Goal: Task Accomplishment & Management: Manage account settings

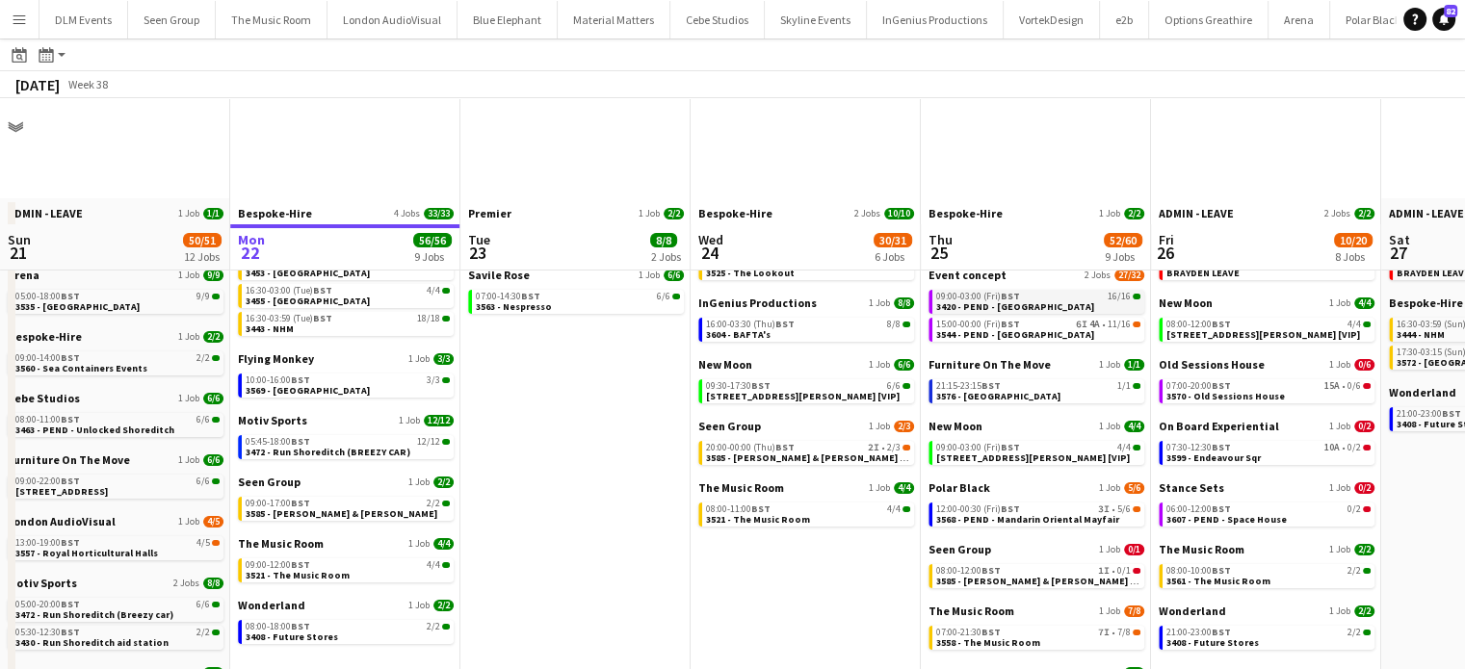
scroll to position [134, 0]
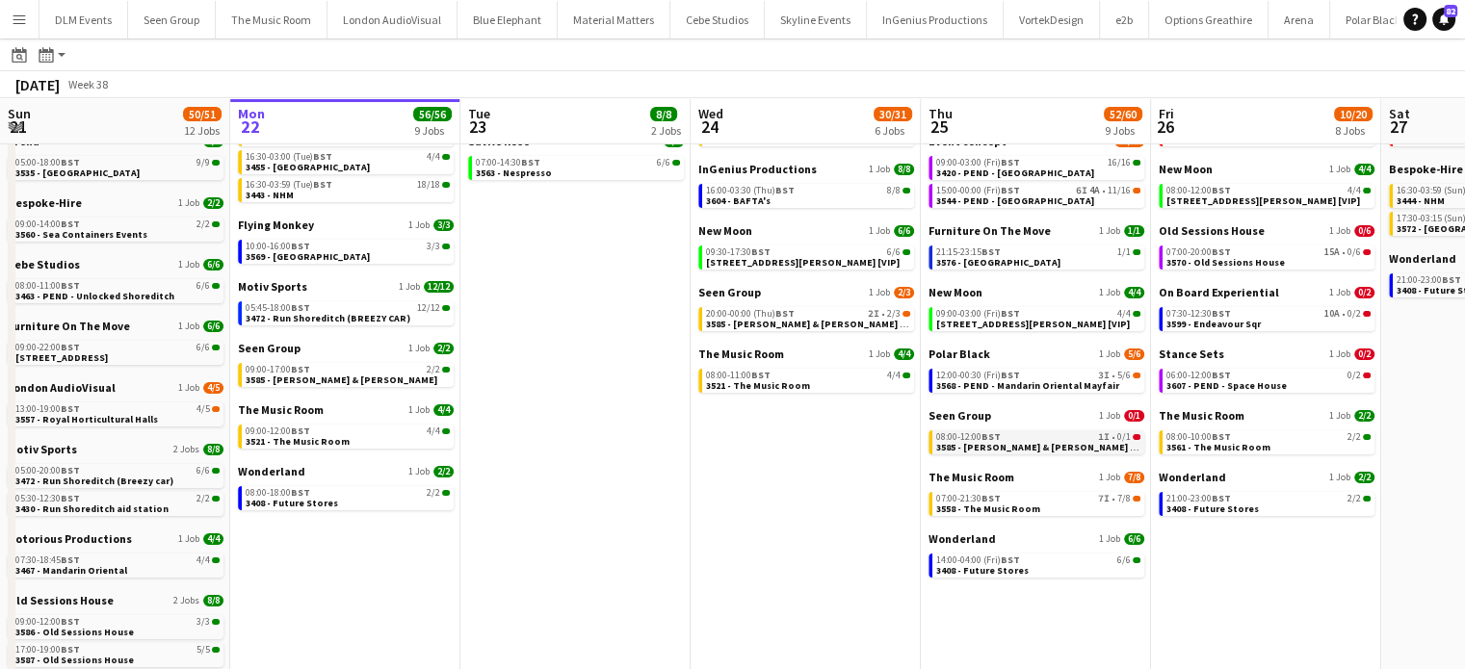
click at [1080, 453] on app-brief-job-card "08:00-12:00 BST 1I • 0/1 3585 - Williams & Hirst [Panel Van]" at bounding box center [1037, 443] width 216 height 24
click at [840, 319] on span "3585 - [PERSON_NAME] & [PERSON_NAME] [Panel Van]" at bounding box center [829, 324] width 247 height 13
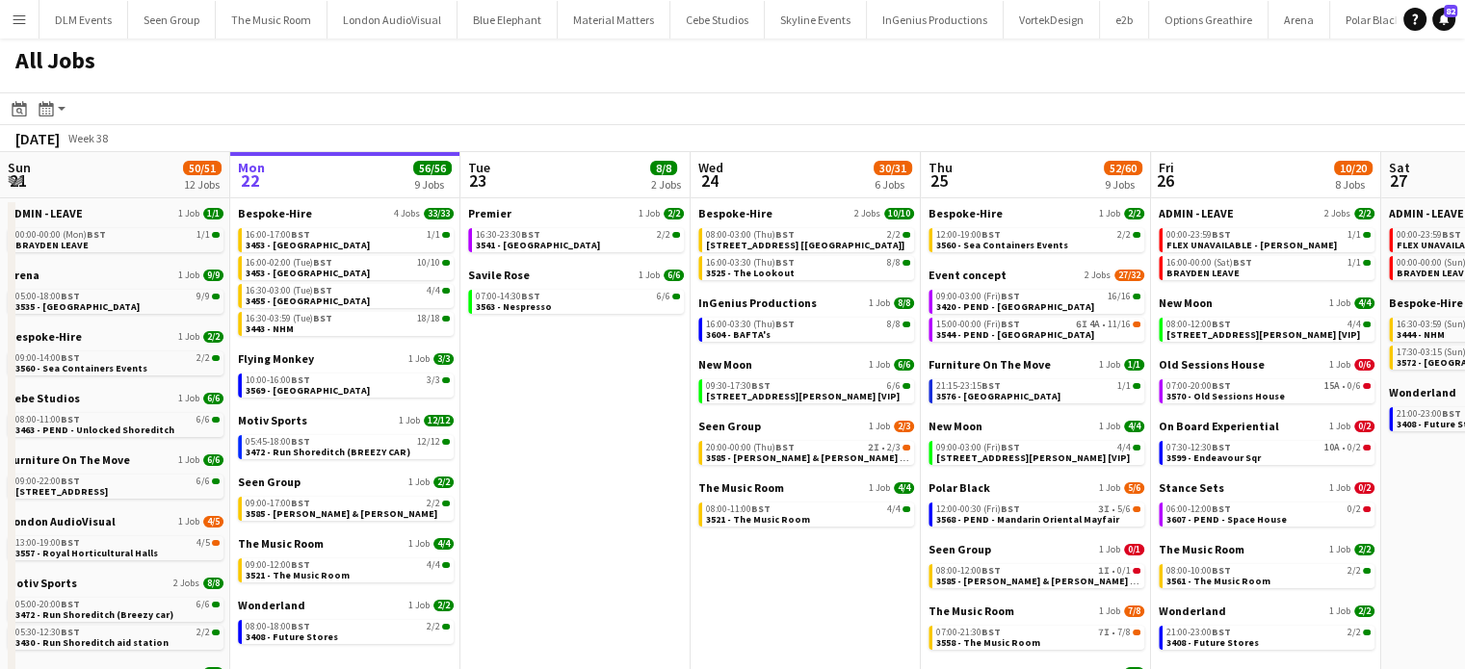
scroll to position [0, 0]
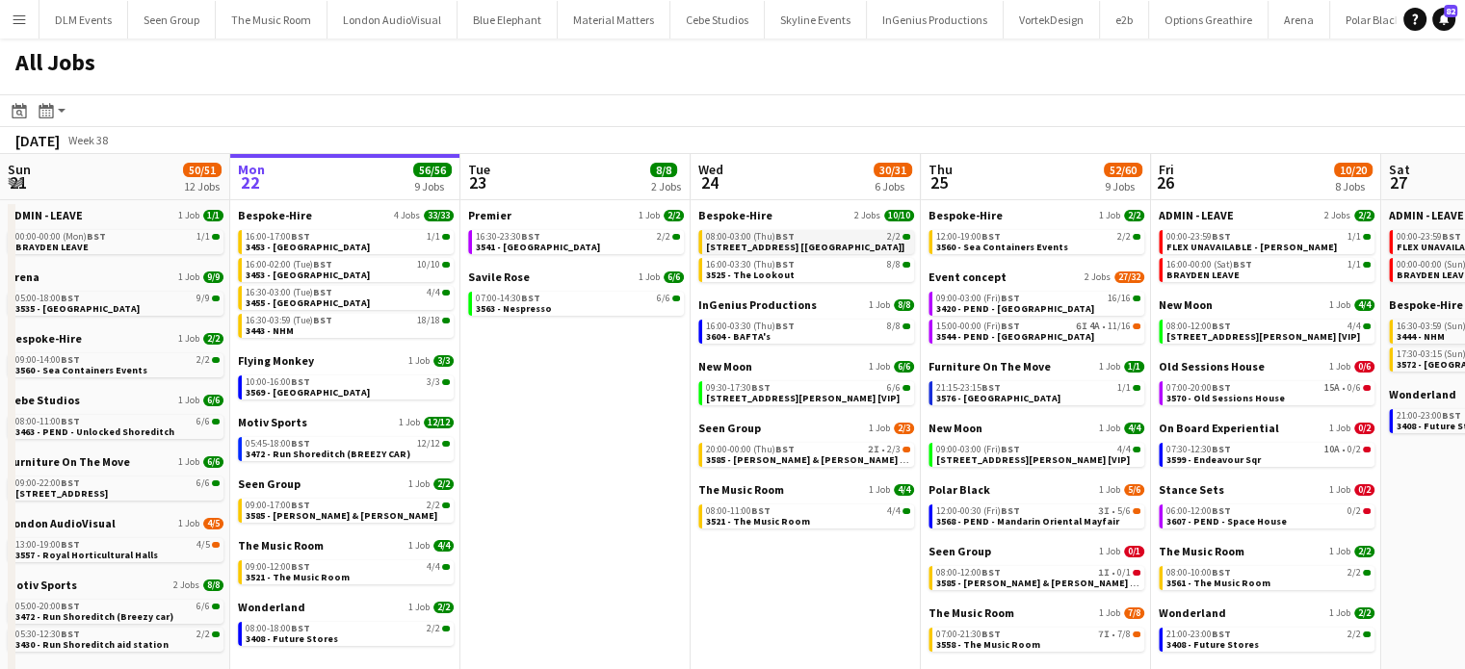
click at [824, 246] on span "3606 - PEND - 2 Temple Place [Luton]" at bounding box center [805, 247] width 198 height 13
click at [28, 23] on button "Menu" at bounding box center [19, 19] width 39 height 39
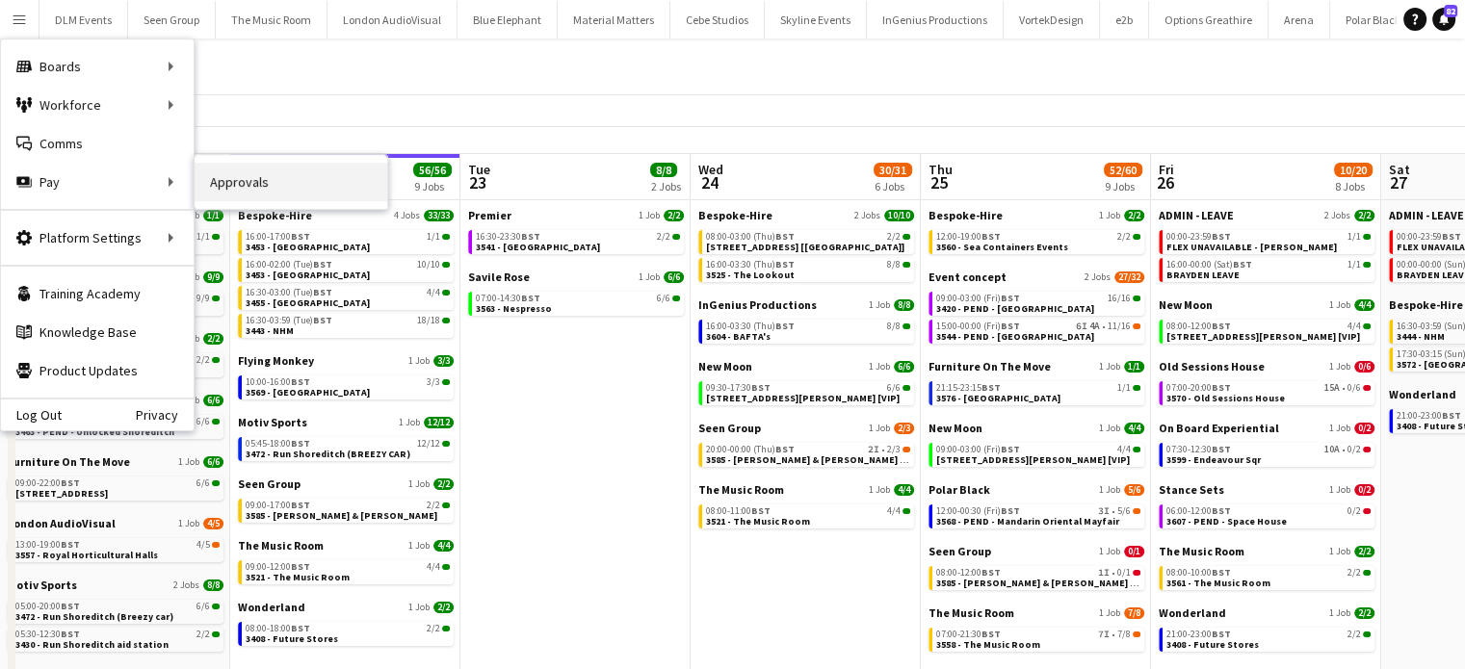
click at [265, 167] on link "Approvals" at bounding box center [291, 182] width 193 height 39
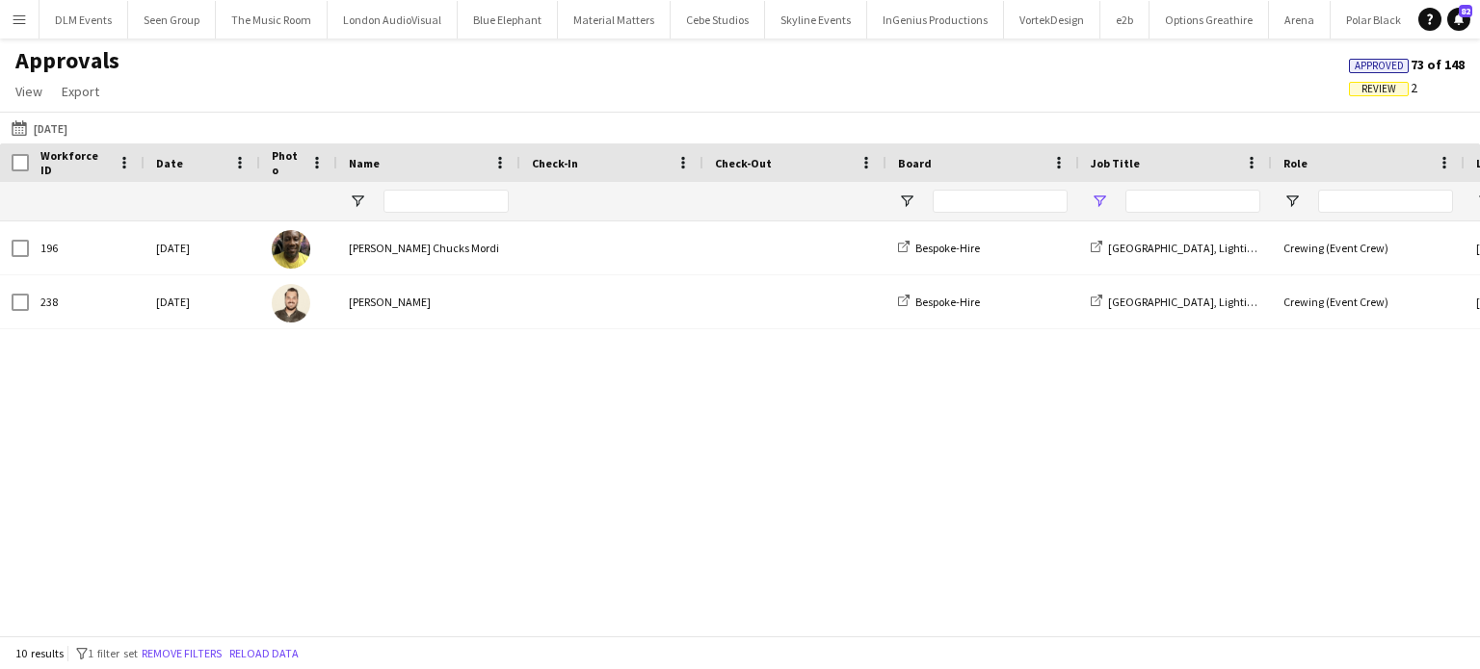
type input "****"
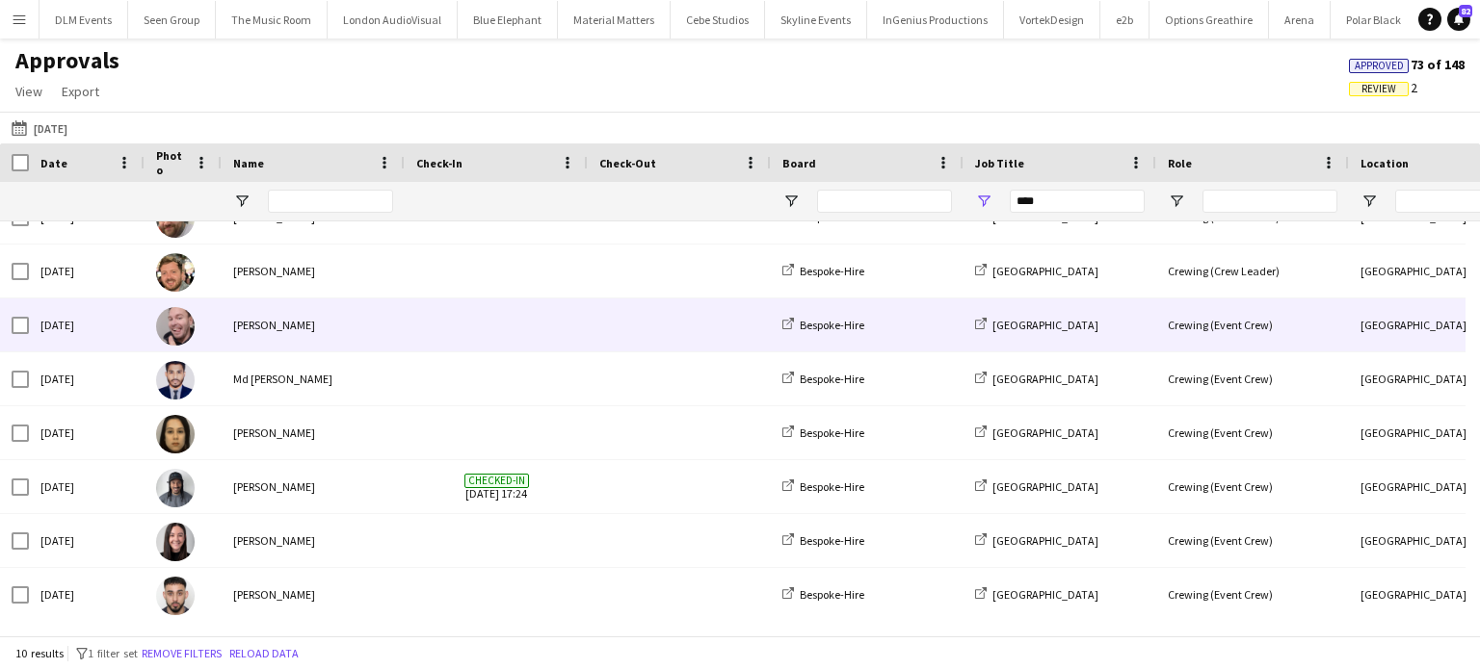
scroll to position [139, 0]
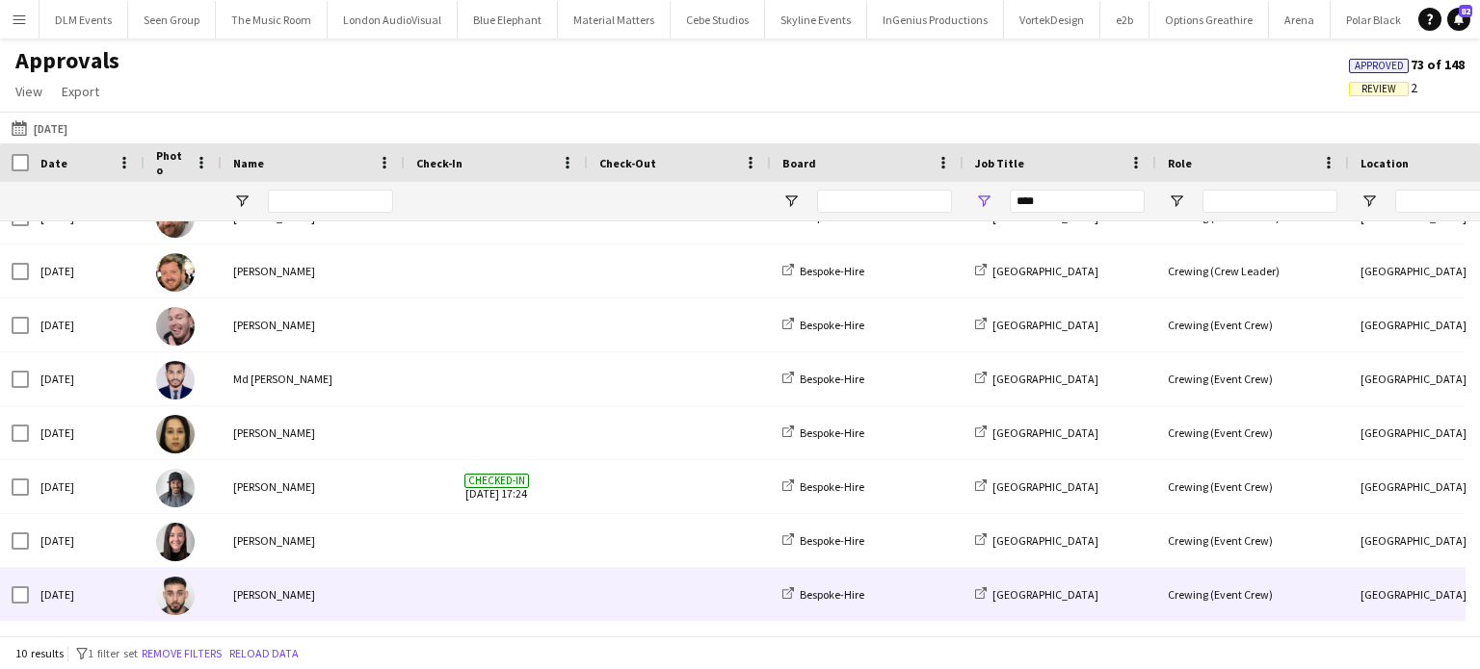
click at [424, 595] on span at bounding box center [496, 594] width 160 height 53
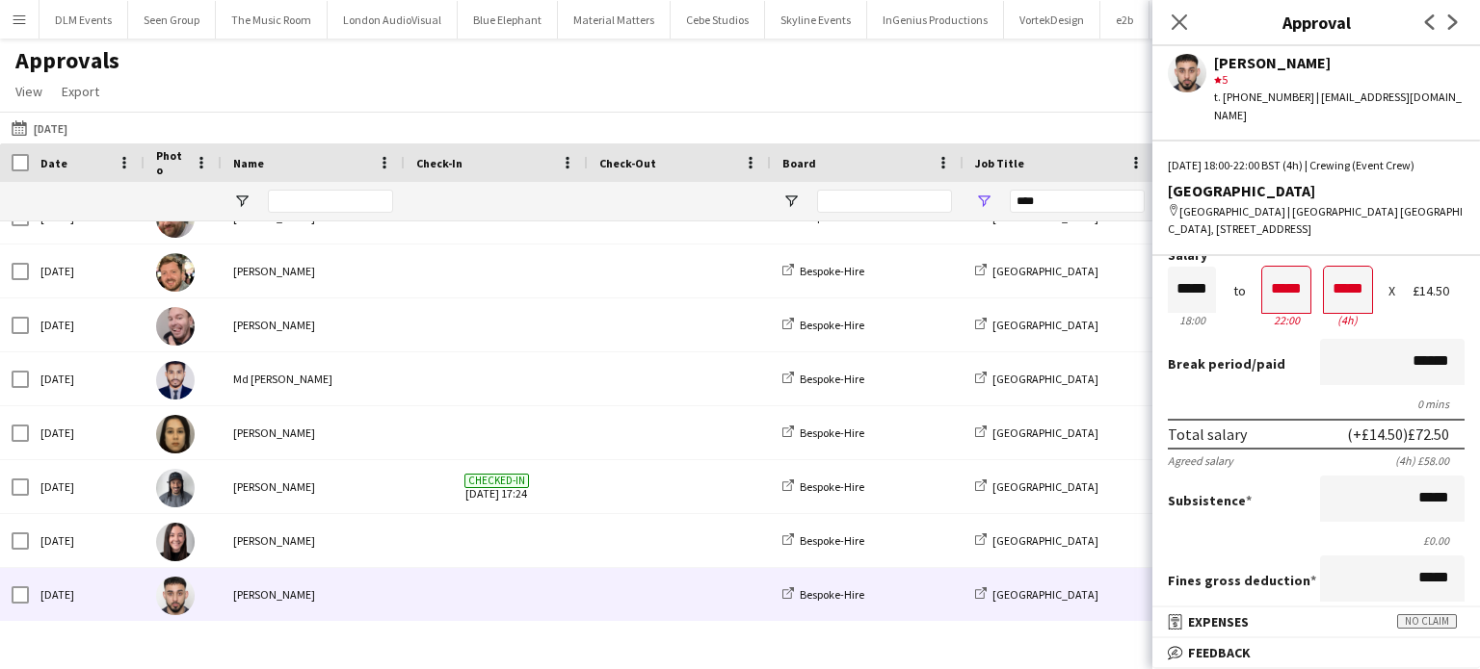
scroll to position [0, 0]
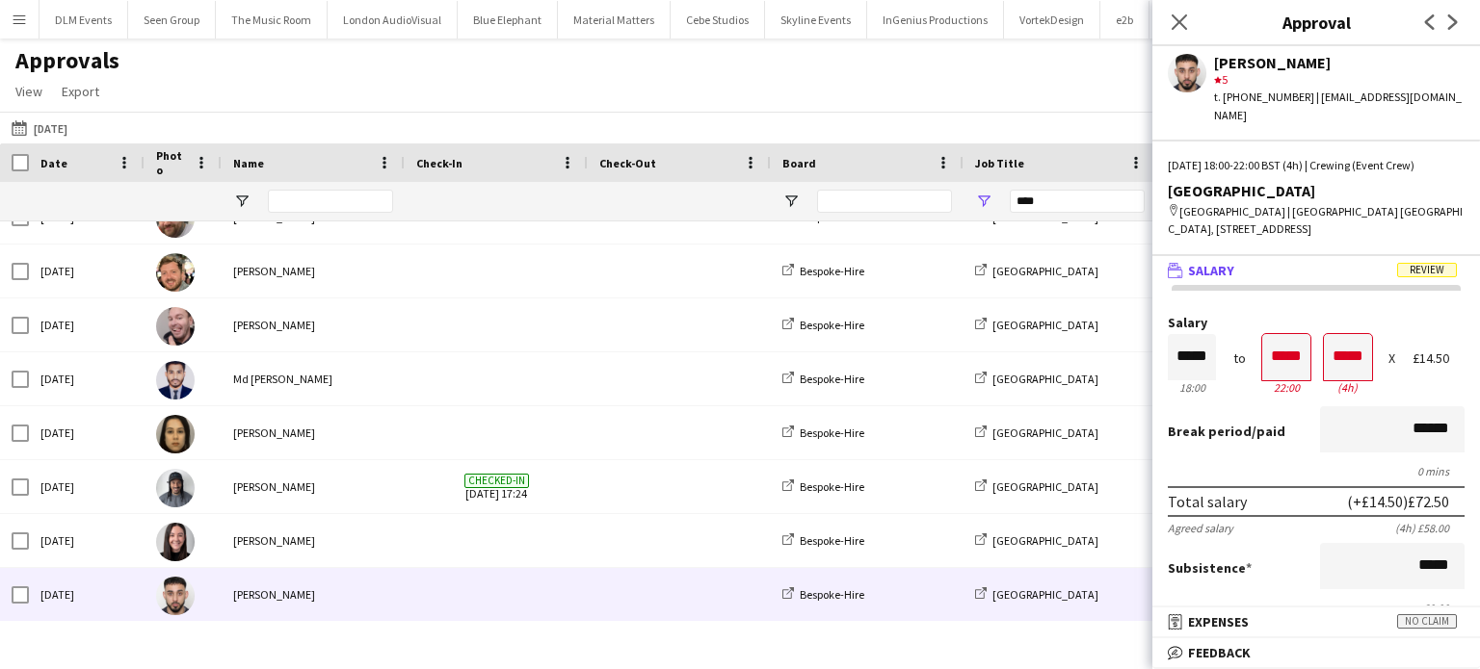
click at [1291, 380] on div "22:00" at bounding box center [1286, 387] width 48 height 14
click at [1283, 365] on input "*****" at bounding box center [1286, 357] width 48 height 46
type input "*****"
click at [1273, 388] on div at bounding box center [1274, 391] width 24 height 19
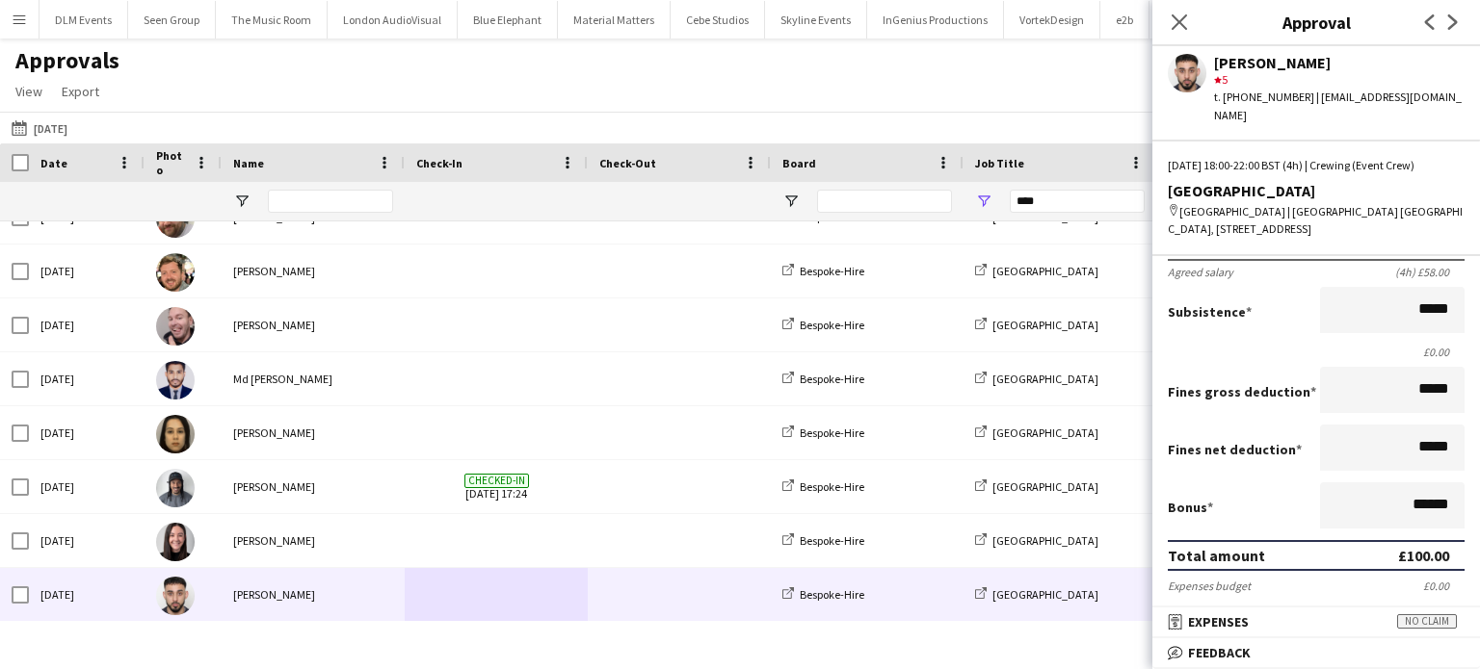
scroll to position [316, 0]
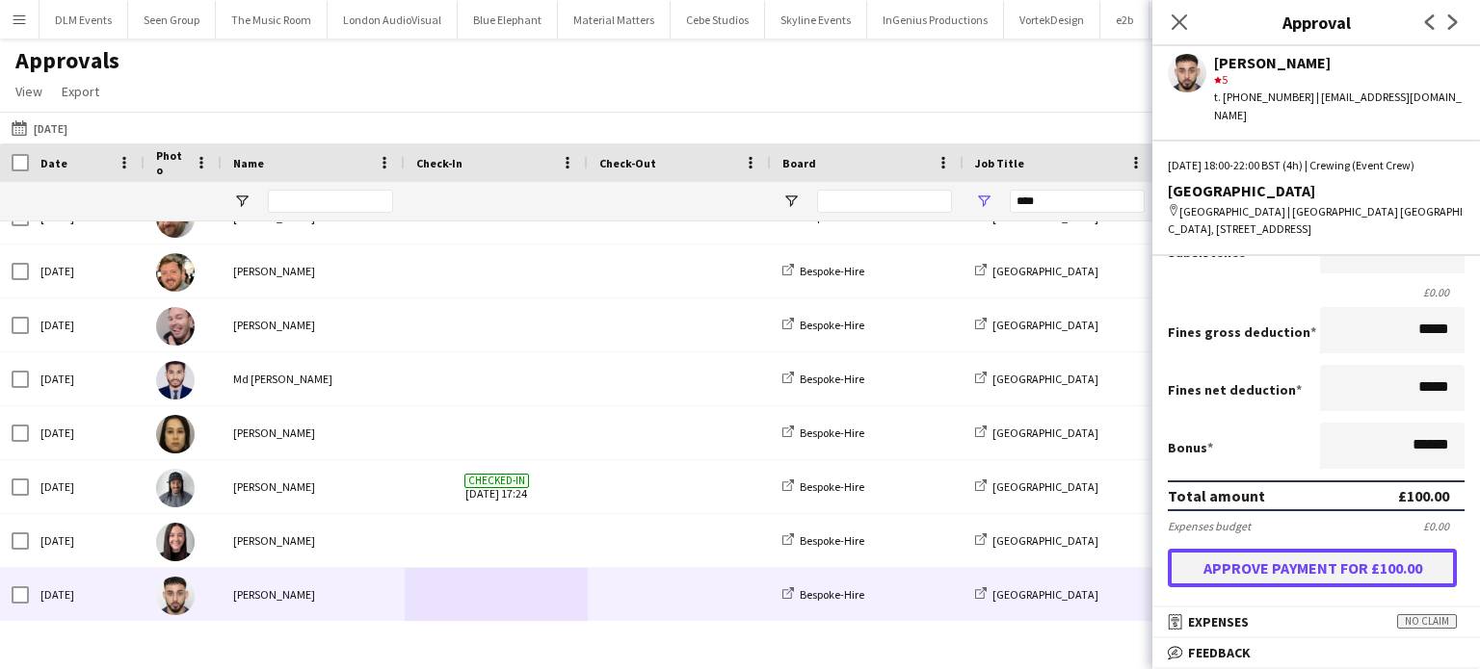
click at [1293, 581] on button "Approve payment for £100.00" at bounding box center [1312, 568] width 289 height 39
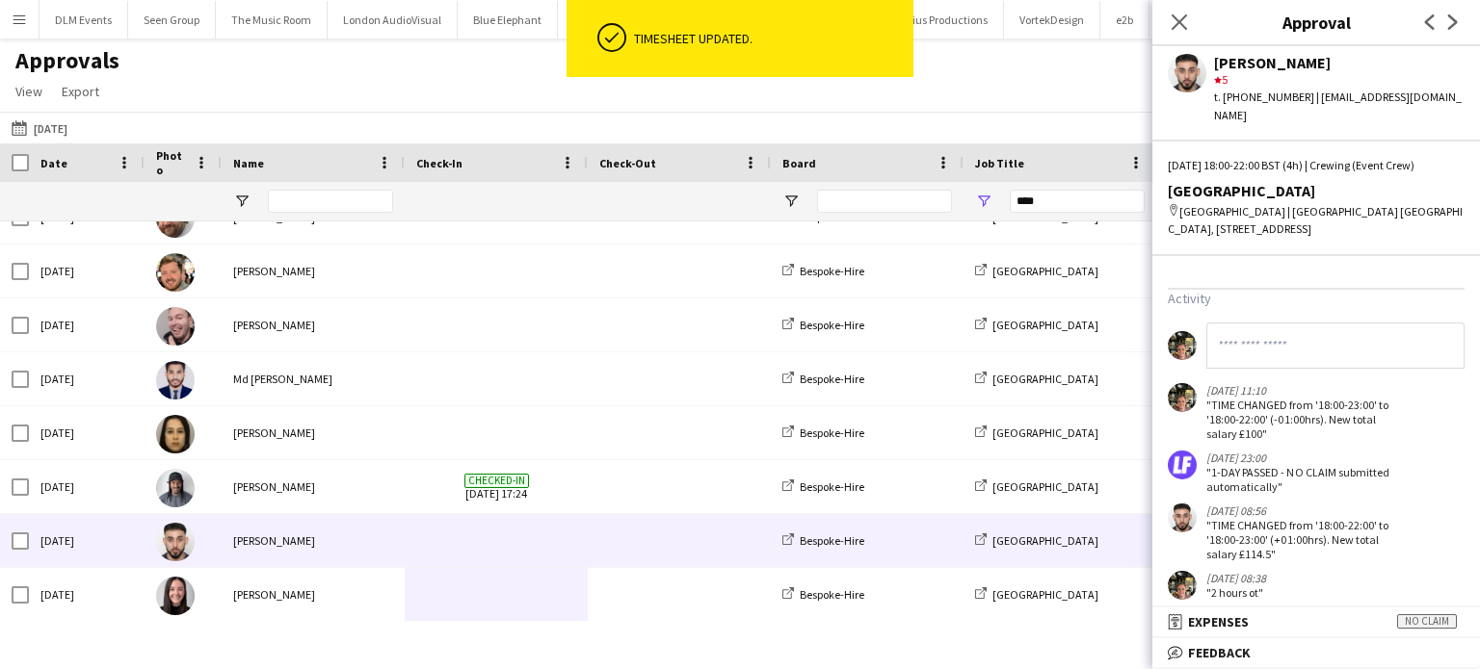
scroll to position [701, 0]
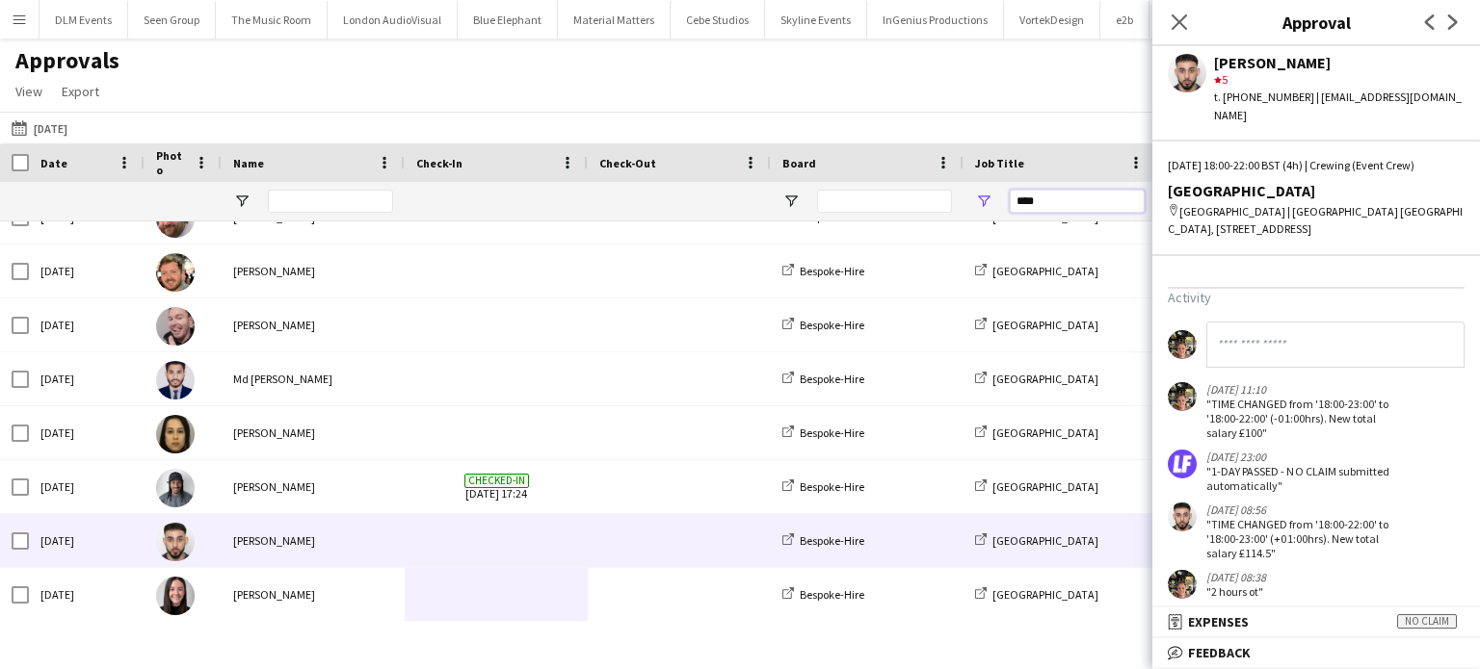
click at [1048, 209] on input "****" at bounding box center [1077, 201] width 135 height 23
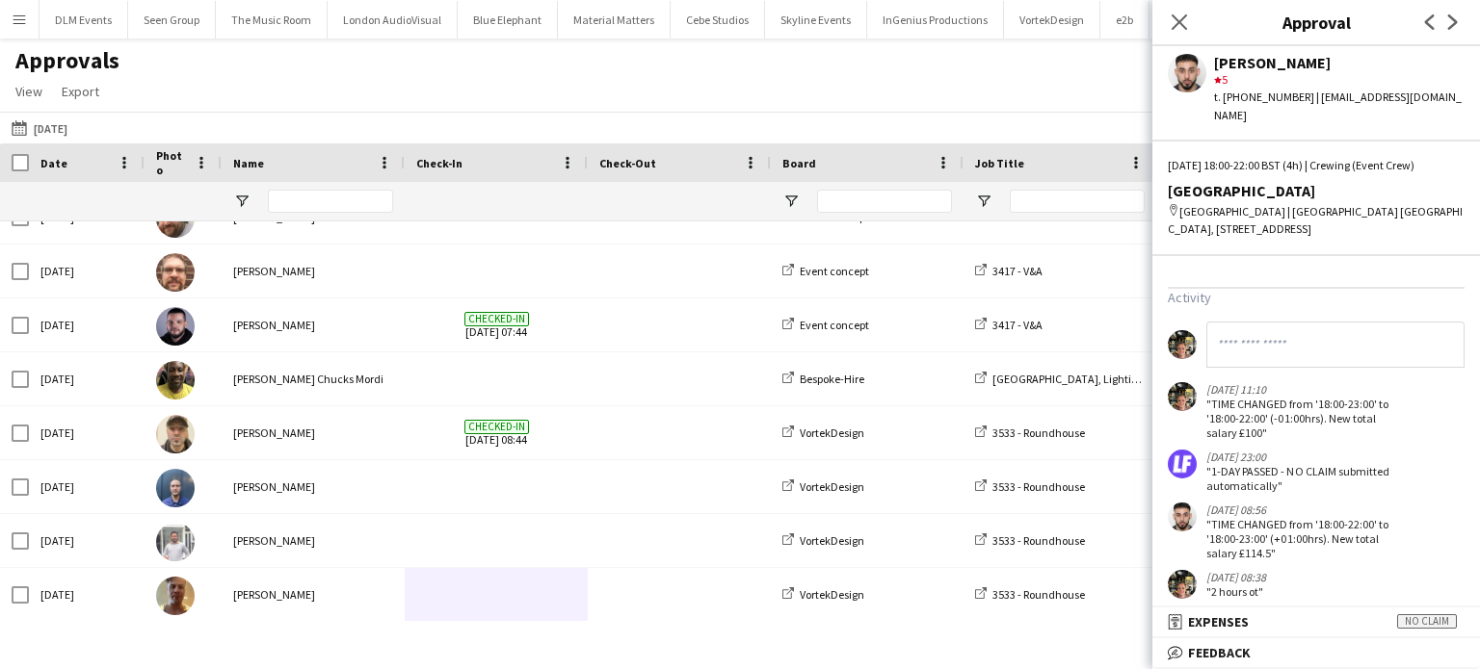
click at [959, 134] on div "17-09-2025 17-09-2025 Today This Week This Month Yesterday Last Week Last Month…" at bounding box center [740, 128] width 1480 height 32
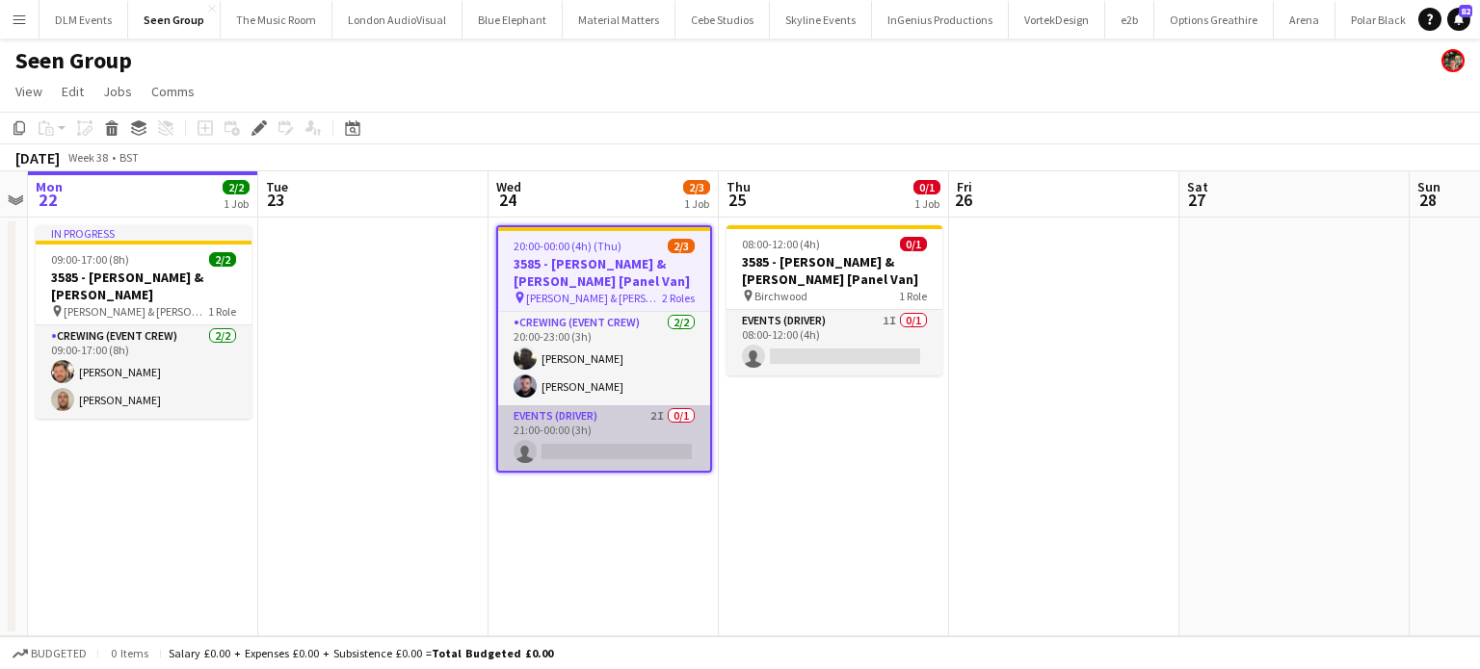
click at [637, 418] on app-card-role "Events (Driver) 2I 0/1 21:00-00:00 (3h) single-neutral-actions" at bounding box center [604, 439] width 212 height 66
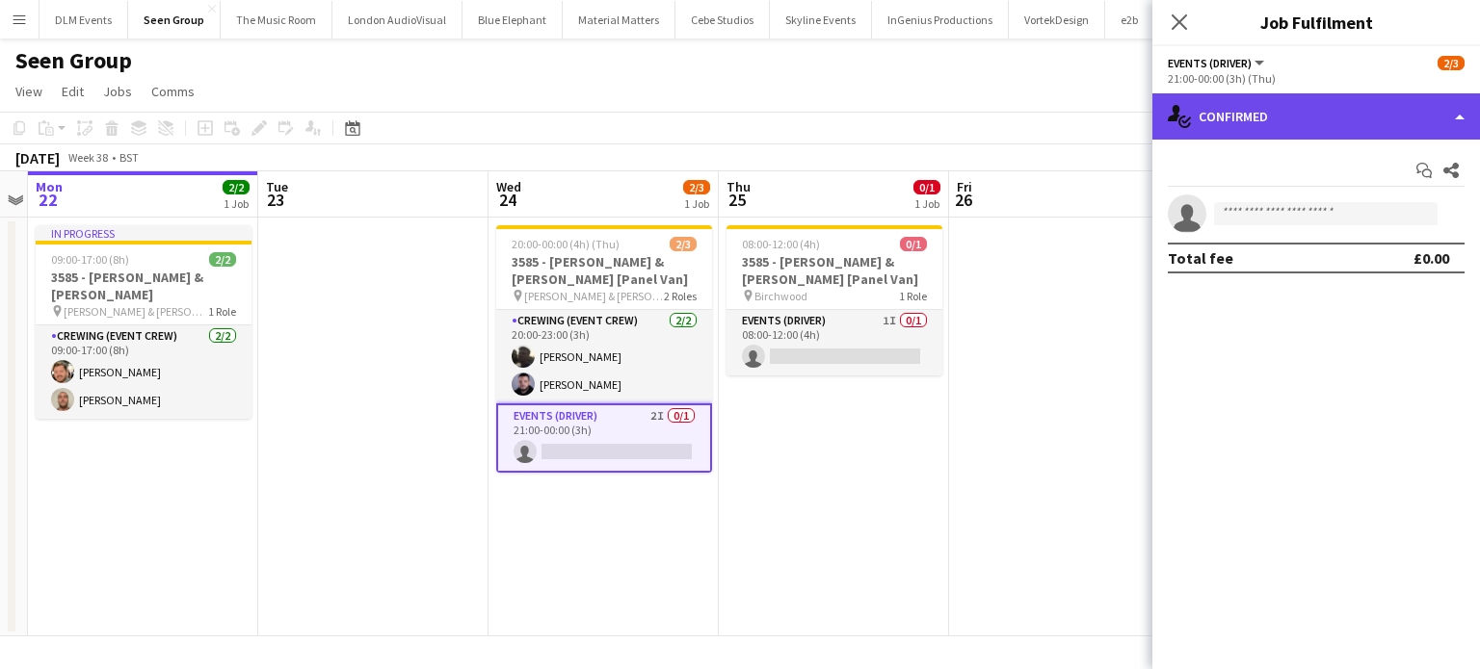
click at [1407, 128] on div "single-neutral-actions-check-2 Confirmed" at bounding box center [1316, 116] width 328 height 46
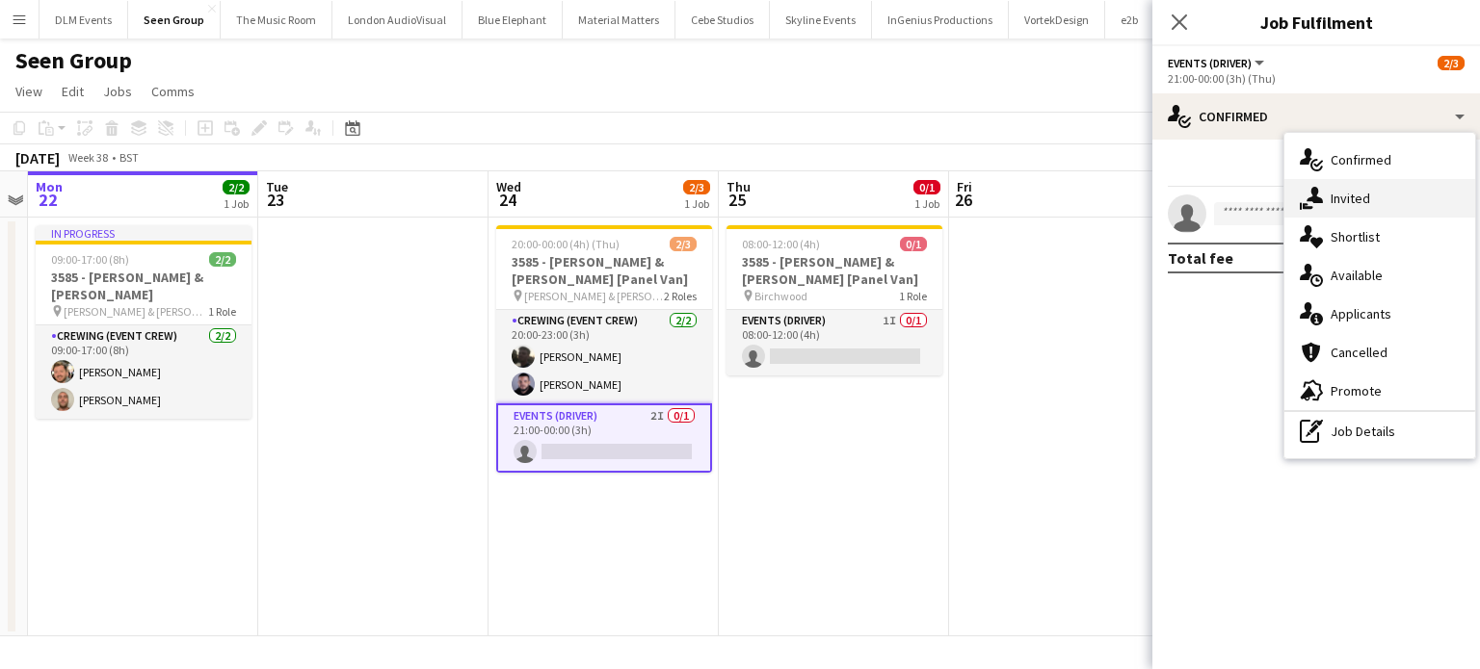
click at [1376, 190] on div "single-neutral-actions-share-1 Invited" at bounding box center [1379, 198] width 191 height 39
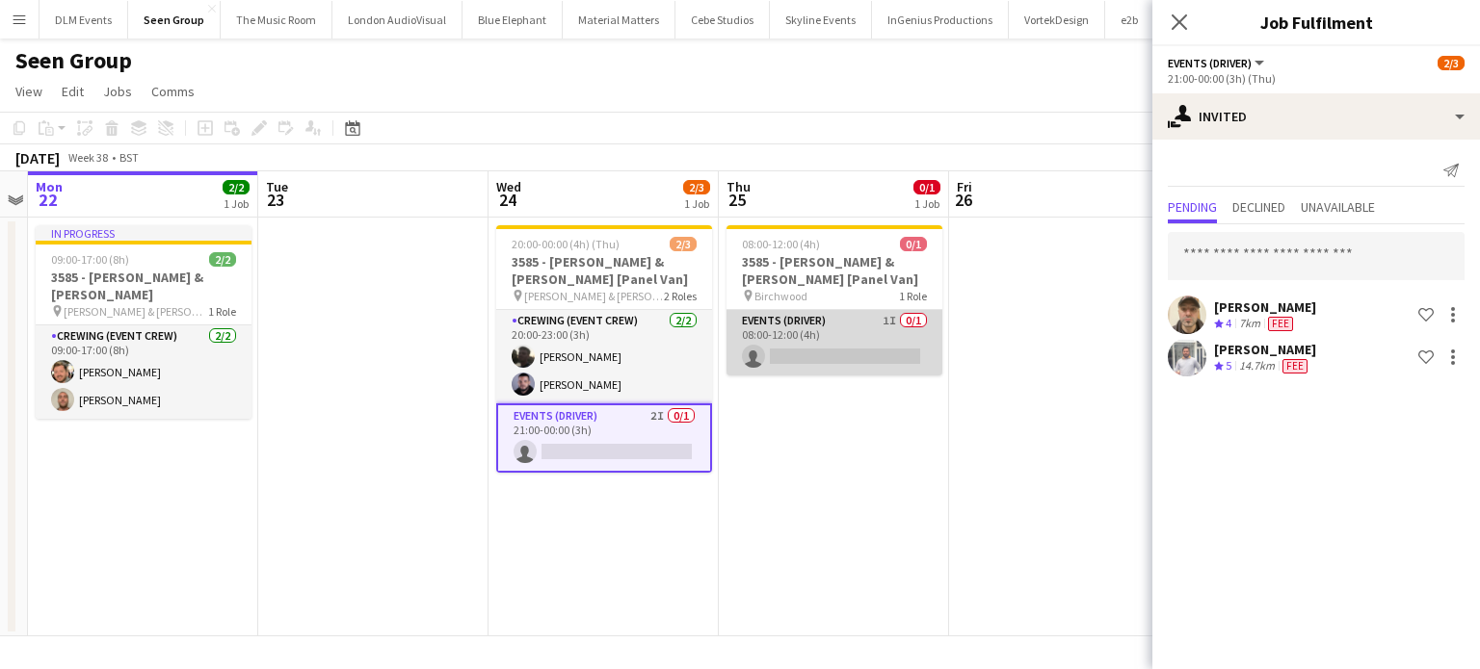
click at [762, 374] on app-card-role "Events (Driver) 1I 0/1 08:00-12:00 (4h) single-neutral-actions" at bounding box center [834, 343] width 216 height 66
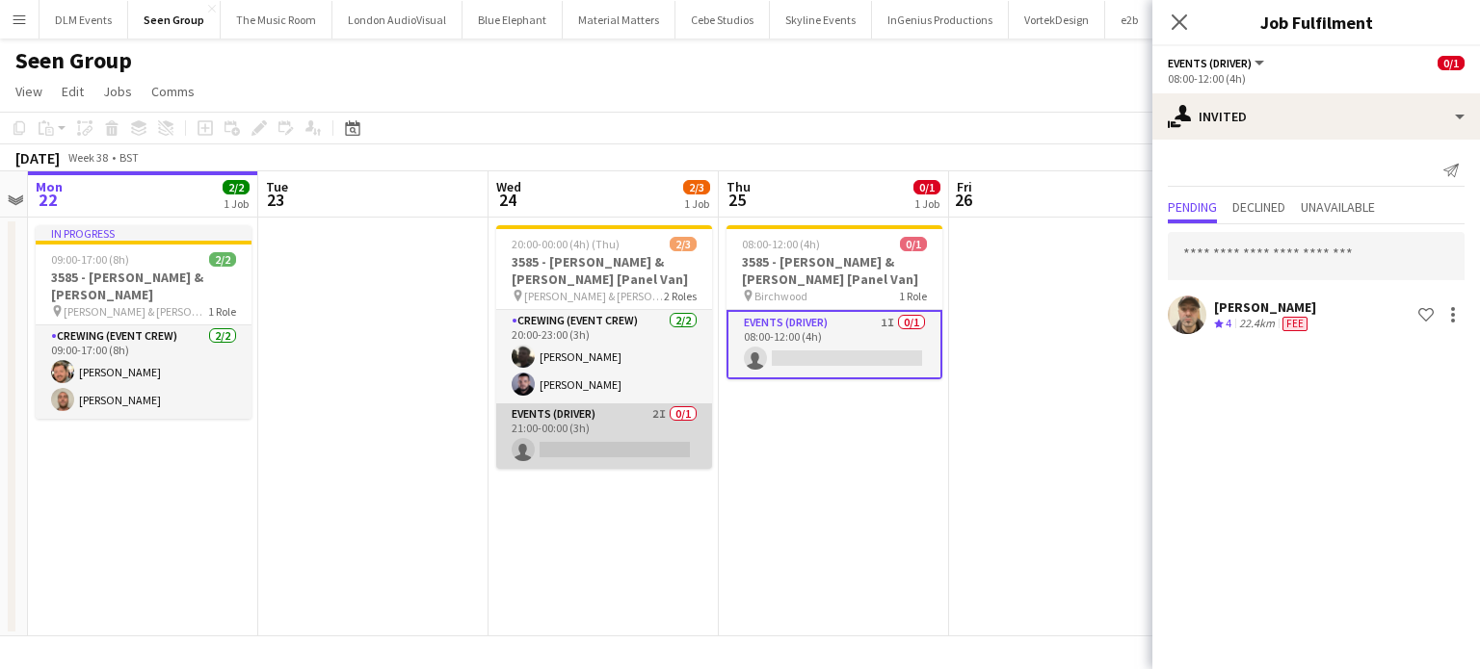
click at [697, 411] on app-card-role "Events (Driver) 2I 0/1 21:00-00:00 (3h) single-neutral-actions" at bounding box center [604, 437] width 216 height 66
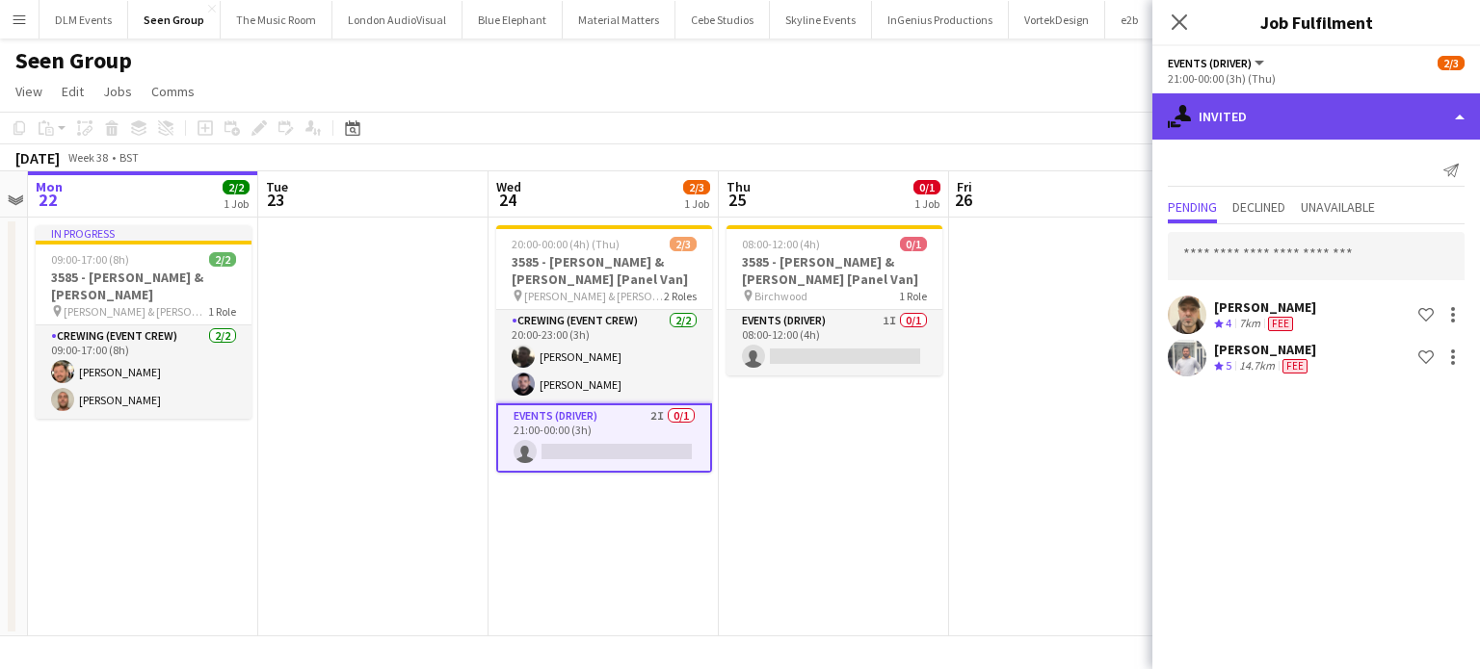
click at [1334, 111] on div "single-neutral-actions-share-1 Invited" at bounding box center [1316, 116] width 328 height 46
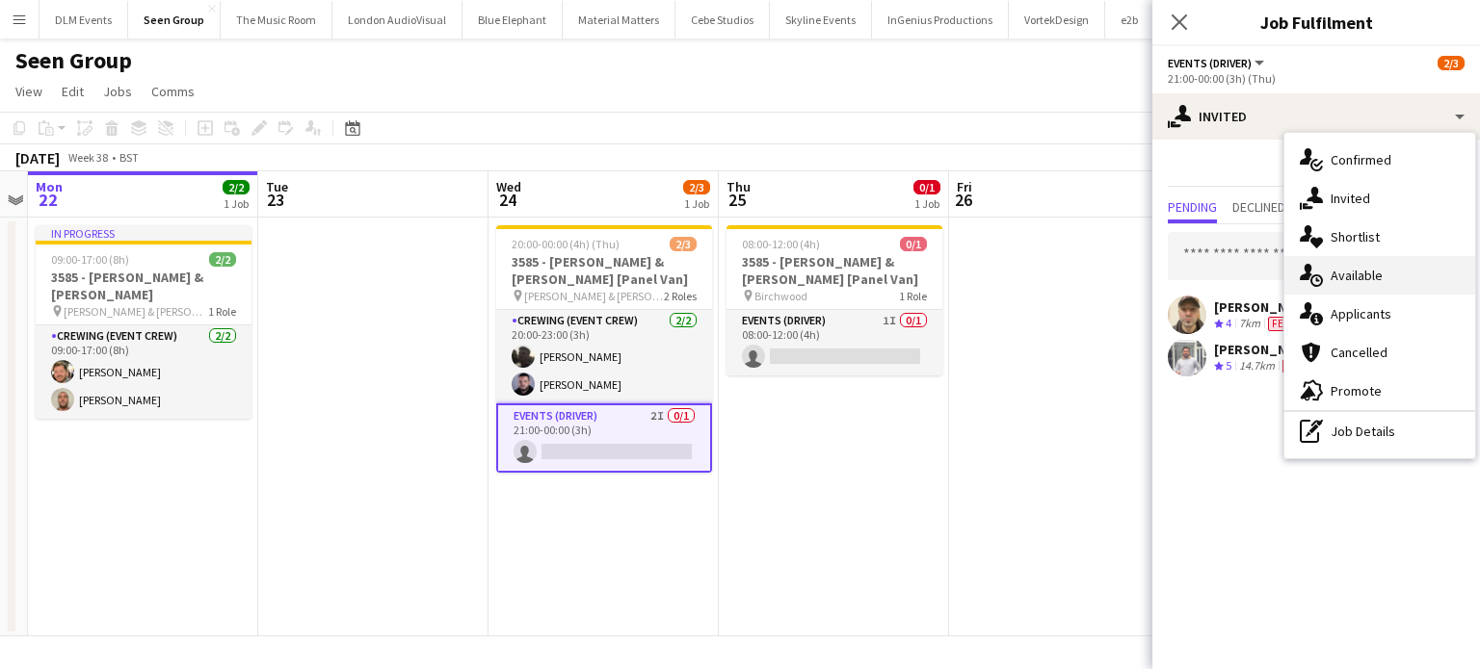
click at [1355, 260] on div "single-neutral-actions-upload Available" at bounding box center [1379, 275] width 191 height 39
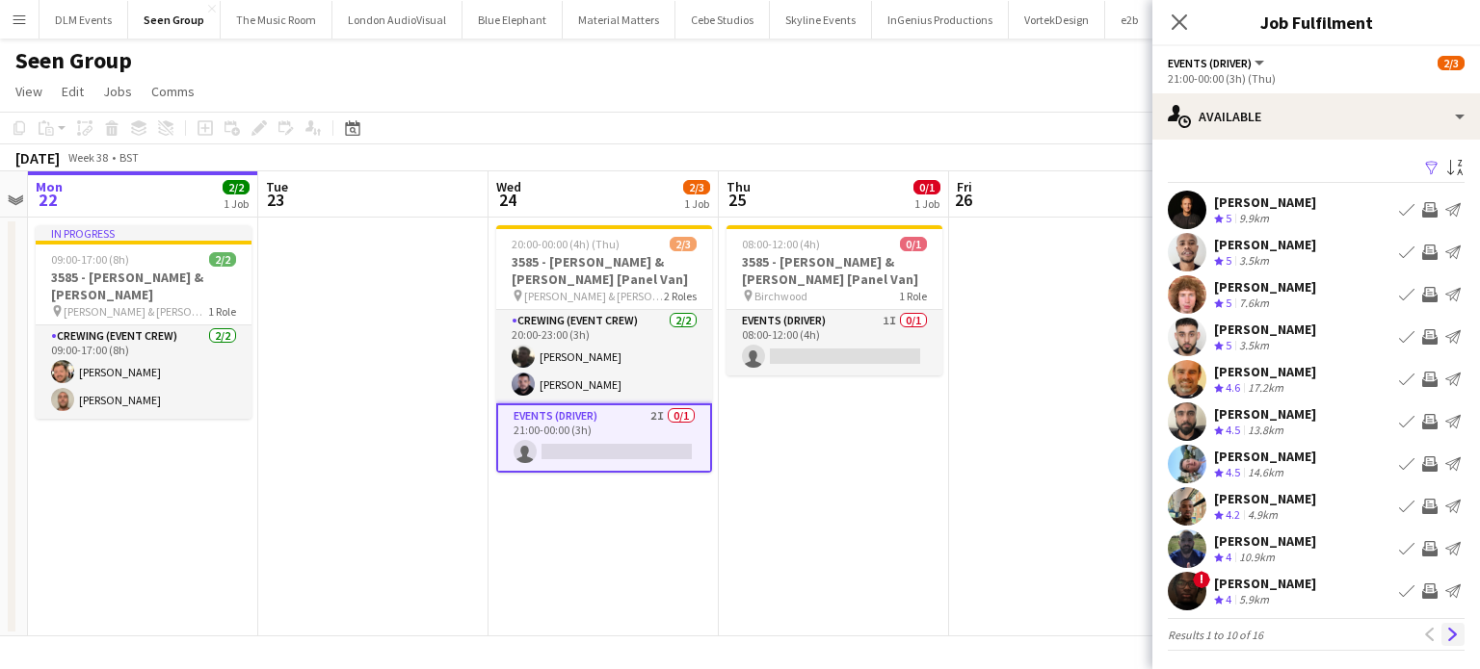
click at [1441, 626] on button "Next" at bounding box center [1452, 634] width 23 height 23
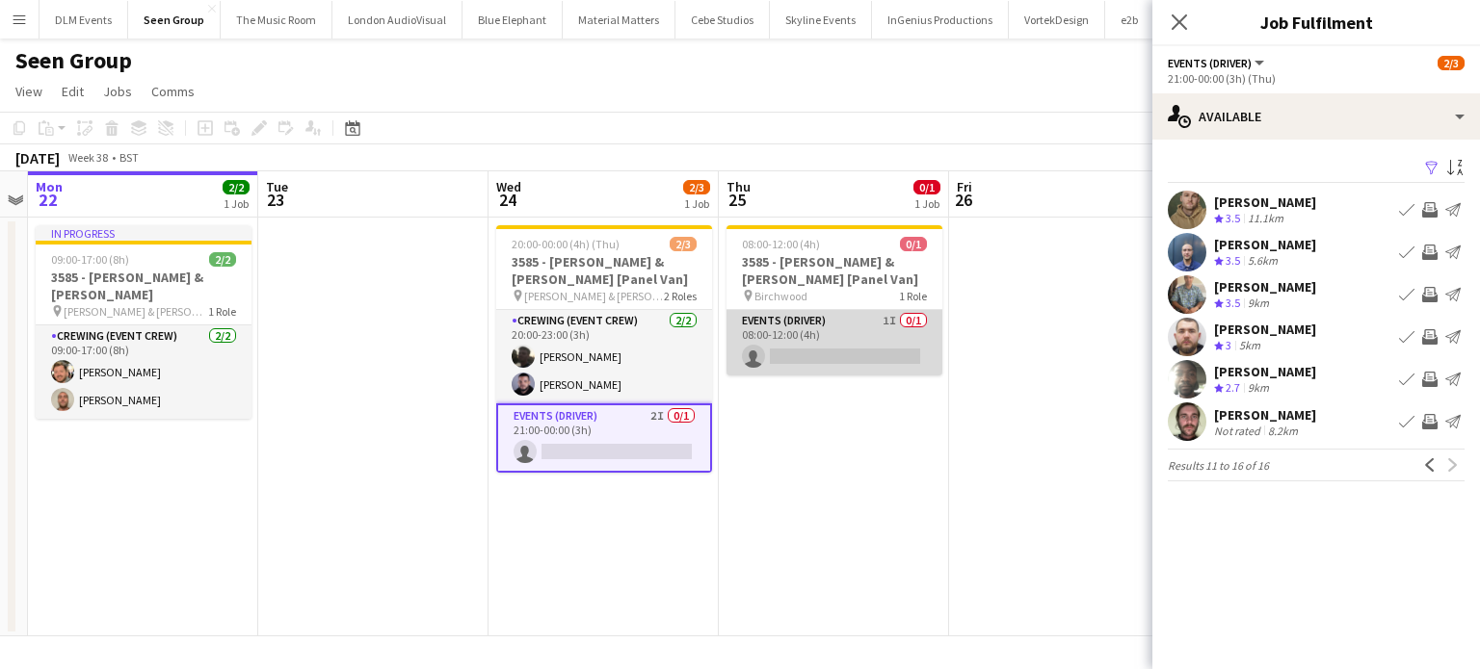
click at [868, 354] on app-card-role "Events (Driver) 1I 0/1 08:00-12:00 (4h) single-neutral-actions" at bounding box center [834, 343] width 216 height 66
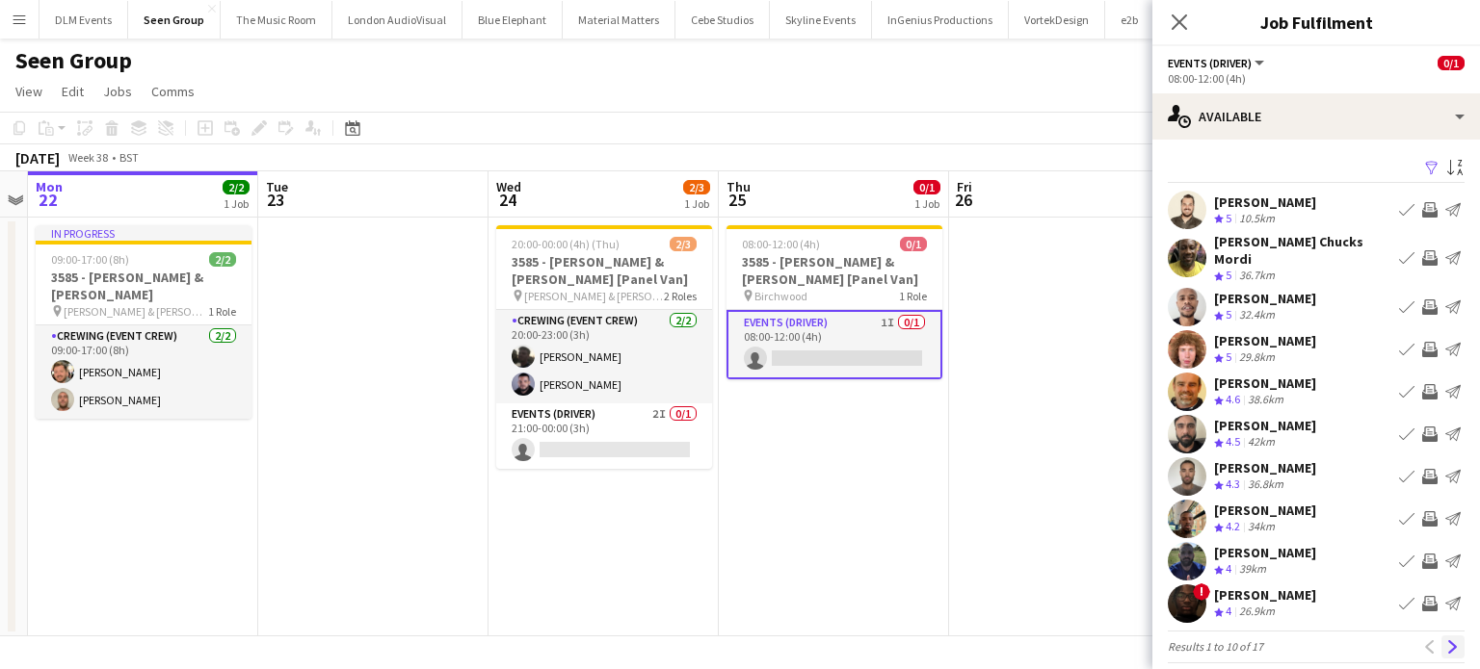
click at [1446, 641] on app-icon "Next" at bounding box center [1452, 647] width 13 height 13
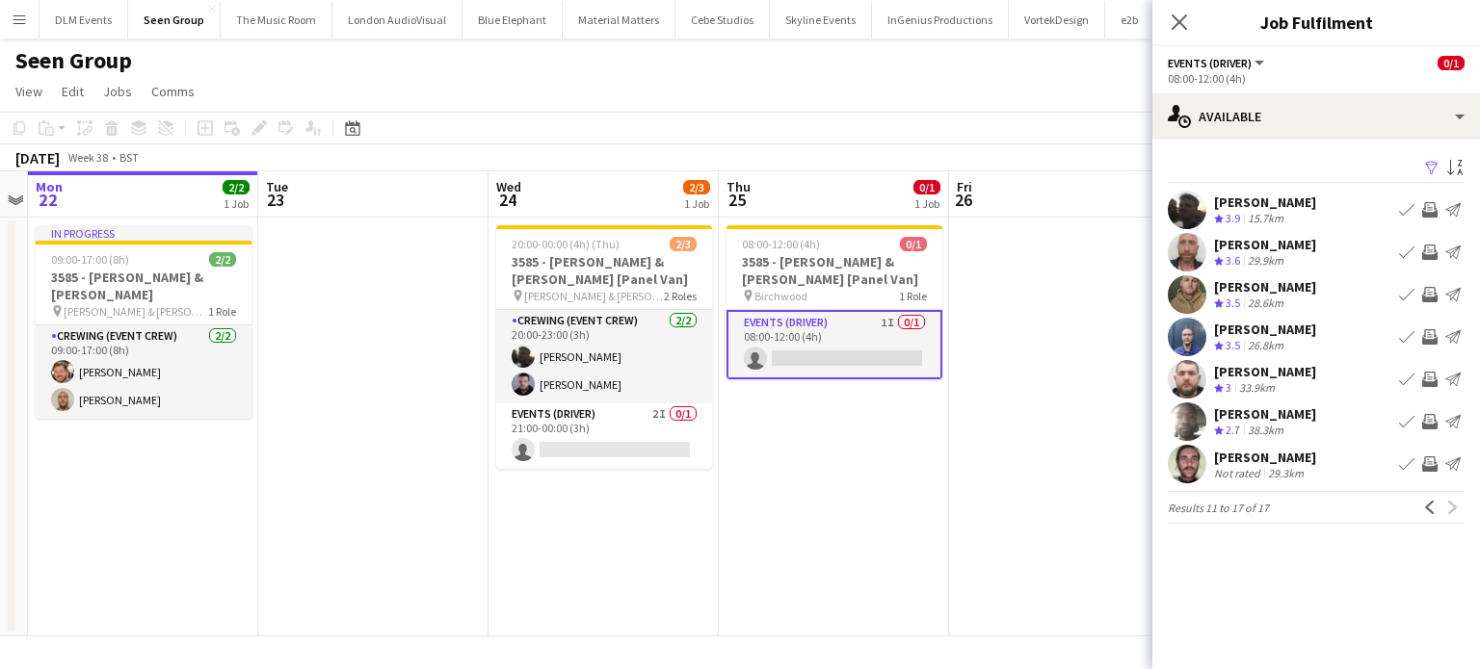
click at [1426, 249] on app-icon "Invite crew" at bounding box center [1429, 252] width 15 height 15
click at [1430, 248] on app-icon "Invite crew" at bounding box center [1429, 252] width 15 height 15
click at [1431, 253] on app-icon "Invite crew" at bounding box center [1429, 252] width 15 height 15
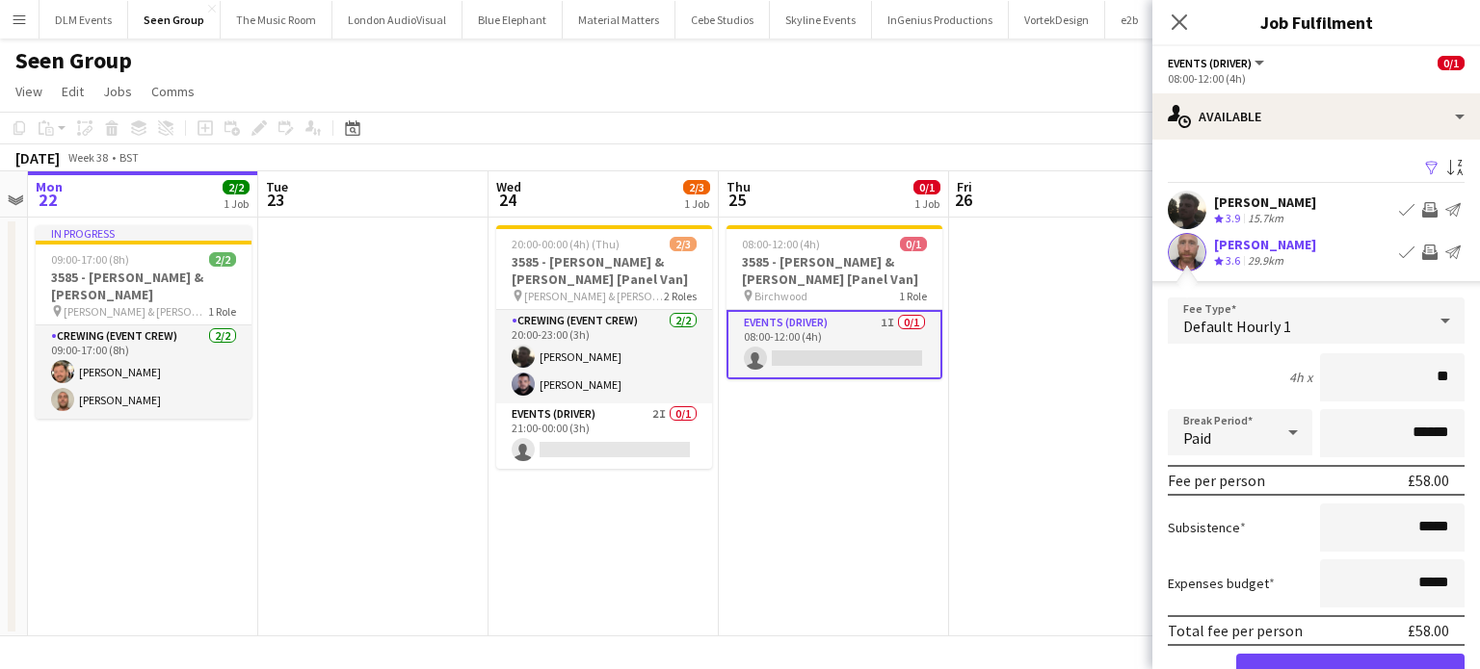
type input "***"
click button "Confirm" at bounding box center [1350, 673] width 228 height 39
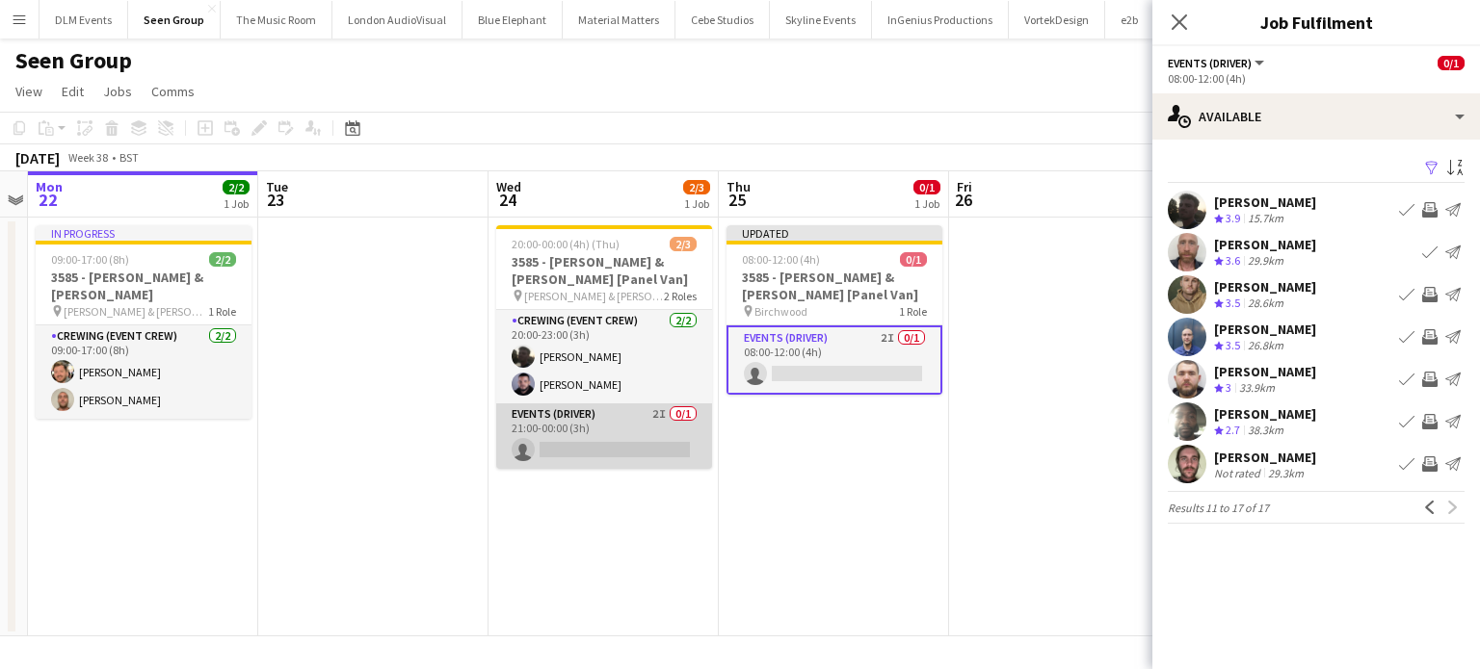
click at [638, 451] on app-card-role "Events (Driver) 2I 0/1 21:00-00:00 (3h) single-neutral-actions" at bounding box center [604, 437] width 216 height 66
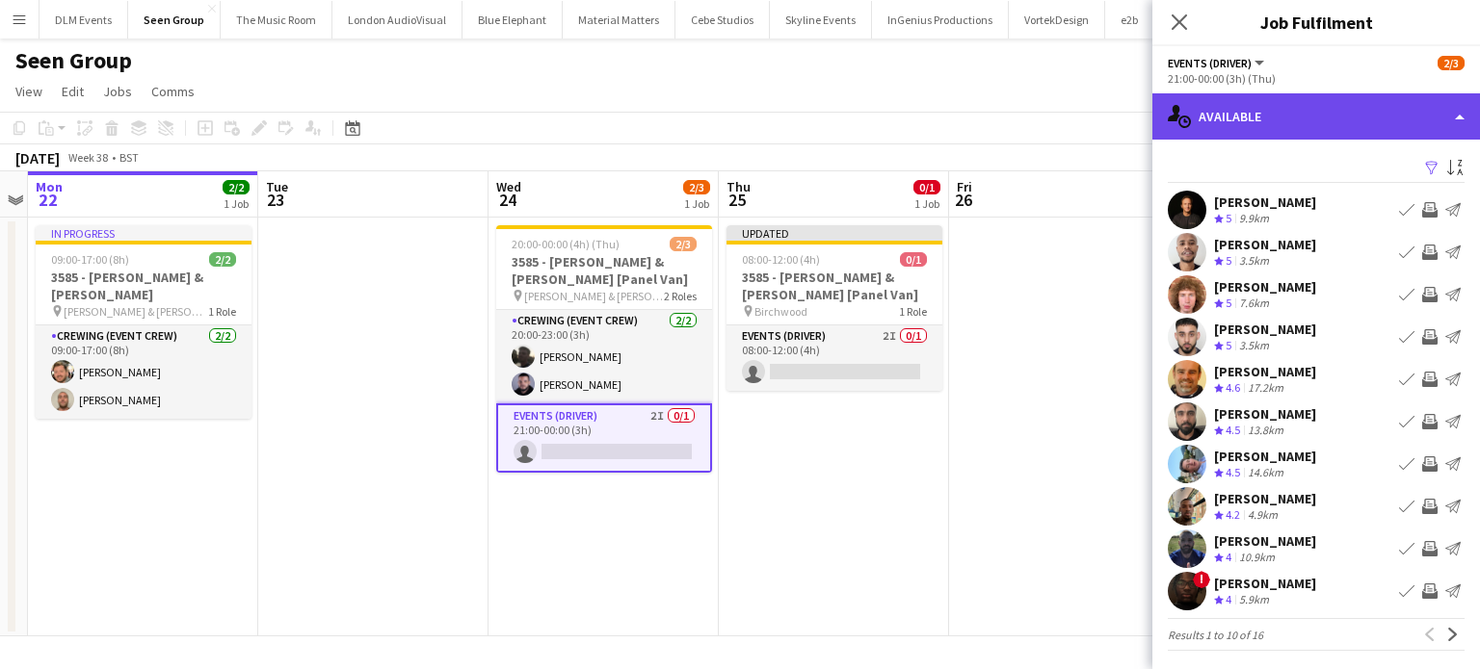
click at [1337, 118] on div "single-neutral-actions-upload Available" at bounding box center [1316, 116] width 328 height 46
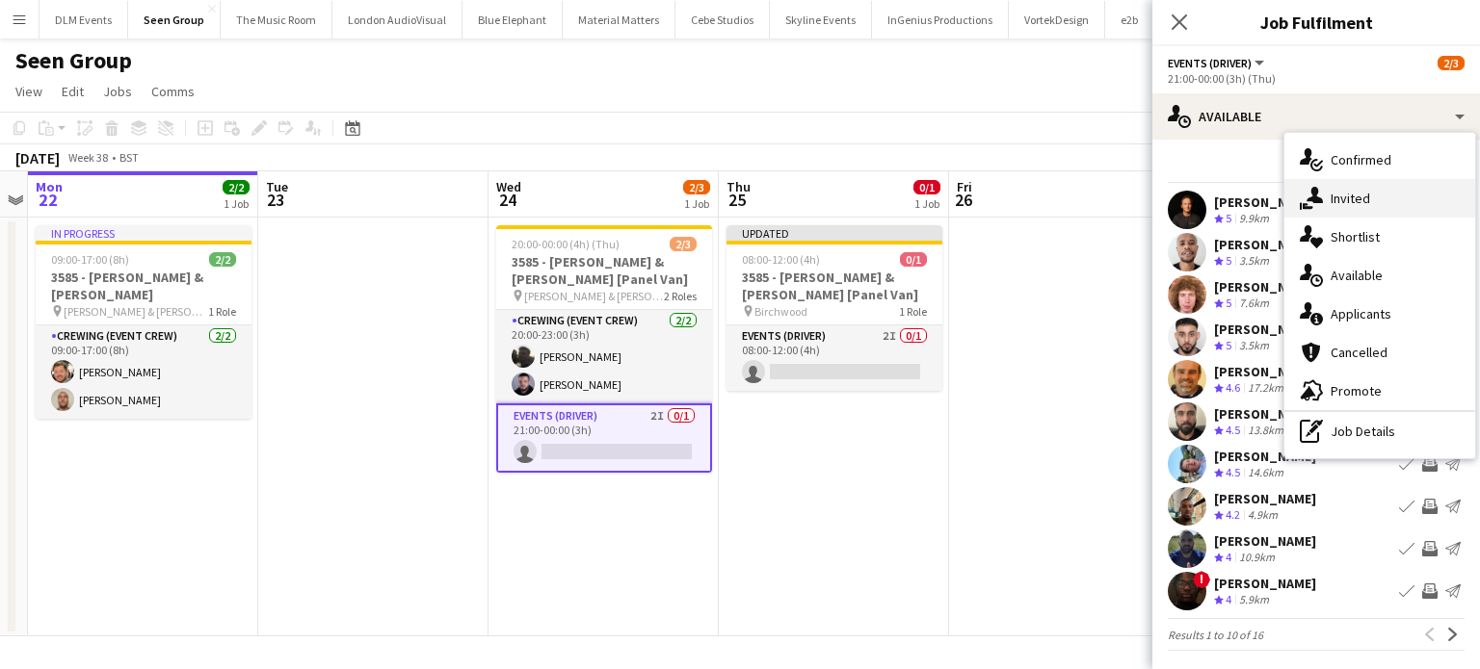
click at [1359, 193] on span "Invited" at bounding box center [1349, 198] width 39 height 17
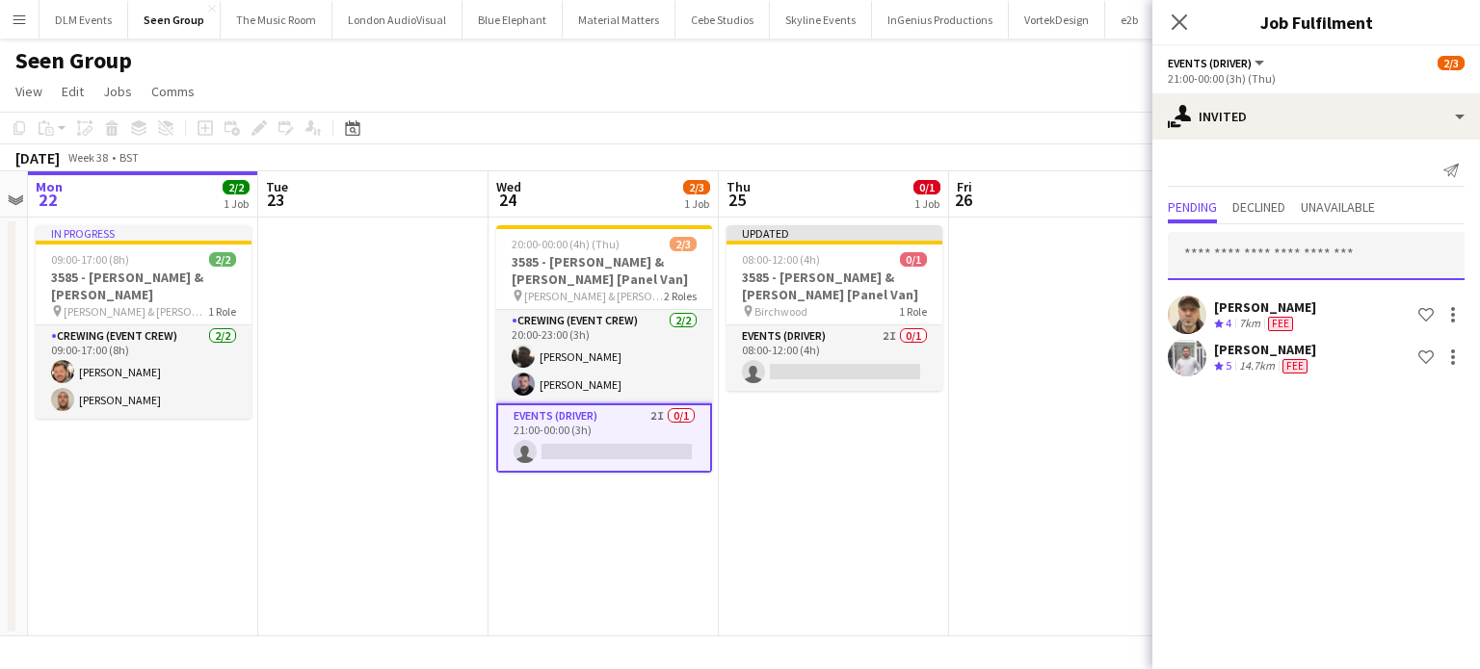
click at [1312, 248] on input "text" at bounding box center [1316, 256] width 297 height 48
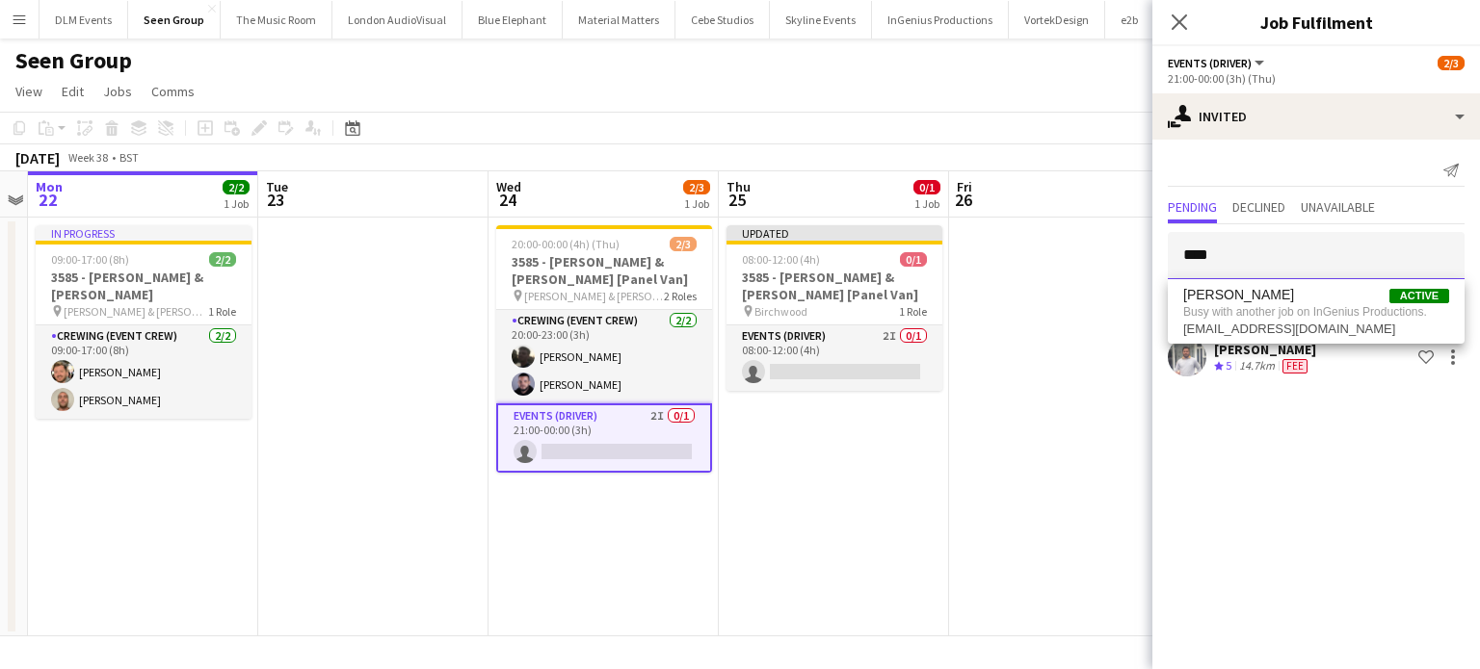
type input "****"
click at [1044, 357] on app-date-cell at bounding box center [1064, 427] width 230 height 419
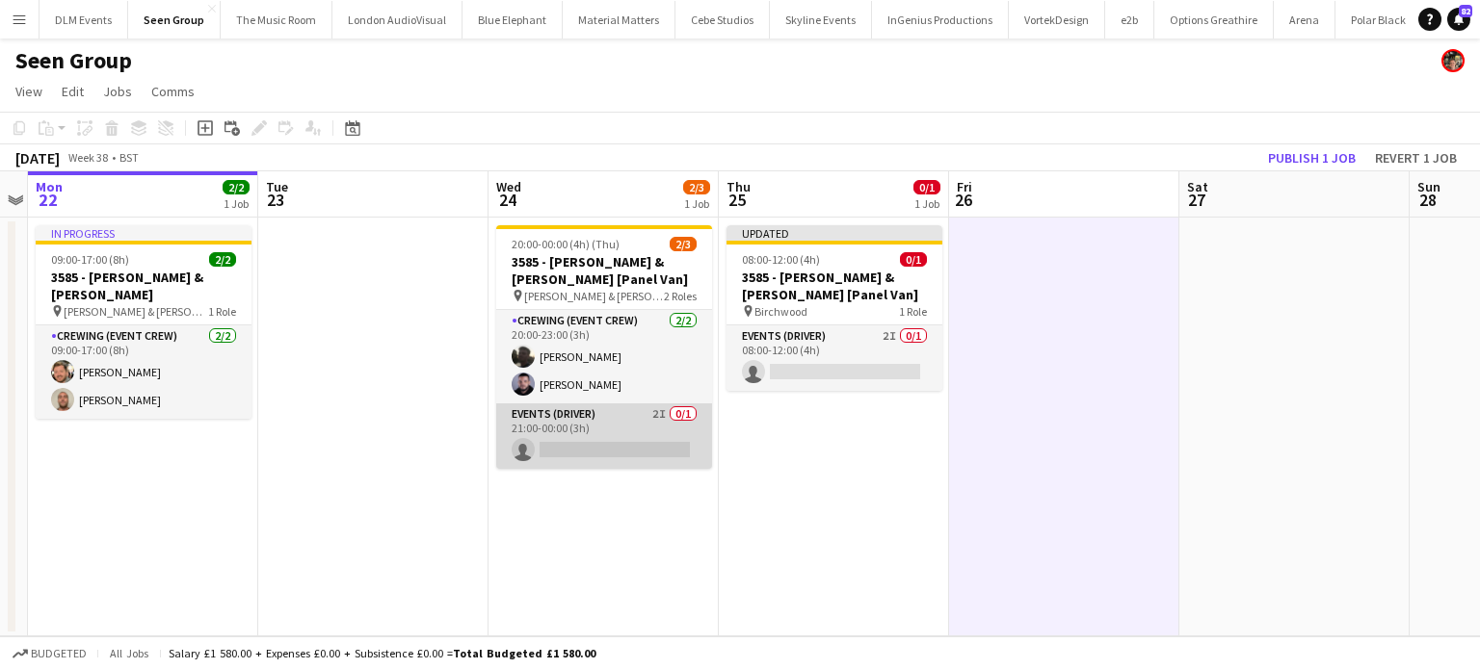
click at [624, 455] on app-card-role "Events (Driver) 2I 0/1 21:00-00:00 (3h) single-neutral-actions" at bounding box center [604, 437] width 216 height 66
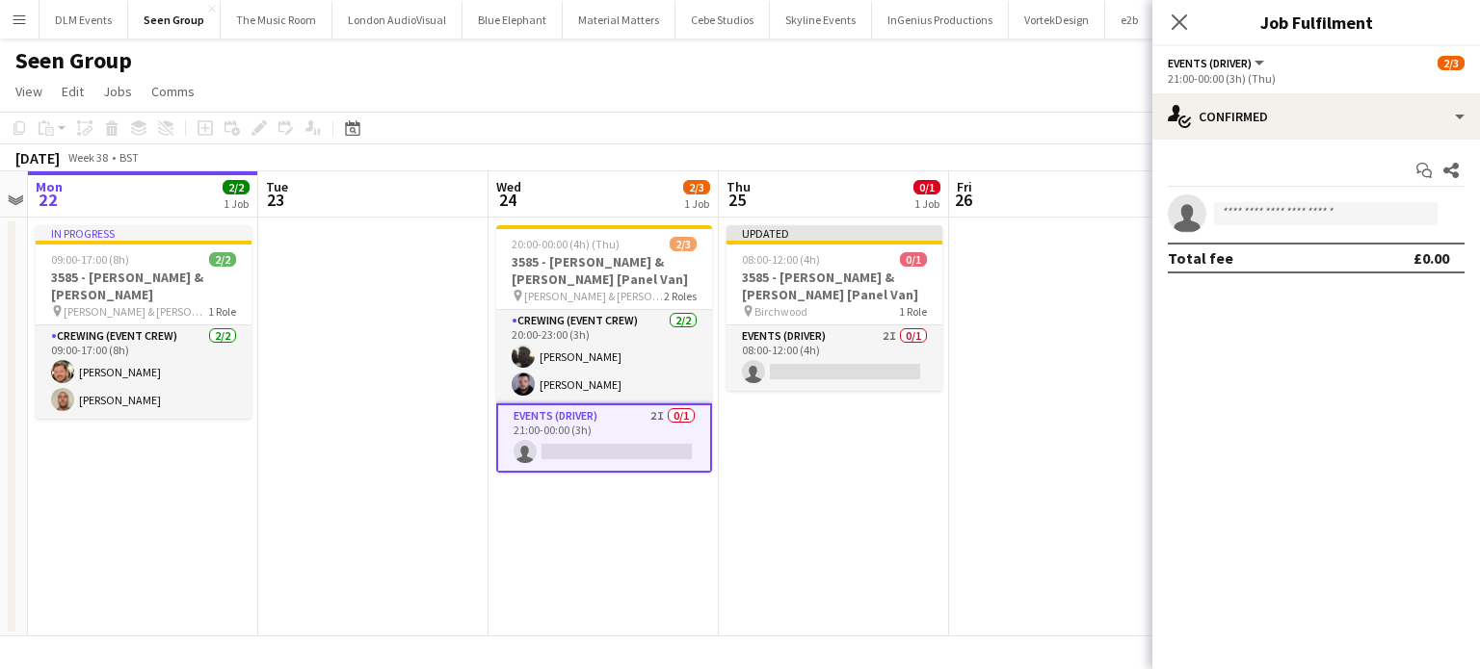
click at [959, 463] on app-date-cell at bounding box center [1064, 427] width 230 height 419
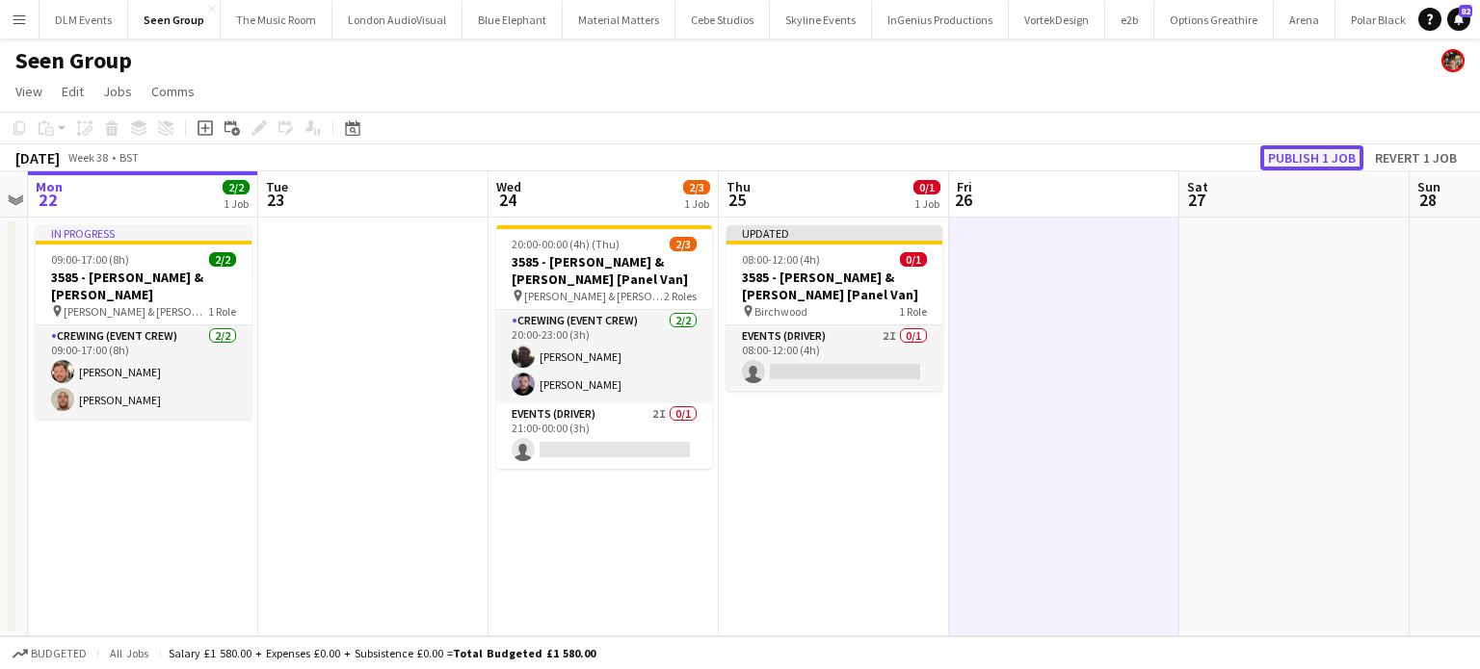
click at [1302, 161] on button "Publish 1 job" at bounding box center [1311, 157] width 103 height 25
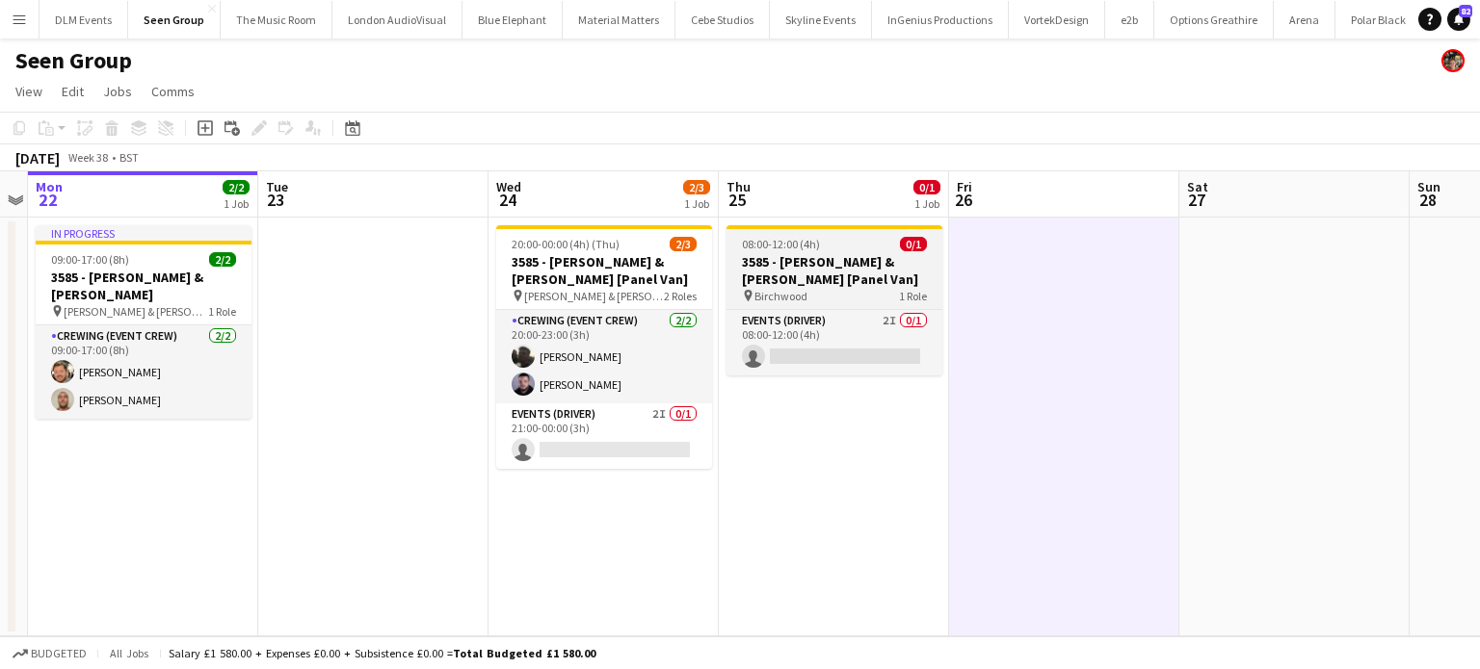
click at [821, 257] on h3 "3585 - [PERSON_NAME] & [PERSON_NAME] [Panel Van]" at bounding box center [834, 270] width 216 height 35
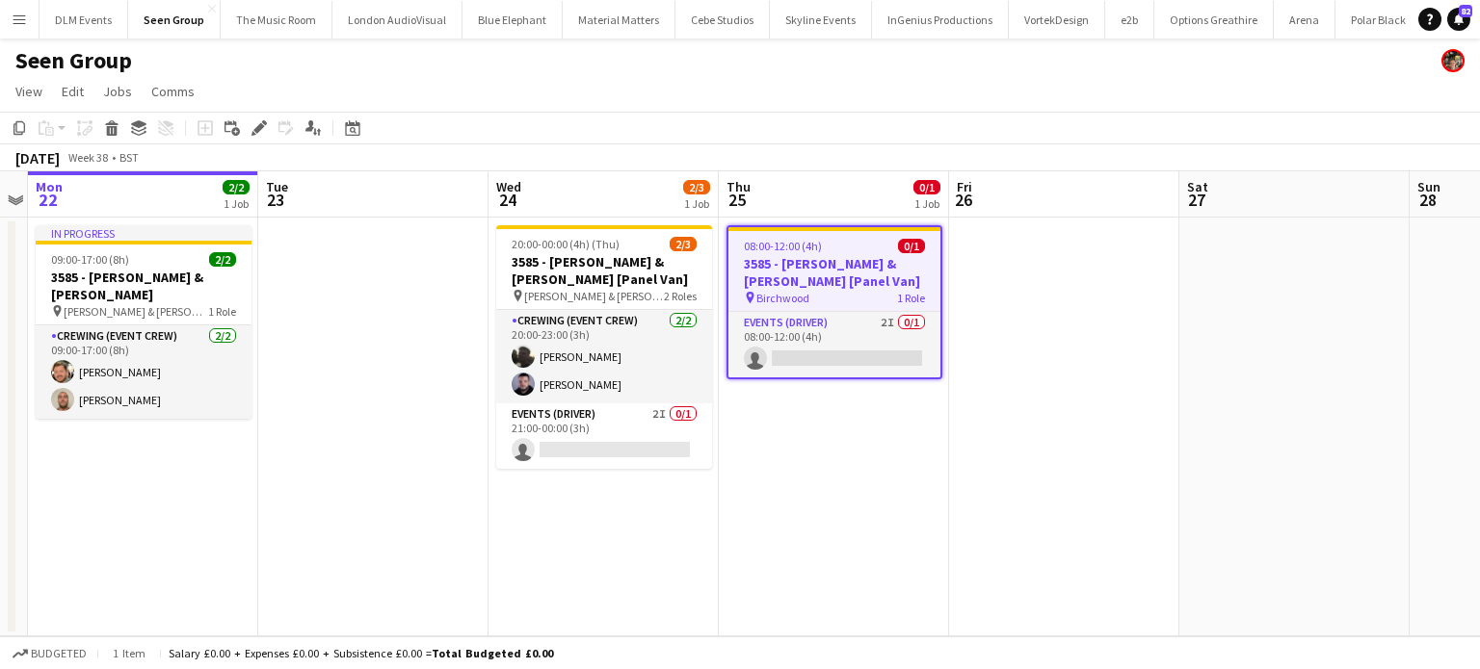
click at [821, 257] on h3 "3585 - [PERSON_NAME] & [PERSON_NAME] [Panel Van]" at bounding box center [834, 272] width 212 height 35
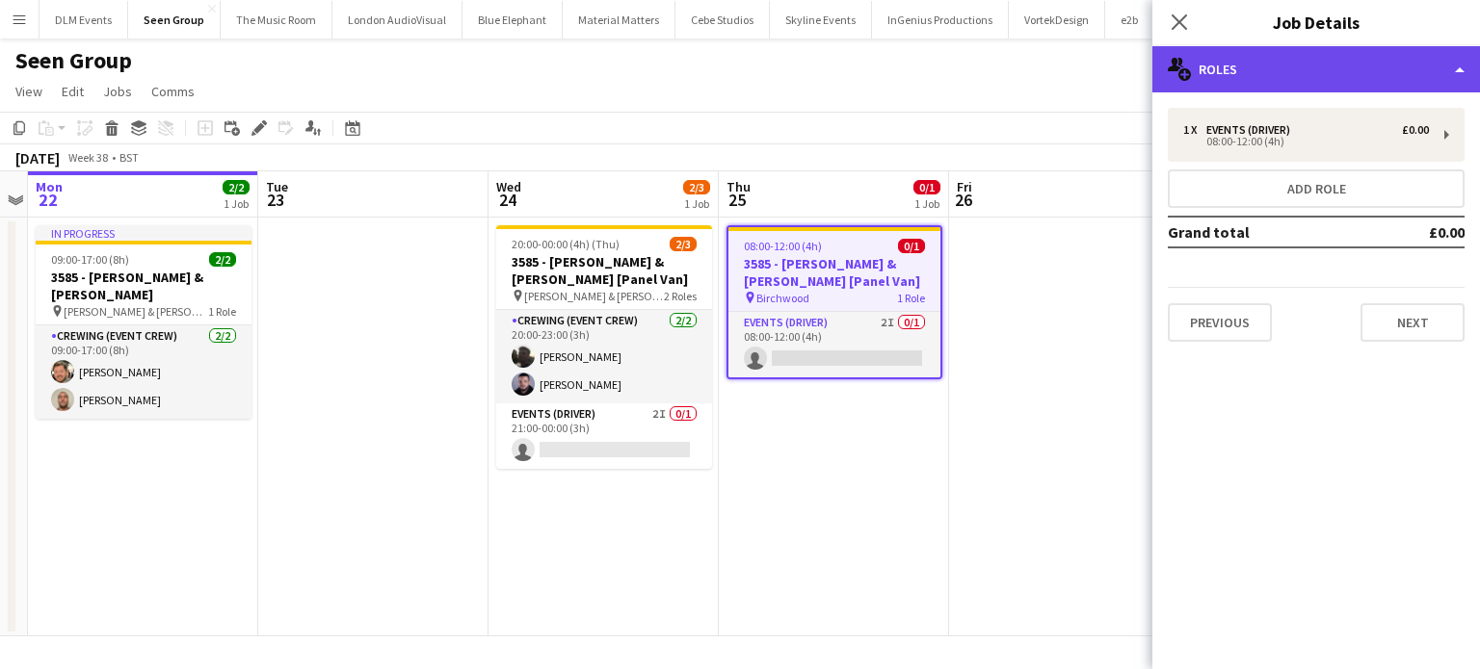
click at [1383, 55] on div "multiple-users-add Roles" at bounding box center [1316, 69] width 328 height 46
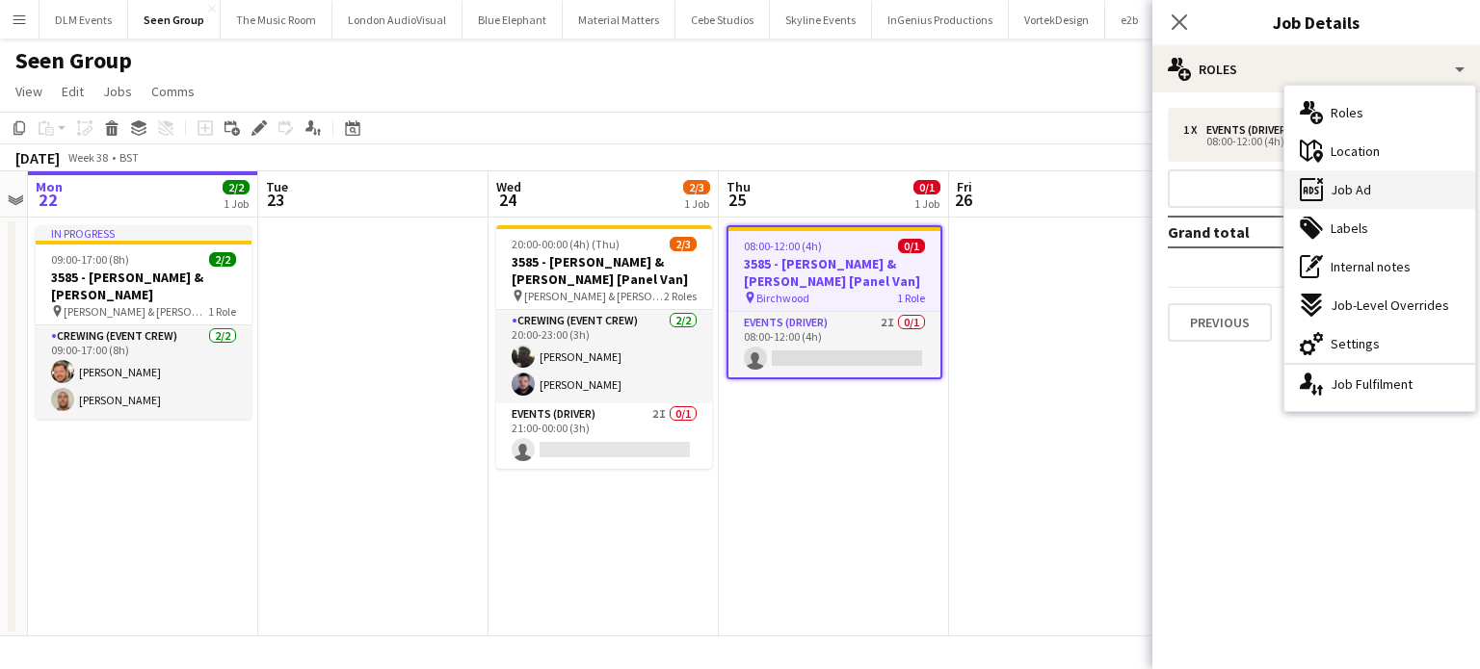
click at [1379, 180] on div "ads-window Job Ad" at bounding box center [1379, 190] width 191 height 39
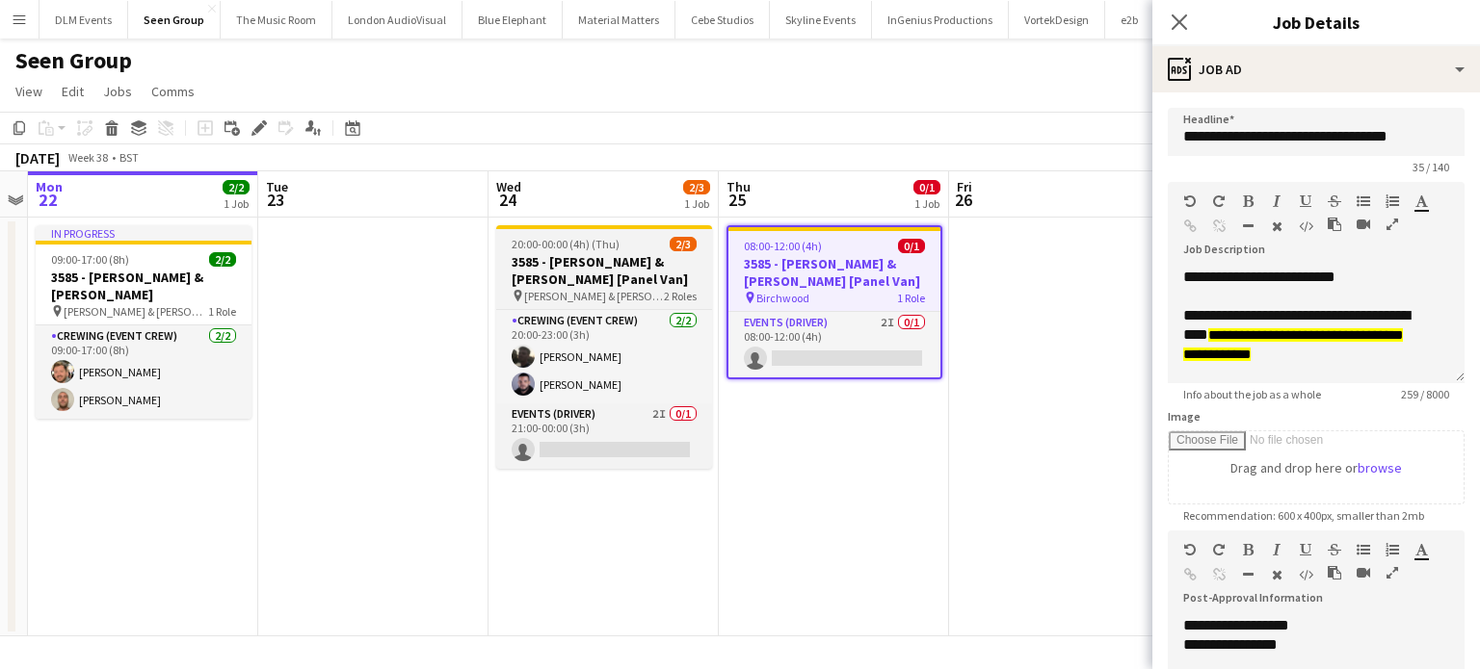
click at [628, 237] on div "20:00-00:00 (4h) (Thu) 2/3" at bounding box center [604, 244] width 216 height 14
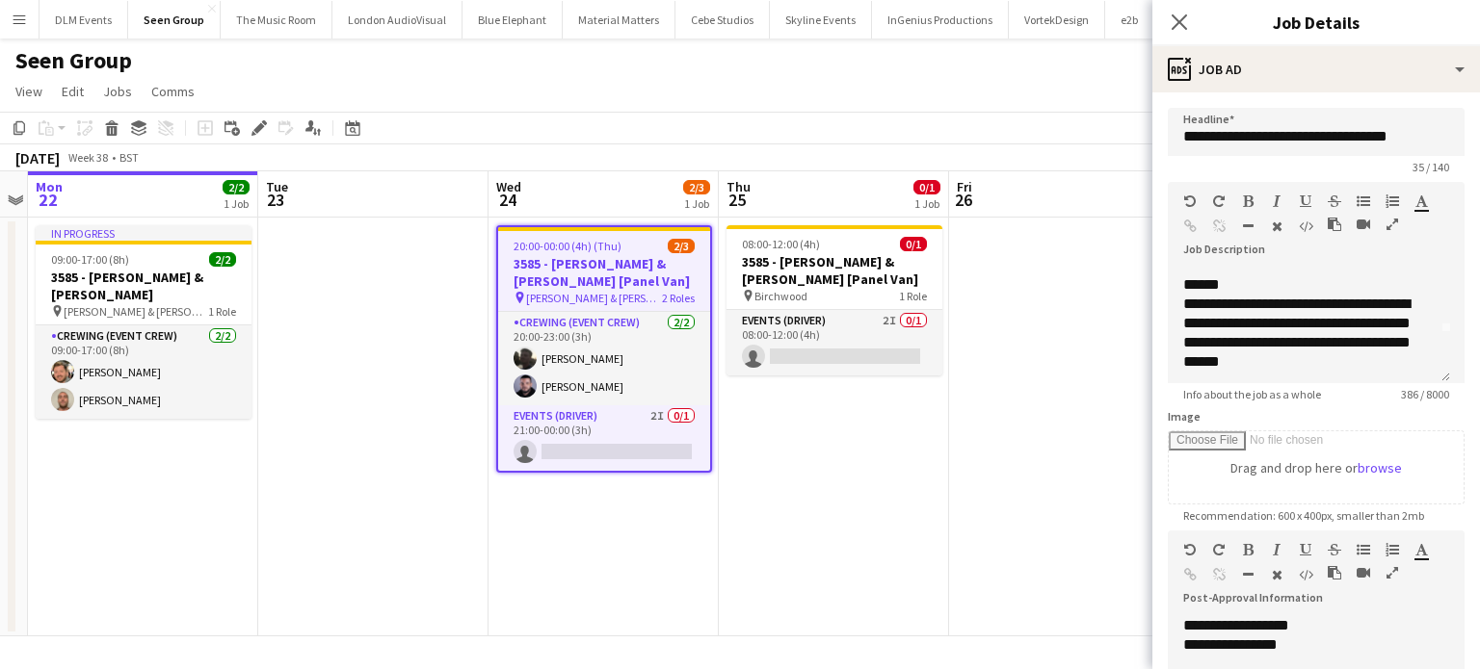
scroll to position [49, 0]
click at [945, 125] on app-toolbar "Copy Paste Paste Ctrl+V Paste with crew Ctrl+Shift+V Paste linked Job Delete Gr…" at bounding box center [740, 128] width 1480 height 33
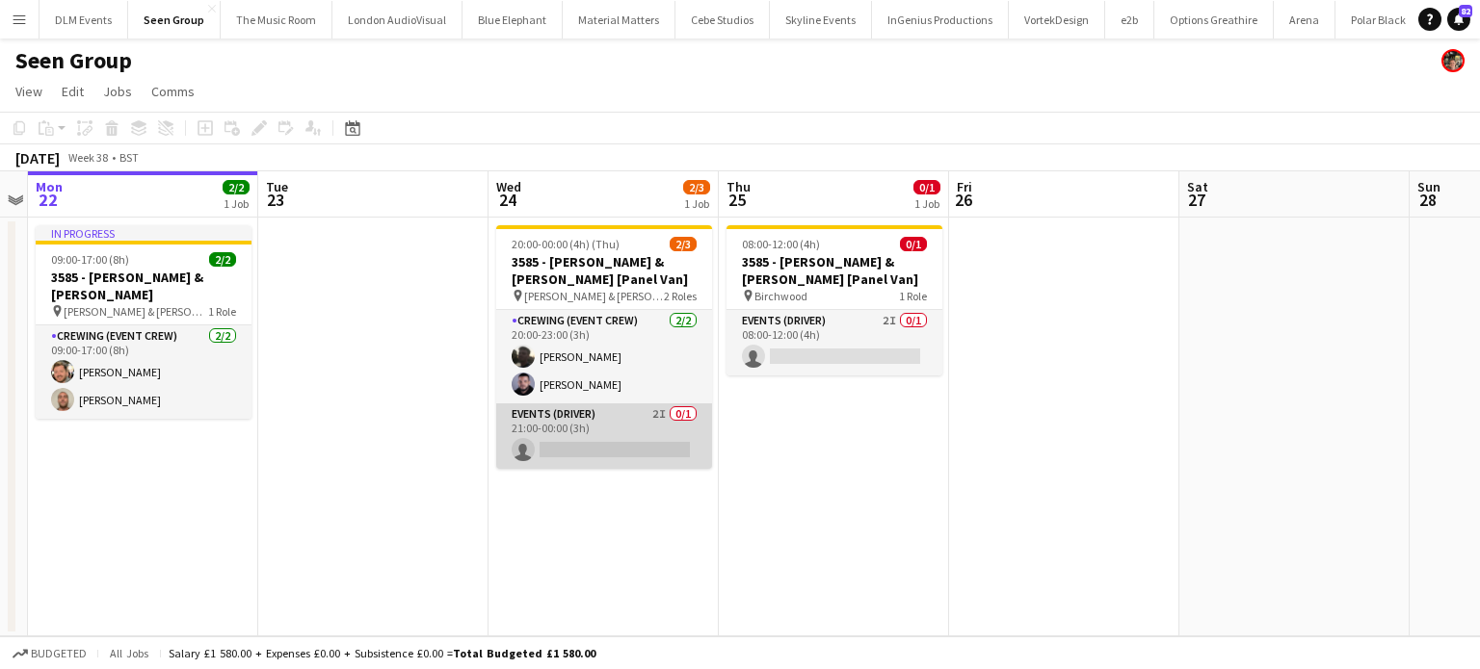
click at [584, 425] on app-card-role "Events (Driver) 2I 0/1 21:00-00:00 (3h) single-neutral-actions" at bounding box center [604, 437] width 216 height 66
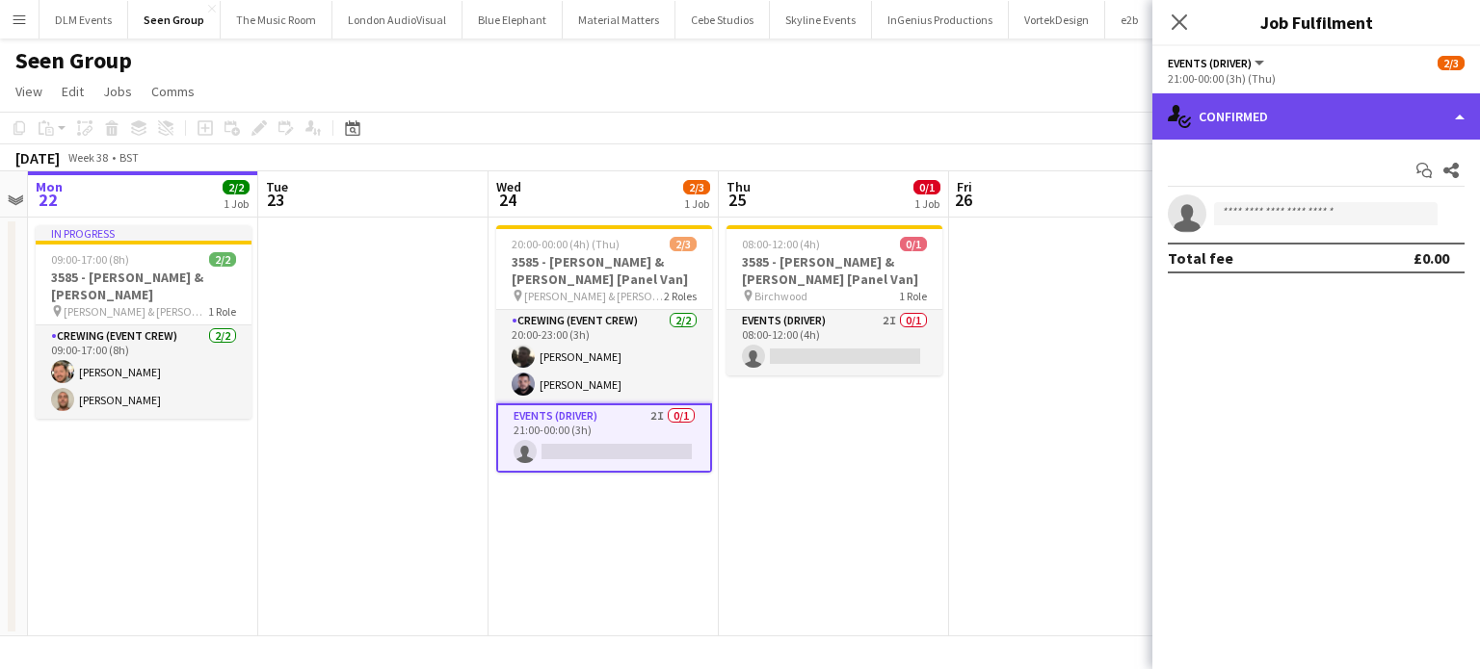
click at [1415, 115] on div "single-neutral-actions-check-2 Confirmed" at bounding box center [1316, 116] width 328 height 46
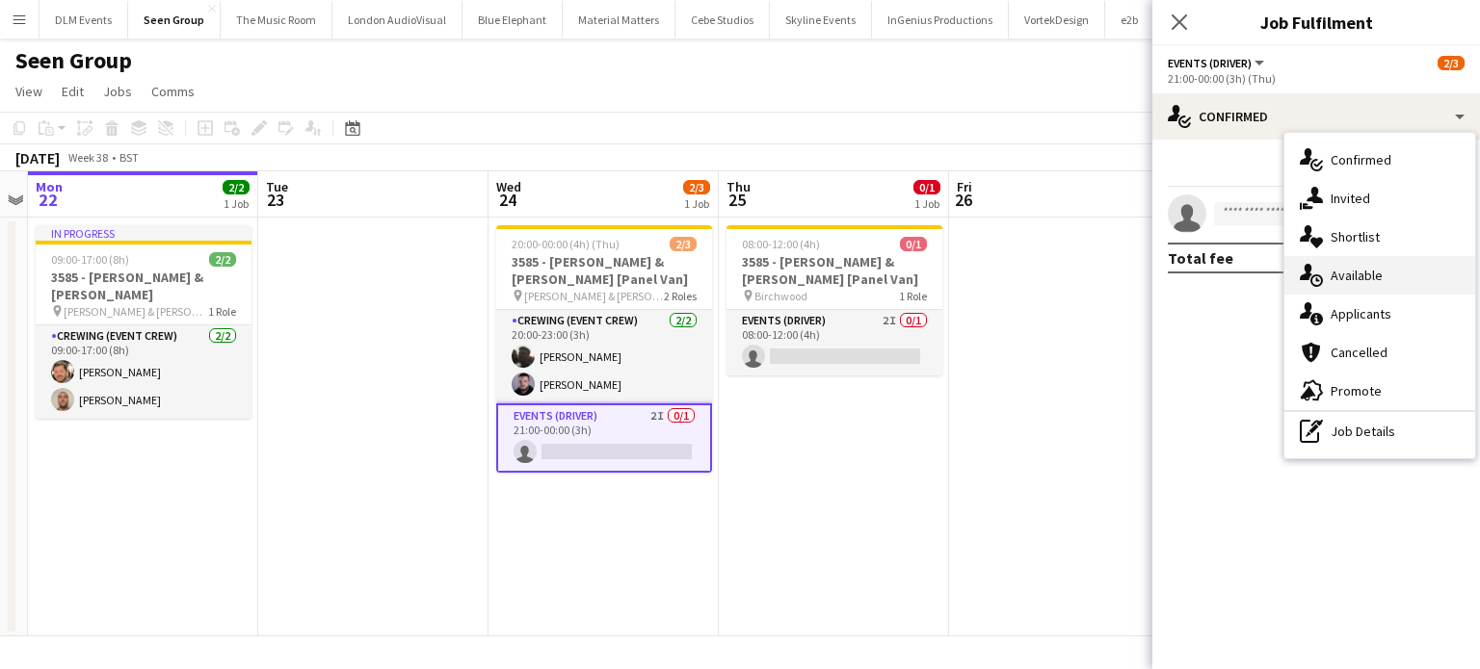
click at [1395, 283] on div "single-neutral-actions-upload Available" at bounding box center [1379, 275] width 191 height 39
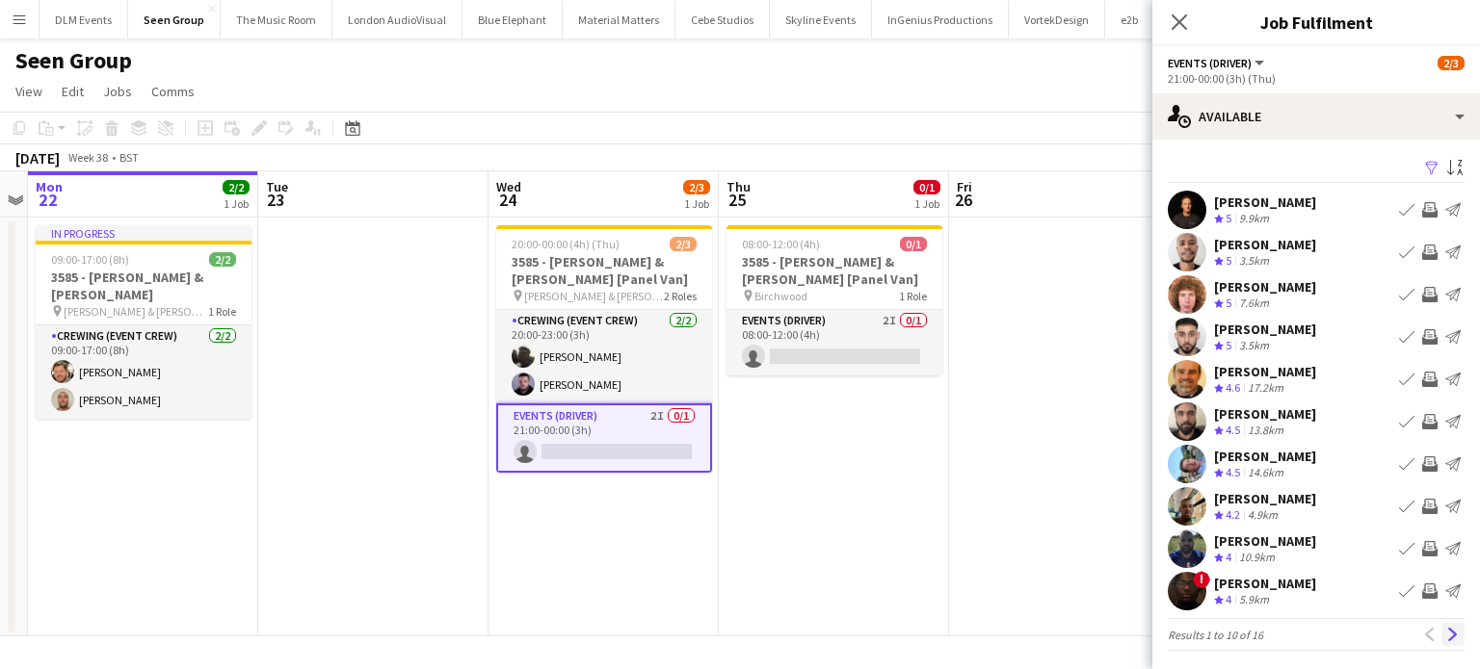
click at [1446, 631] on app-icon "Next" at bounding box center [1452, 634] width 13 height 13
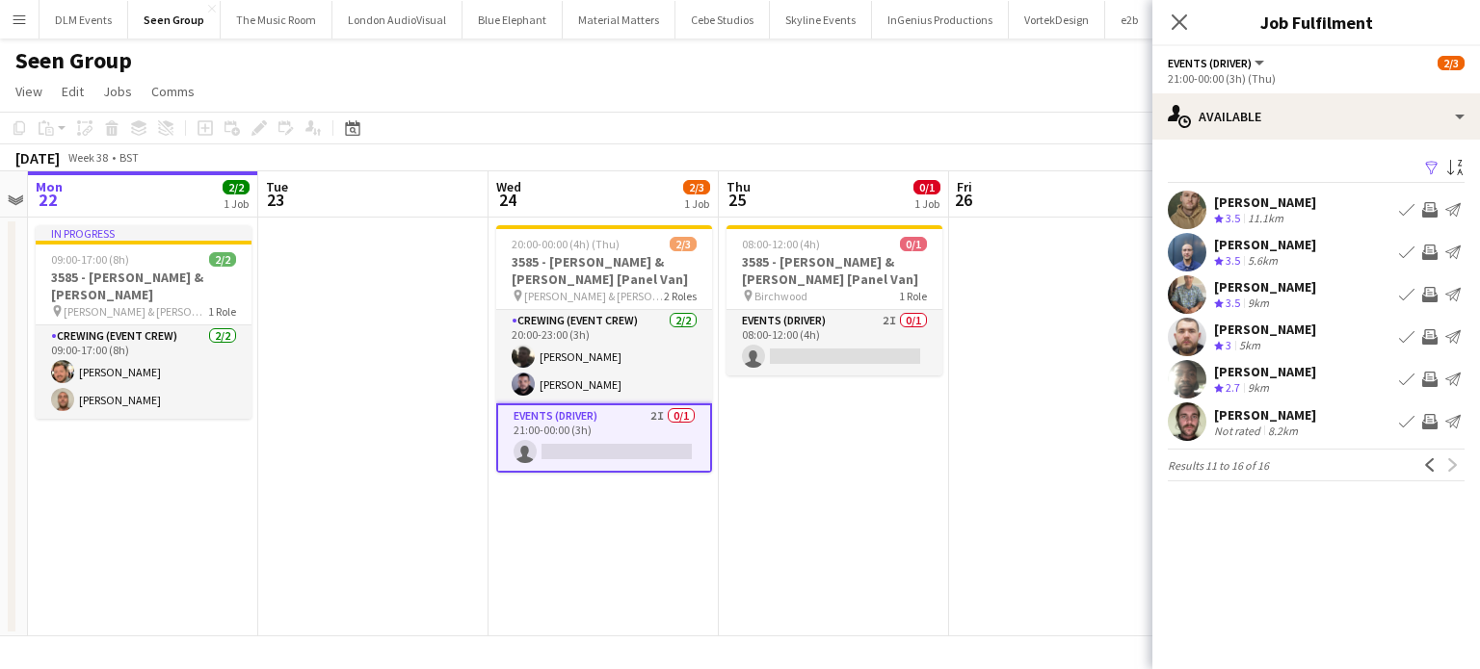
click at [1427, 215] on app-icon "Invite crew" at bounding box center [1429, 209] width 15 height 15
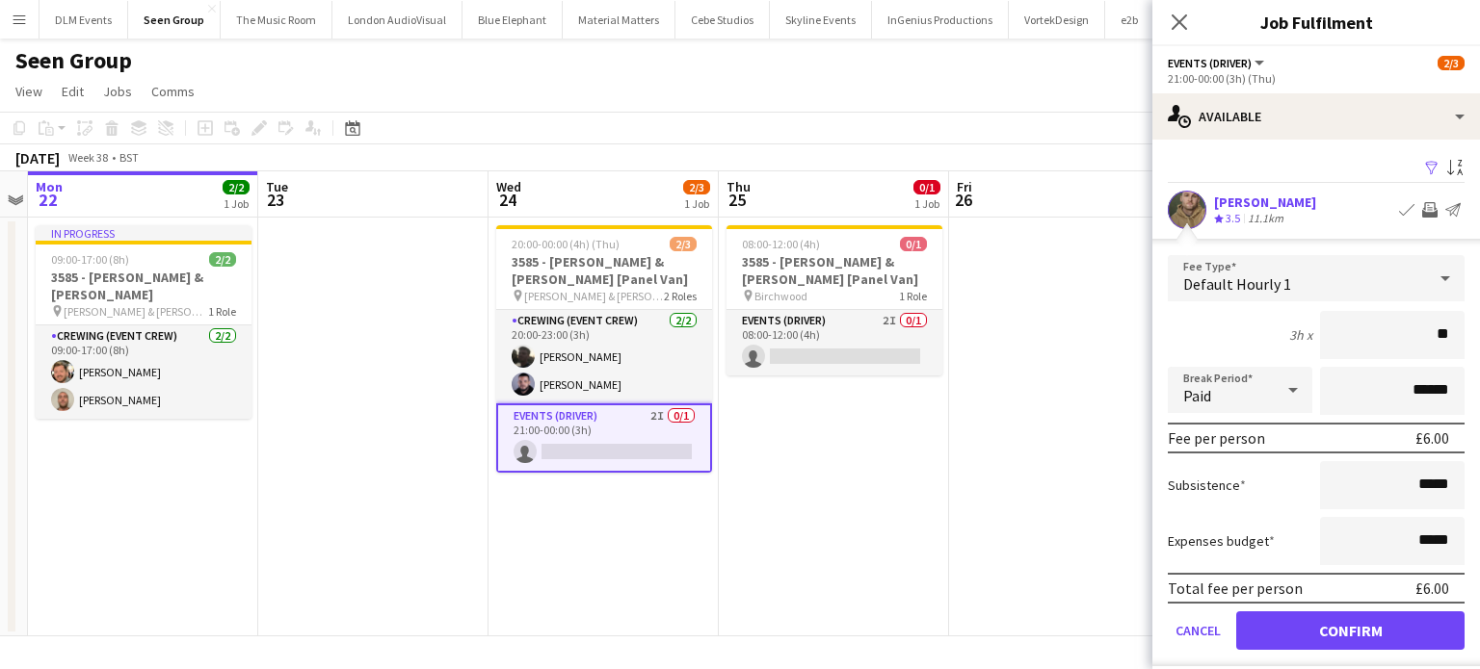
type input "***"
click button "Confirm" at bounding box center [1350, 631] width 228 height 39
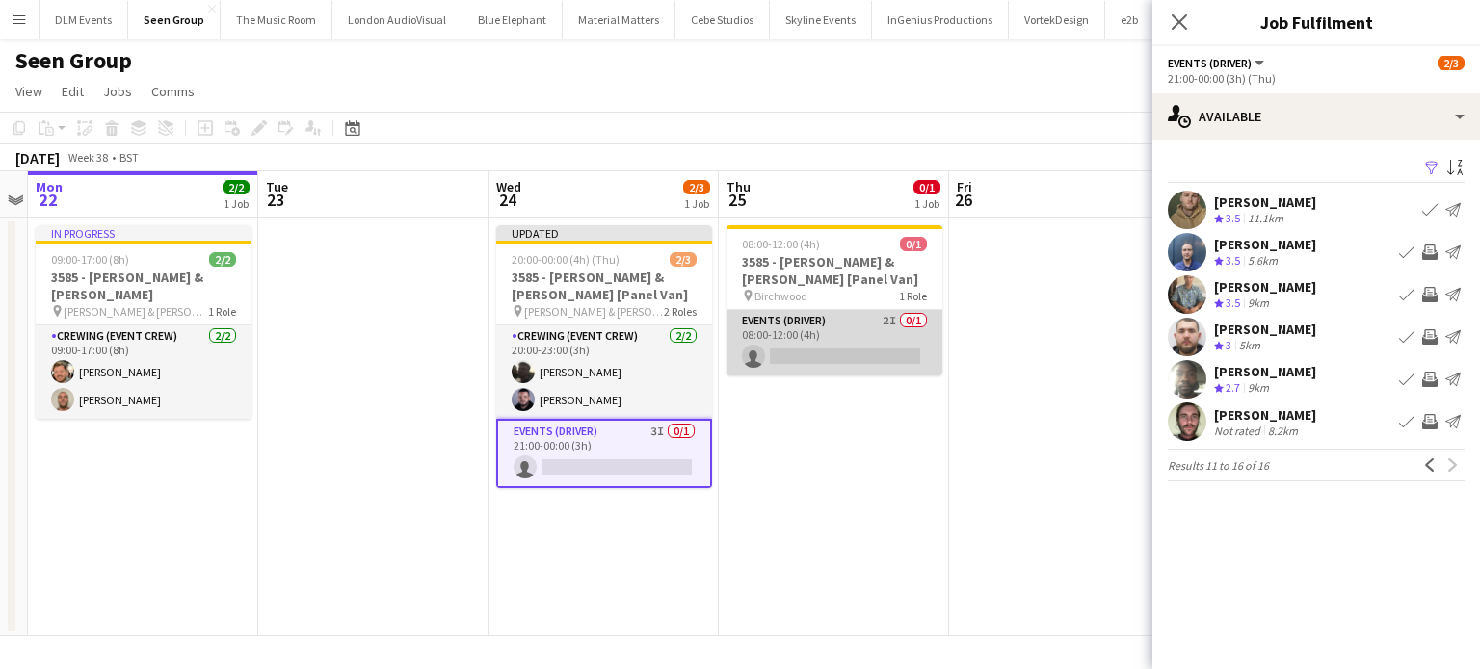
click at [887, 342] on app-card-role "Events (Driver) 2I 0/1 08:00-12:00 (4h) single-neutral-actions" at bounding box center [834, 343] width 216 height 66
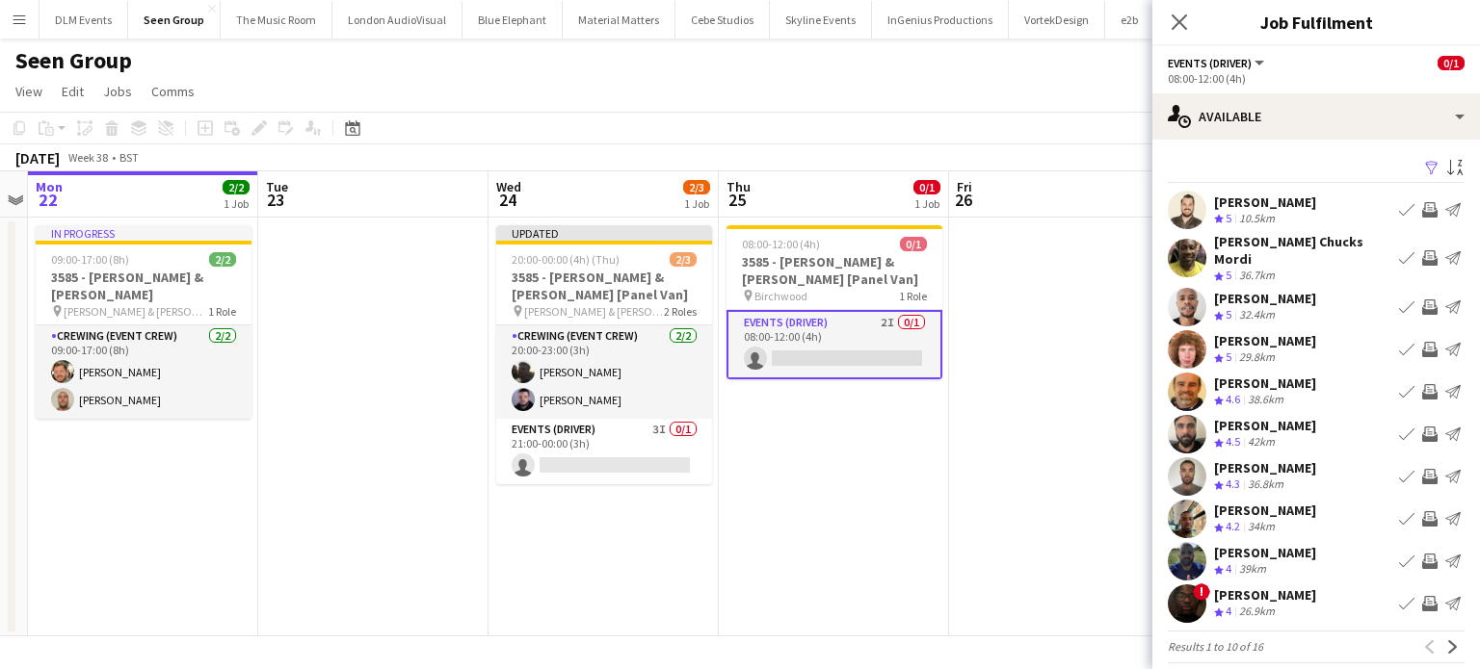
click at [1422, 208] on app-icon "Invite crew" at bounding box center [1429, 209] width 15 height 15
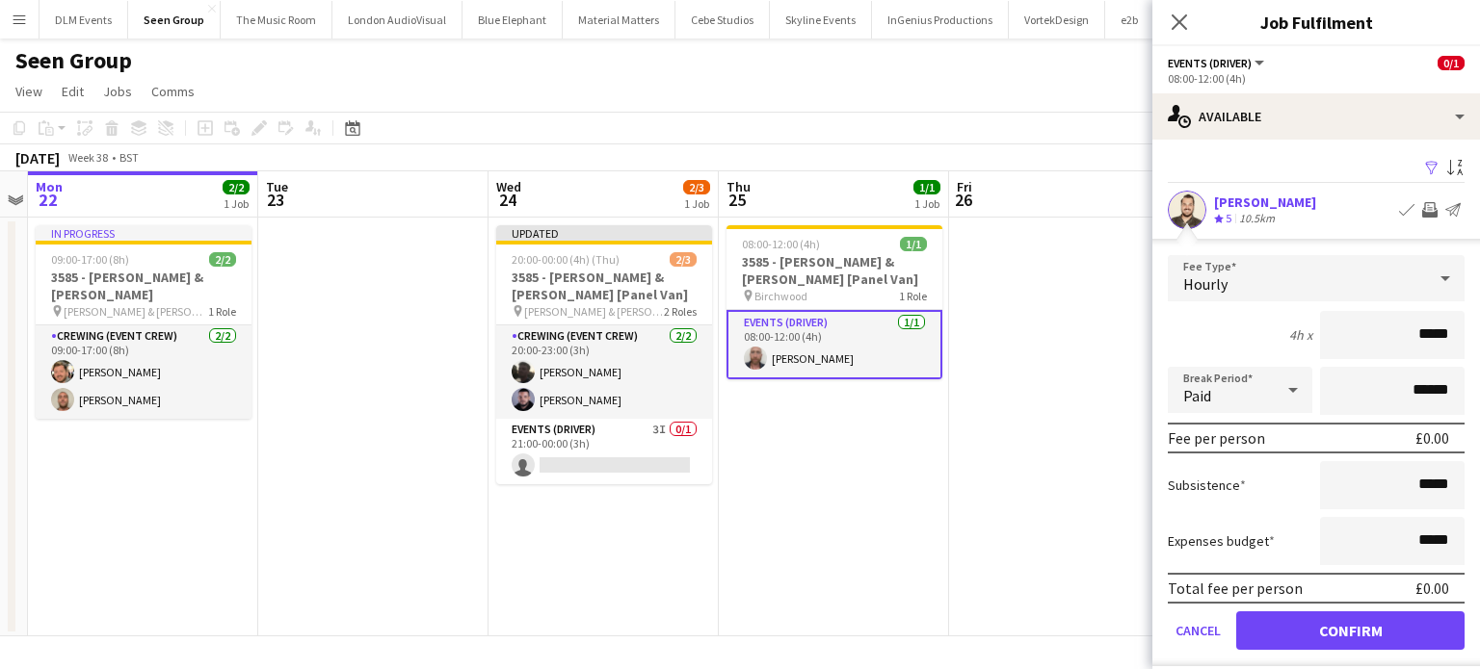
click button "Confirm" at bounding box center [1350, 631] width 228 height 39
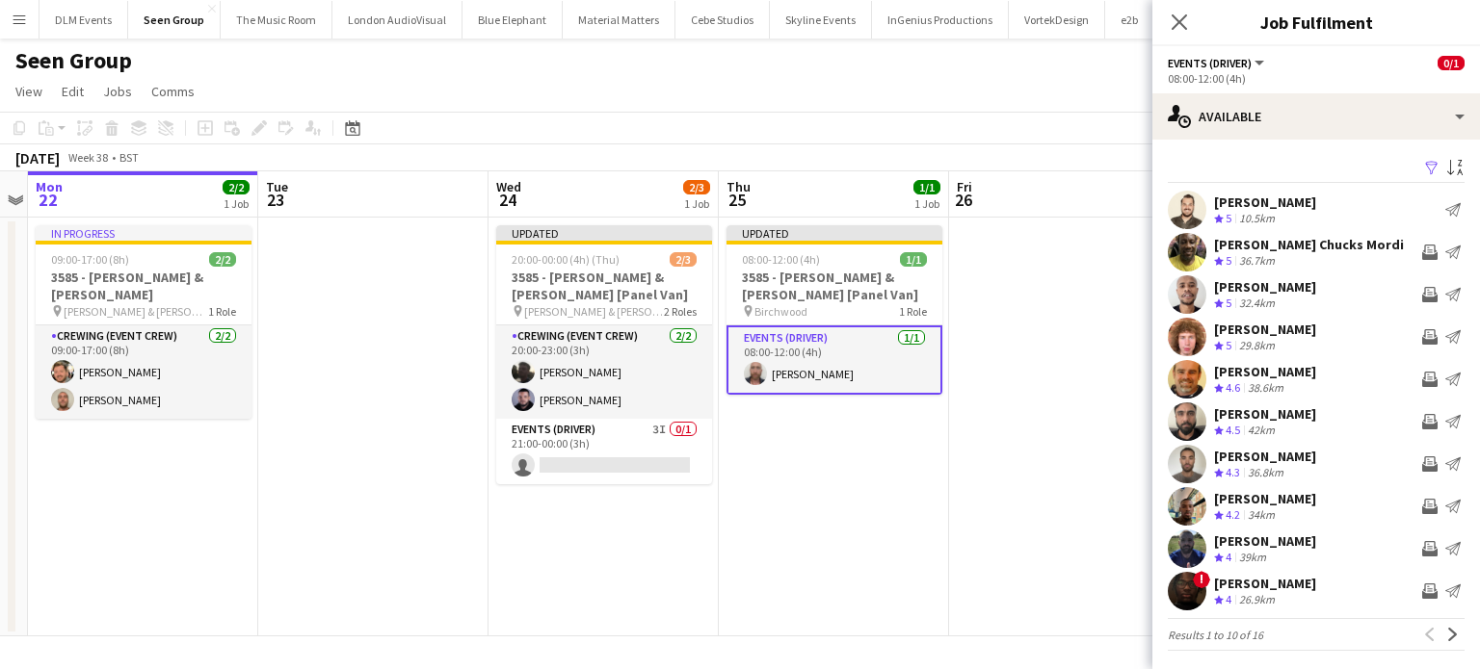
click at [978, 459] on app-date-cell at bounding box center [1064, 427] width 230 height 419
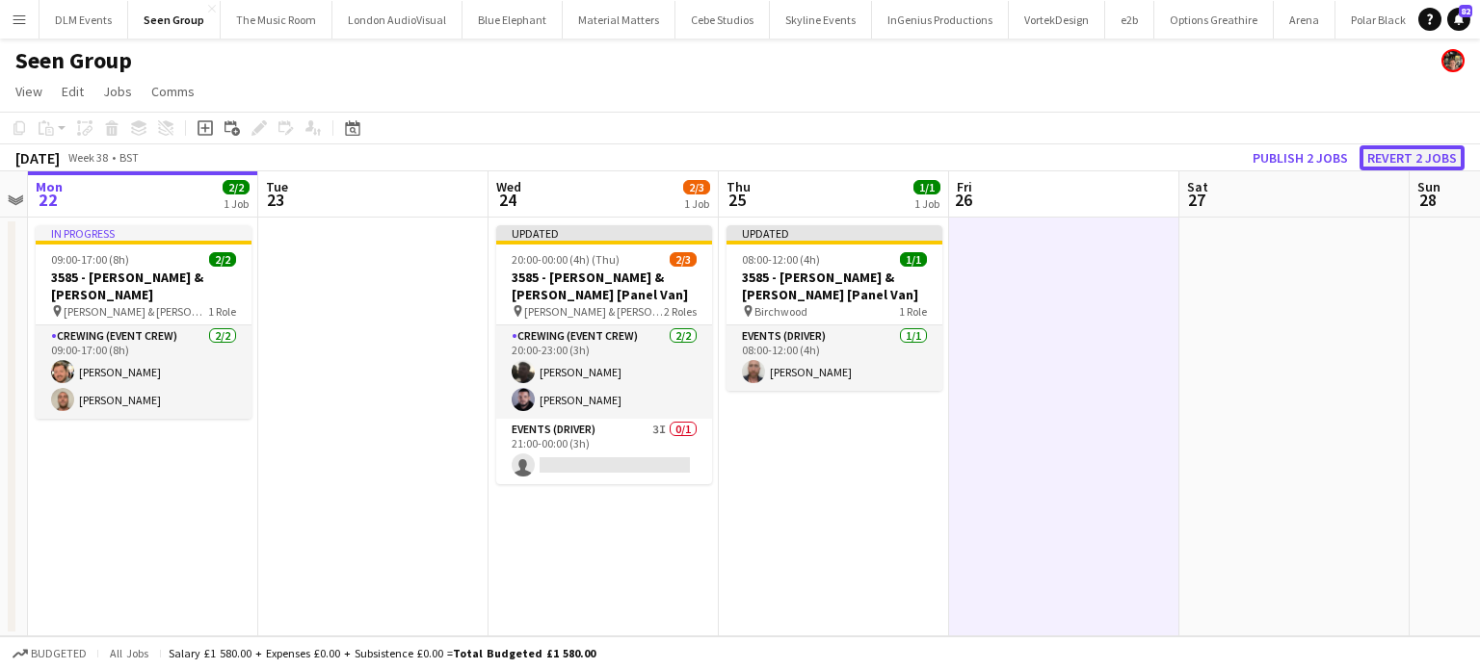
click at [1396, 164] on button "Revert 2 jobs" at bounding box center [1411, 157] width 105 height 25
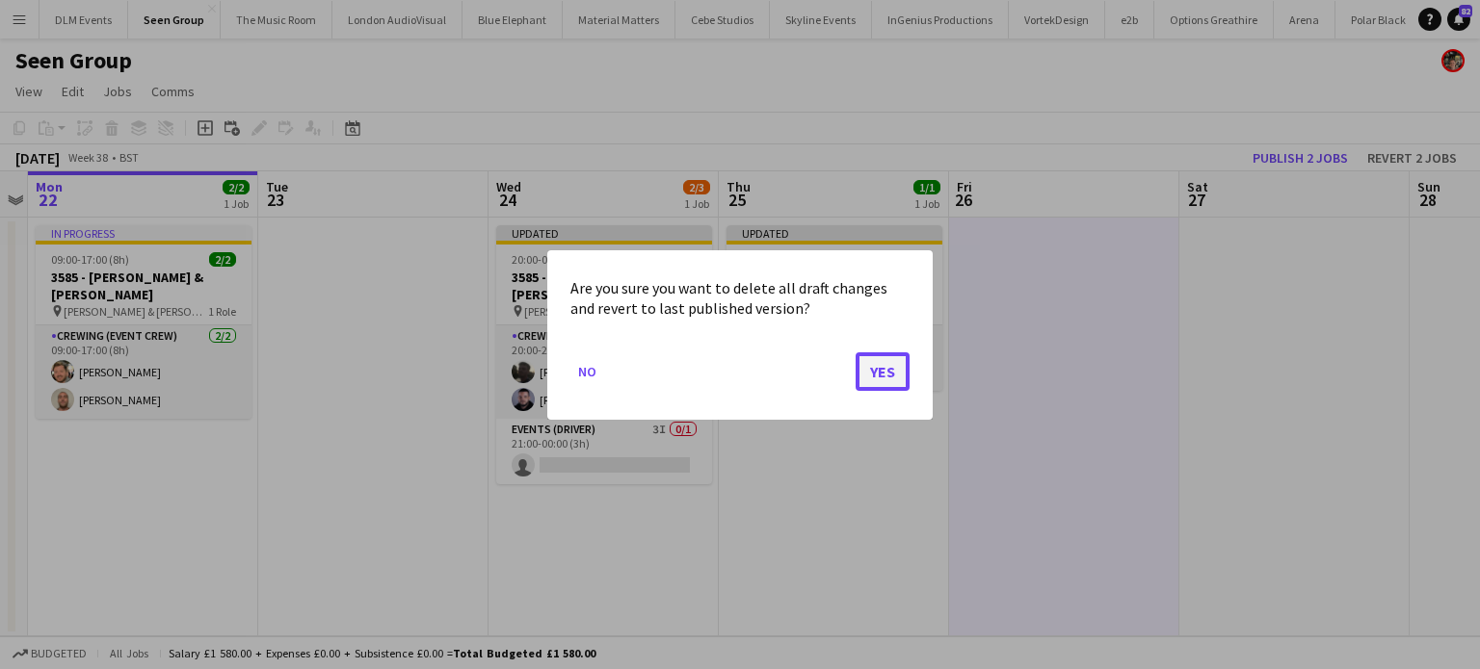
click at [904, 357] on button "Yes" at bounding box center [882, 371] width 54 height 39
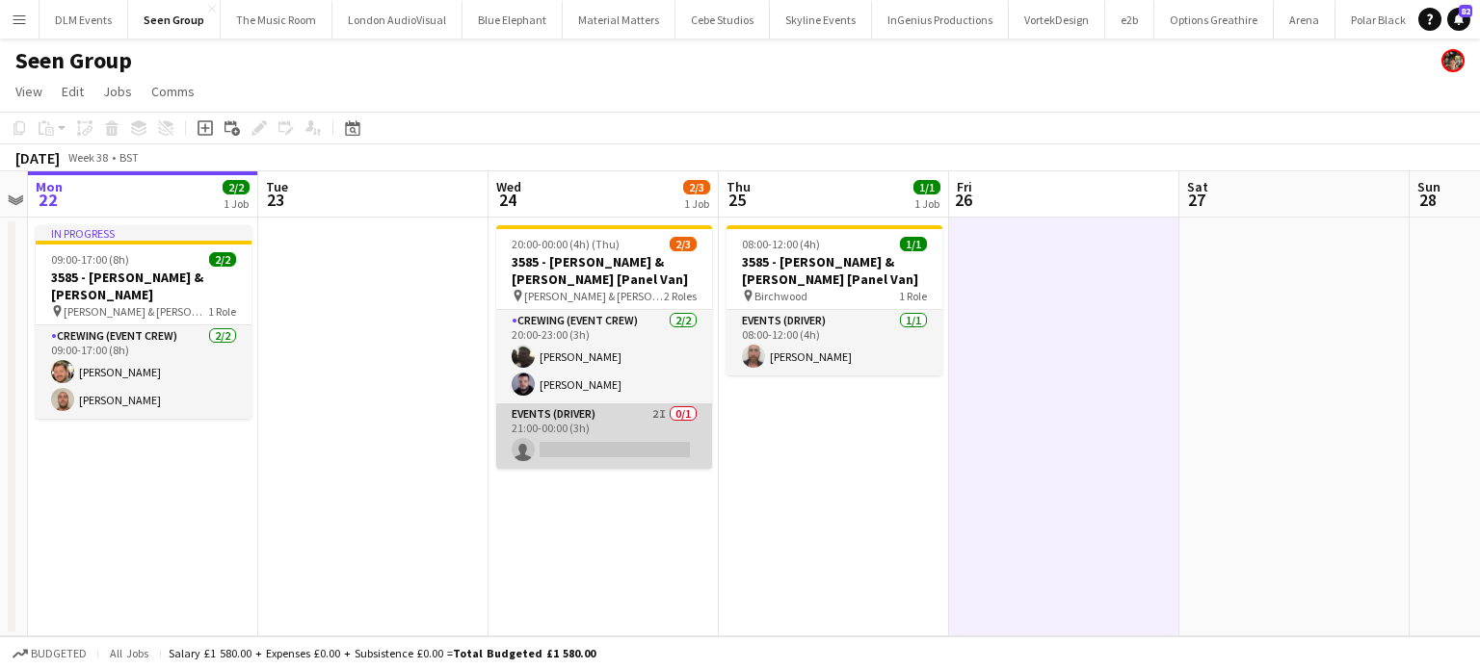
click at [594, 438] on app-card-role "Events (Driver) 2I 0/1 21:00-00:00 (3h) single-neutral-actions" at bounding box center [604, 437] width 216 height 66
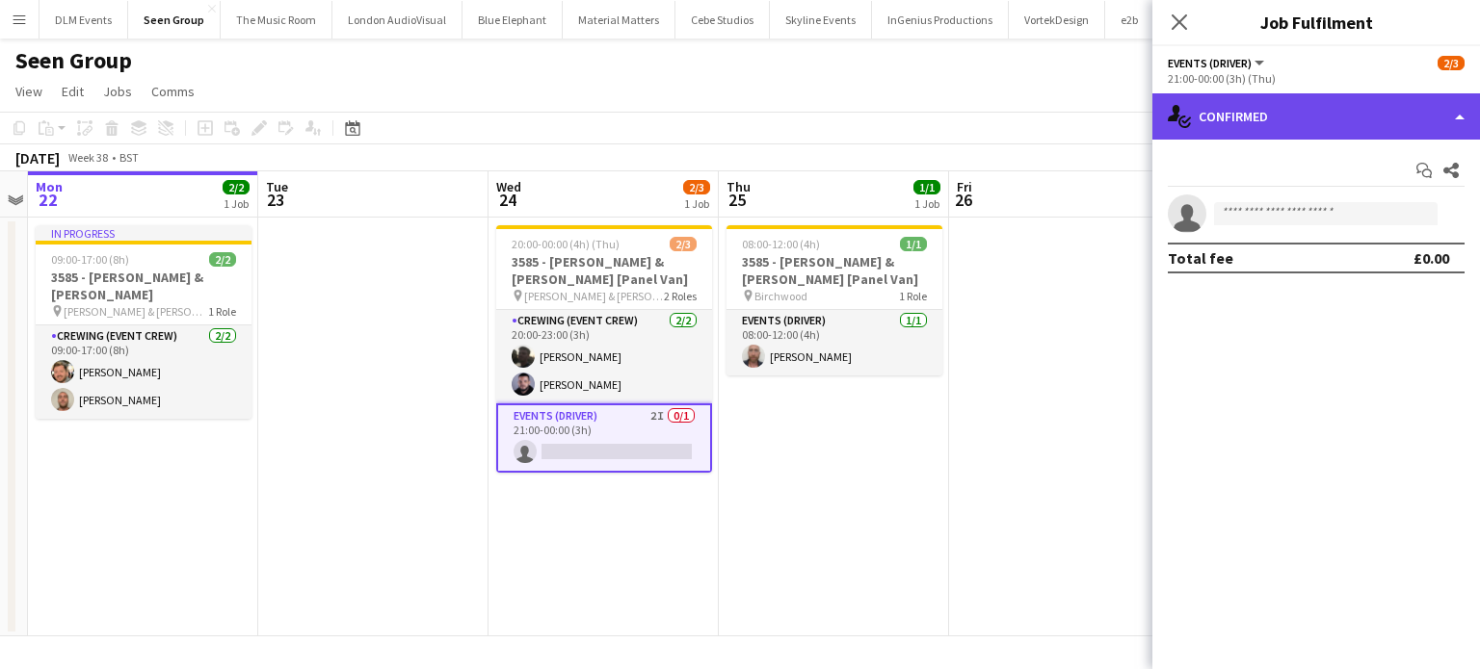
click at [1350, 118] on div "single-neutral-actions-check-2 Confirmed" at bounding box center [1316, 116] width 328 height 46
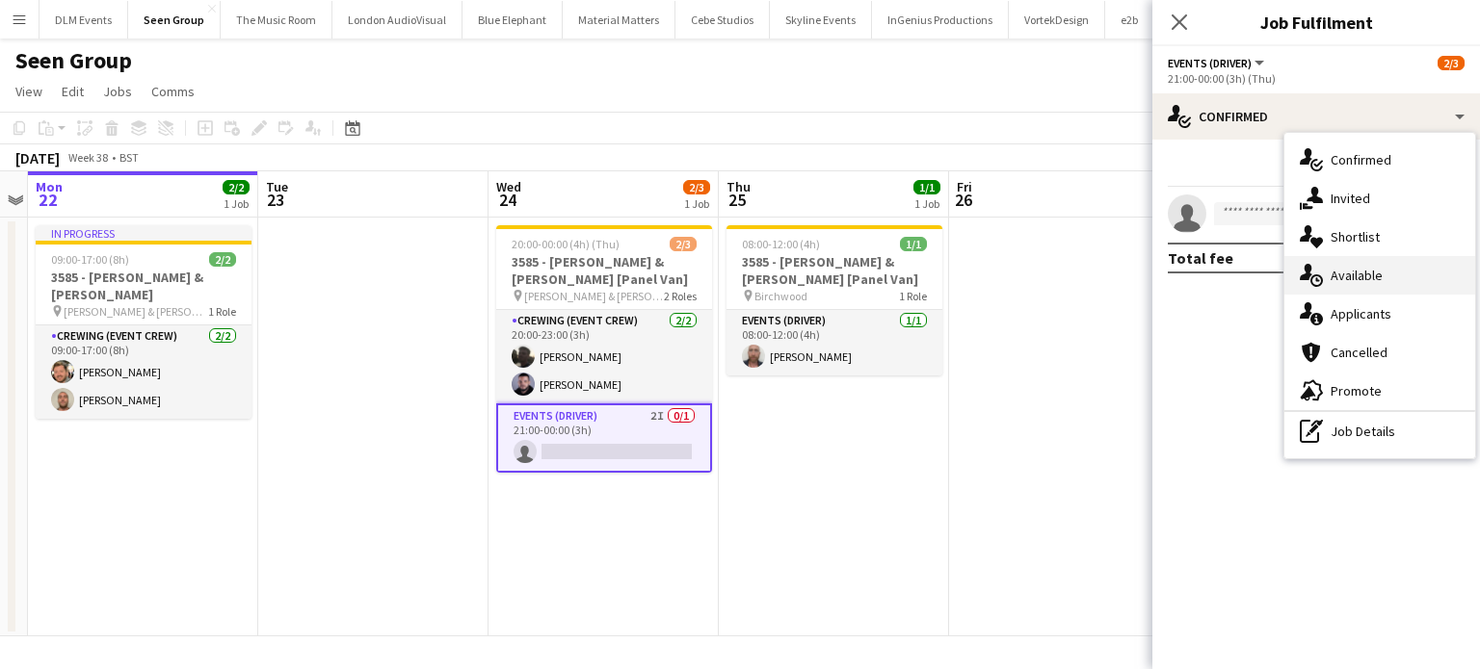
click at [1383, 273] on div "single-neutral-actions-upload Available" at bounding box center [1379, 275] width 191 height 39
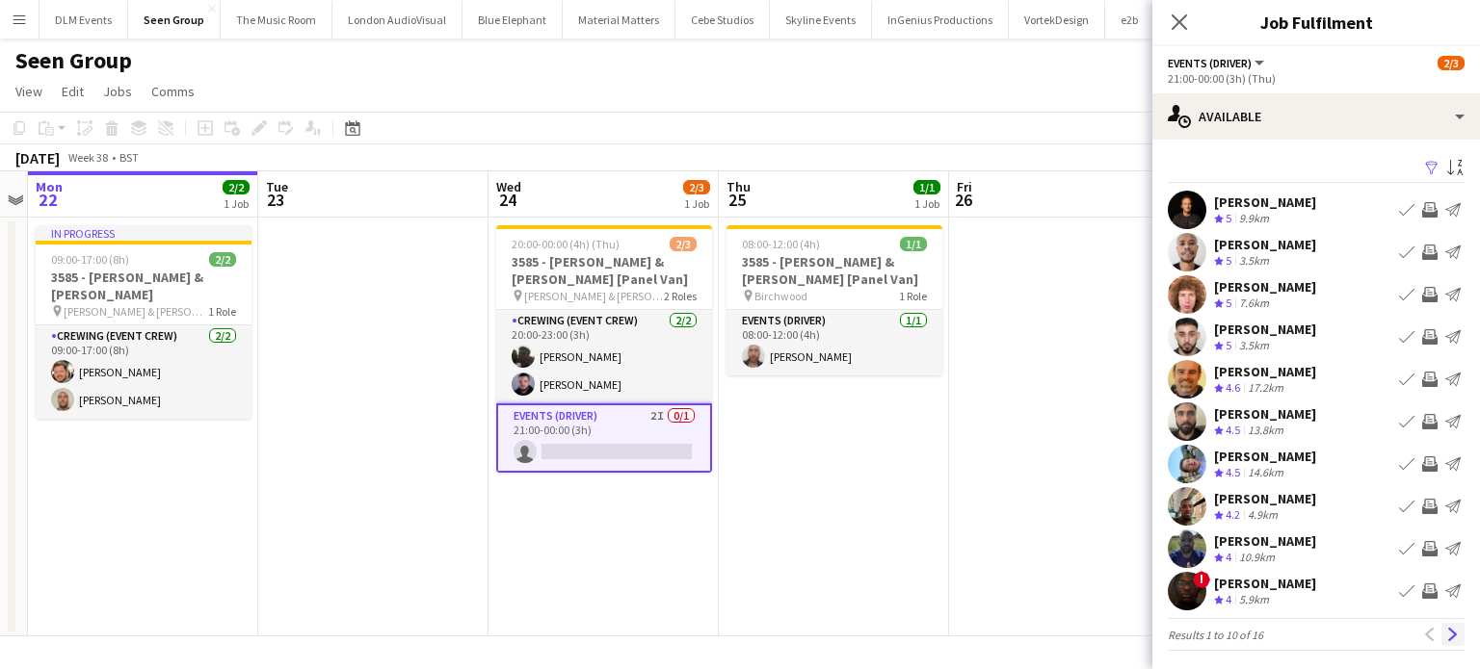
click at [1446, 635] on app-icon "Next" at bounding box center [1452, 634] width 13 height 13
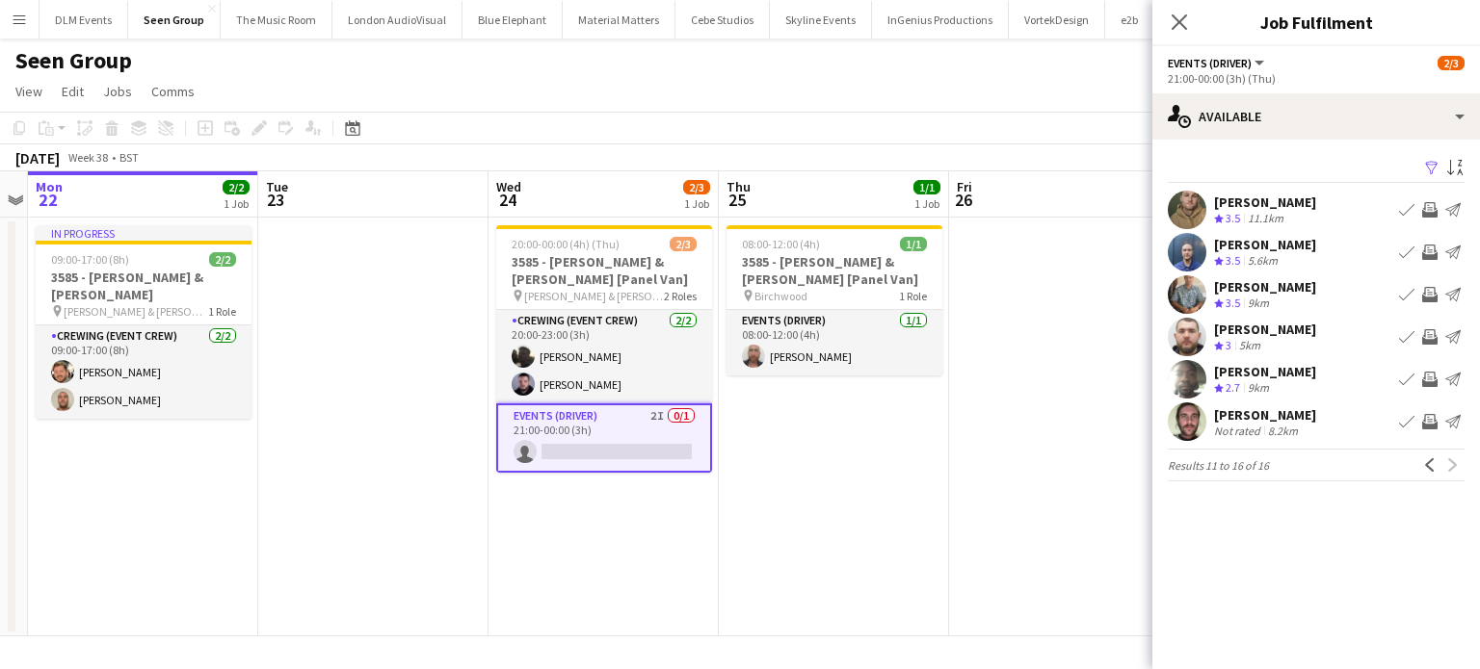
click at [1422, 217] on app-icon "Invite crew" at bounding box center [1429, 209] width 15 height 15
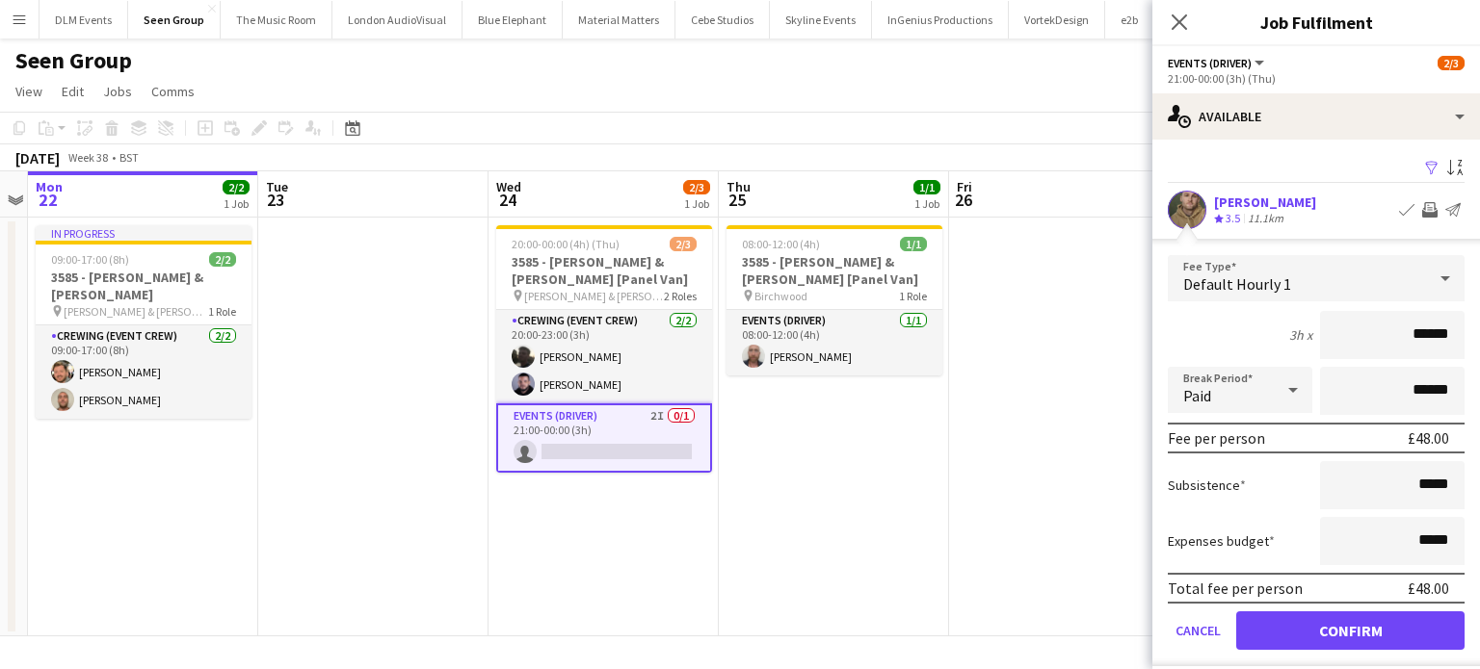
click at [1422, 217] on button "Invite crew" at bounding box center [1429, 209] width 23 height 23
click at [1395, 327] on input "******" at bounding box center [1392, 335] width 144 height 48
type input "***"
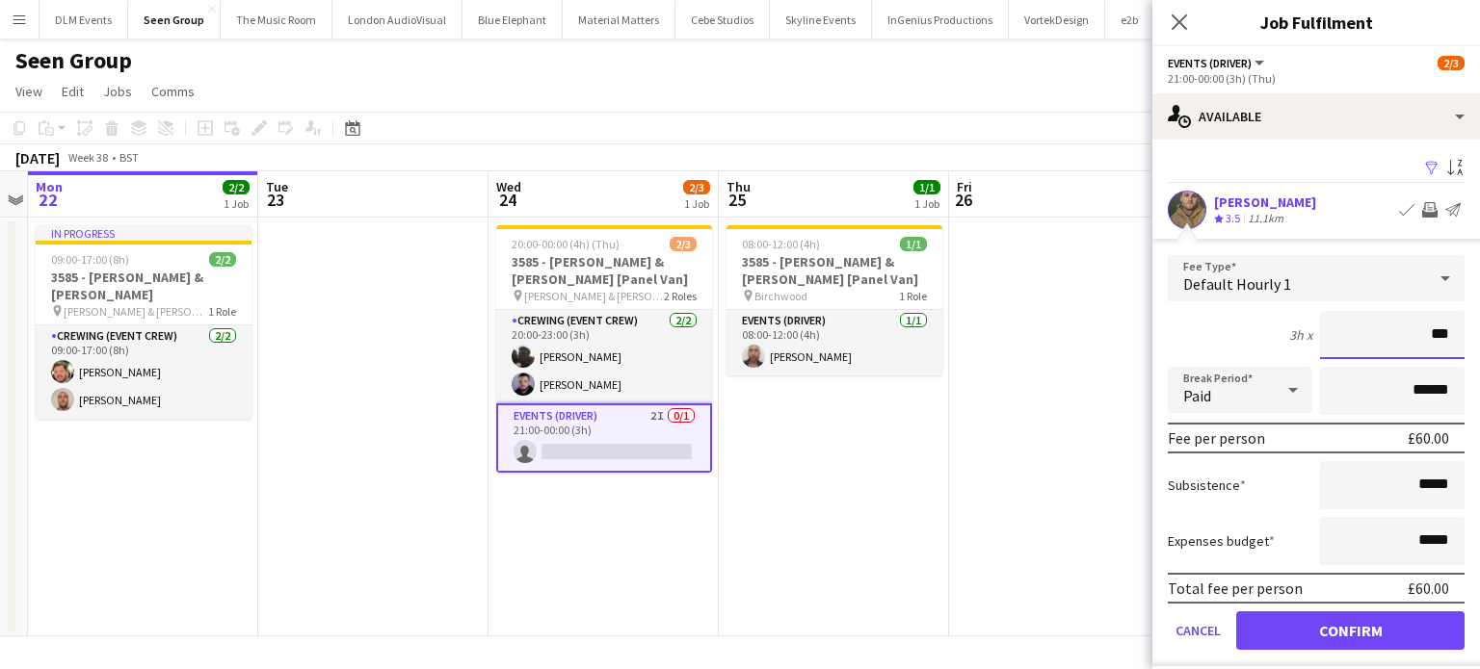
click button "Confirm" at bounding box center [1350, 631] width 228 height 39
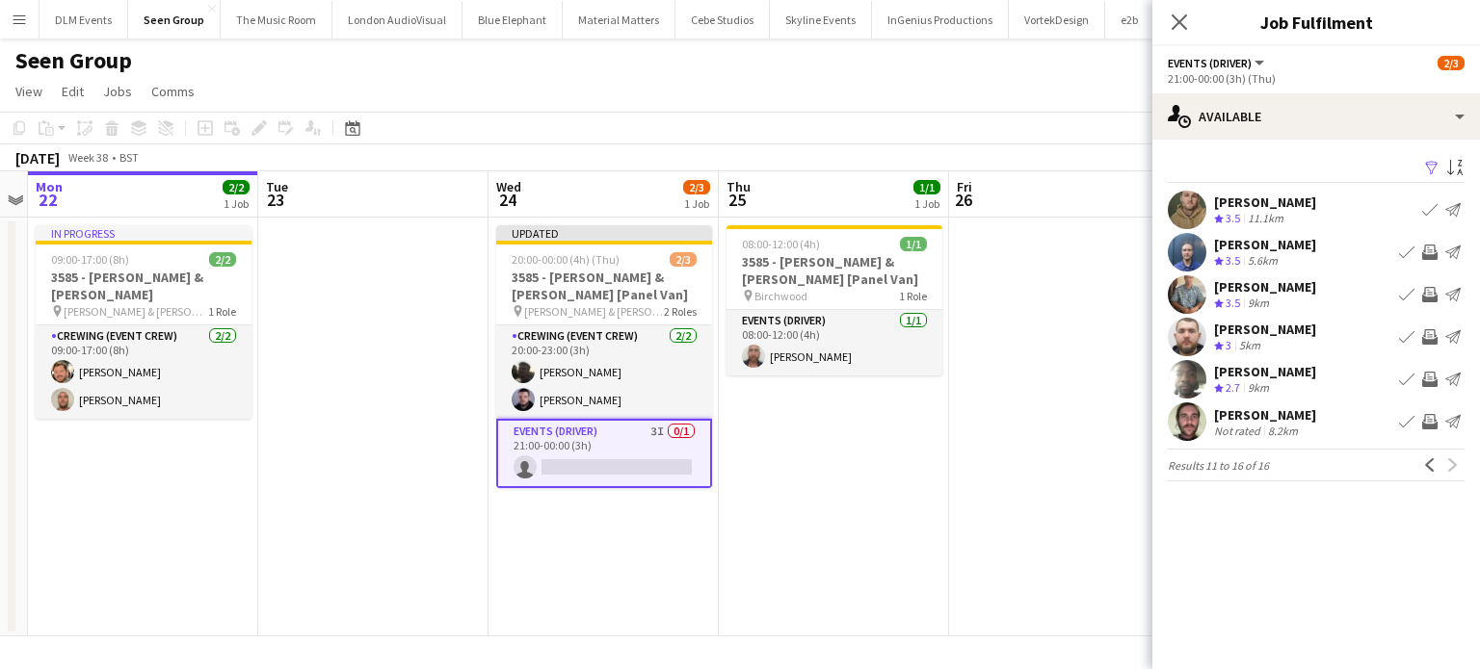
click at [1012, 394] on app-date-cell at bounding box center [1064, 427] width 230 height 419
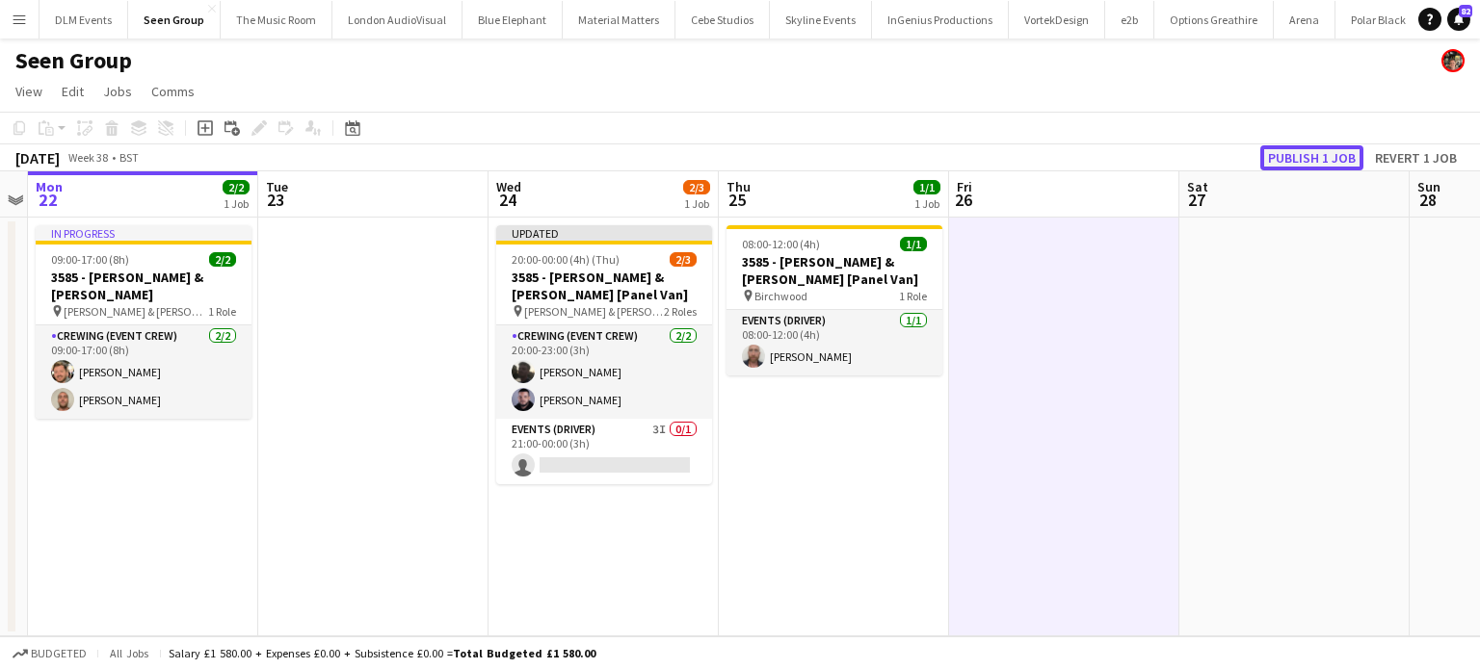
click at [1325, 149] on button "Publish 1 job" at bounding box center [1311, 157] width 103 height 25
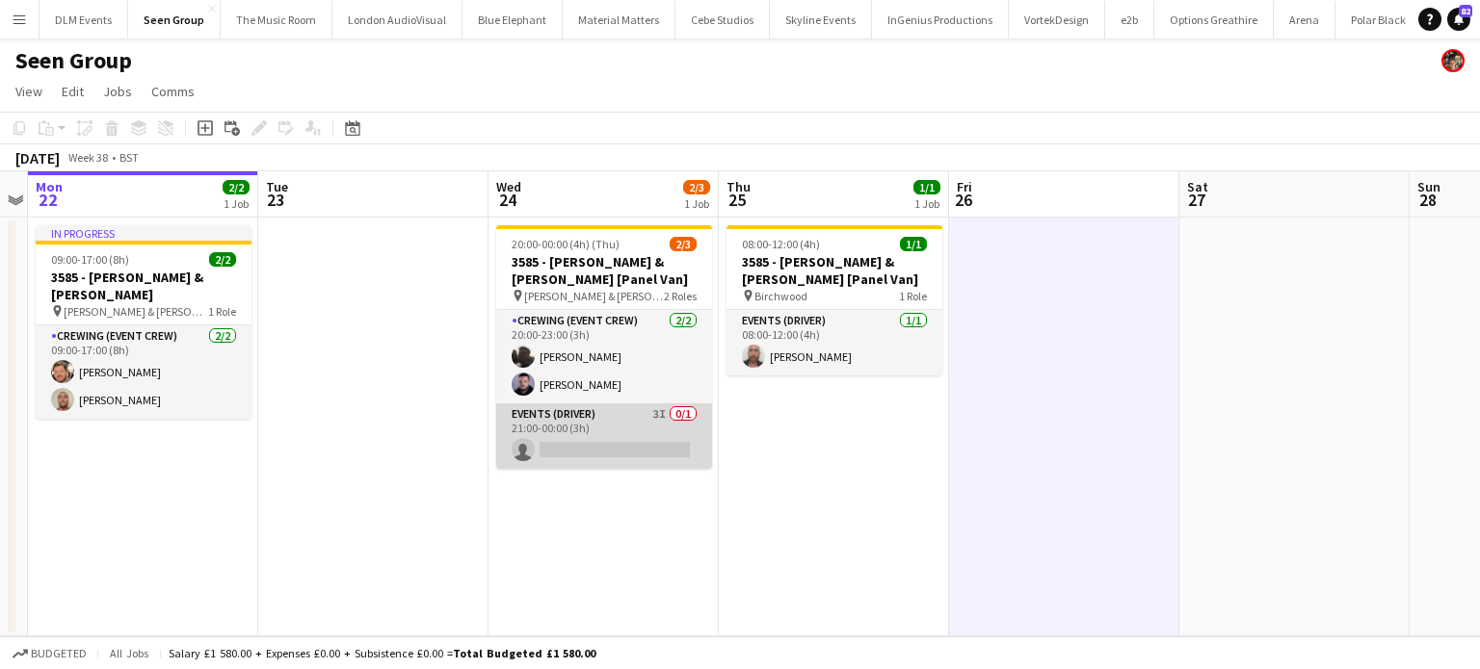
click at [632, 443] on app-card-role "Events (Driver) 3I 0/1 21:00-00:00 (3h) single-neutral-actions" at bounding box center [604, 437] width 216 height 66
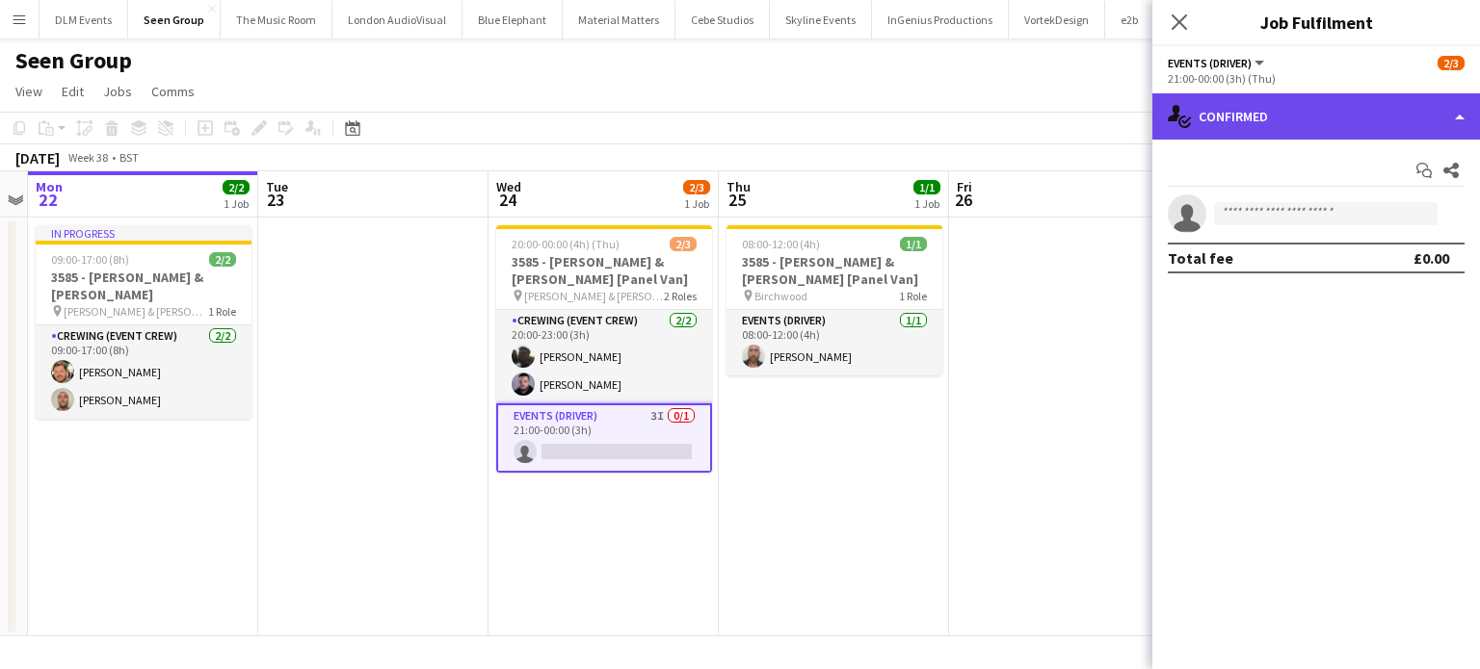
click at [1370, 102] on div "single-neutral-actions-check-2 Confirmed" at bounding box center [1316, 116] width 328 height 46
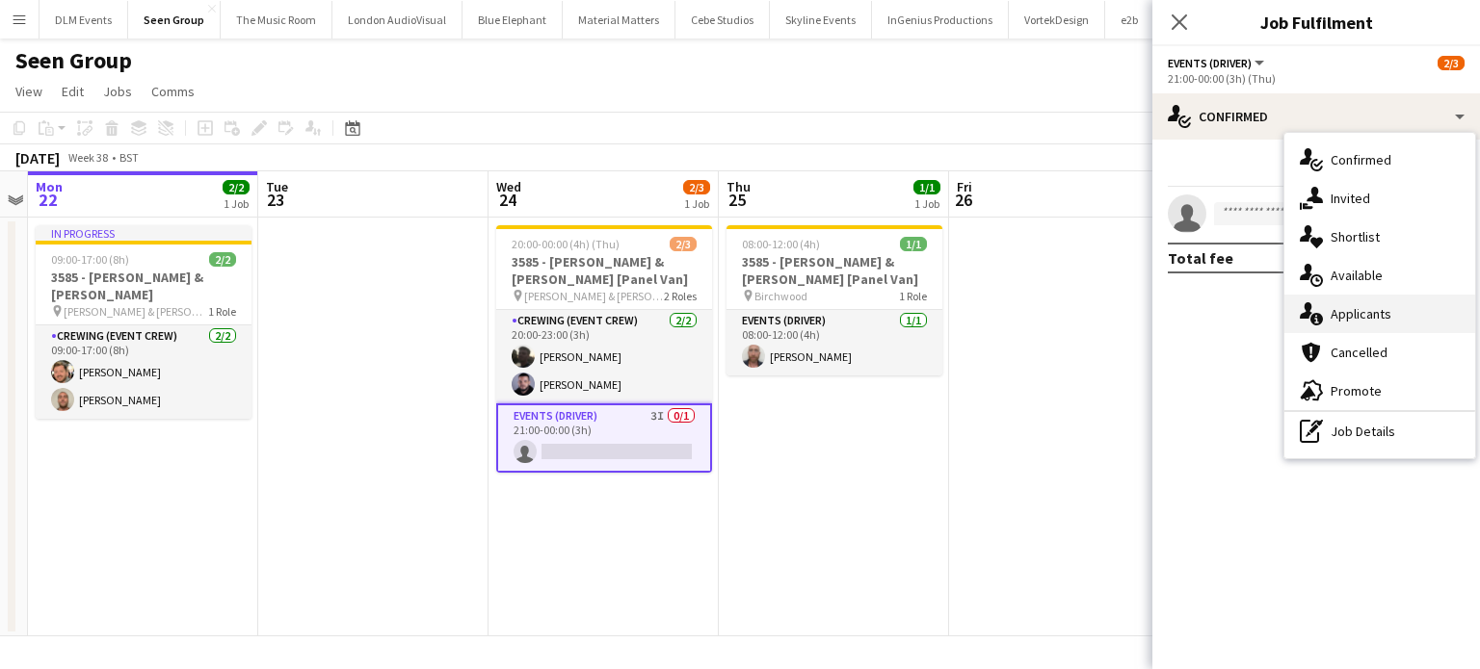
click at [1353, 296] on div "single-neutral-actions-information Applicants" at bounding box center [1379, 314] width 191 height 39
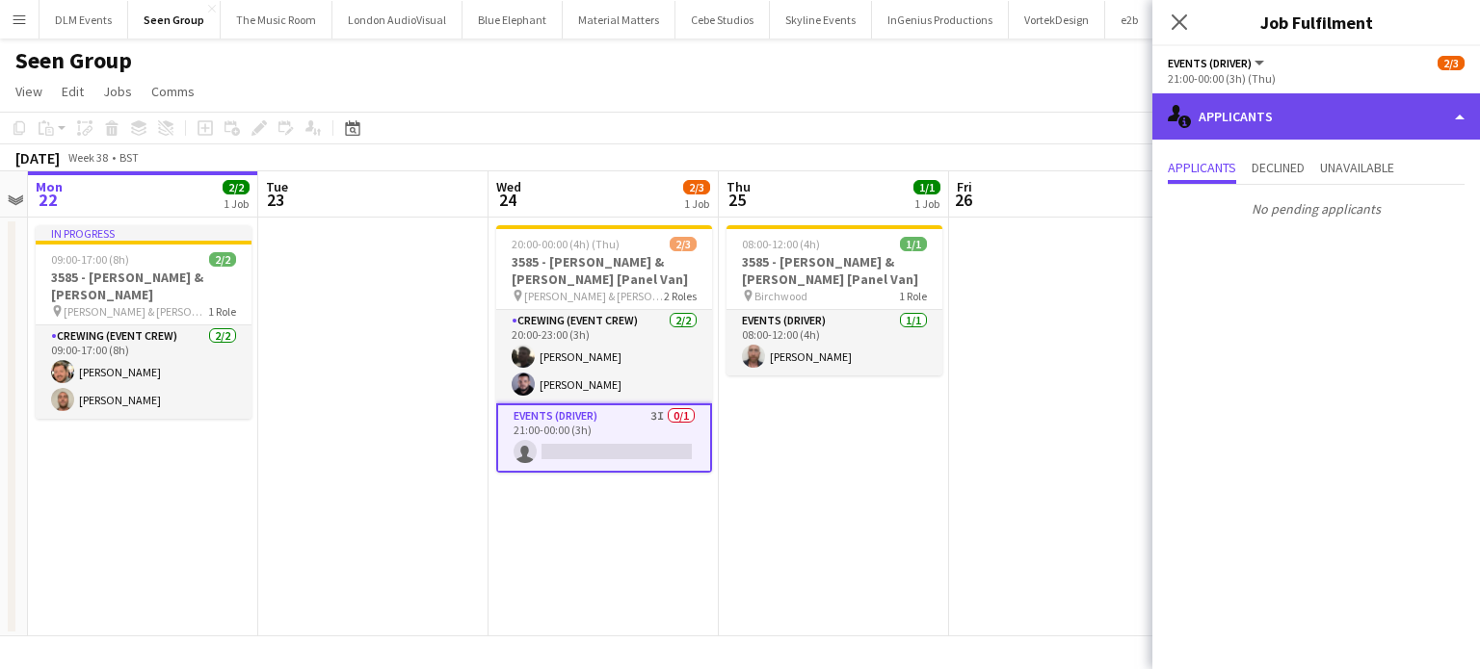
click at [1300, 113] on div "single-neutral-actions-information Applicants" at bounding box center [1316, 116] width 328 height 46
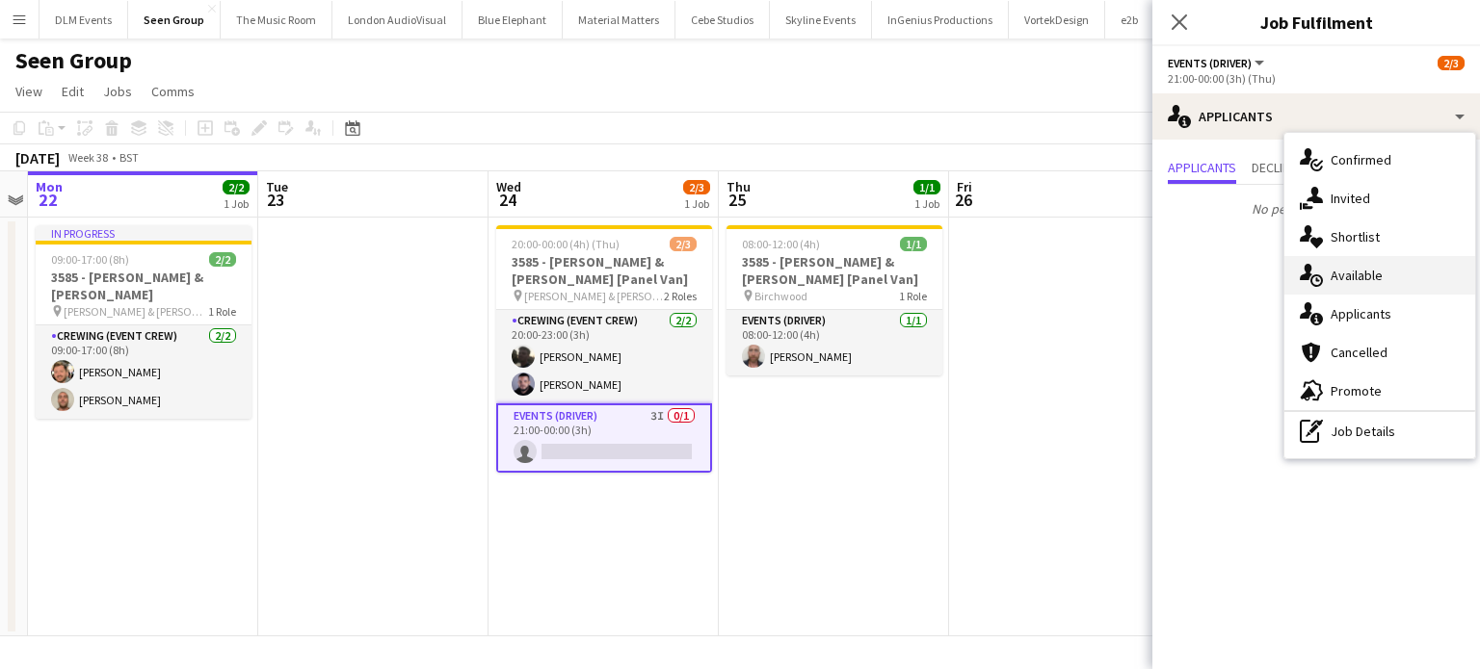
click at [1376, 278] on span "Available" at bounding box center [1356, 275] width 52 height 17
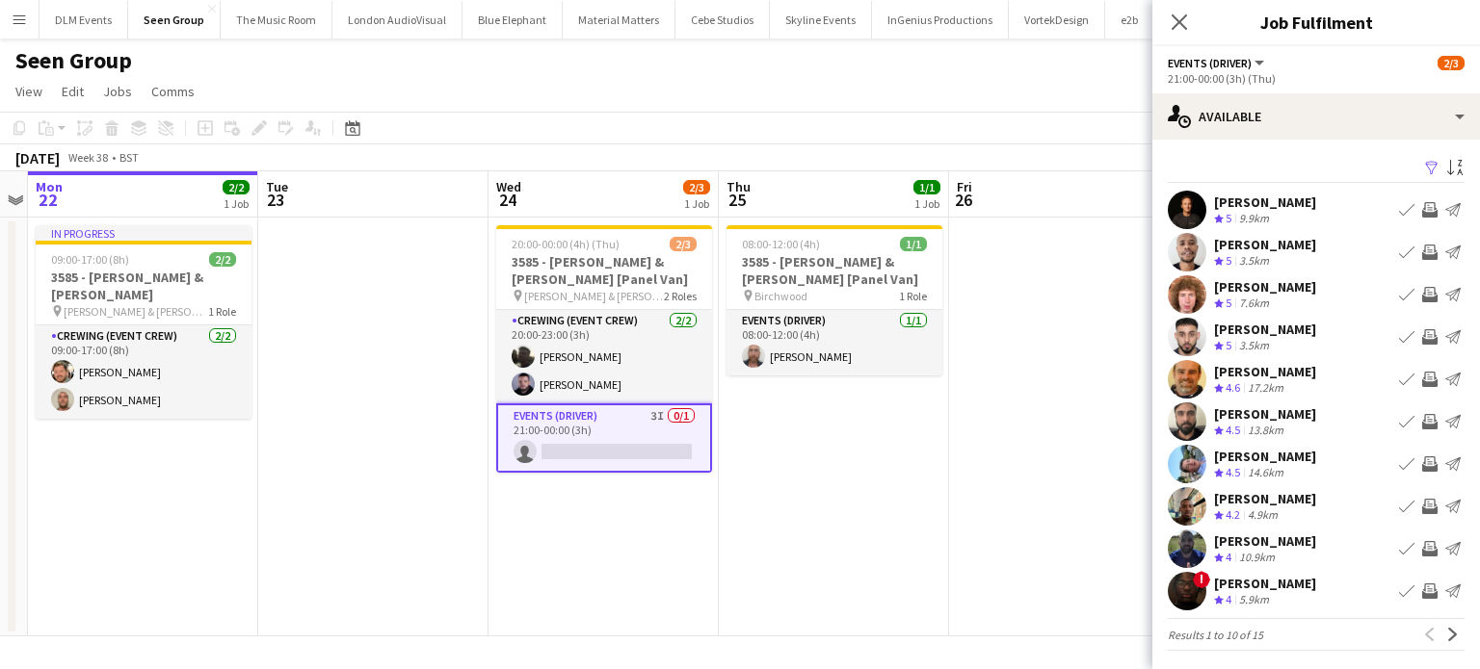
click at [1422, 421] on app-icon "Invite crew" at bounding box center [1429, 421] width 15 height 15
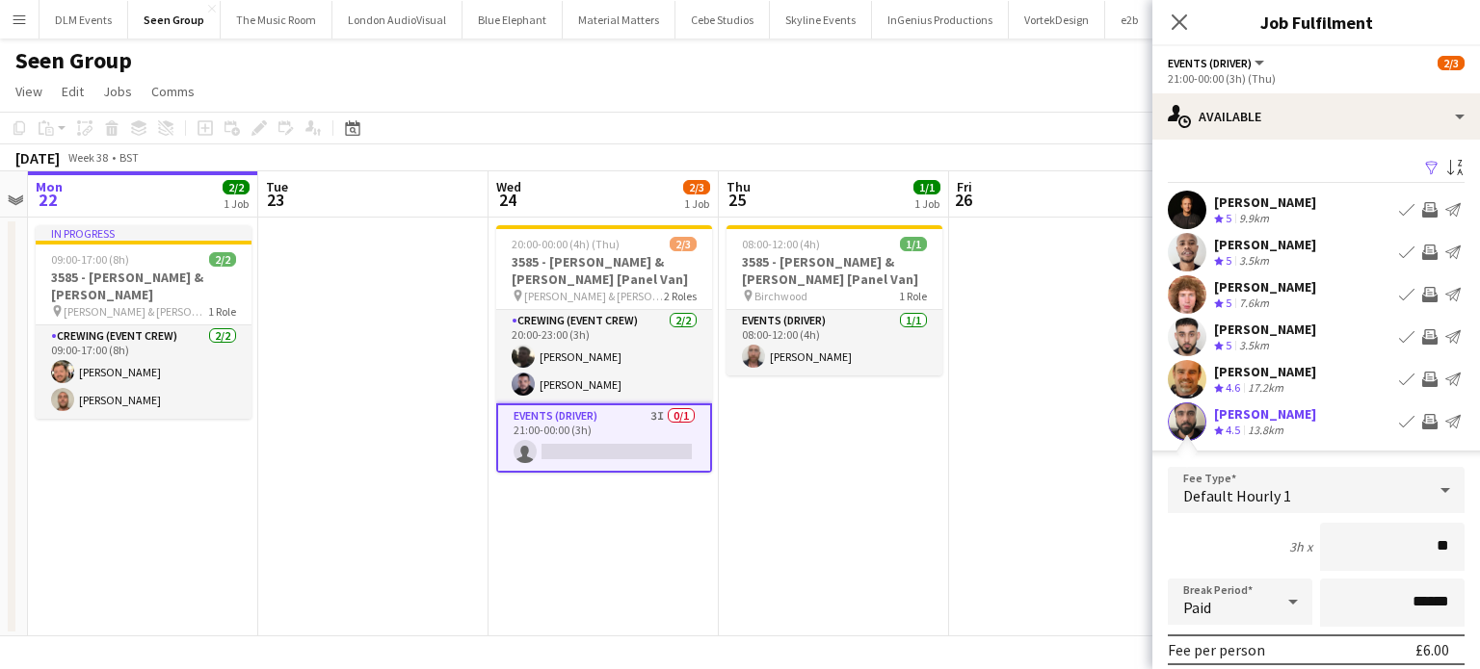
type input "***"
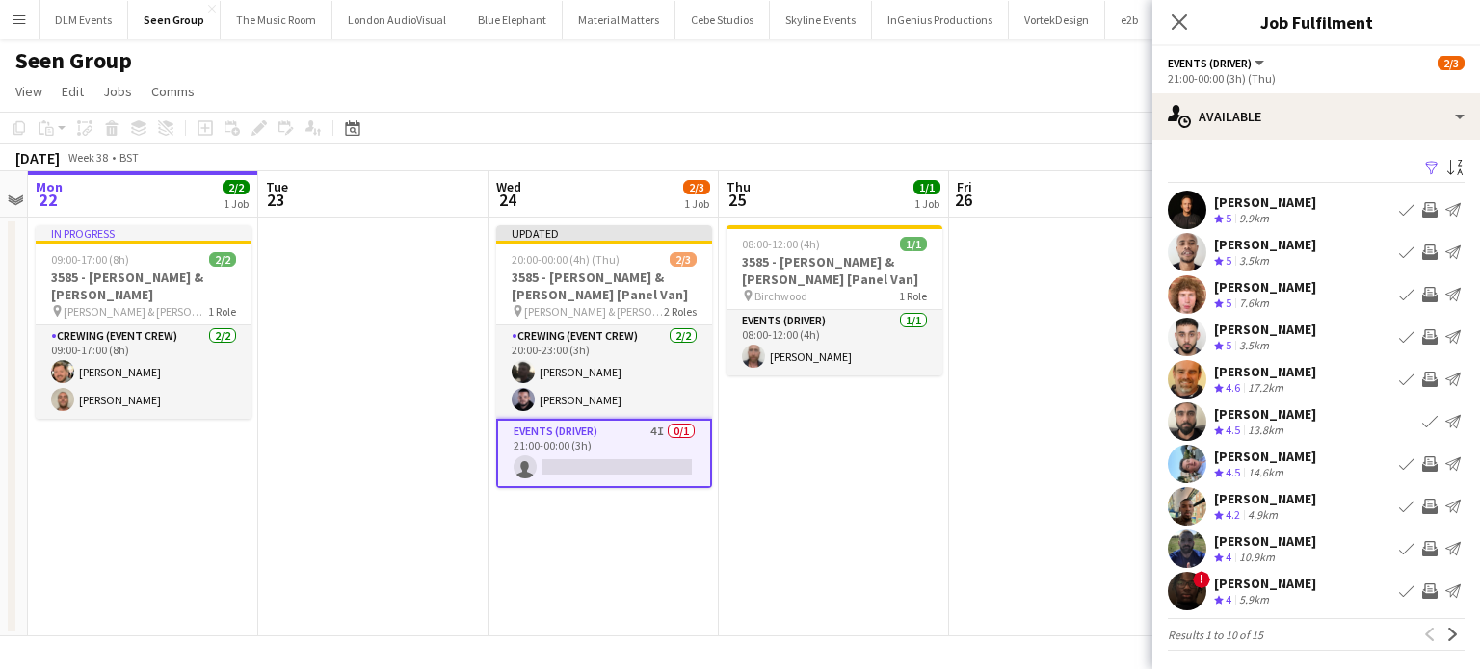
click at [1422, 544] on app-icon "Invite crew" at bounding box center [1429, 548] width 15 height 15
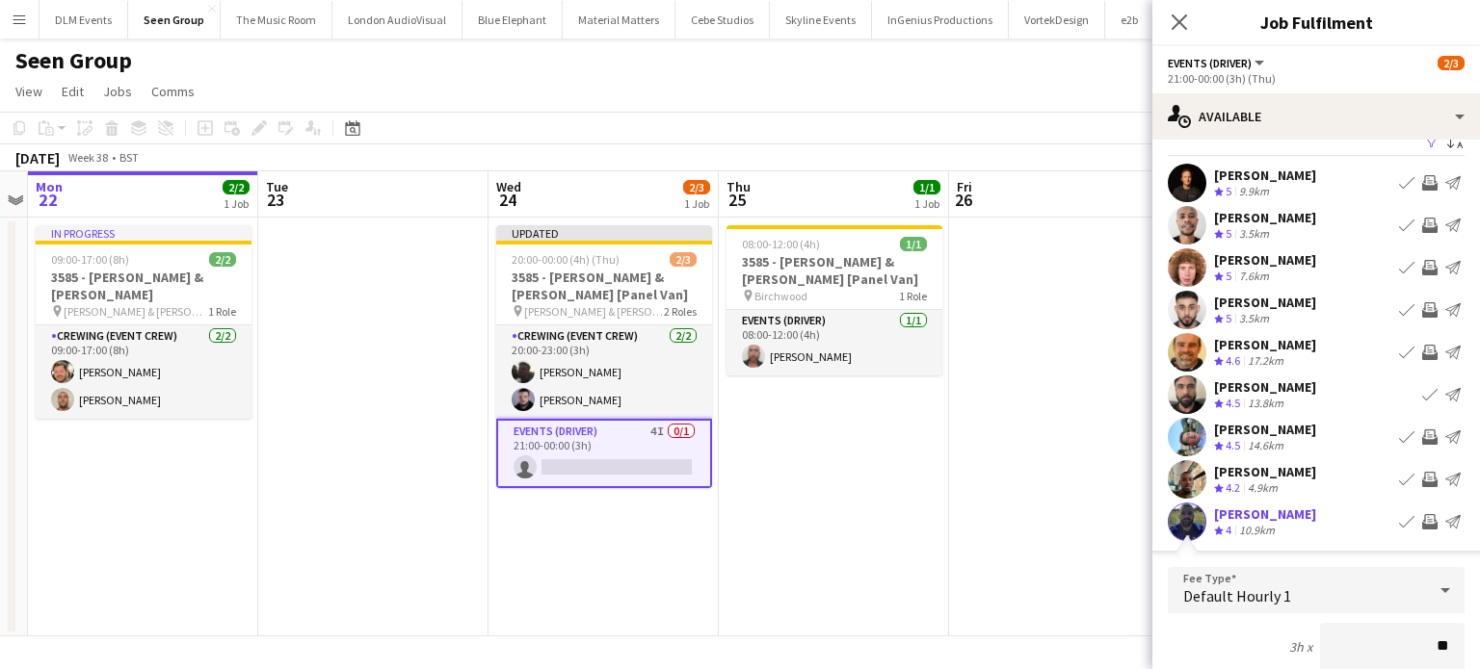
type input "***"
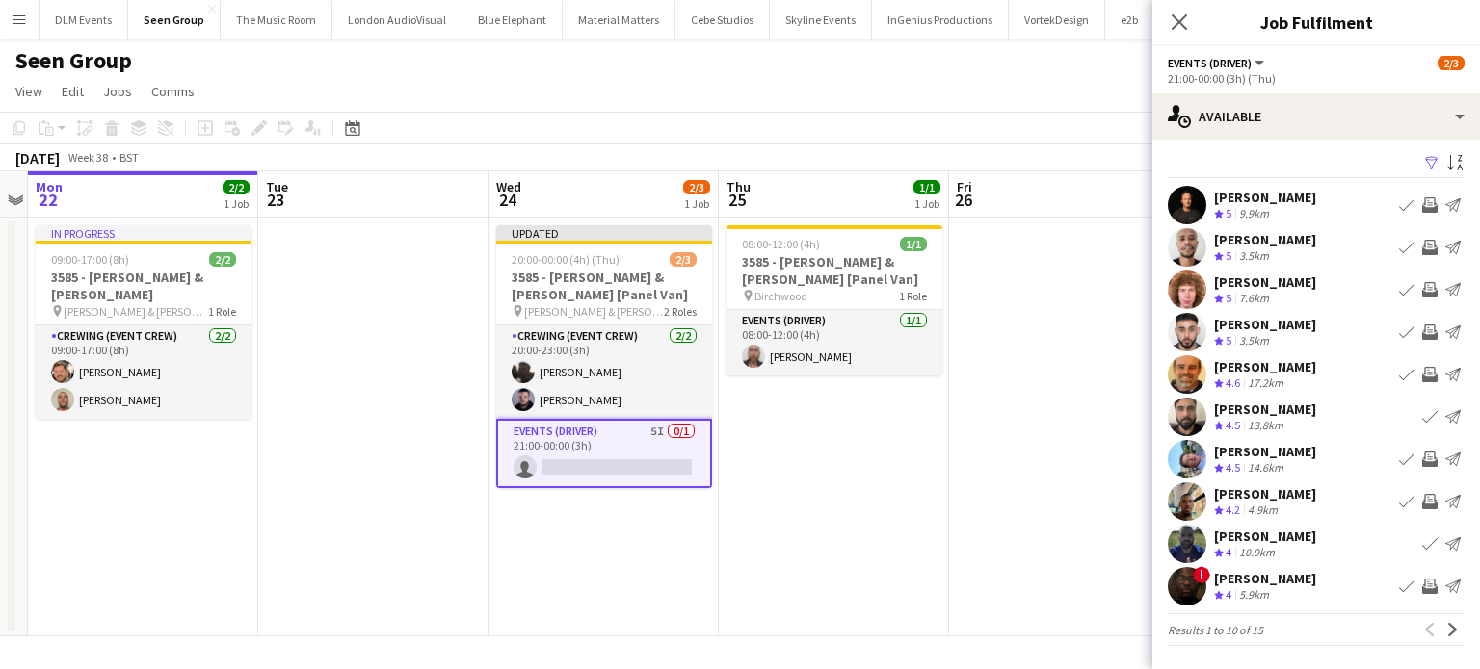
scroll to position [4, 0]
click at [1441, 623] on button "Next" at bounding box center [1452, 630] width 23 height 23
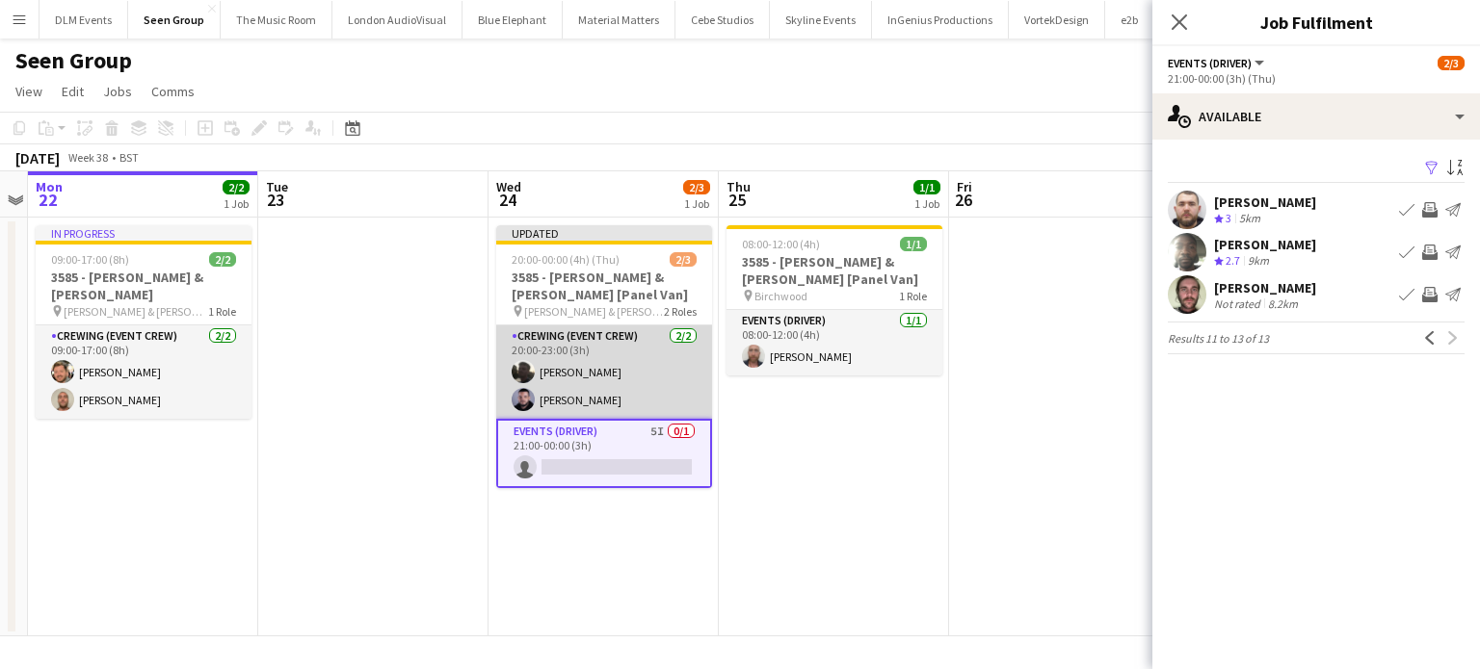
click at [651, 388] on app-card-role "Crewing (Event Crew) 2/2 20:00-23:00 (3h) Louie Applin Paul Fisk" at bounding box center [604, 372] width 216 height 93
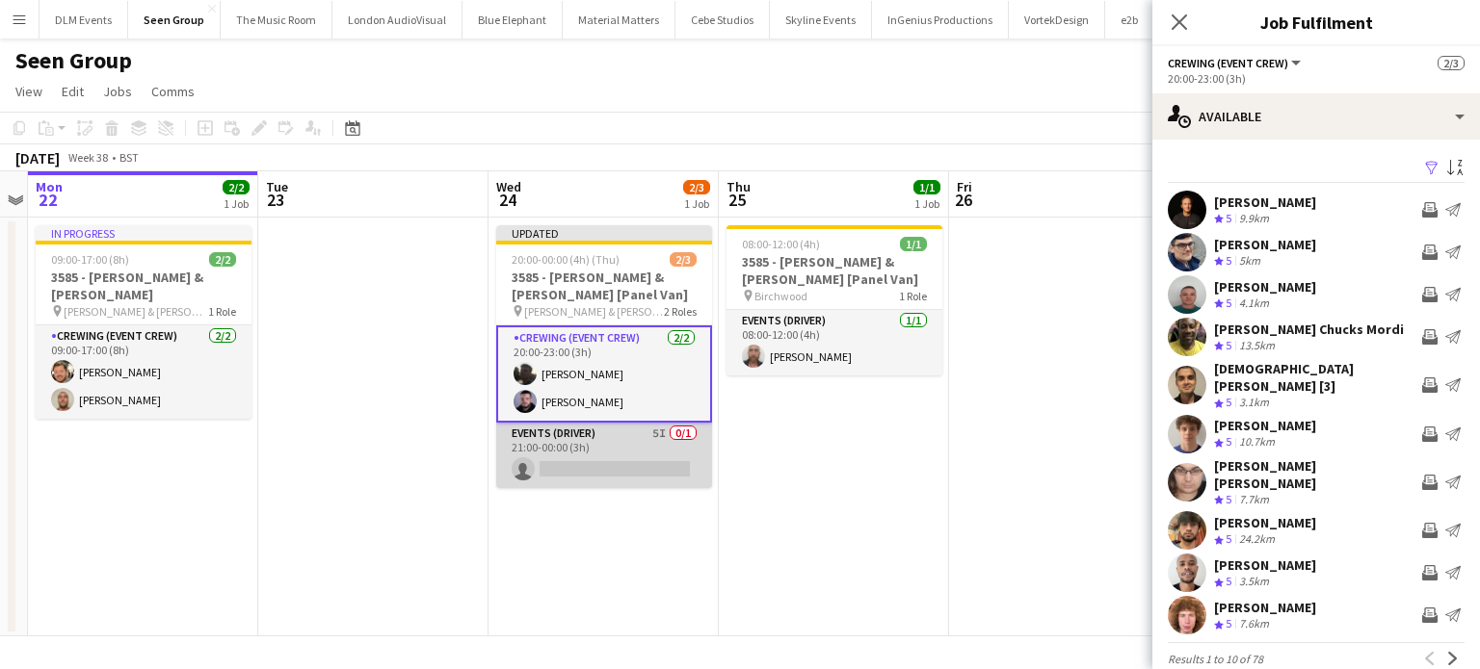
click at [614, 450] on app-card-role "Events (Driver) 5I 0/1 21:00-00:00 (3h) single-neutral-actions" at bounding box center [604, 456] width 216 height 66
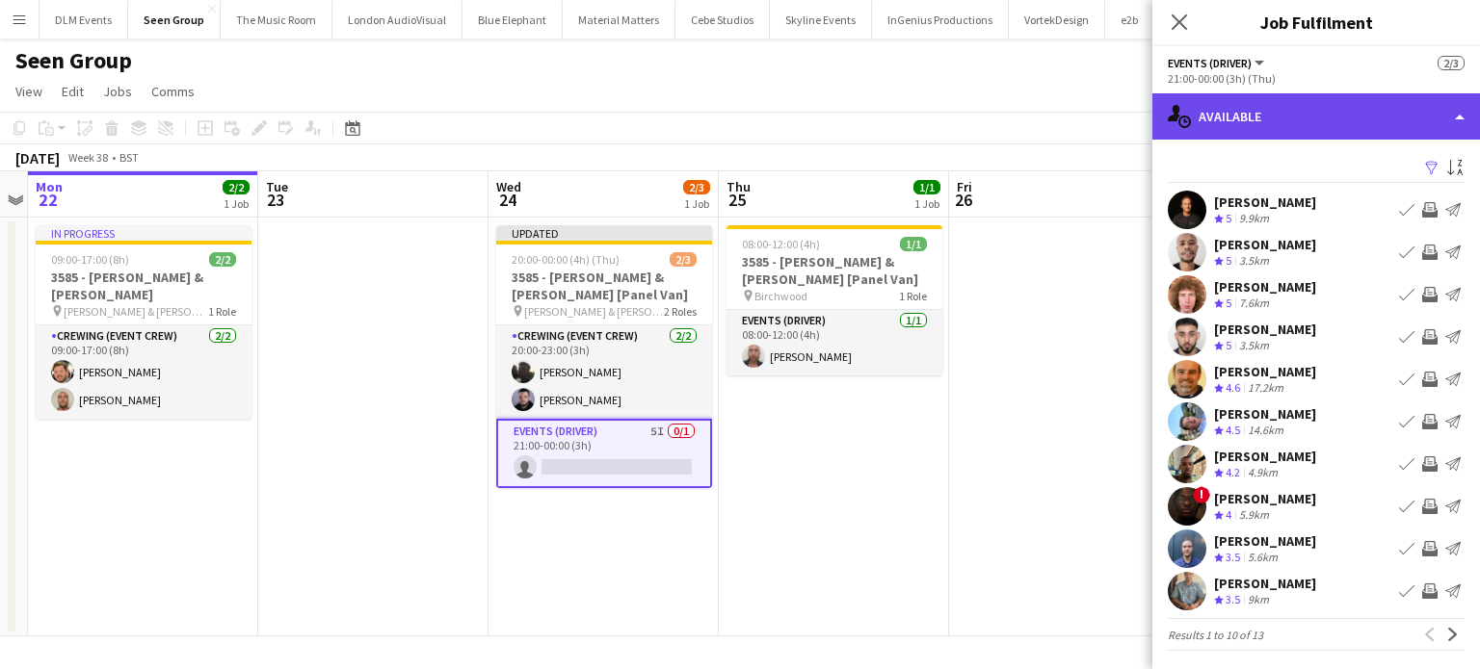
click at [1299, 130] on div "single-neutral-actions-upload Available" at bounding box center [1316, 116] width 328 height 46
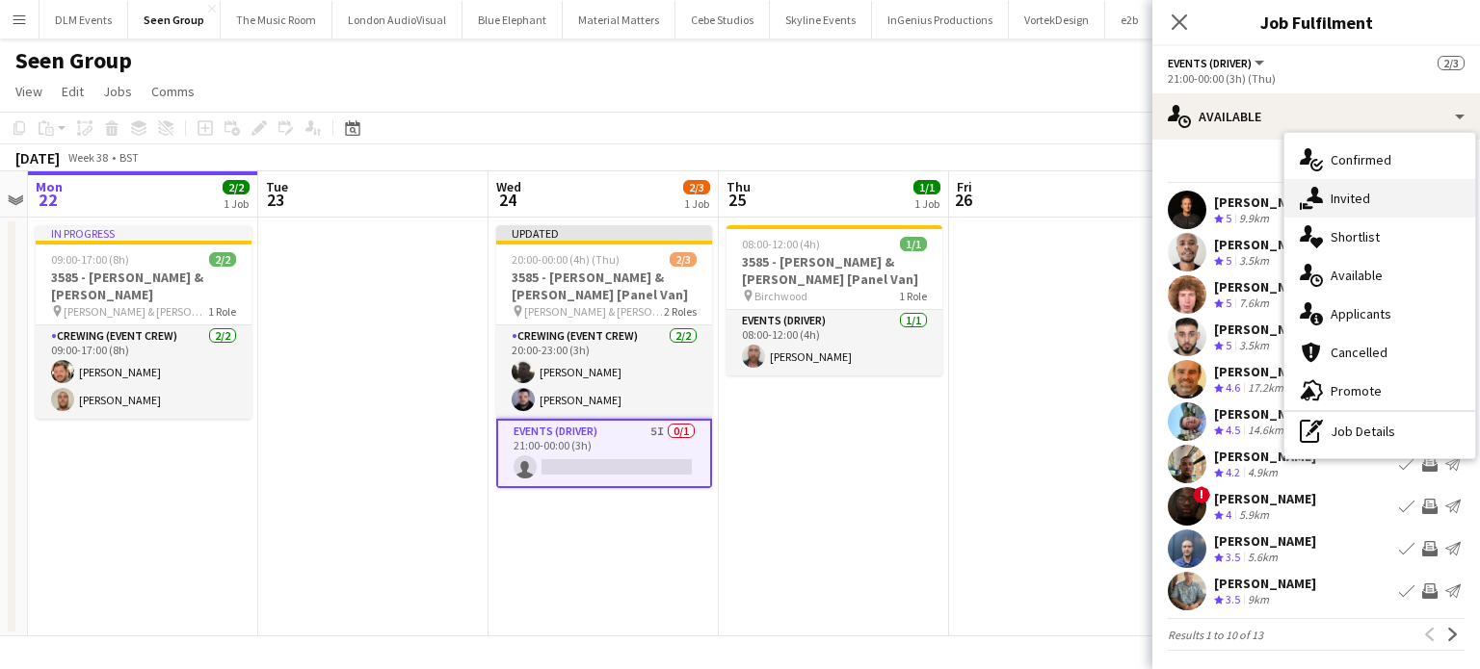
click at [1310, 180] on div "single-neutral-actions-share-1 Invited" at bounding box center [1379, 198] width 191 height 39
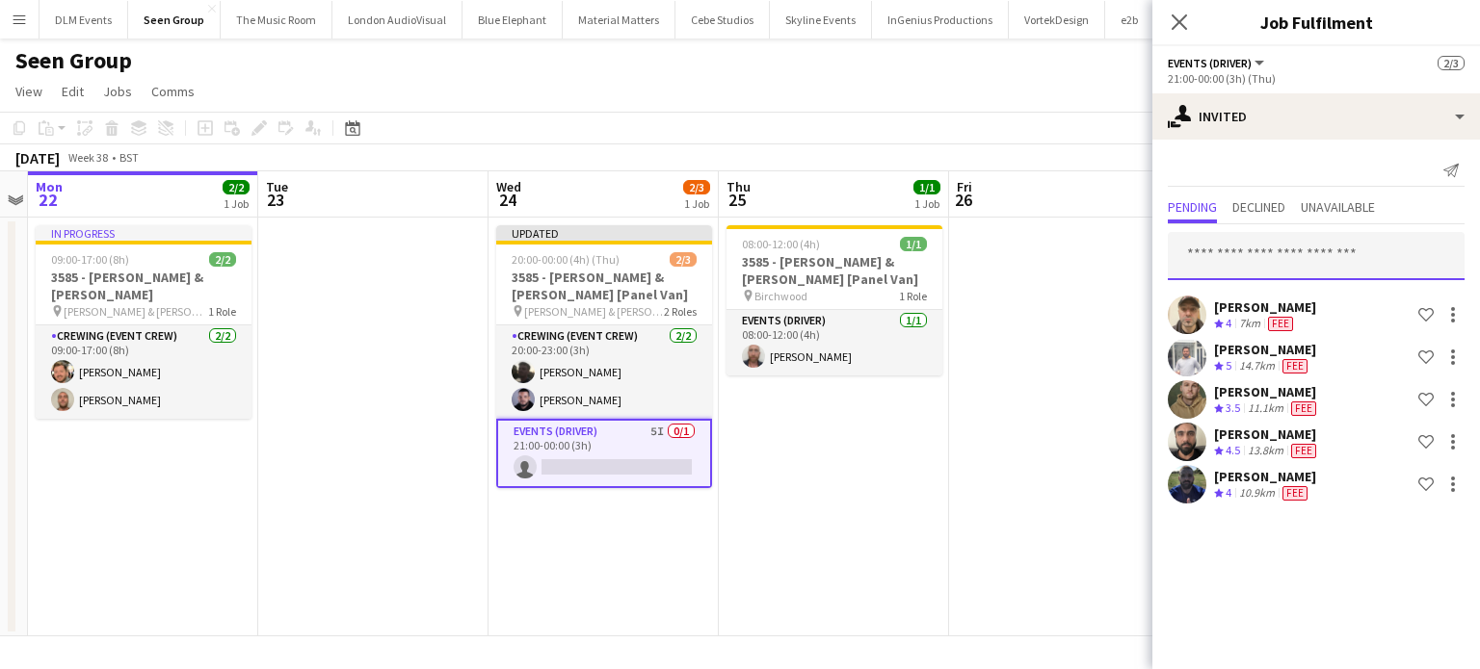
click at [1278, 246] on input "text" at bounding box center [1316, 256] width 297 height 48
type input "****"
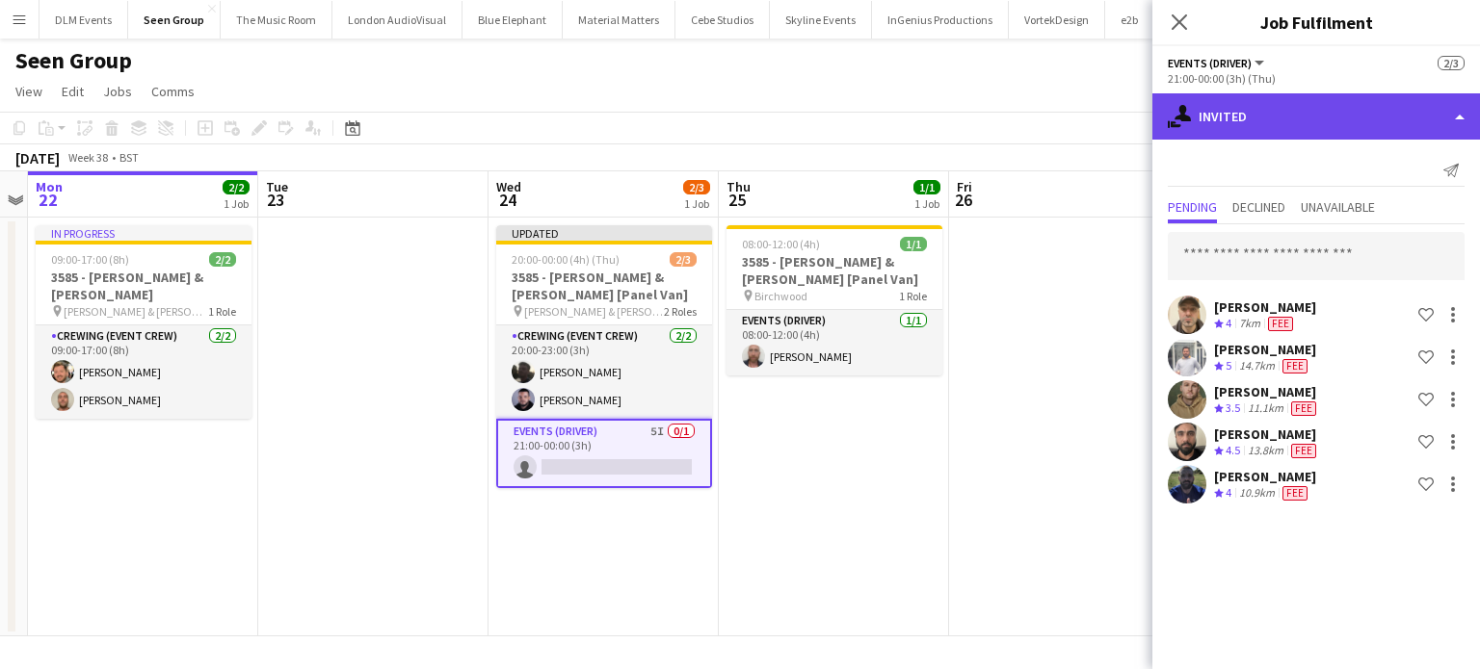
click at [1269, 95] on div "single-neutral-actions-share-1 Invited" at bounding box center [1316, 116] width 328 height 46
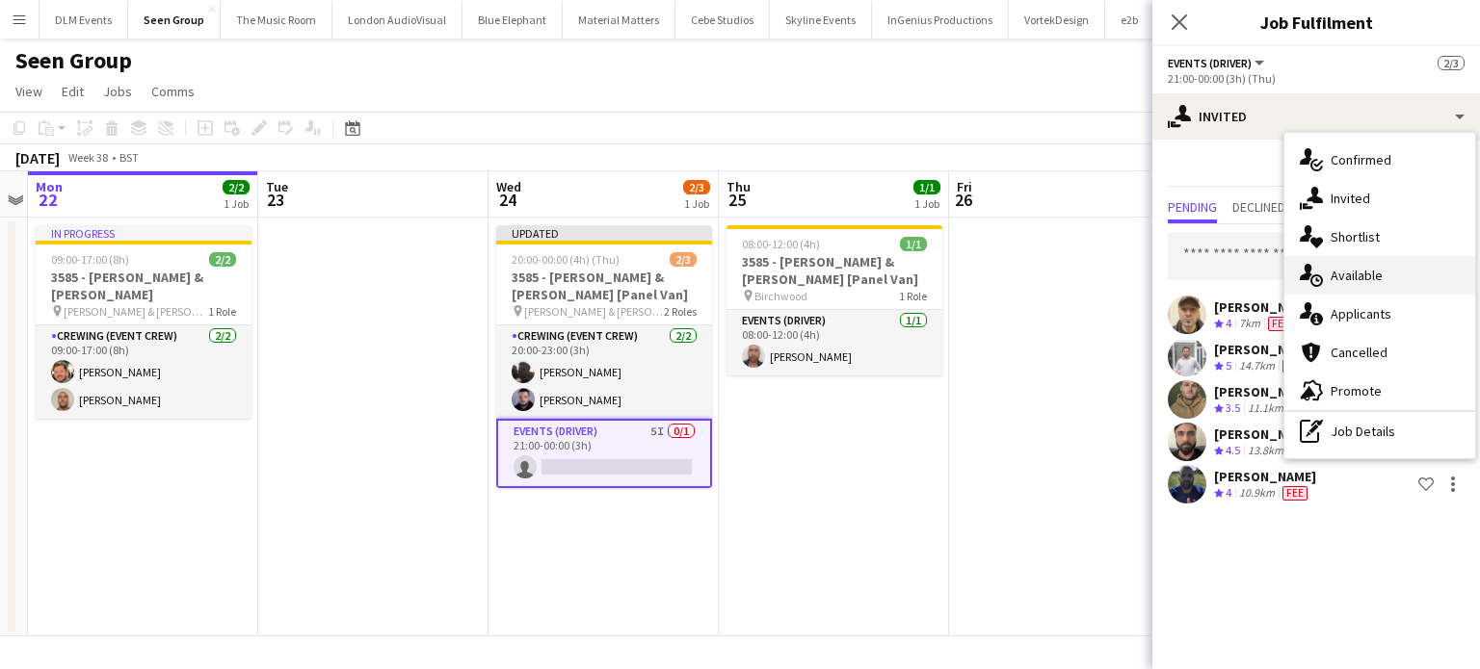
click at [1374, 283] on span "Available" at bounding box center [1356, 275] width 52 height 17
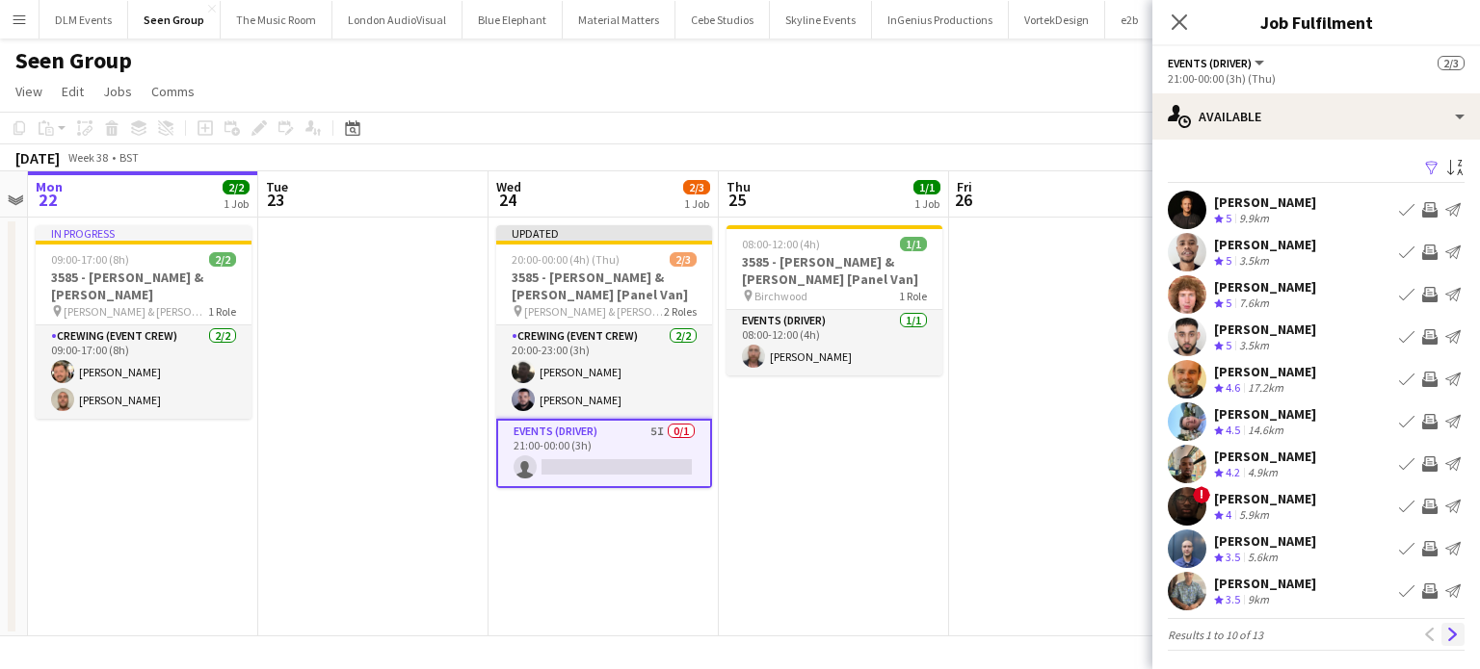
click at [1446, 631] on app-icon "Next" at bounding box center [1452, 634] width 13 height 13
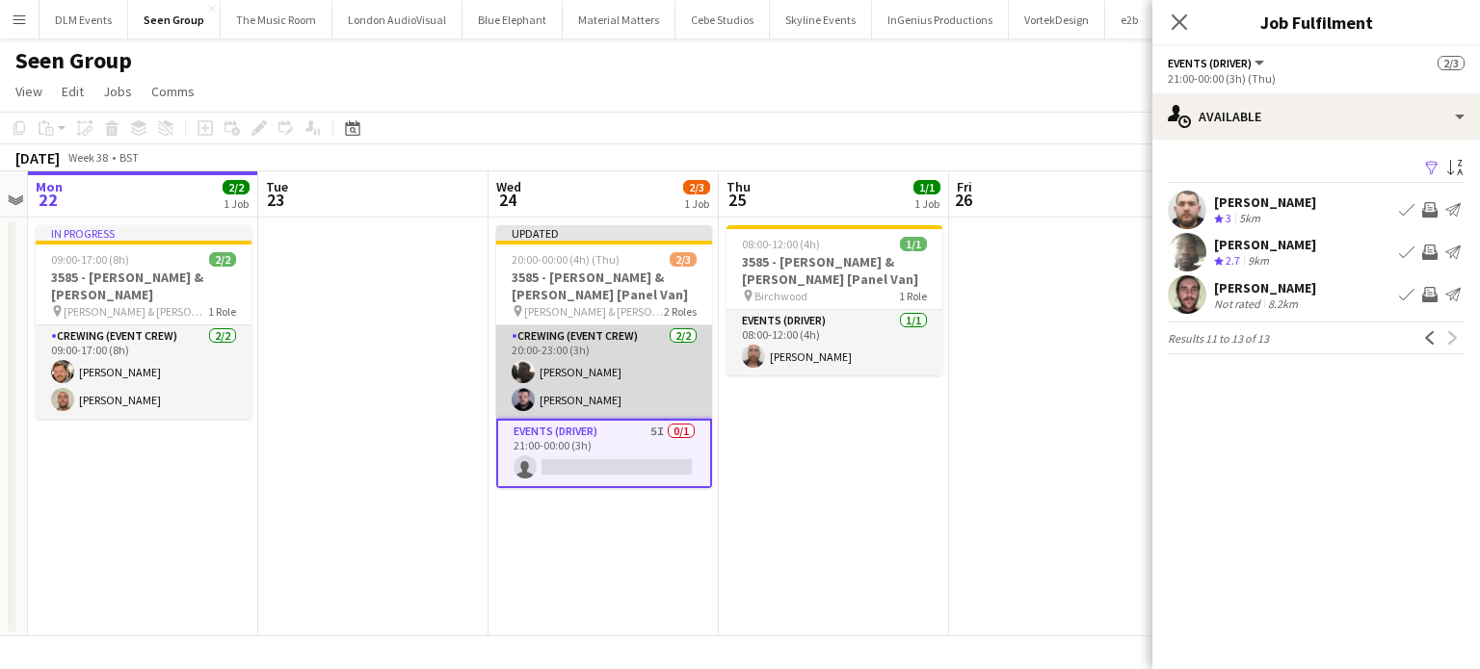
click at [579, 372] on app-card-role "Crewing (Event Crew) 2/2 20:00-23:00 (3h) Louie Applin Paul Fisk" at bounding box center [604, 372] width 216 height 93
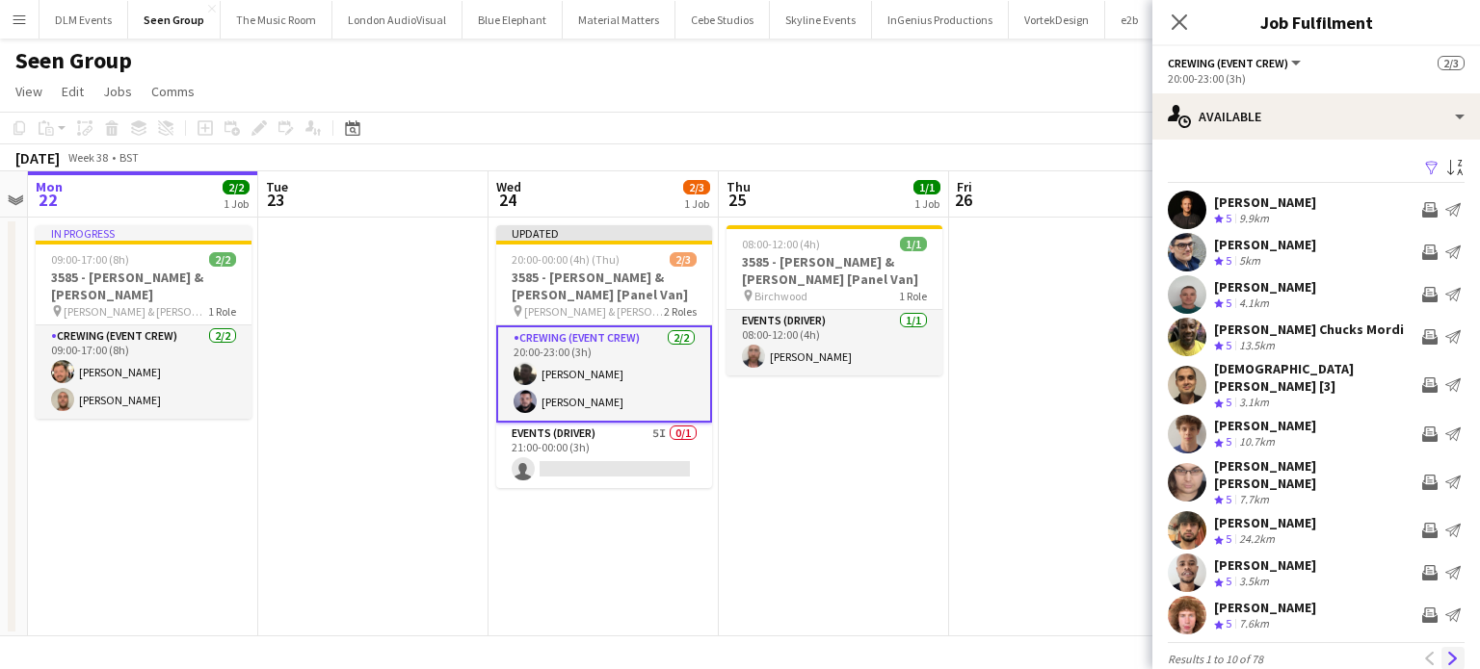
click at [1446, 652] on app-icon "Next" at bounding box center [1452, 658] width 13 height 13
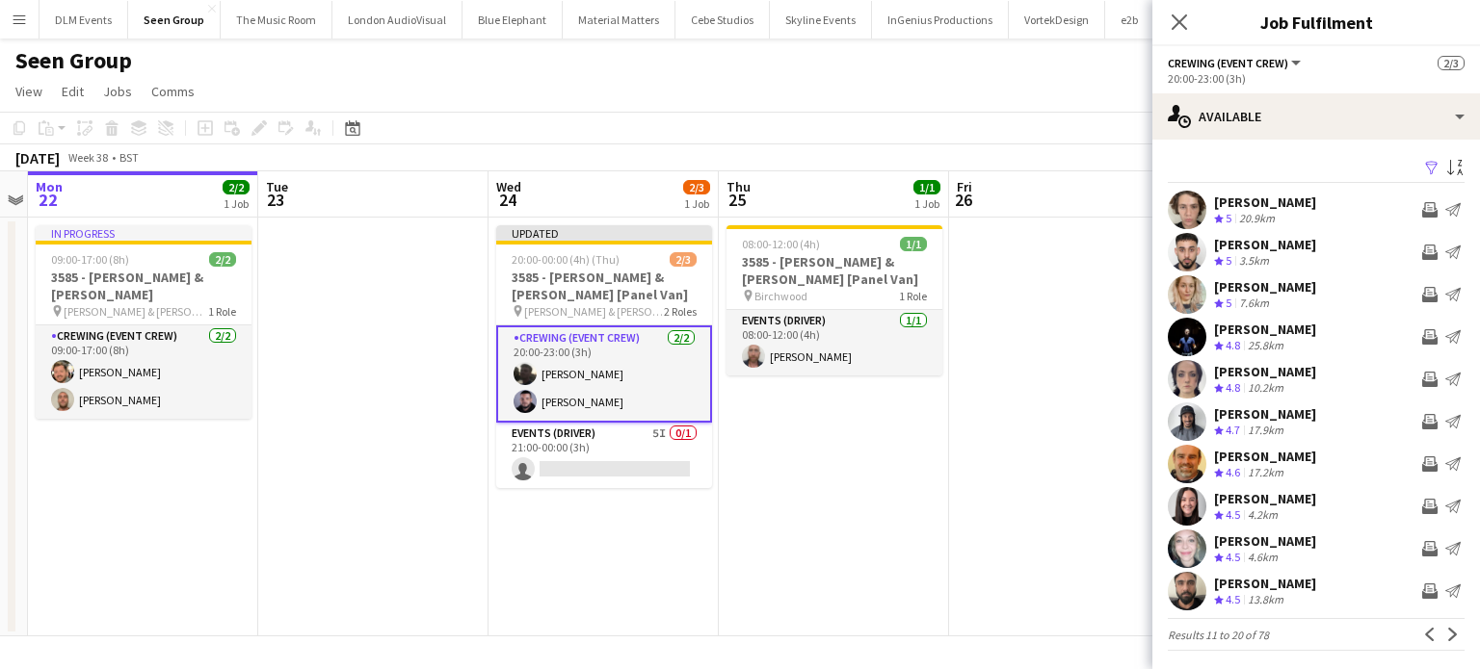
click at [1446, 635] on app-icon "Next" at bounding box center [1452, 634] width 13 height 13
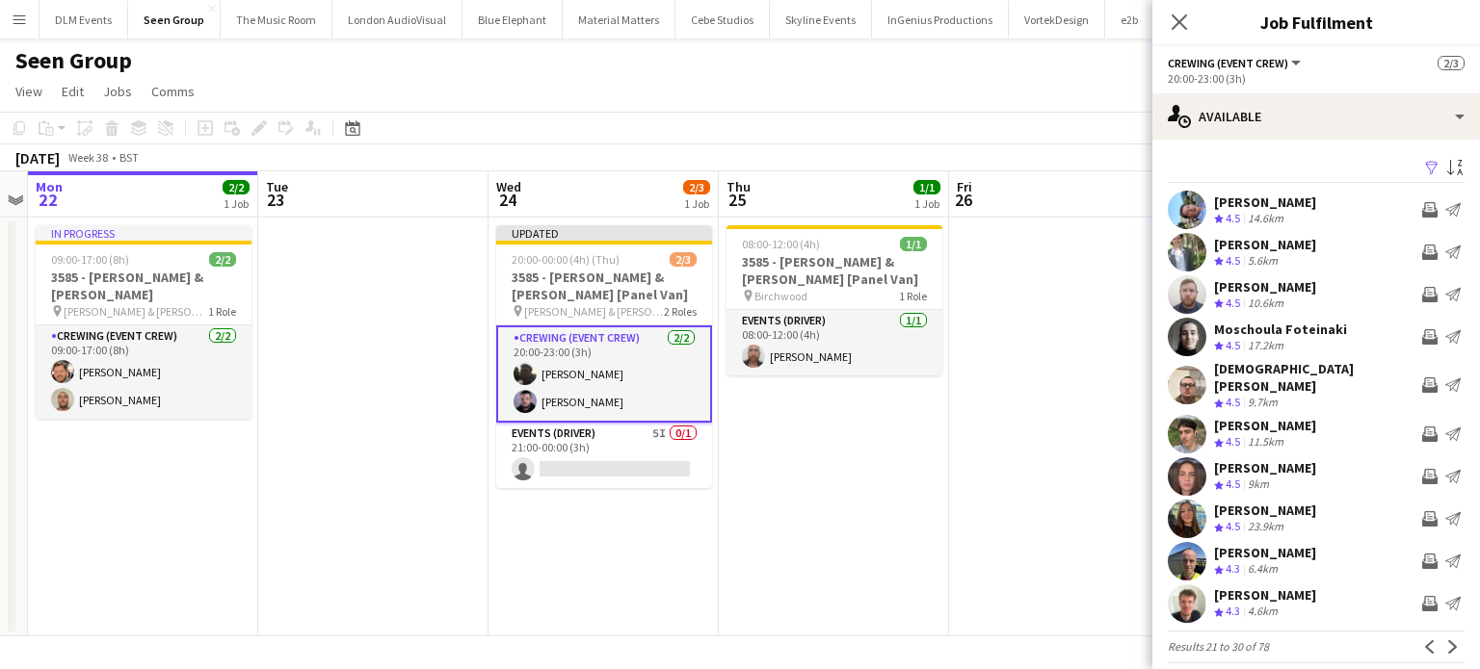
click at [1446, 641] on app-icon "Next" at bounding box center [1452, 647] width 13 height 13
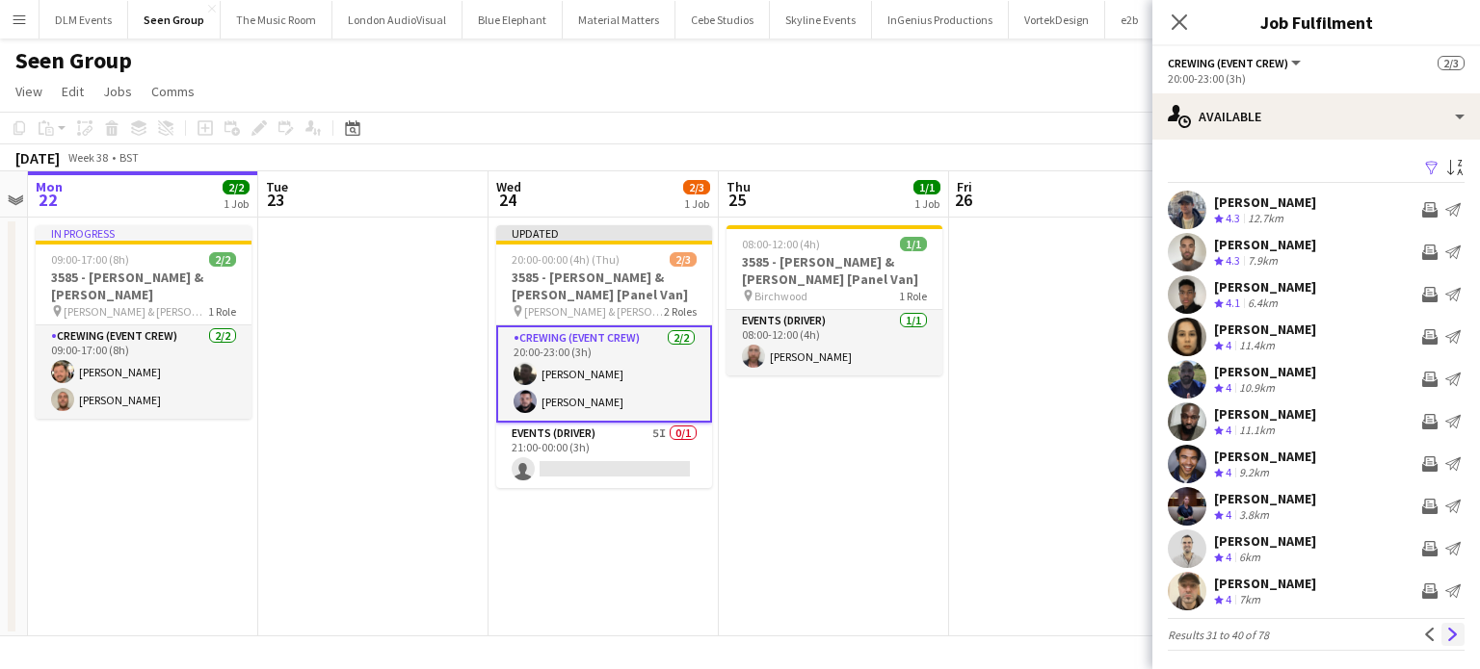
click at [1446, 631] on app-icon "Next" at bounding box center [1452, 634] width 13 height 13
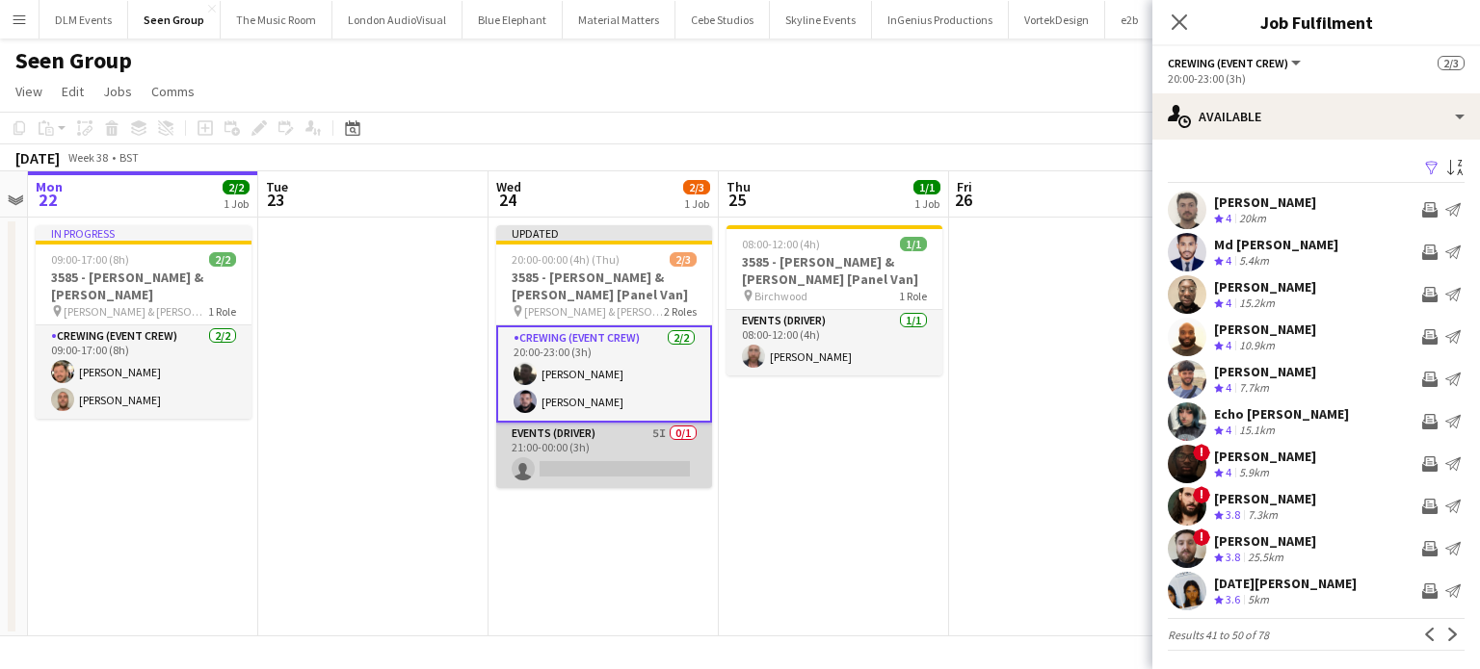
click at [678, 456] on app-card-role "Events (Driver) 5I 0/1 21:00-00:00 (3h) single-neutral-actions" at bounding box center [604, 456] width 216 height 66
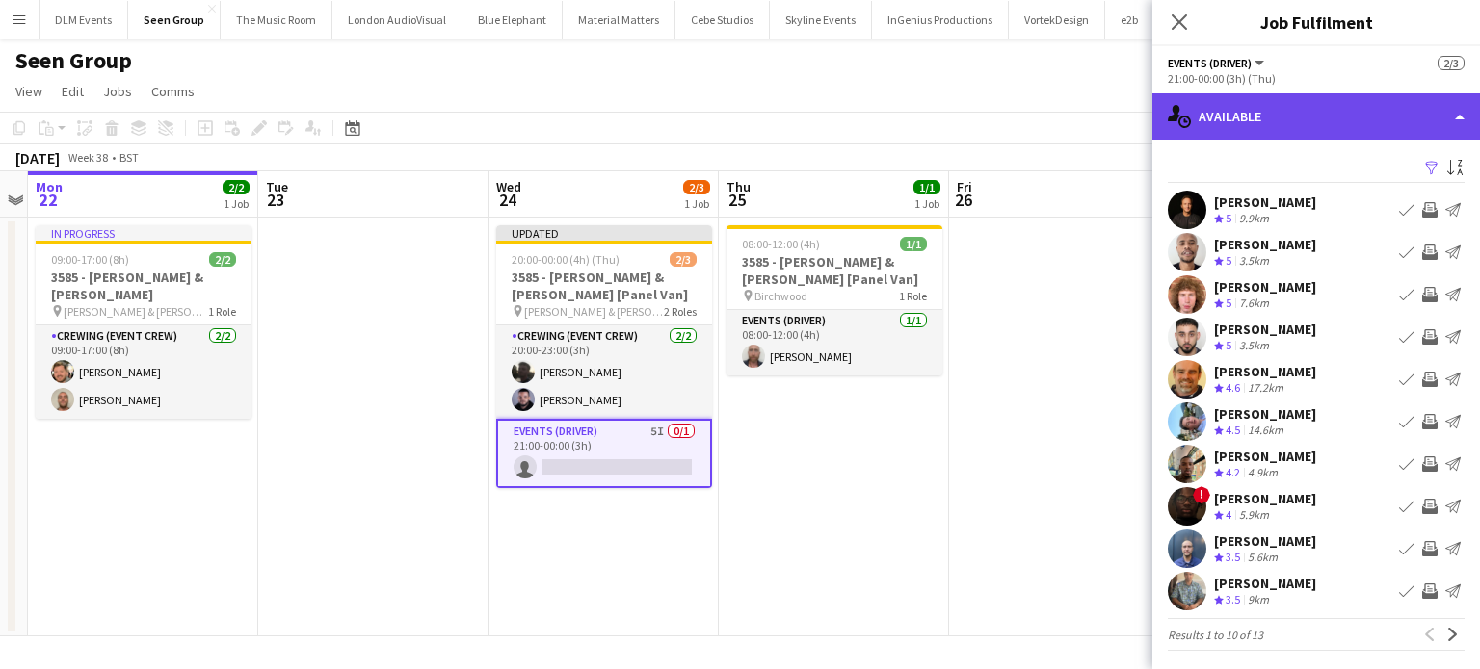
click at [1287, 118] on div "single-neutral-actions-upload Available" at bounding box center [1316, 116] width 328 height 46
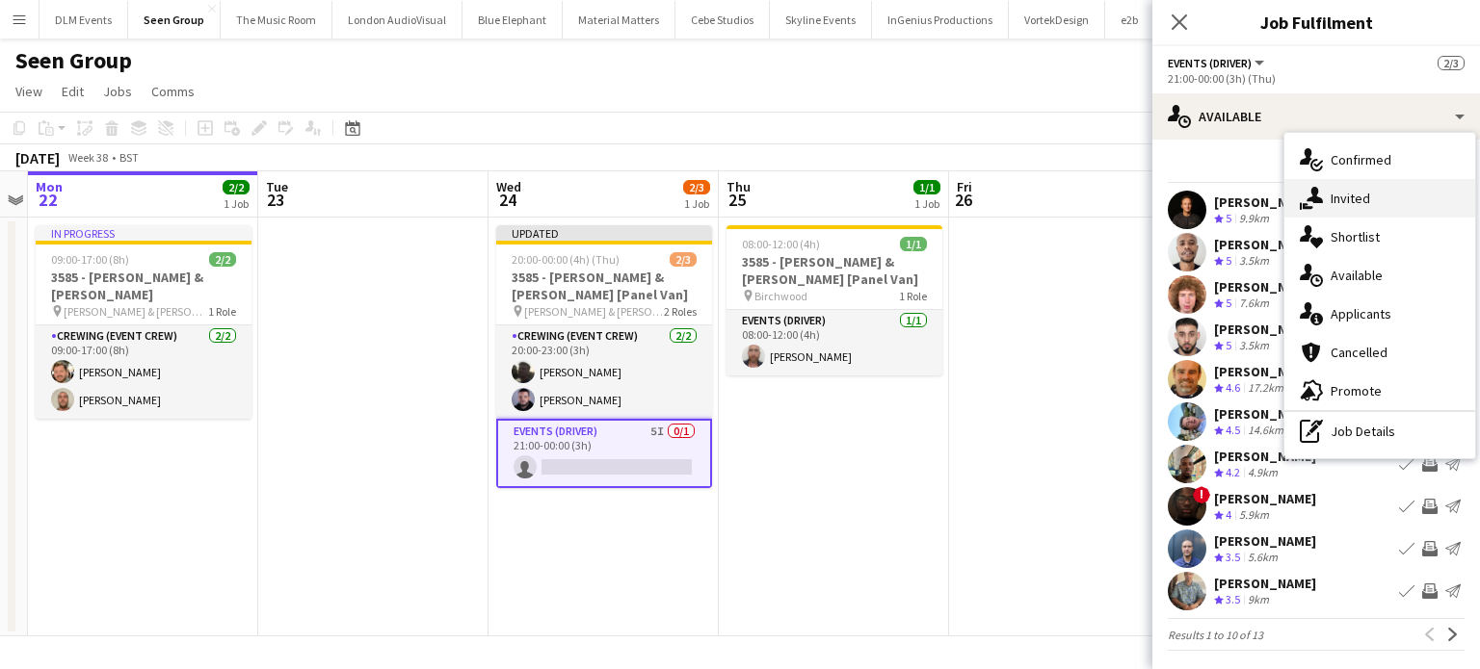
click at [1325, 196] on div "single-neutral-actions-share-1 Invited" at bounding box center [1379, 198] width 191 height 39
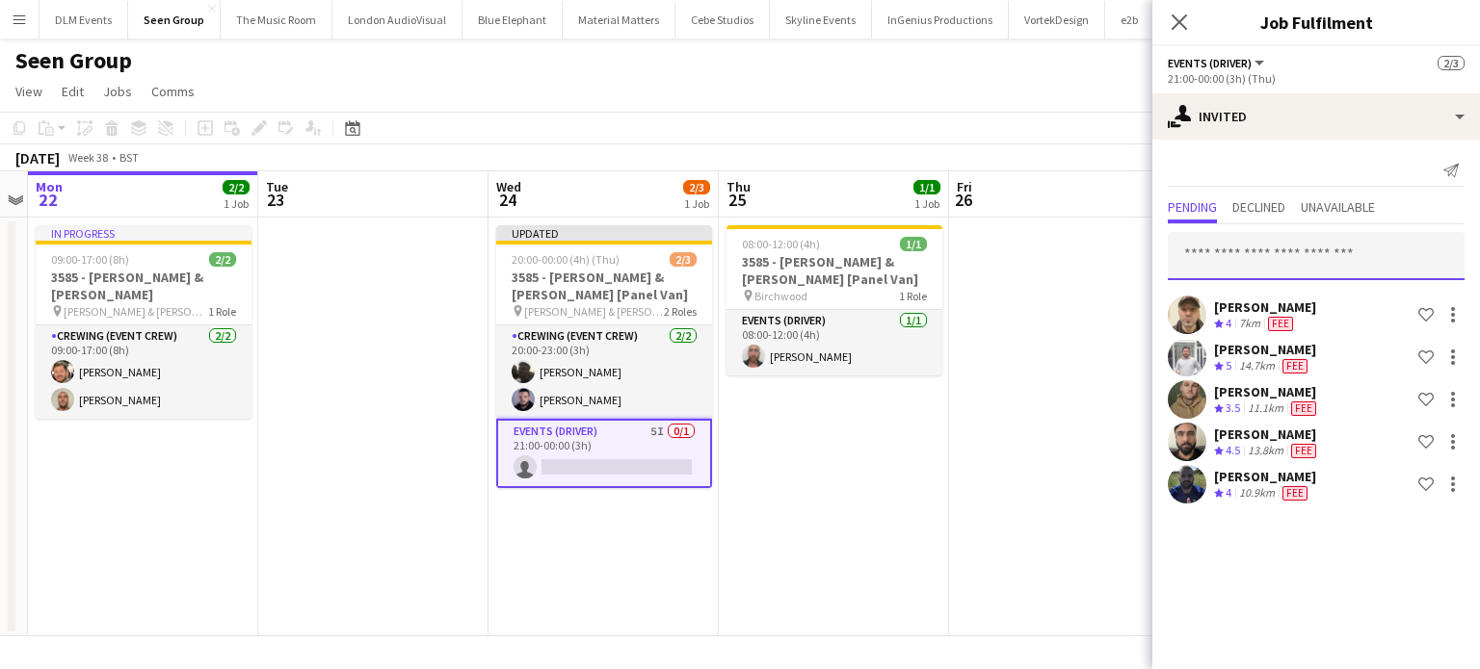
click at [1226, 260] on input "text" at bounding box center [1316, 256] width 297 height 48
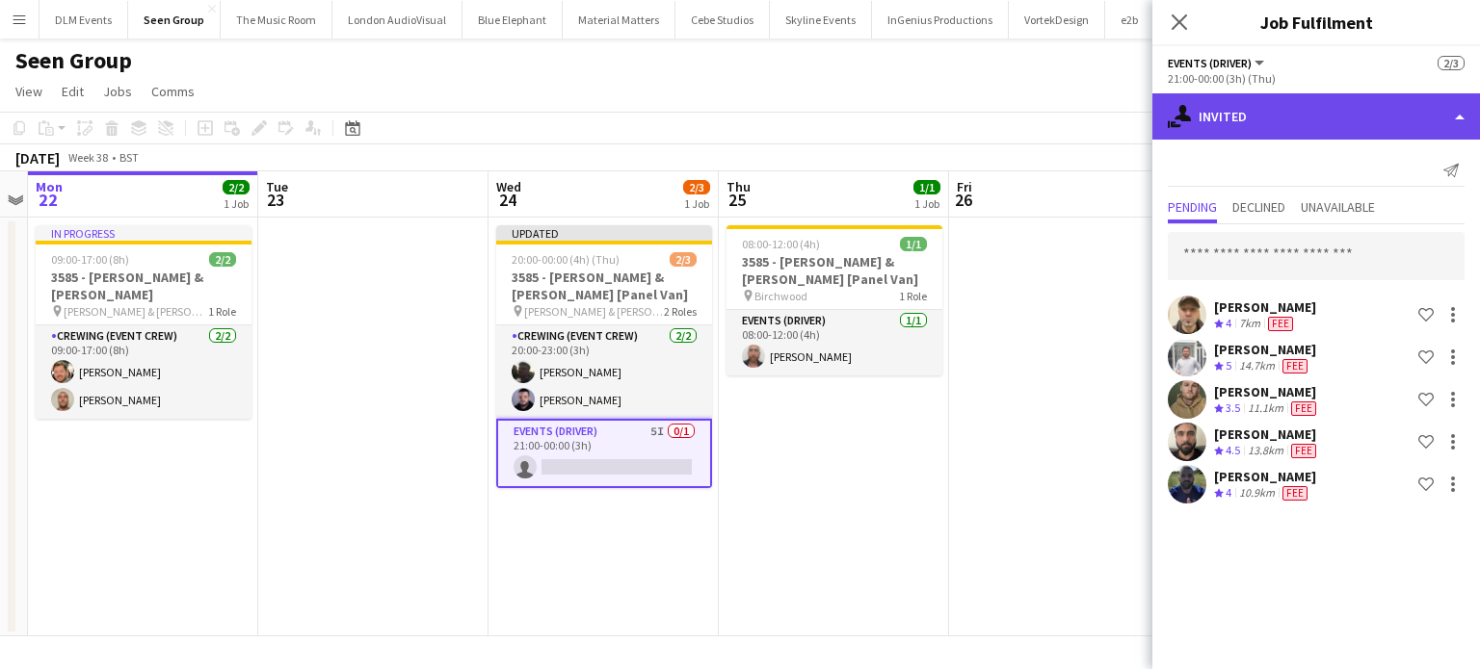
click at [1333, 103] on div "single-neutral-actions-share-1 Invited" at bounding box center [1316, 116] width 328 height 46
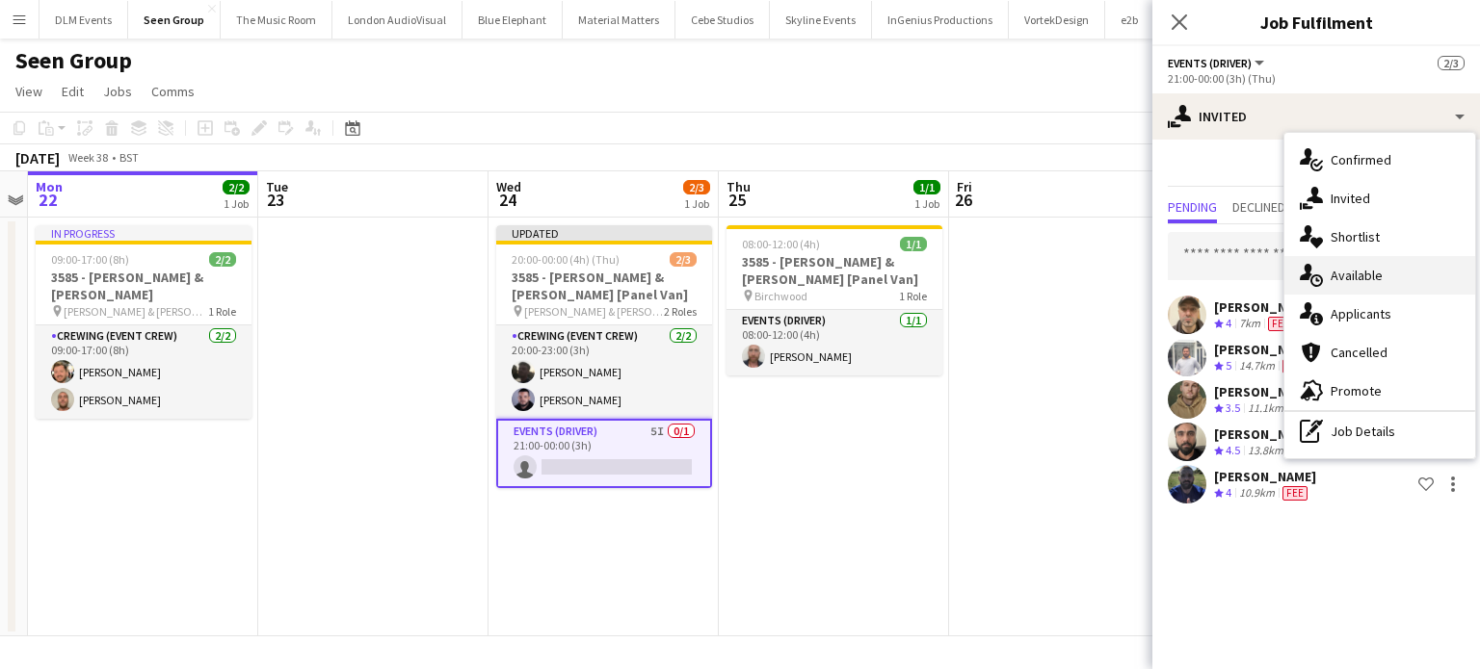
click at [1342, 269] on span "Available" at bounding box center [1356, 275] width 52 height 17
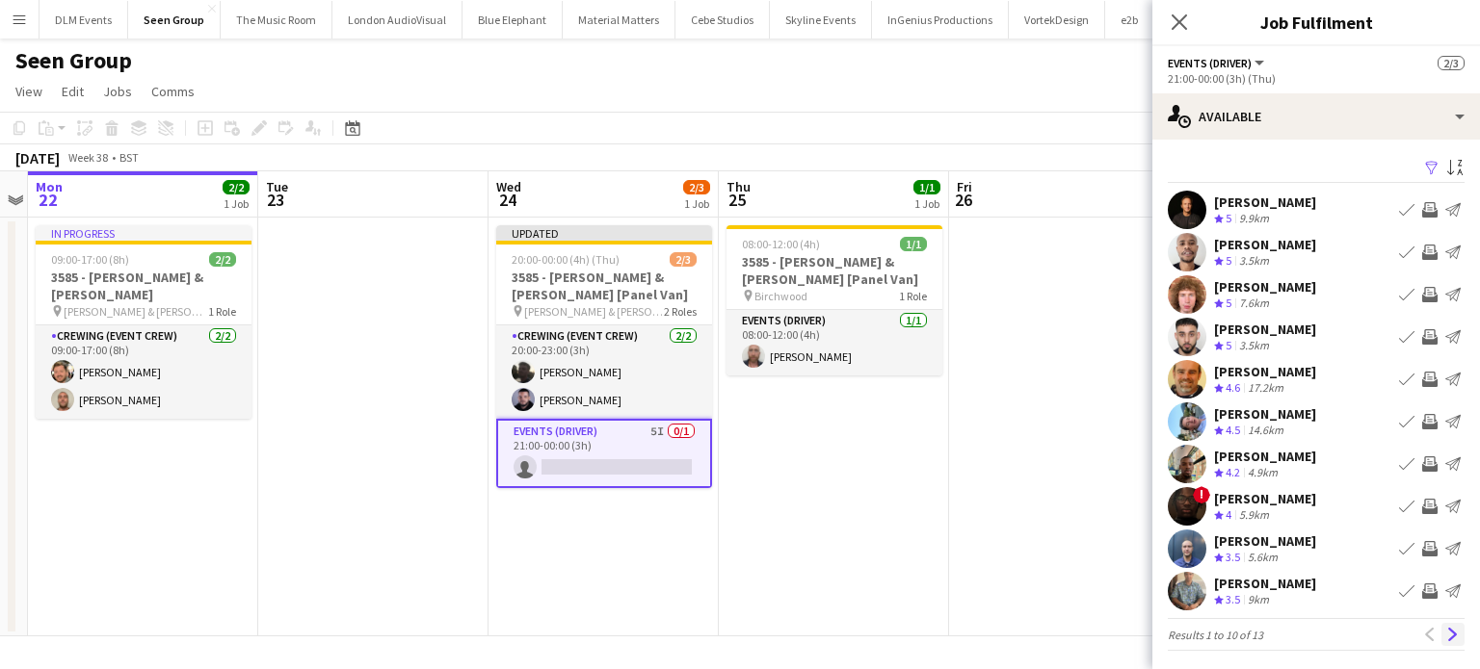
click at [1446, 638] on app-icon "Next" at bounding box center [1452, 634] width 13 height 13
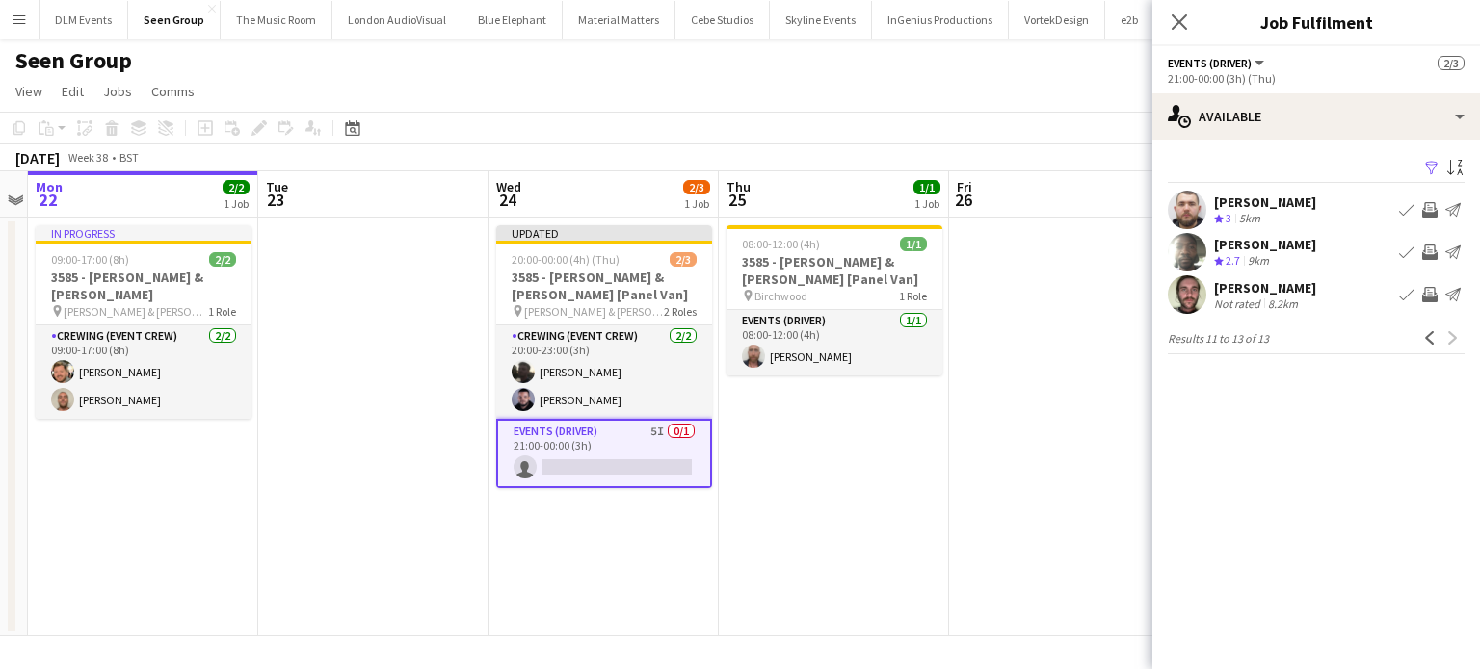
click at [1030, 547] on app-date-cell at bounding box center [1064, 427] width 230 height 419
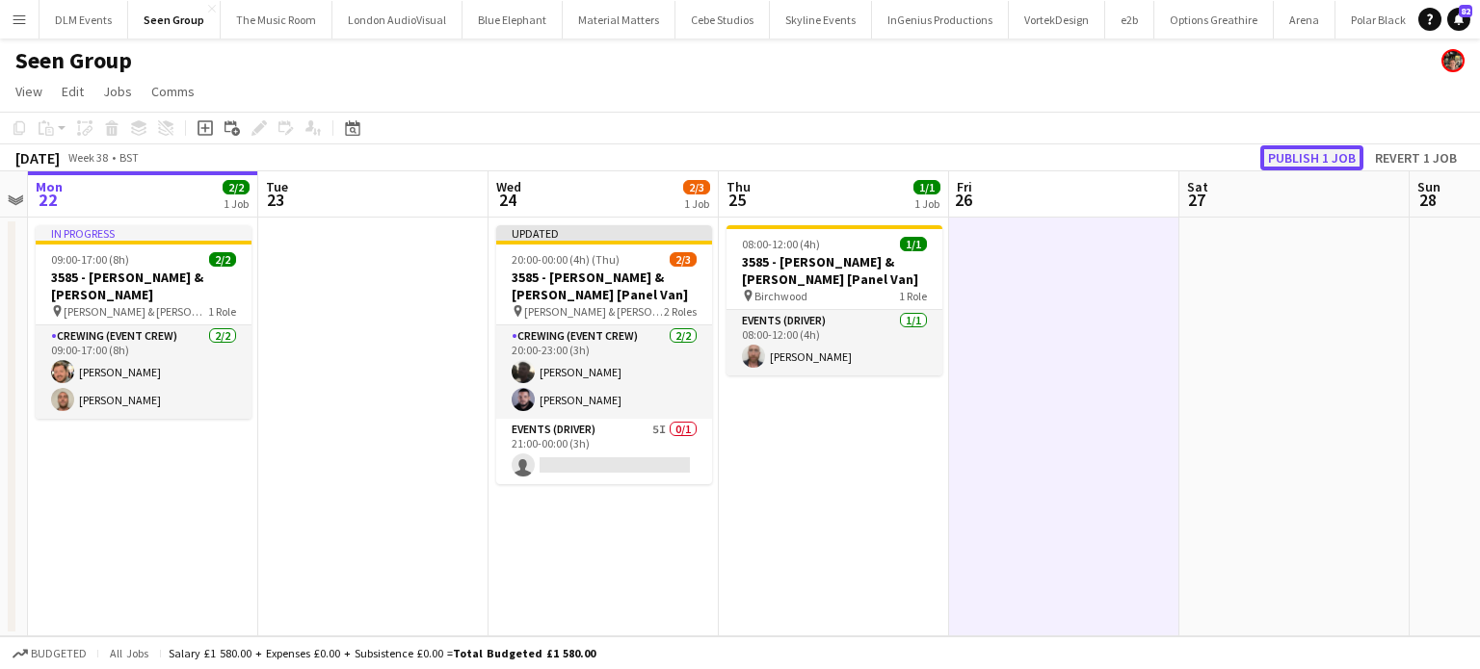
click at [1336, 167] on button "Publish 1 job" at bounding box center [1311, 157] width 103 height 25
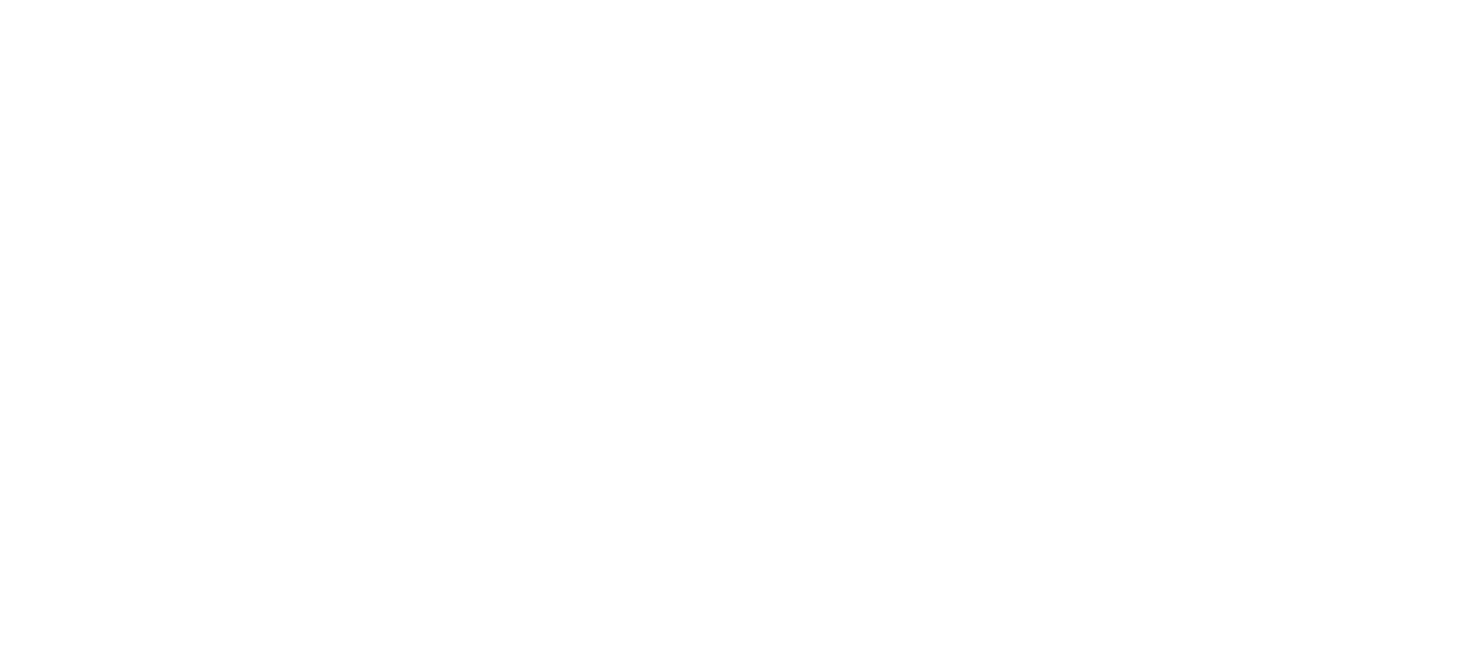
click at [790, 234] on div at bounding box center [740, 334] width 1480 height 669
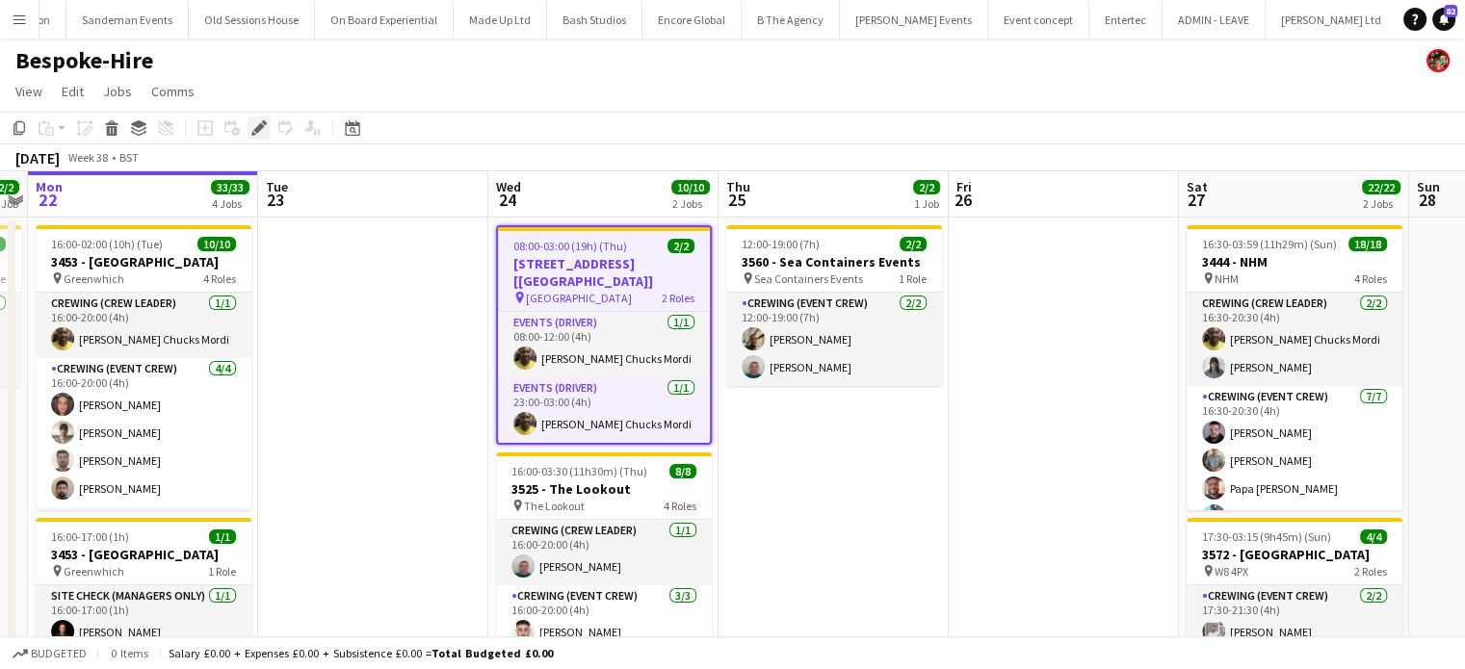
click at [254, 131] on icon "Edit" at bounding box center [258, 127] width 15 height 15
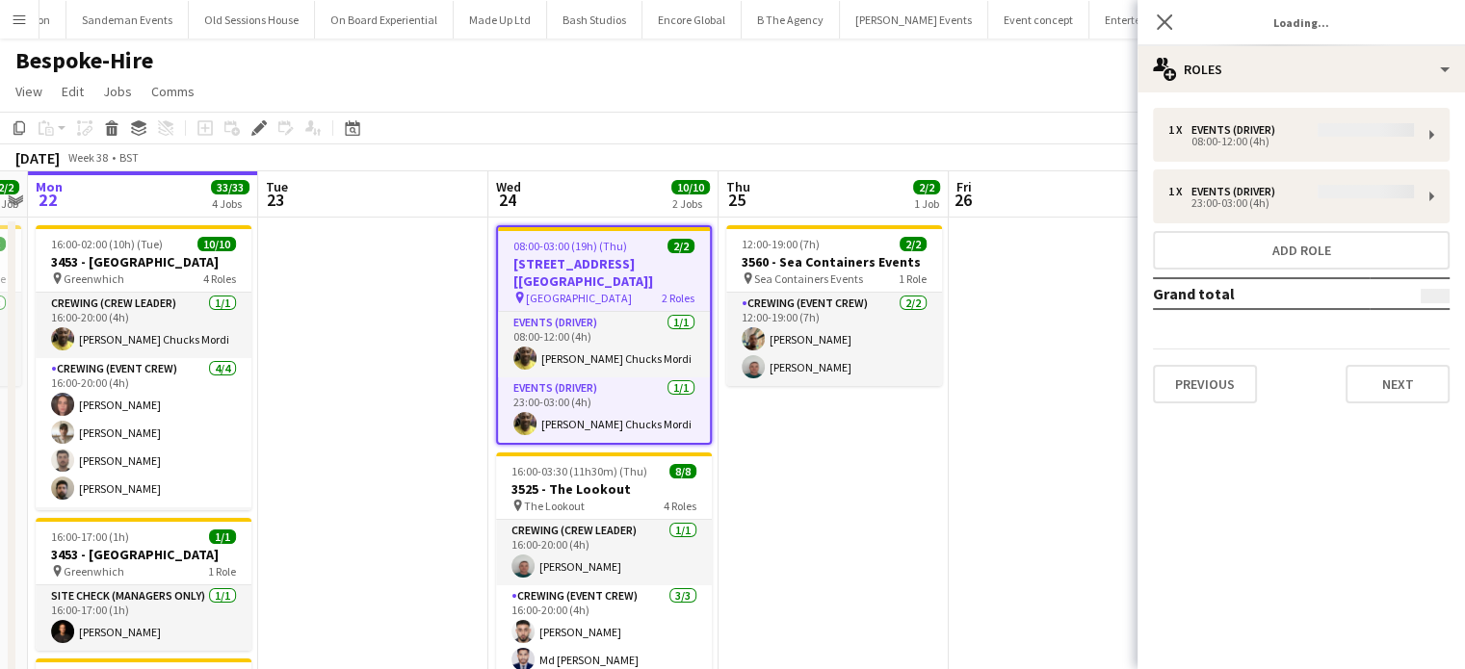
type input "**********"
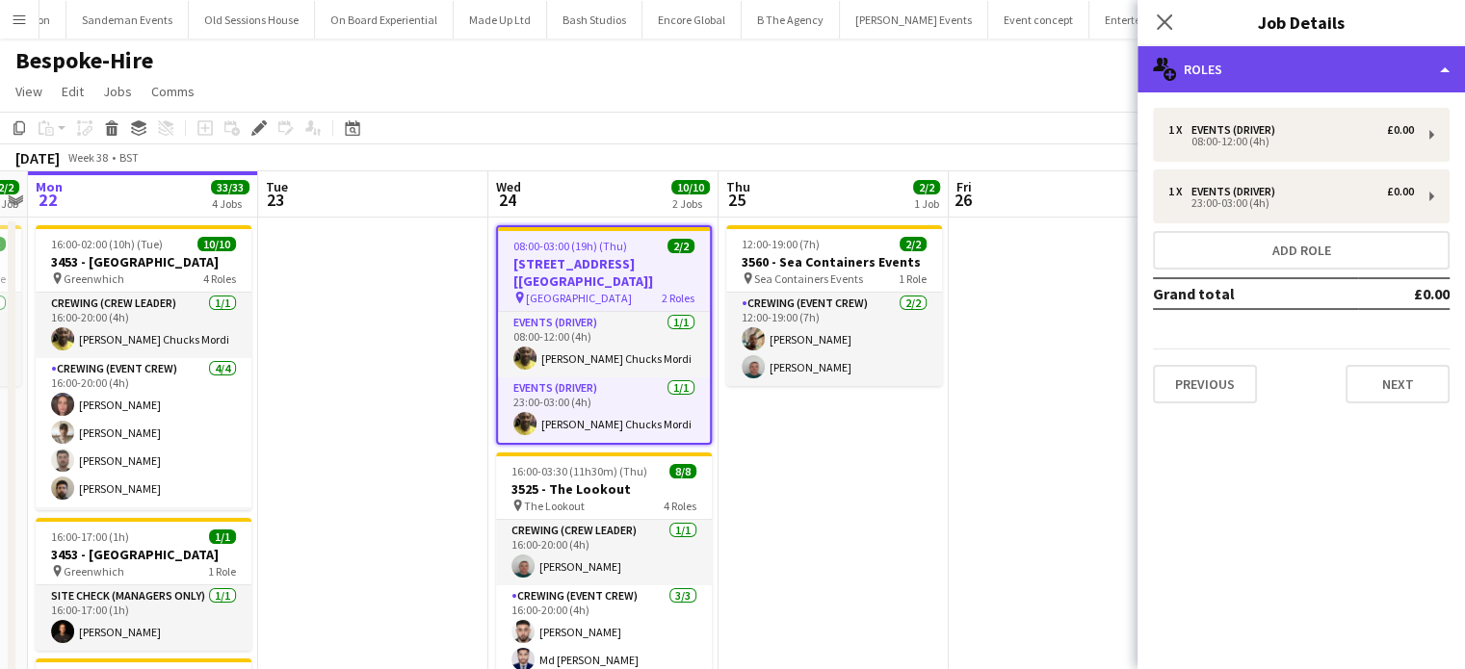
click at [1396, 70] on div "multiple-users-add Roles" at bounding box center [1302, 69] width 328 height 46
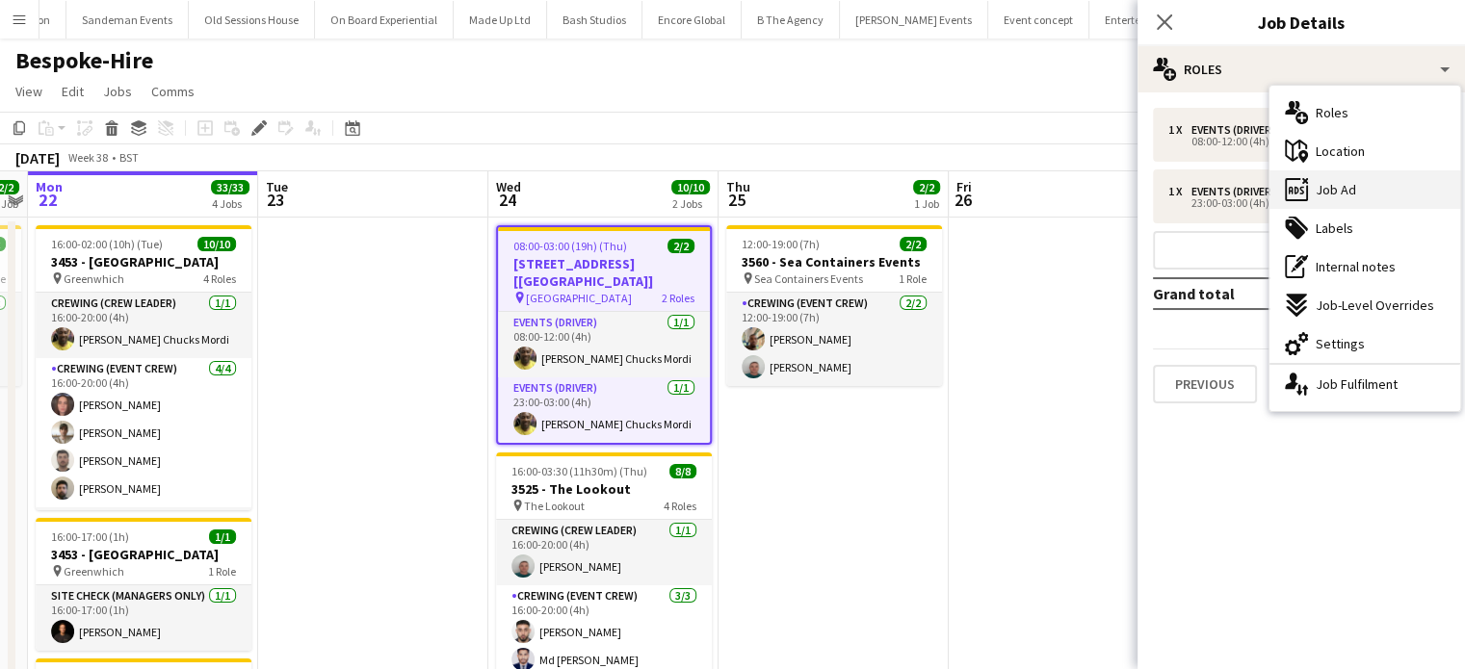
click at [1357, 201] on div "ads-window Job Ad" at bounding box center [1365, 190] width 191 height 39
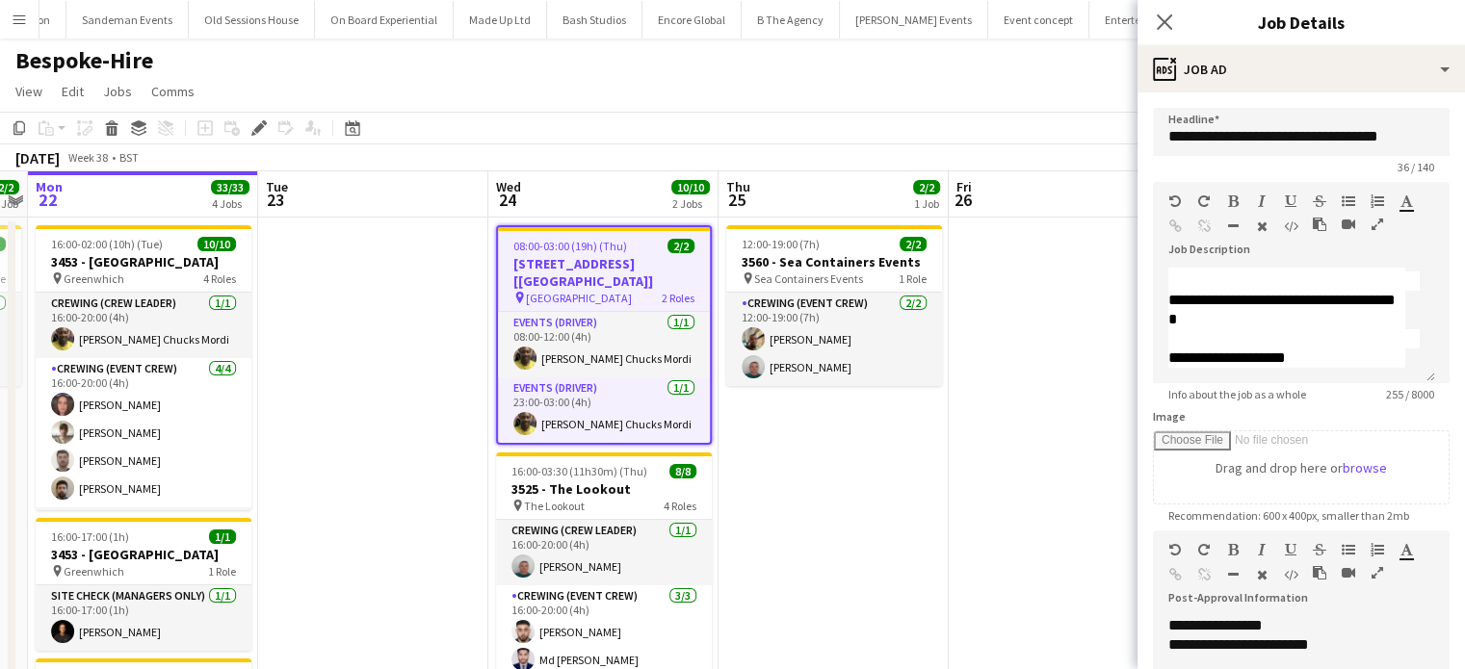
scroll to position [170, 0]
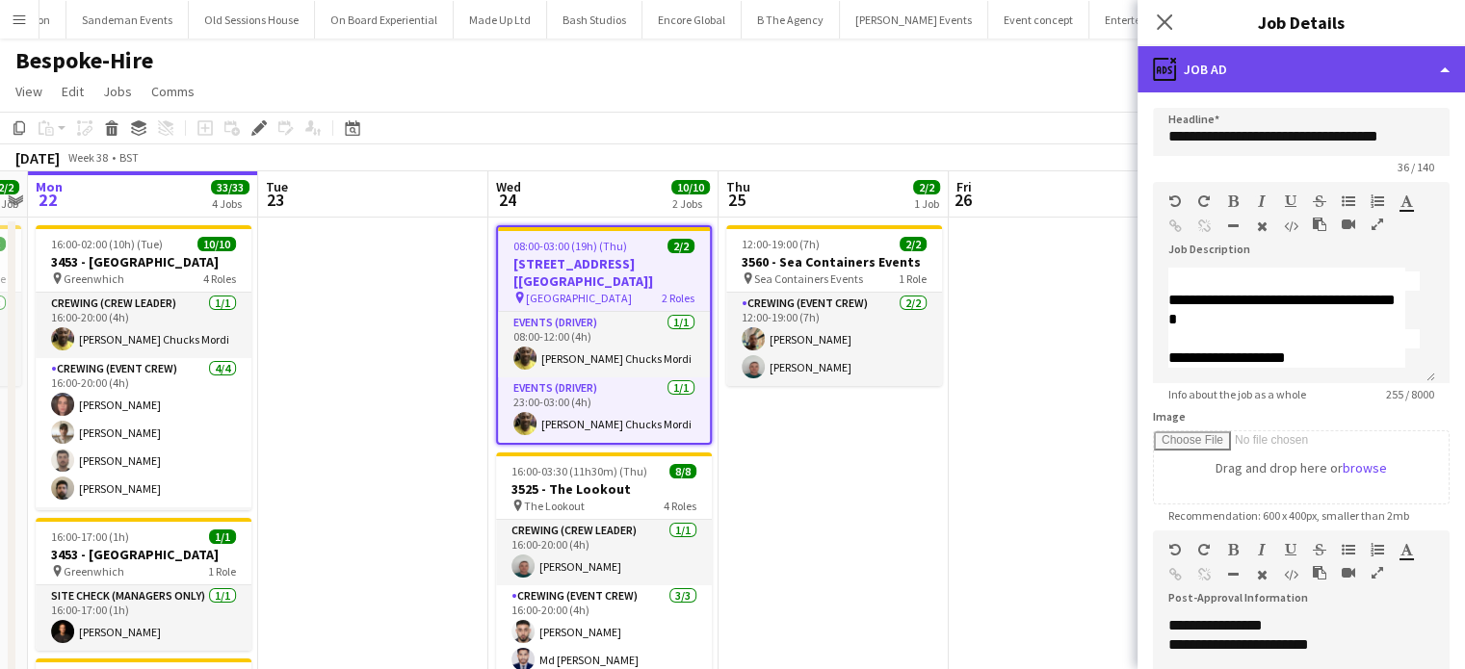
click at [1343, 70] on div "ads-window Job Ad" at bounding box center [1302, 69] width 328 height 46
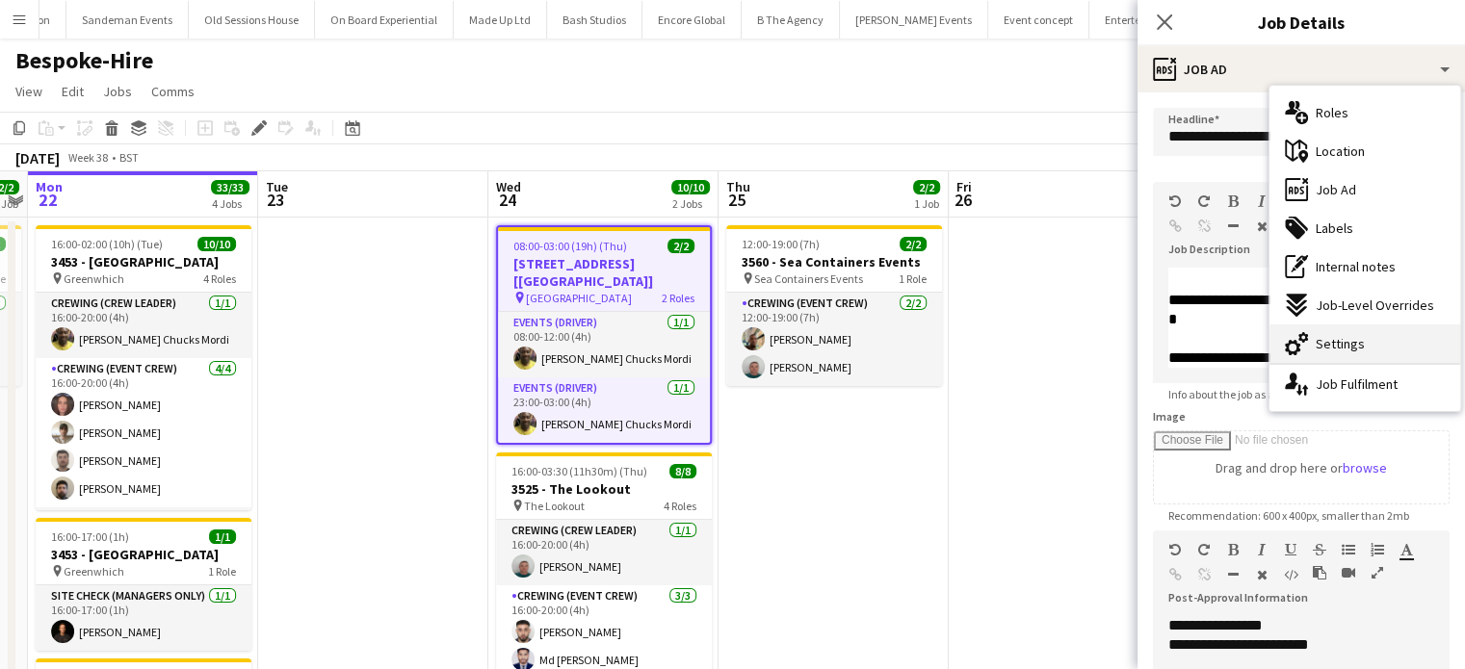
click at [1326, 330] on div "cog-double-3 Settings" at bounding box center [1365, 344] width 191 height 39
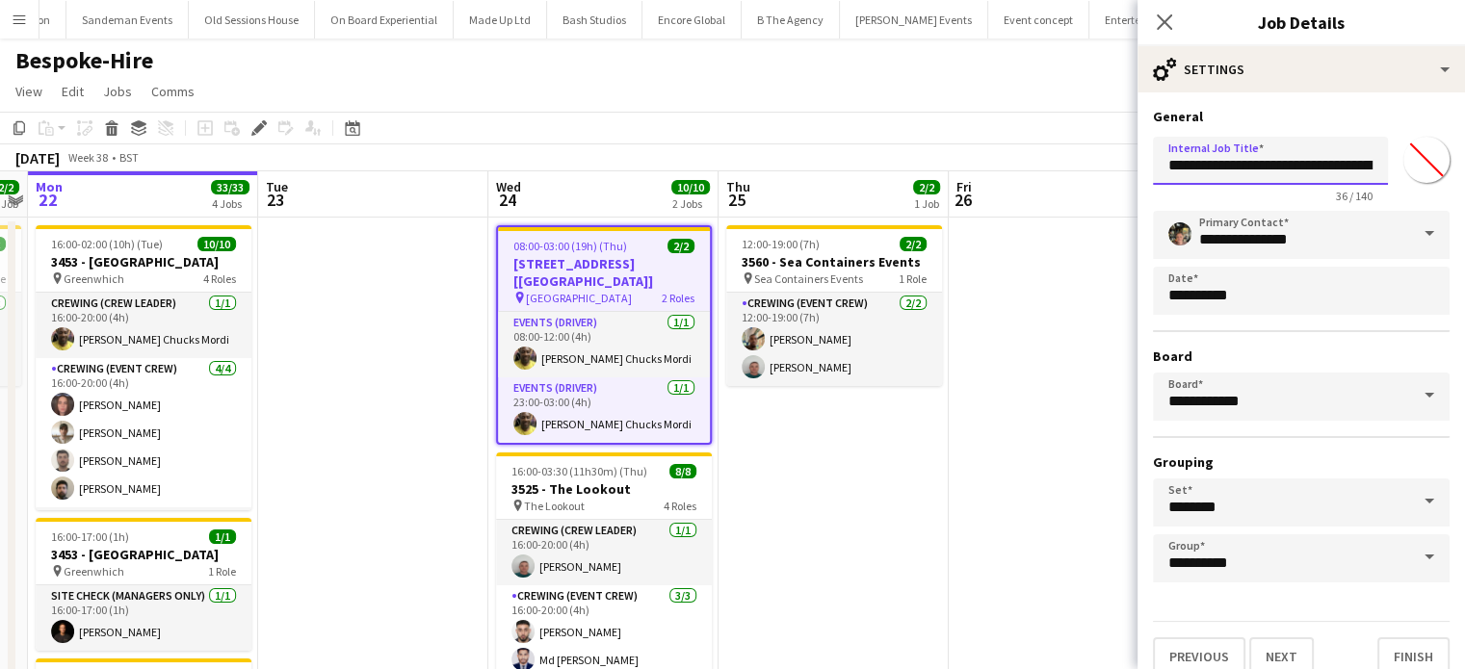
drag, startPoint x: 1247, startPoint y: 164, endPoint x: 1210, endPoint y: 161, distance: 37.7
click at [1210, 161] on input "**********" at bounding box center [1270, 161] width 235 height 48
type input "**********"
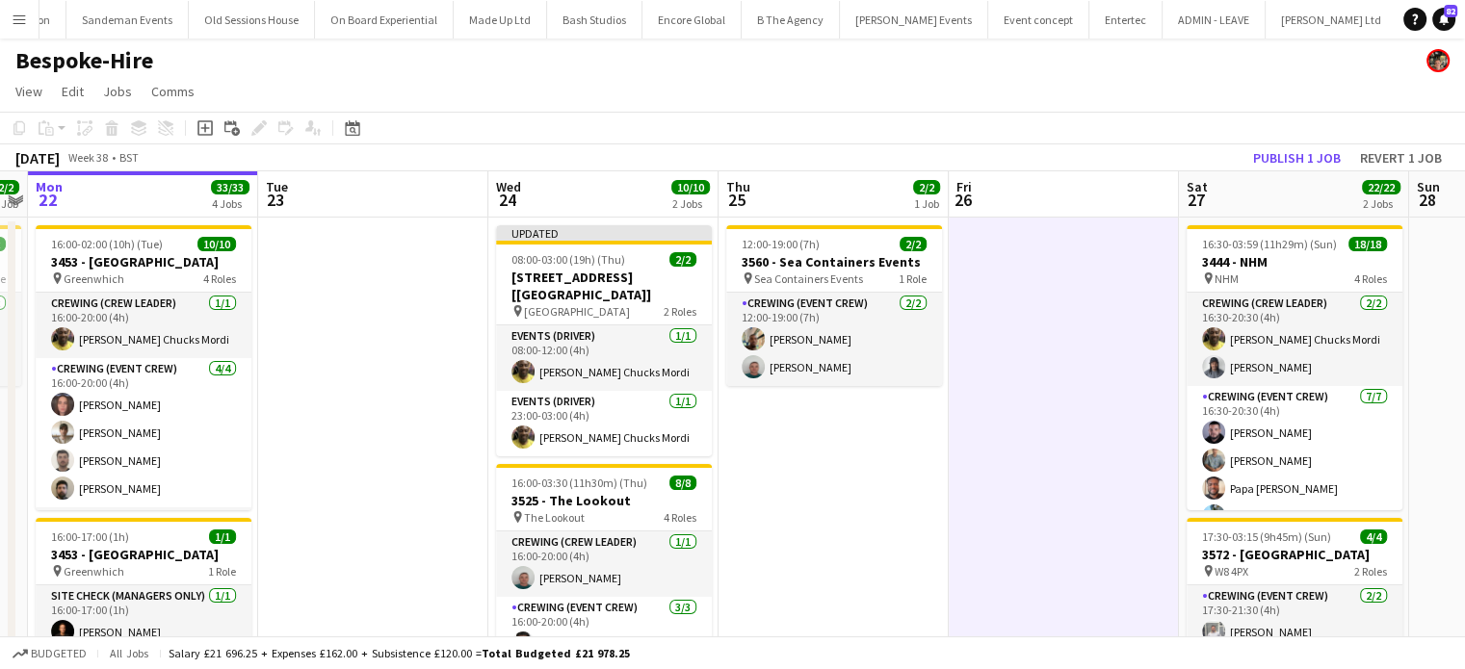
click at [1337, 138] on app-toolbar "Copy Paste Paste Ctrl+V Paste with crew Ctrl+Shift+V Paste linked Job Delete Gr…" at bounding box center [732, 128] width 1465 height 33
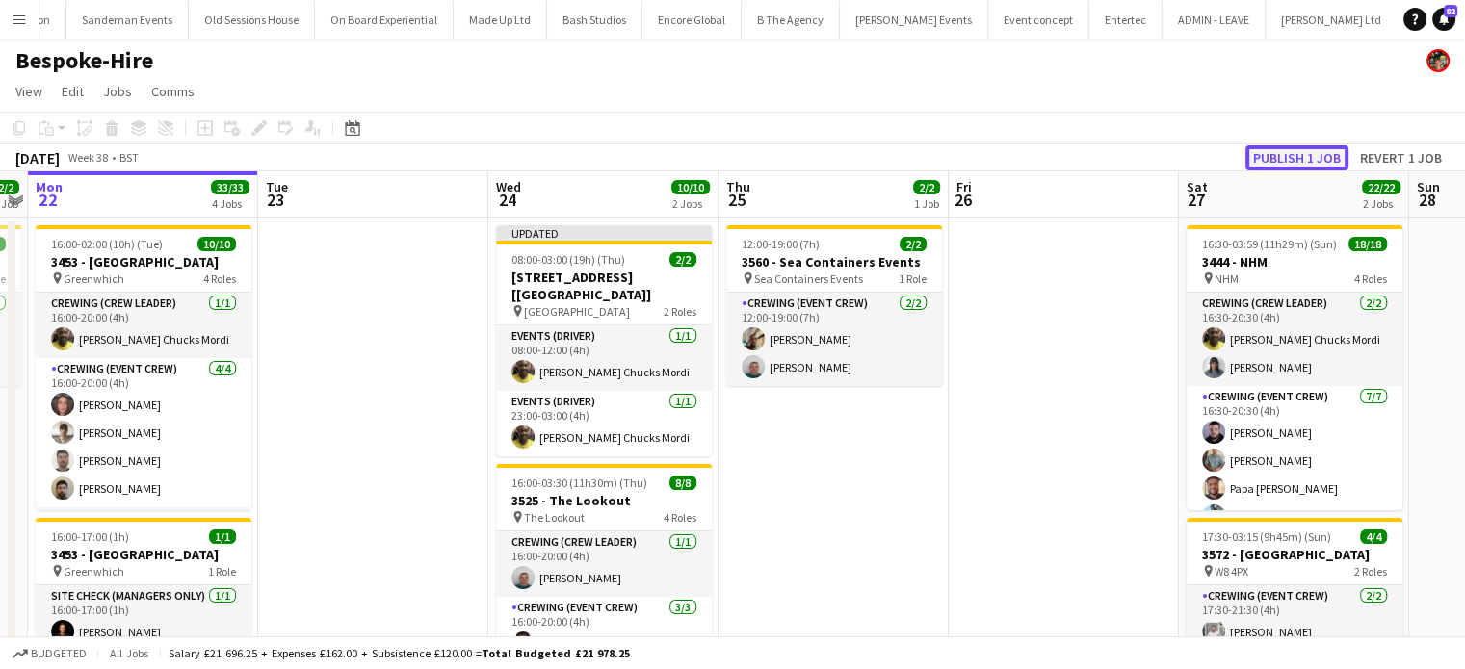
click at [1329, 149] on button "Publish 1 job" at bounding box center [1297, 157] width 103 height 25
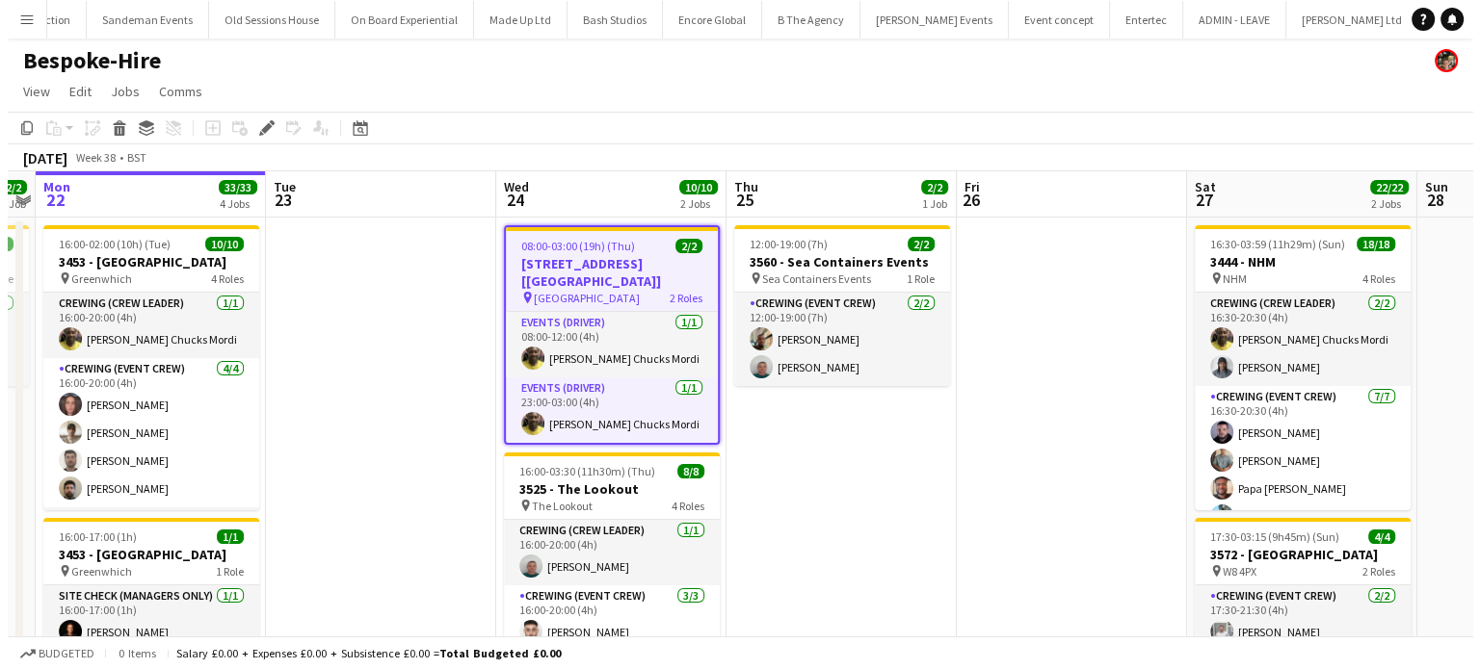
scroll to position [0, 5660]
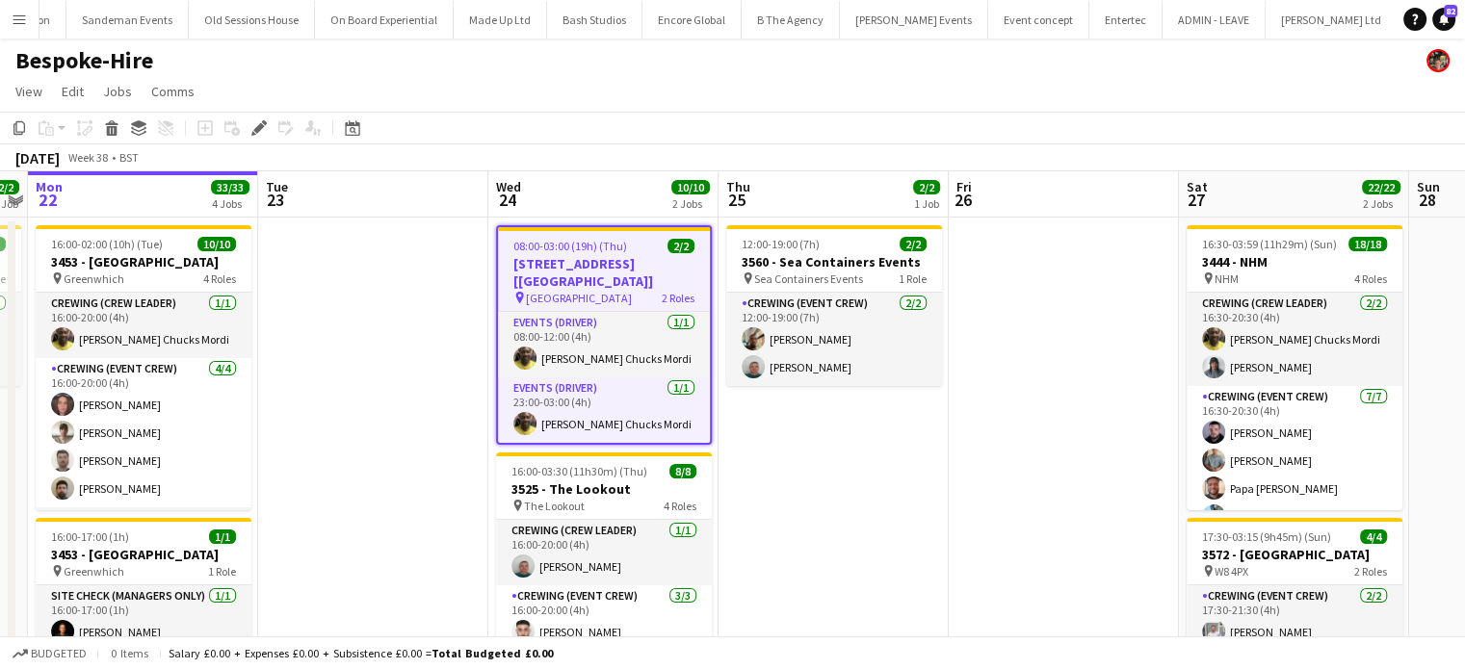
click at [13, 21] on app-icon "Menu" at bounding box center [19, 19] width 15 height 15
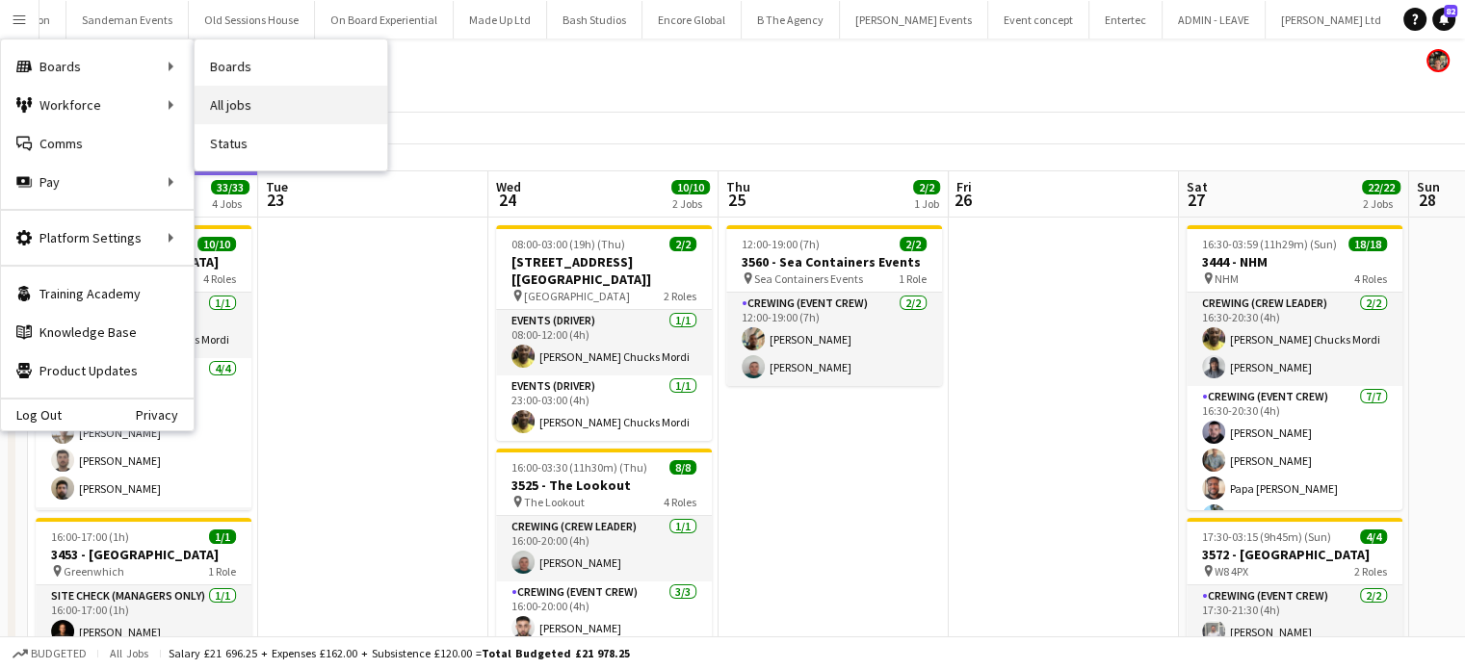
click at [249, 102] on link "All jobs" at bounding box center [291, 105] width 193 height 39
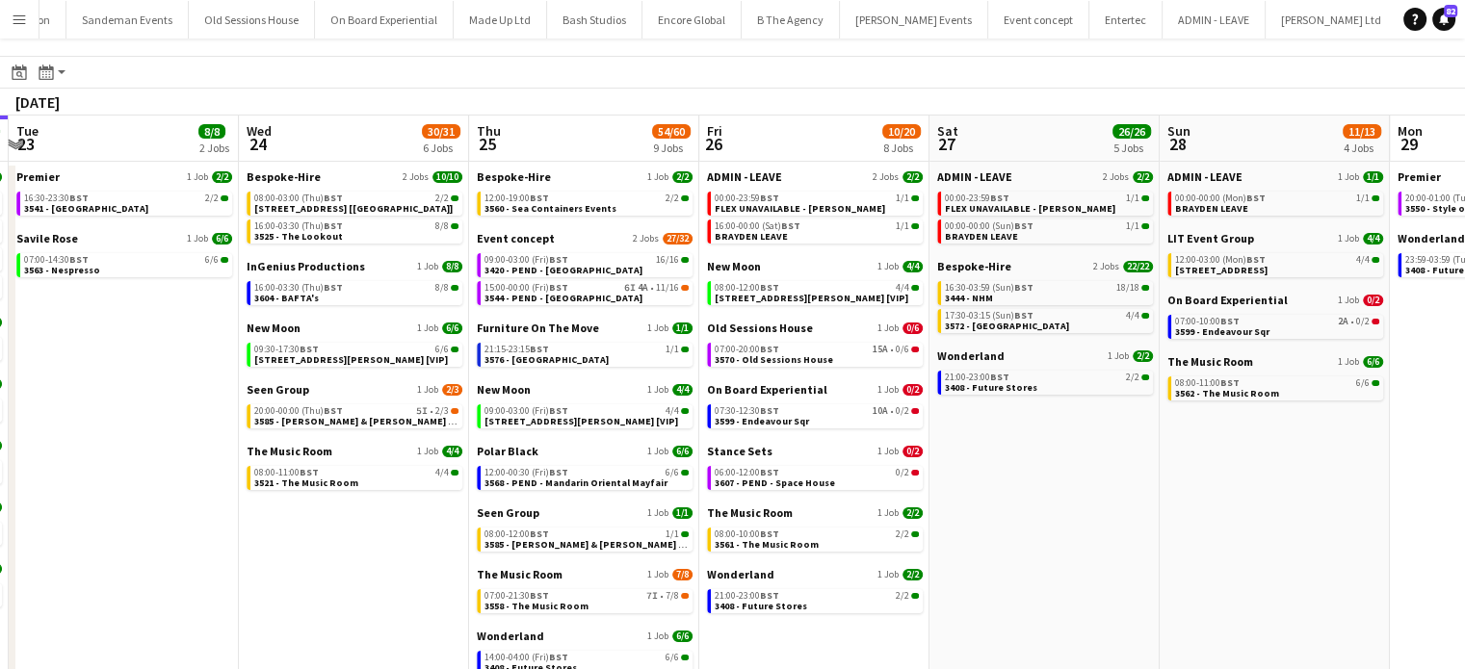
scroll to position [0, 455]
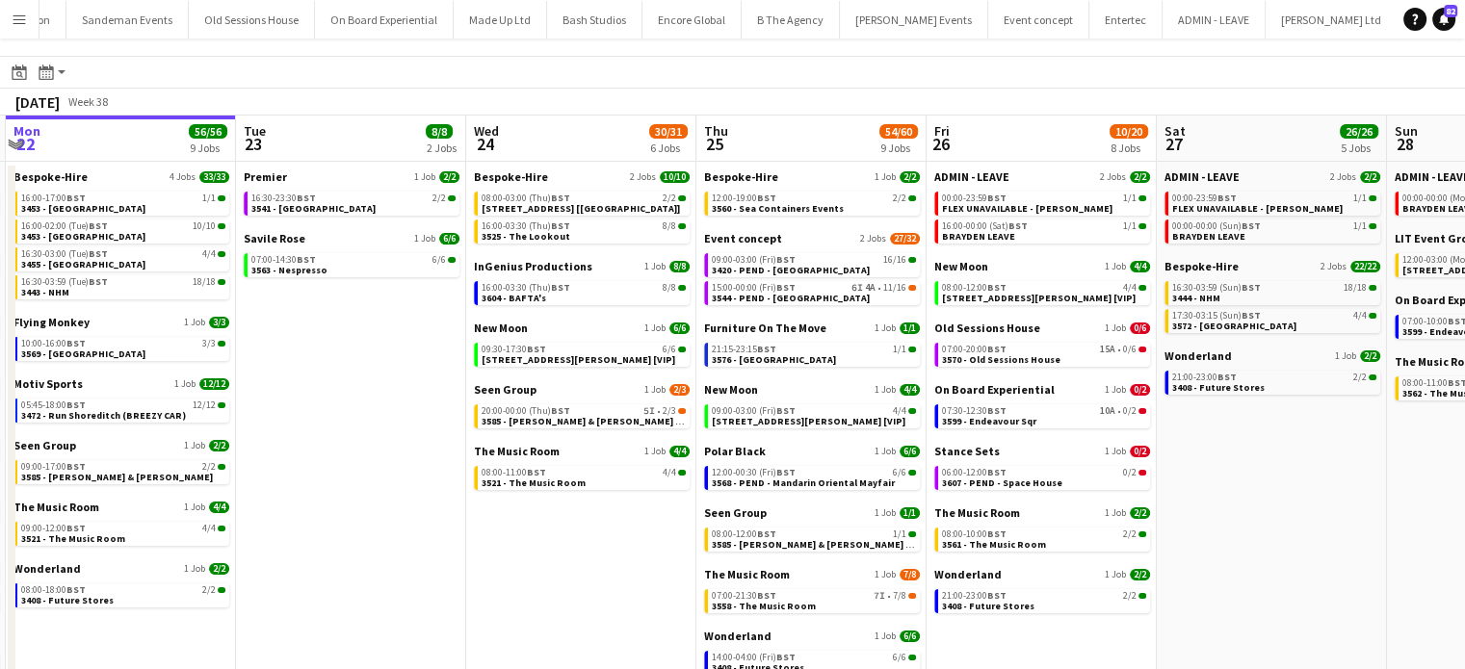
drag, startPoint x: 878, startPoint y: 477, endPoint x: 1171, endPoint y: 49, distance: 518.9
click at [1171, 49] on app-all-jobs "All Jobs Date picker [DATE] [DATE] [DATE] M [DATE] T [DATE] W [DATE] T [DATE] F…" at bounding box center [732, 590] width 1465 height 1180
click at [1106, 482] on link "06:00-12:00 BST 0/2 3607 - PEND - Space House" at bounding box center [1044, 477] width 204 height 22
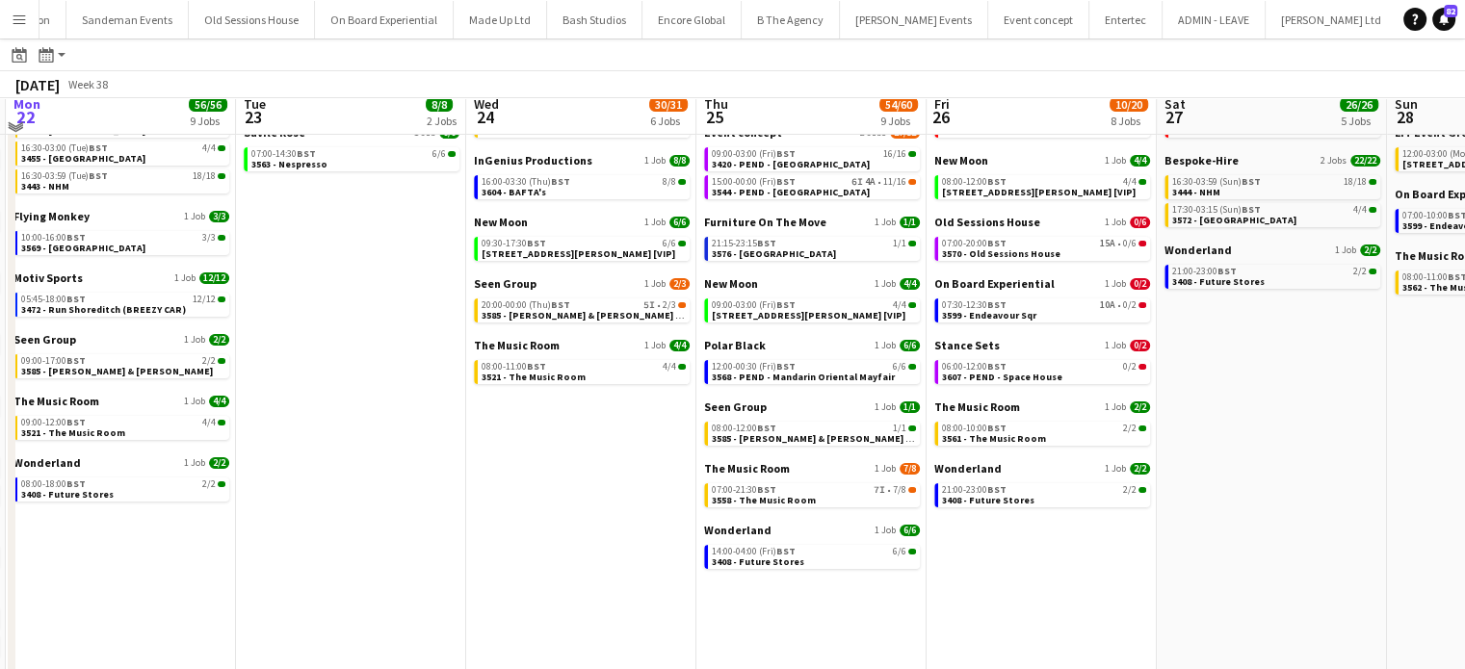
scroll to position [150, 0]
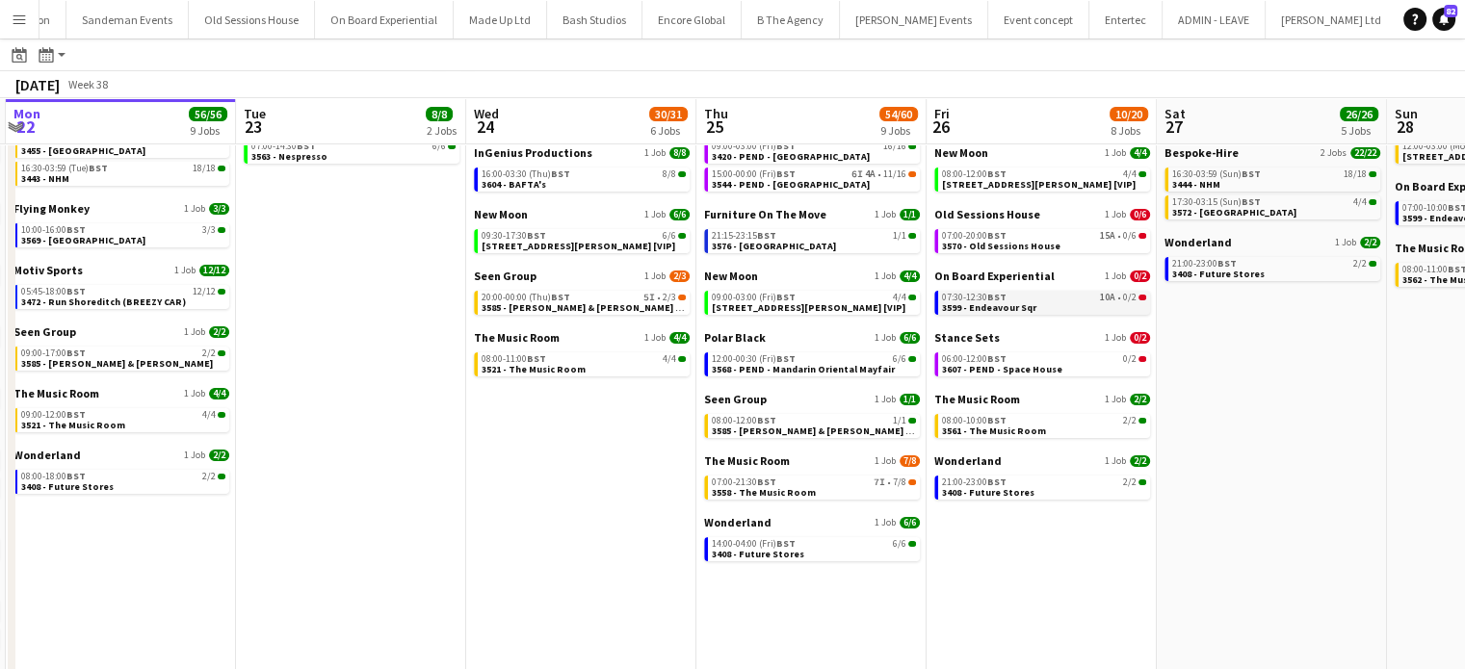
click at [1097, 309] on link "07:30-12:30 BST 10A • 0/2 3599 - Endeavour Sqr" at bounding box center [1044, 302] width 204 height 22
click at [22, 7] on button "Menu" at bounding box center [19, 19] width 39 height 39
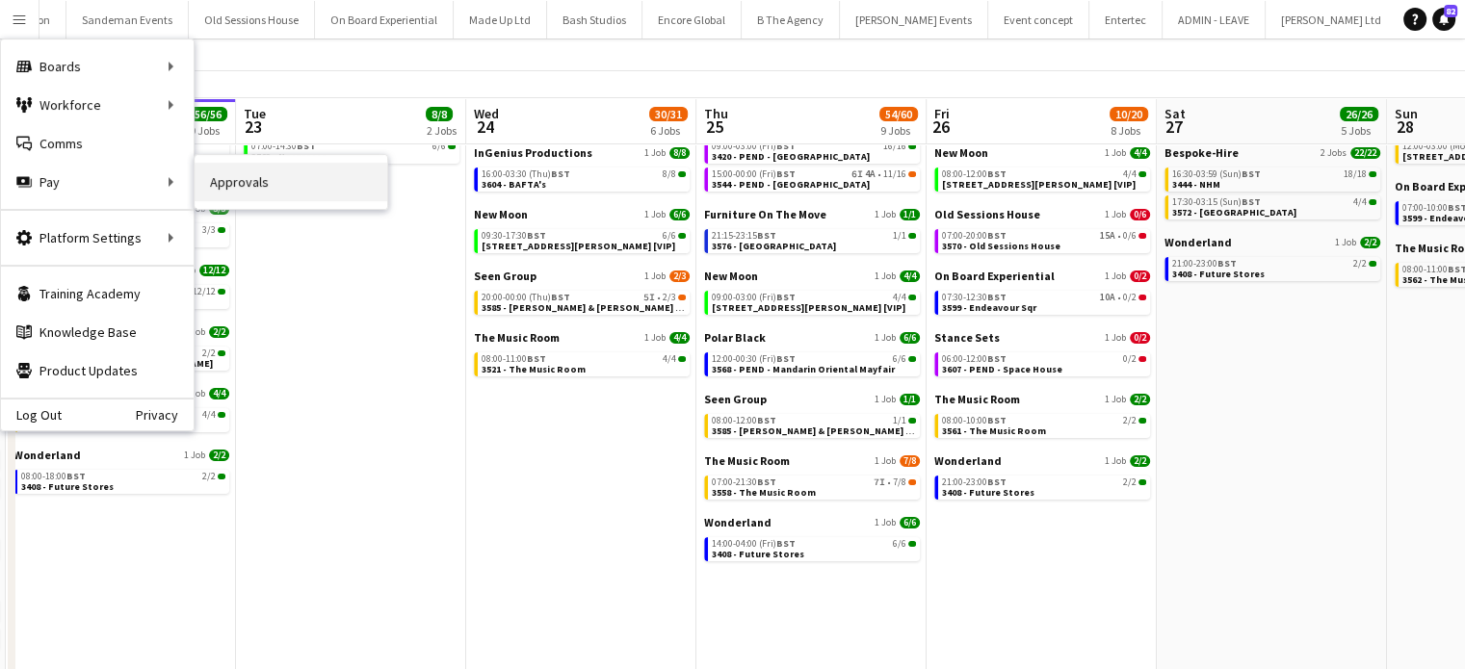
click at [237, 180] on link "Approvals" at bounding box center [291, 182] width 193 height 39
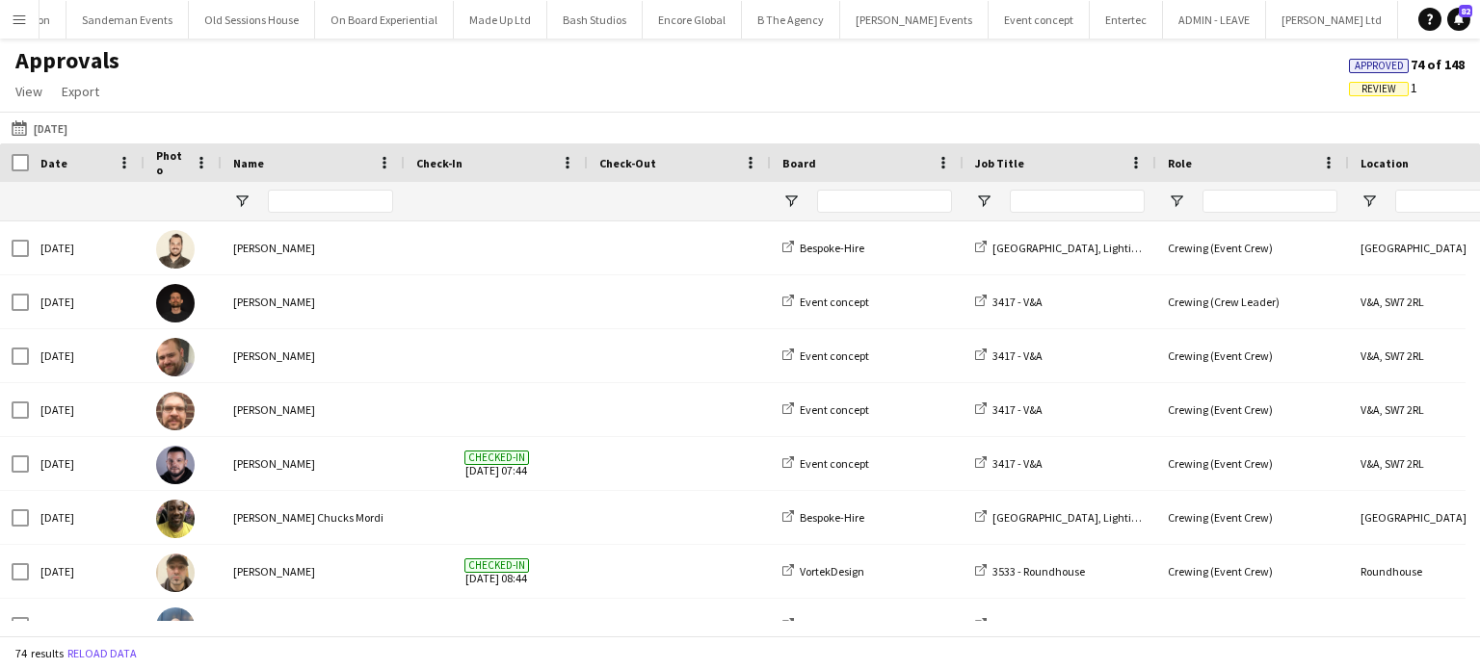
click at [873, 182] on div at bounding box center [884, 201] width 135 height 39
click at [878, 199] on input "Board Filter Input" at bounding box center [884, 201] width 135 height 23
click at [71, 122] on button "17-09-2025 17-09-2025" at bounding box center [40, 128] width 64 height 23
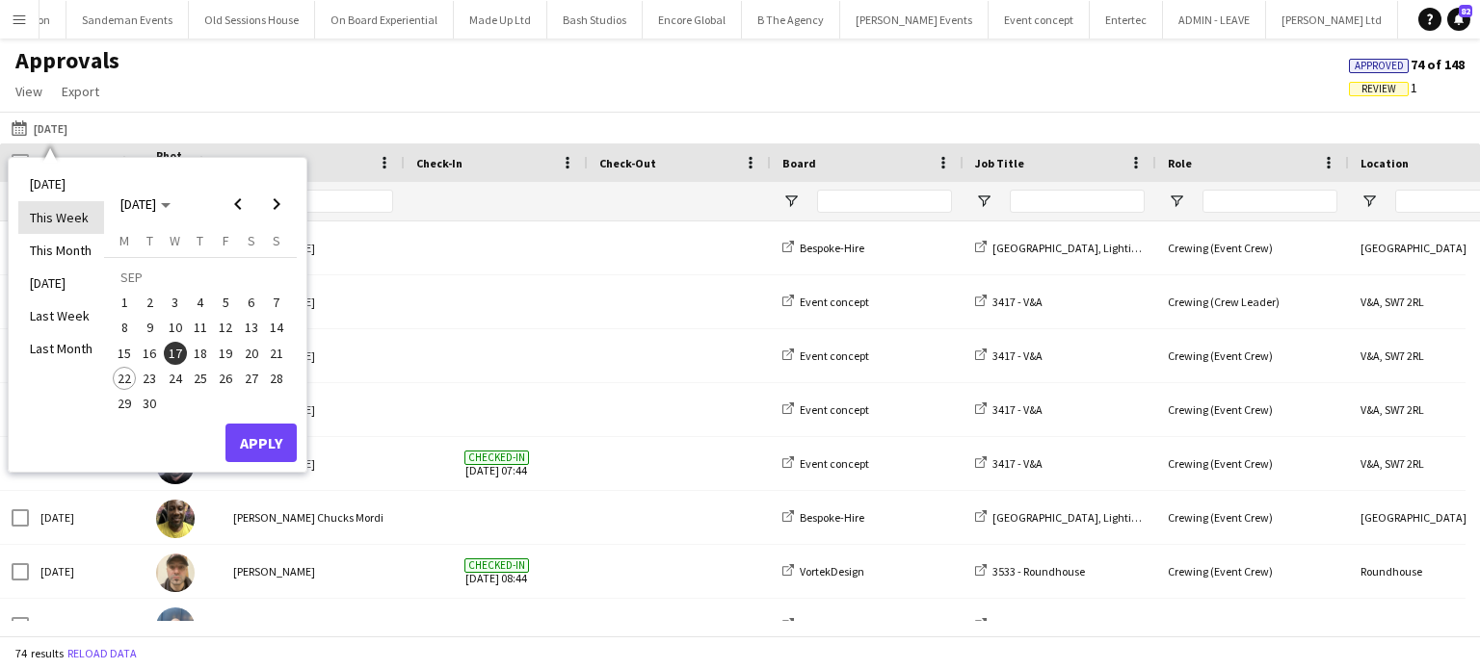
click at [85, 218] on li "This Week" at bounding box center [61, 217] width 86 height 33
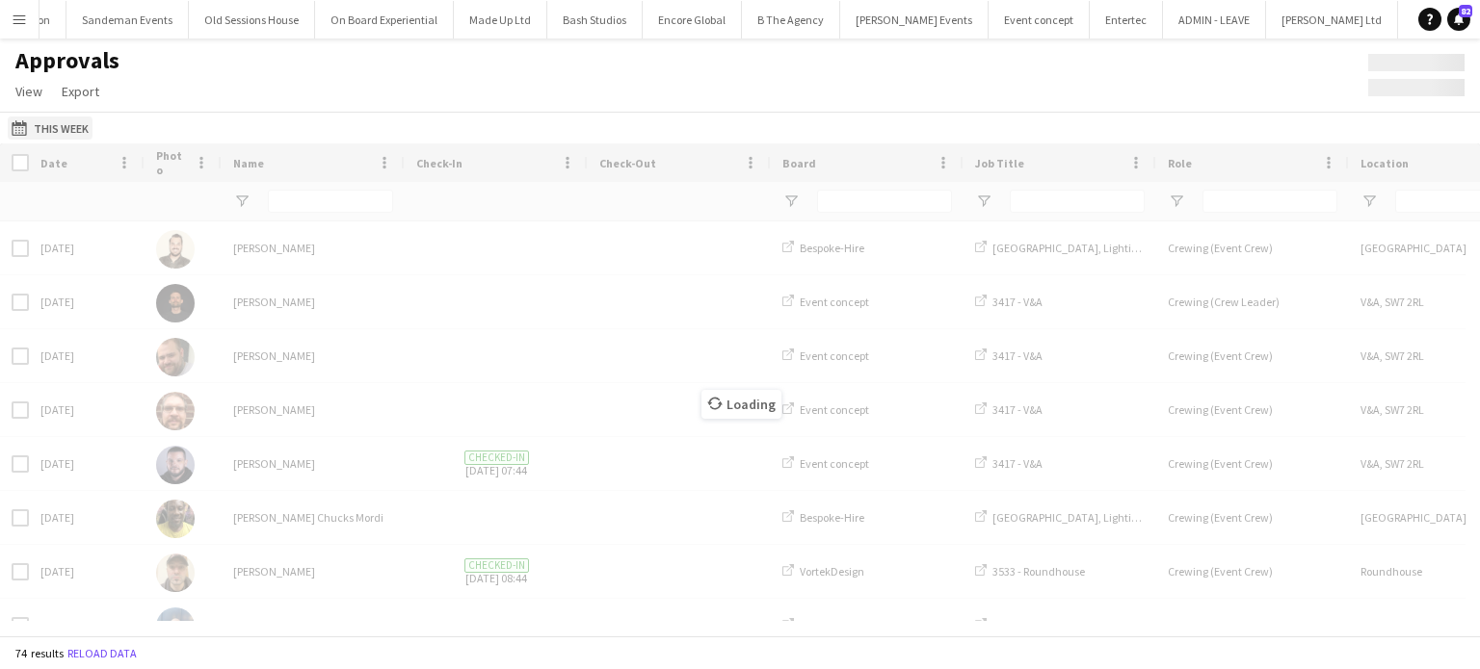
click at [50, 126] on button "17-09-2025 This Week" at bounding box center [50, 128] width 85 height 23
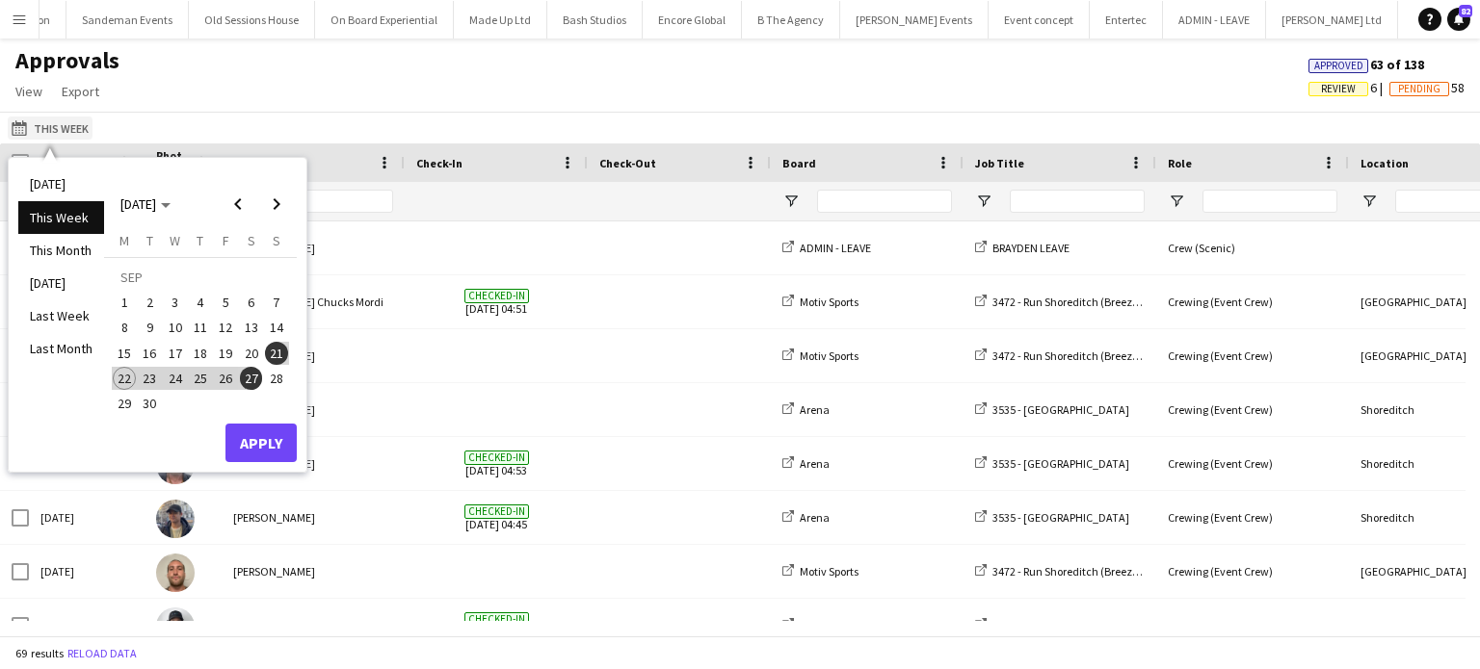
click at [54, 132] on button "17-09-2025 This Week" at bounding box center [50, 128] width 85 height 23
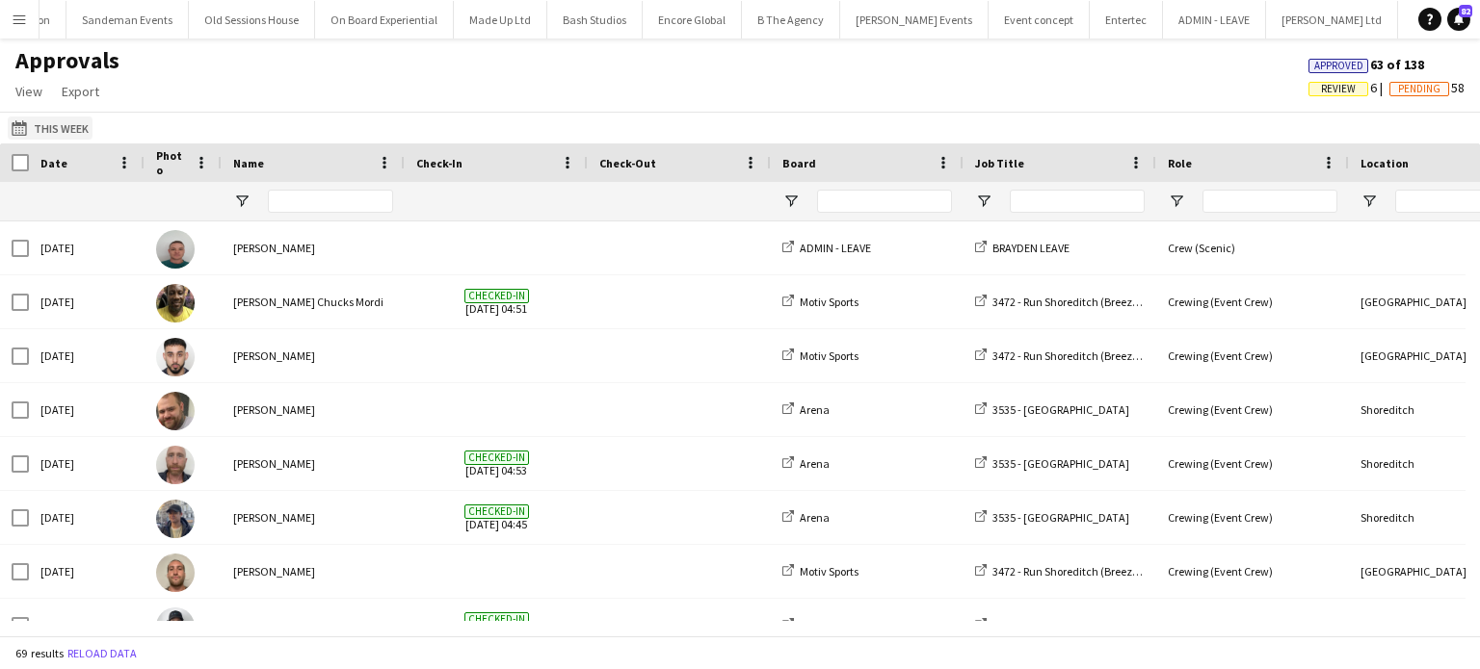
click at [58, 132] on button "17-09-2025 This Week" at bounding box center [50, 128] width 85 height 23
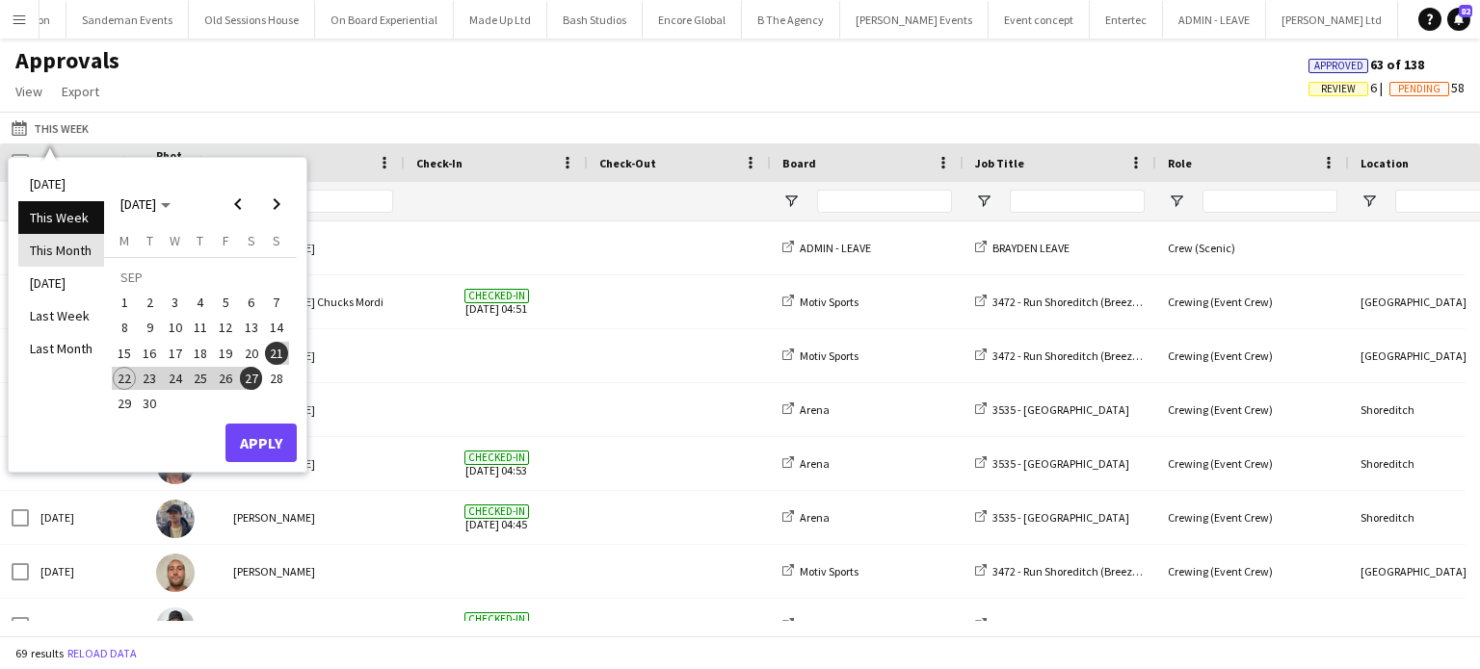
click at [84, 251] on li "This Month" at bounding box center [61, 250] width 86 height 33
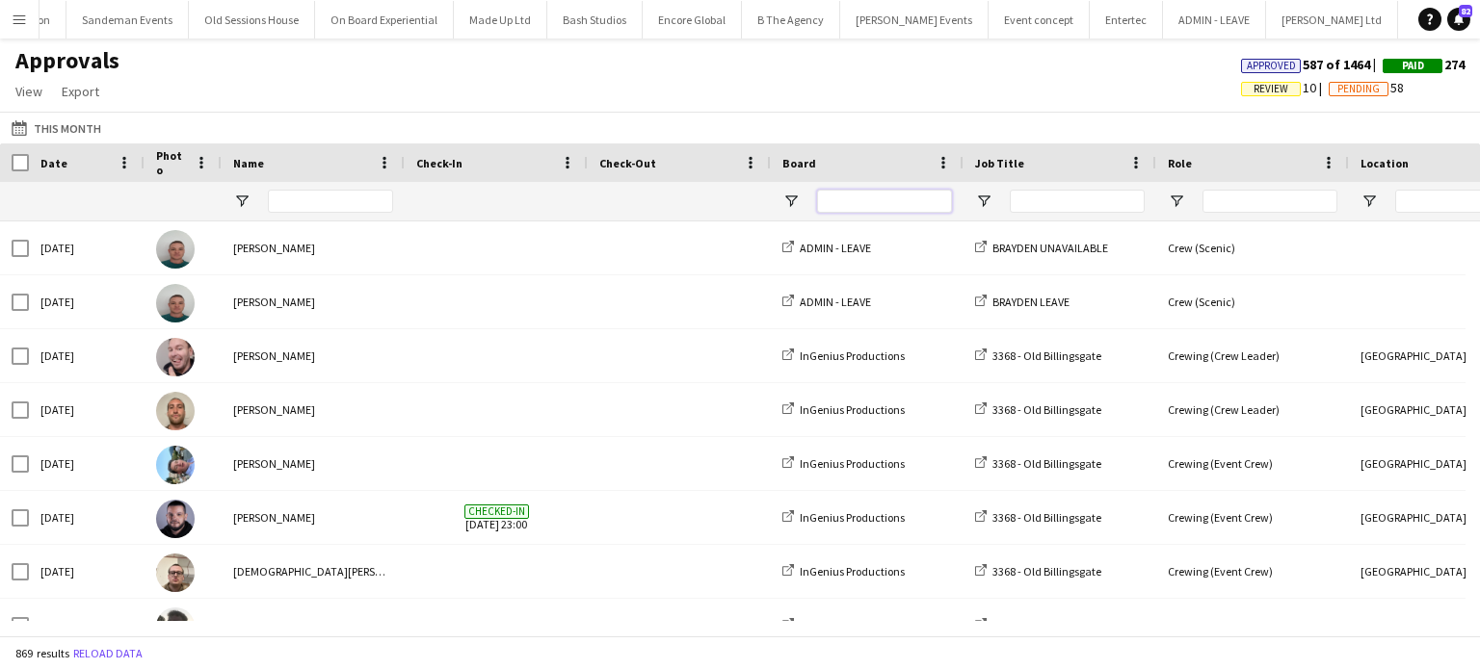
click at [849, 202] on input "Board Filter Input" at bounding box center [884, 201] width 135 height 23
type input "****"
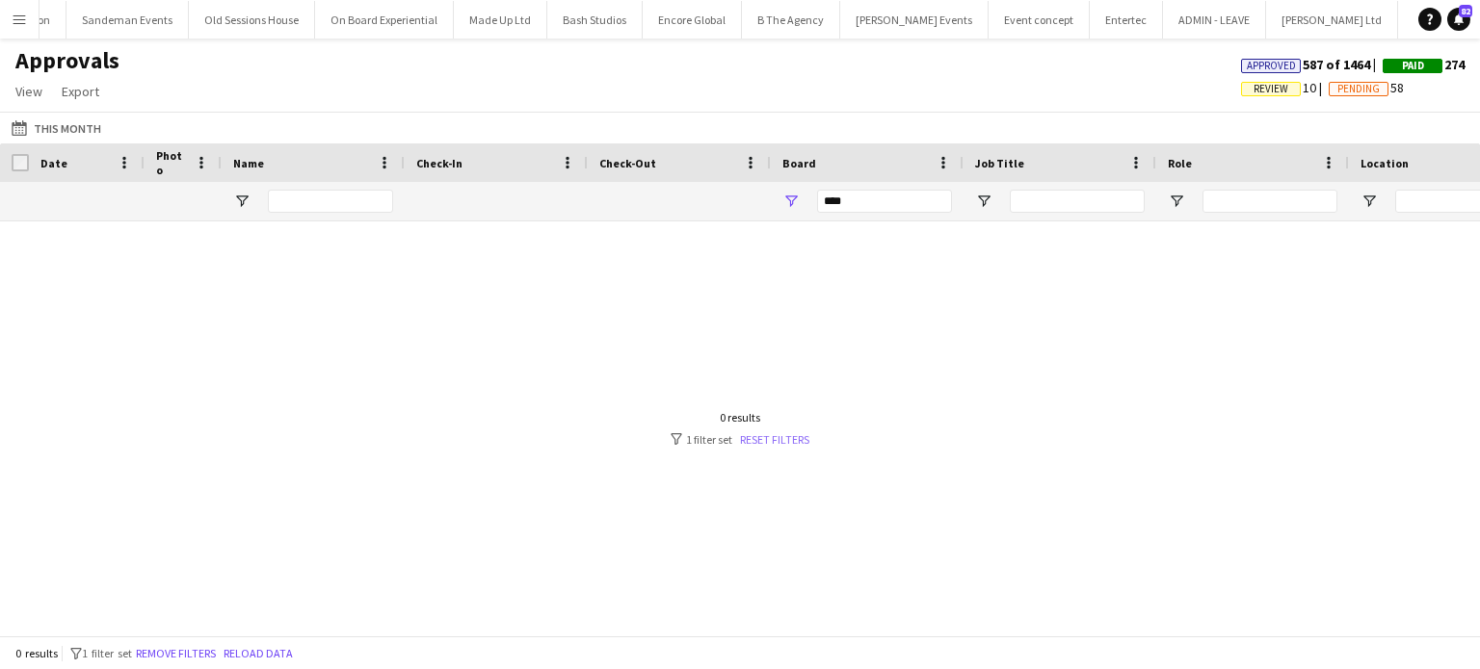
click at [795, 438] on link "Reset filters" at bounding box center [774, 440] width 69 height 14
click at [72, 131] on button "17-09-2025 This Month" at bounding box center [56, 128] width 97 height 23
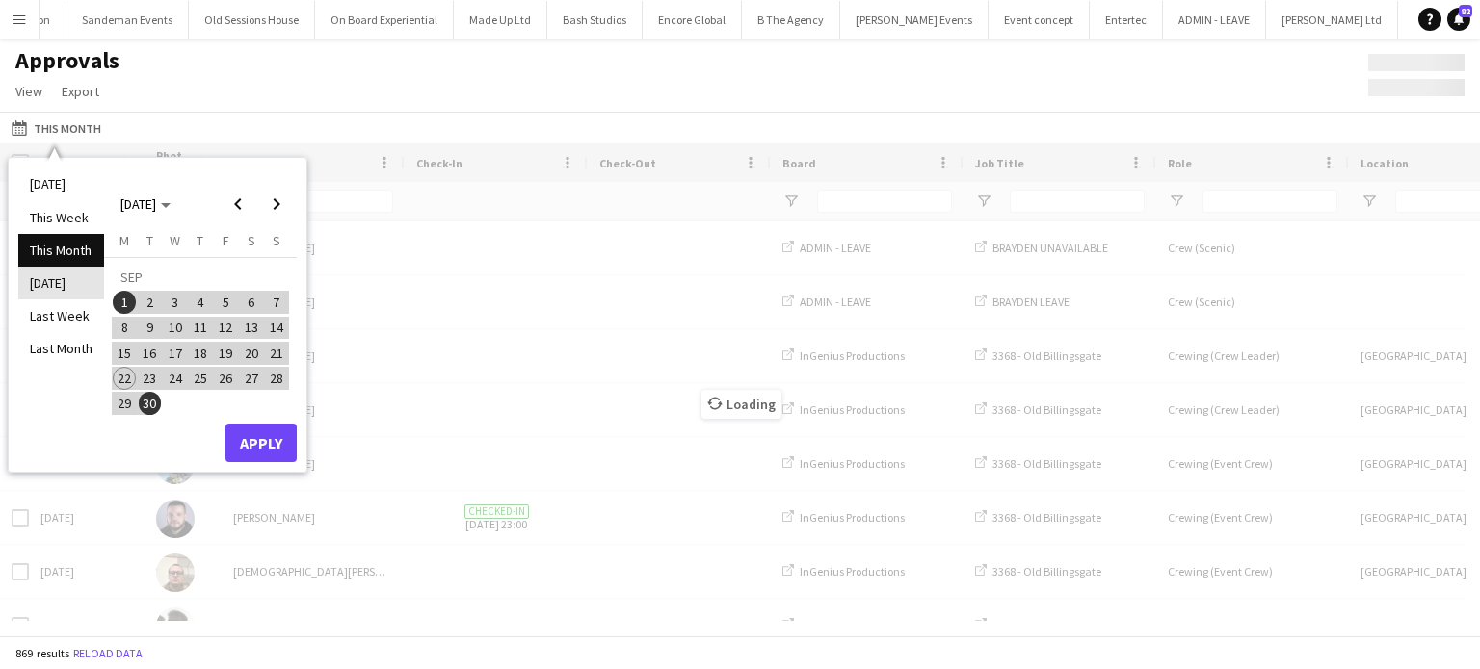
click at [64, 283] on li "Yesterday" at bounding box center [61, 283] width 86 height 33
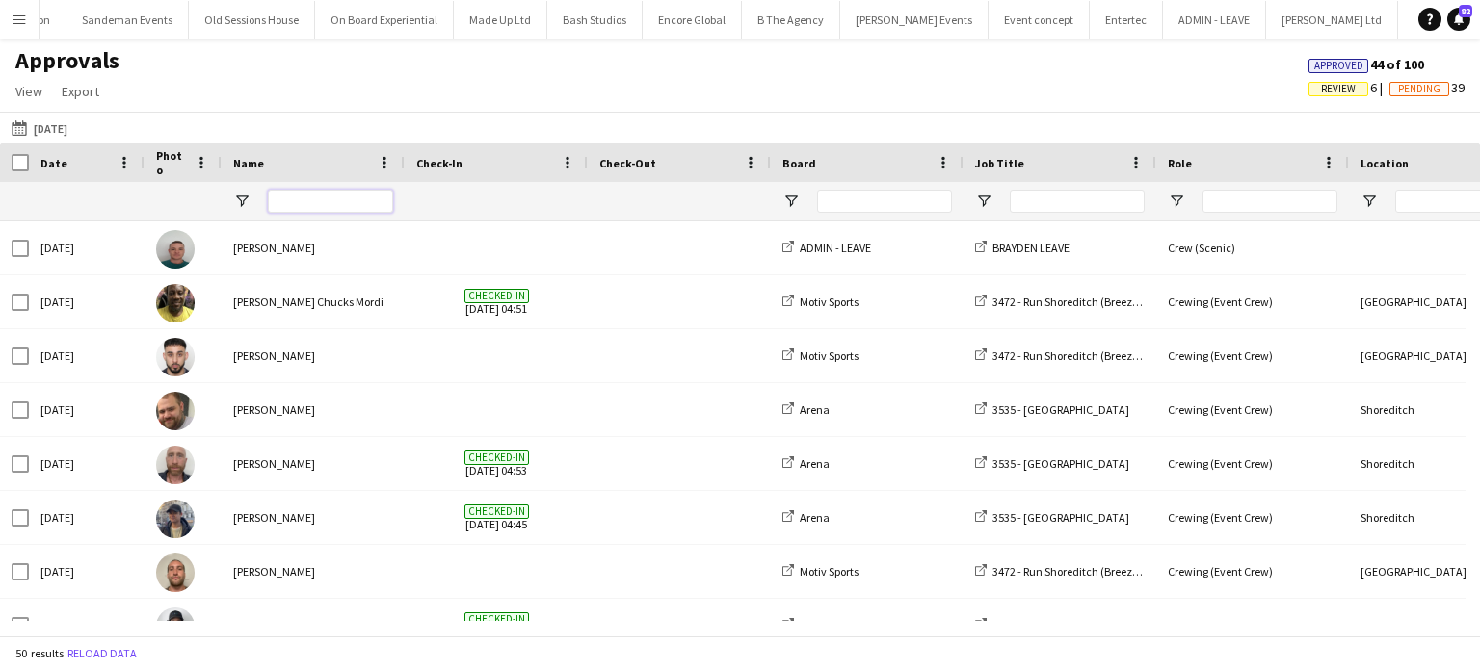
click at [303, 210] on input "Name Filter Input" at bounding box center [330, 201] width 125 height 23
type input "***"
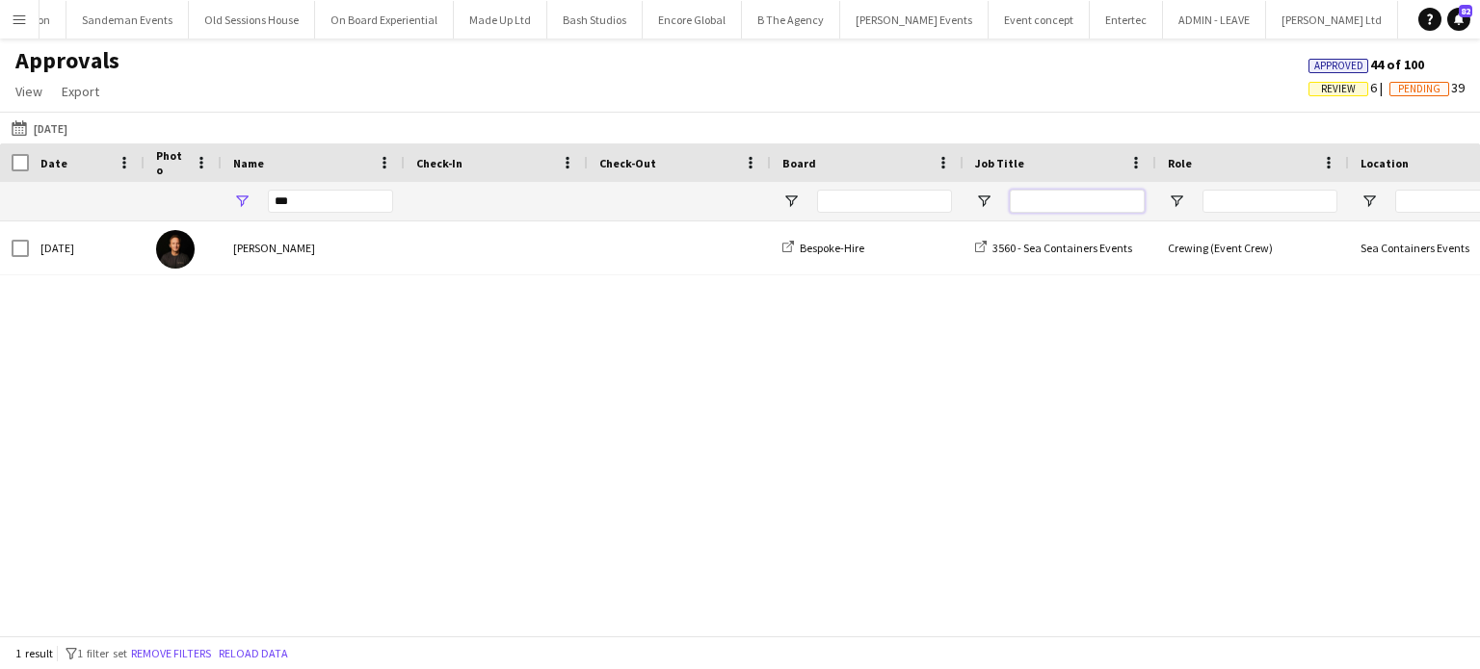
click at [1037, 199] on input "Job Title Filter Input" at bounding box center [1077, 201] width 135 height 23
type input "****"
click at [370, 195] on input "***" at bounding box center [330, 201] width 125 height 23
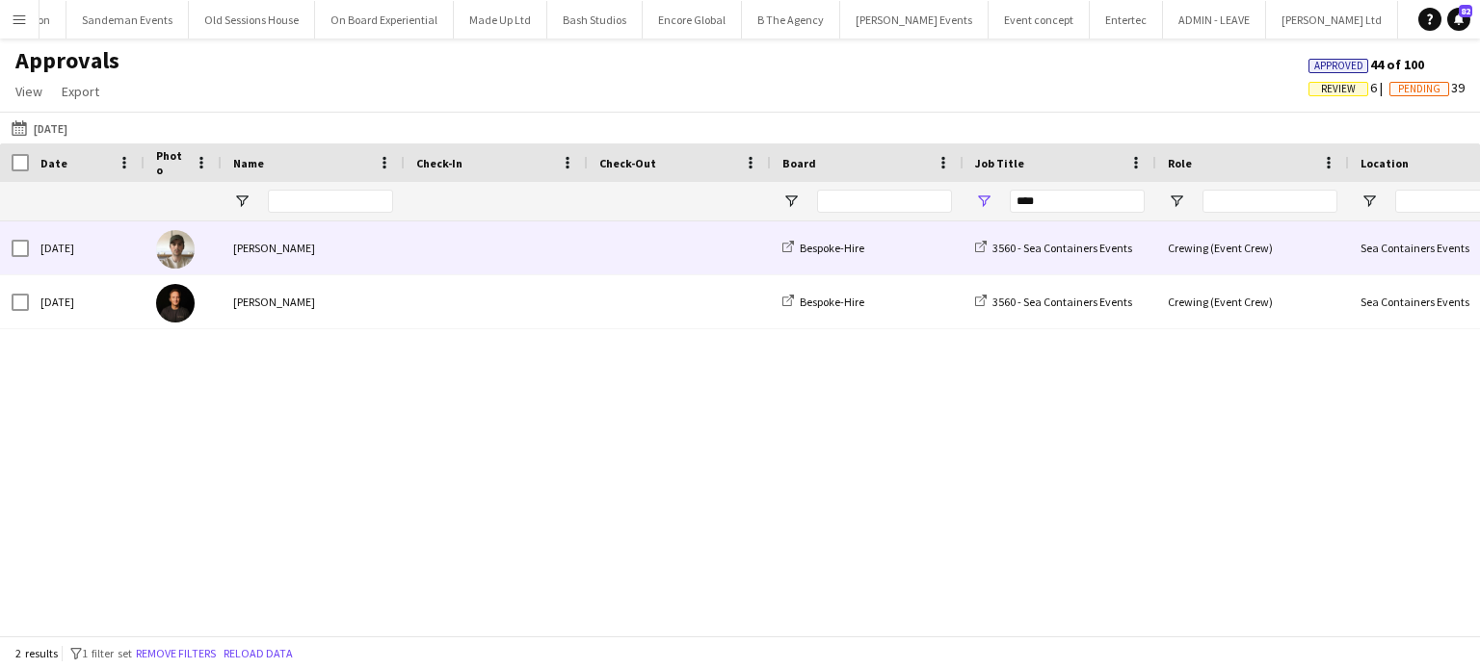
click at [370, 270] on div "Nasos Apostolopoulos" at bounding box center [313, 248] width 183 height 53
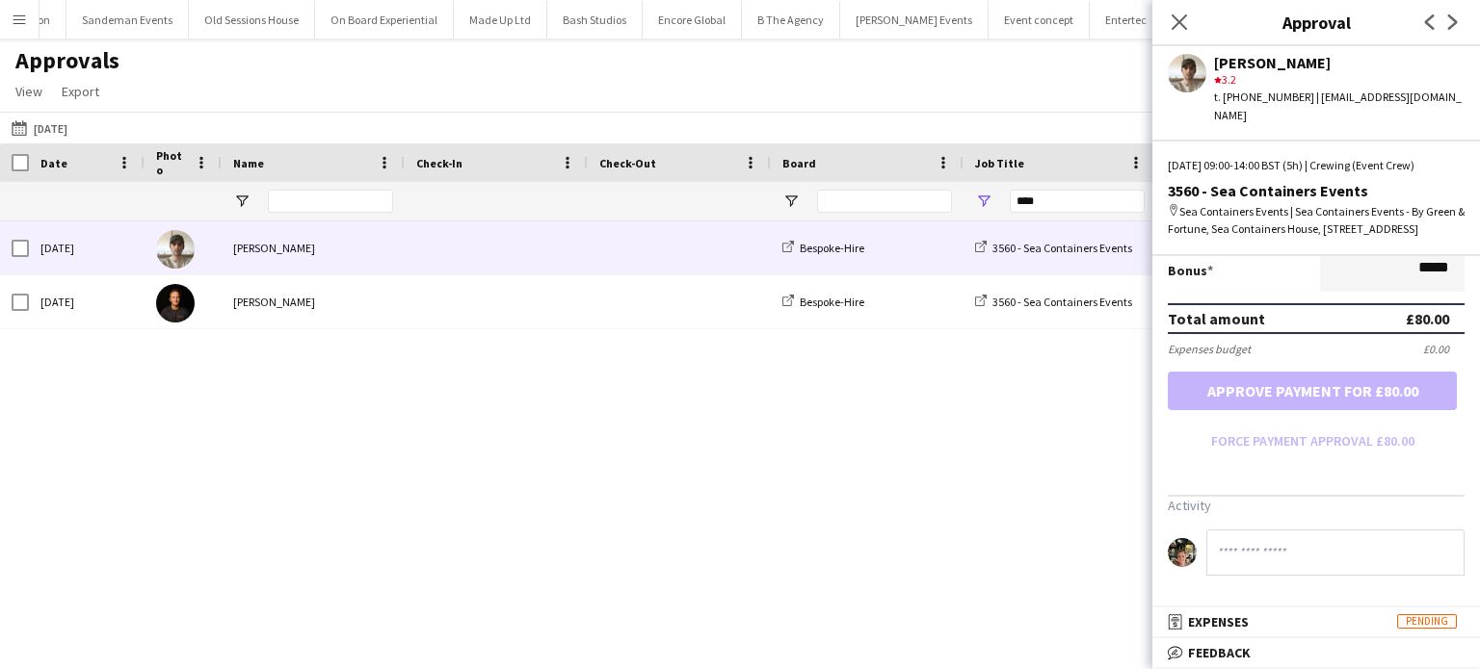
scroll to position [478, 0]
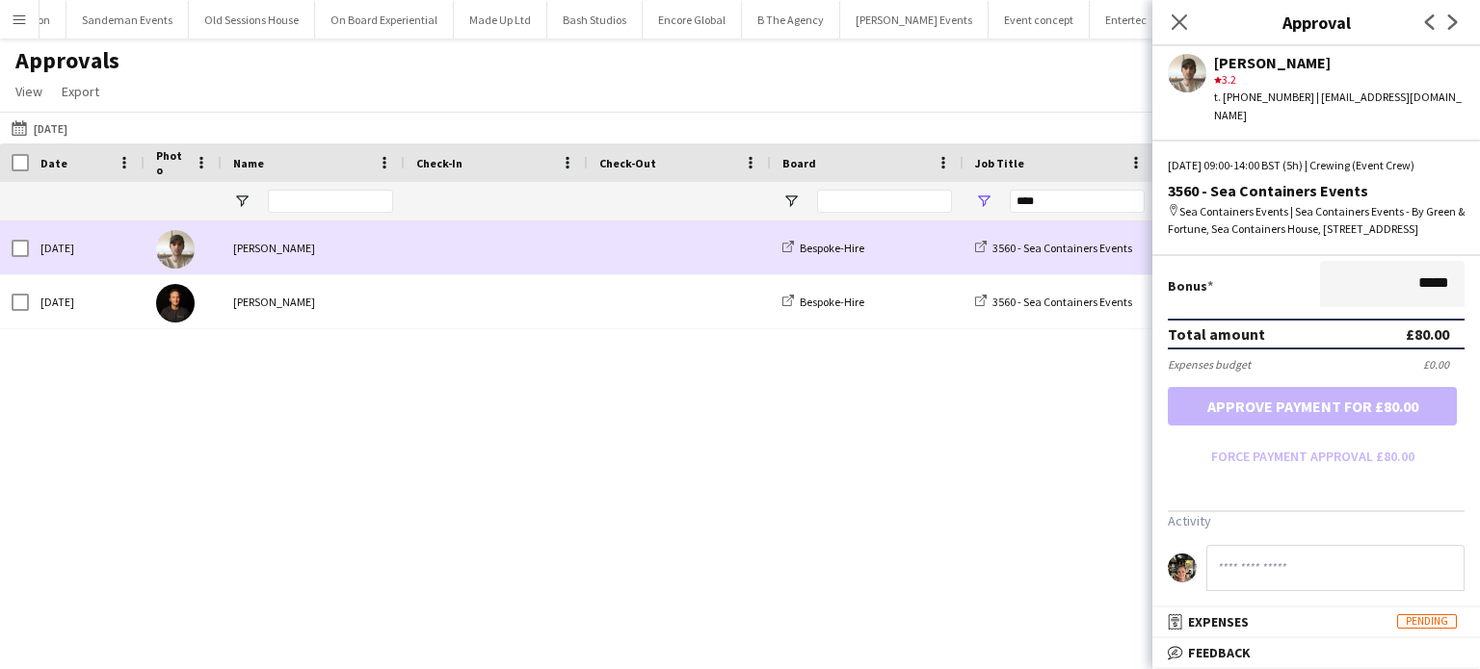
click at [459, 296] on span at bounding box center [496, 302] width 160 height 53
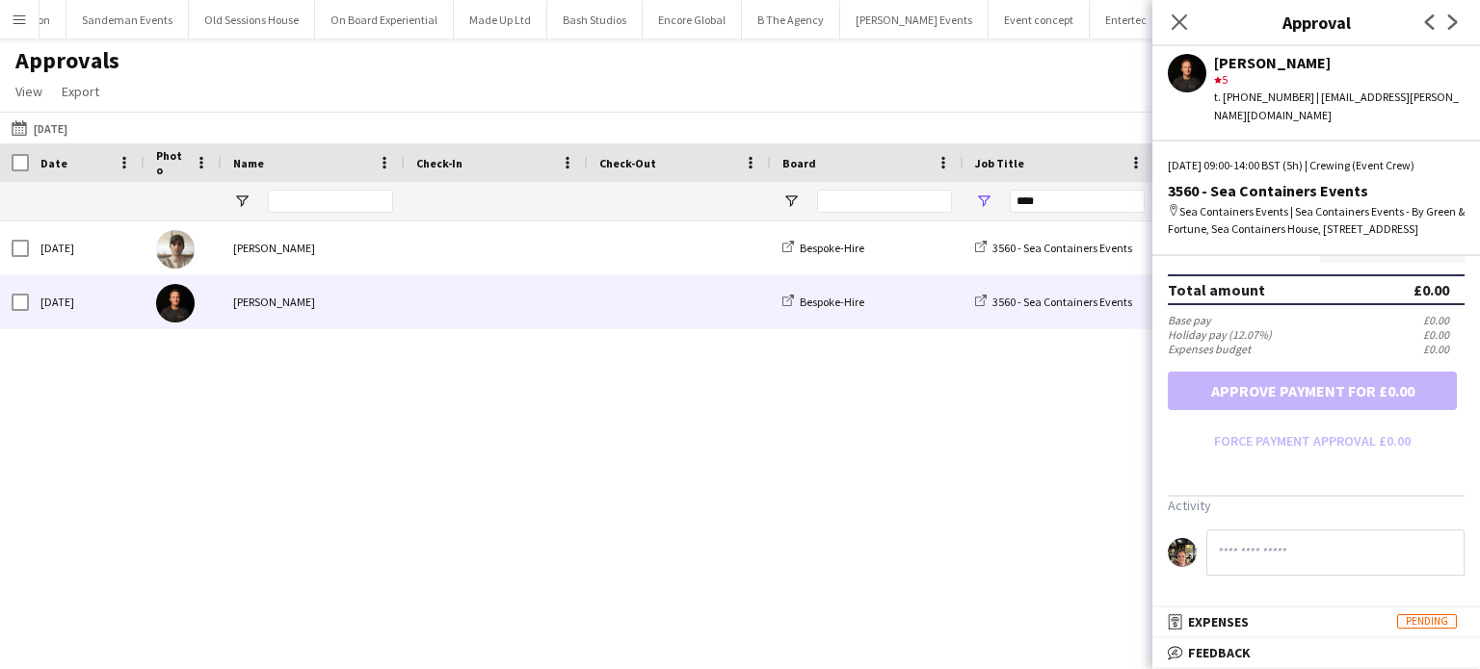
scroll to position [294, 0]
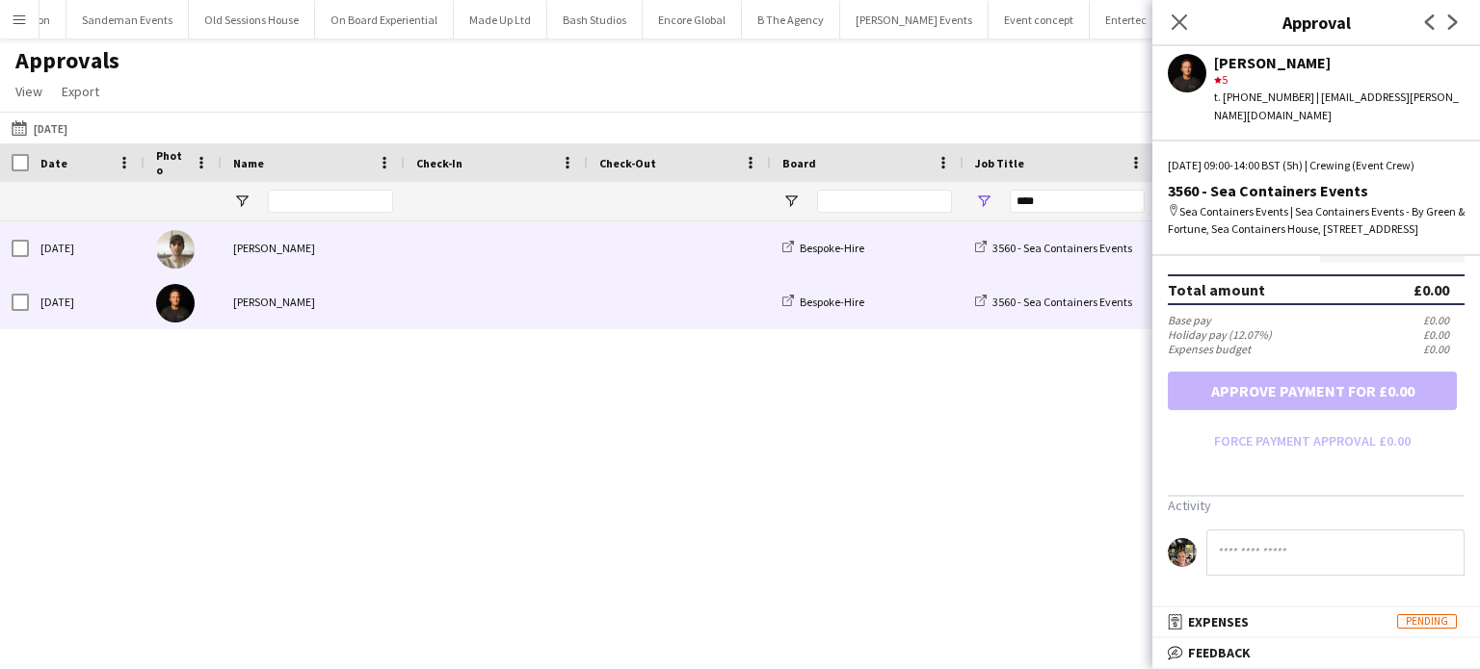
click at [510, 235] on span at bounding box center [496, 248] width 160 height 53
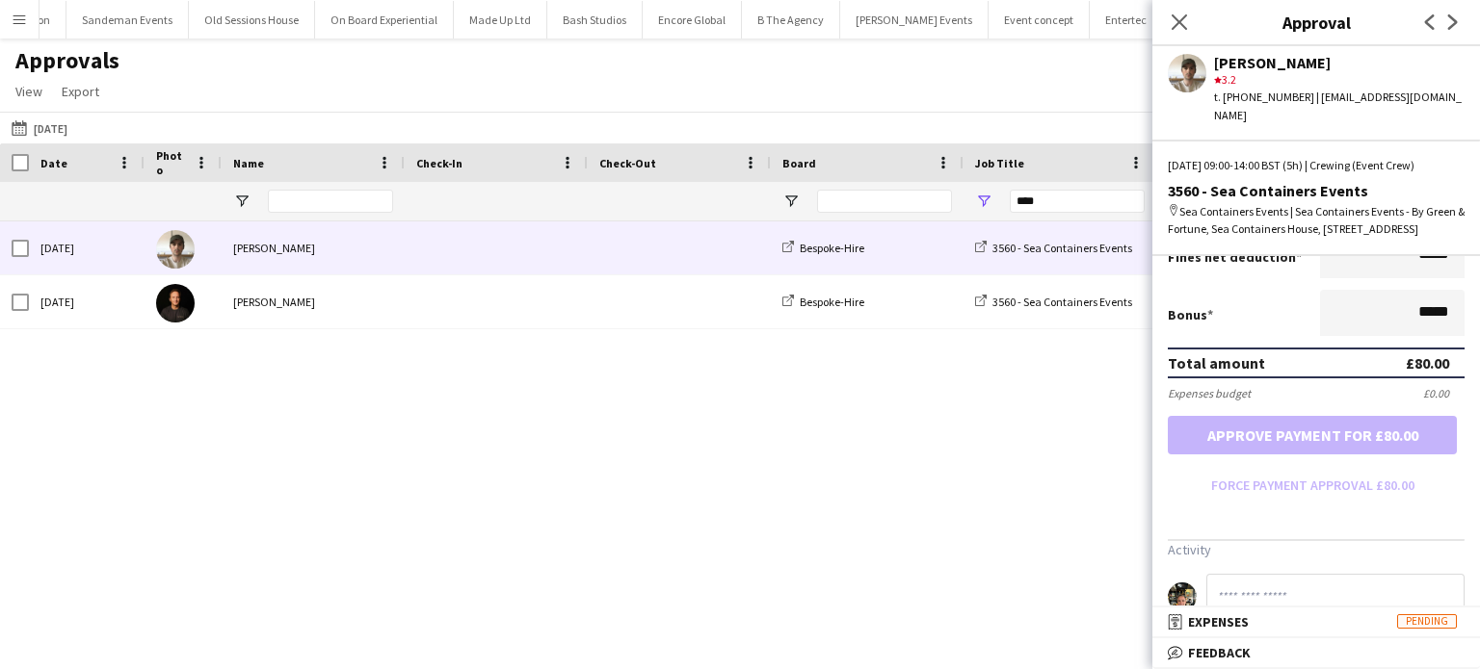
scroll to position [424, 0]
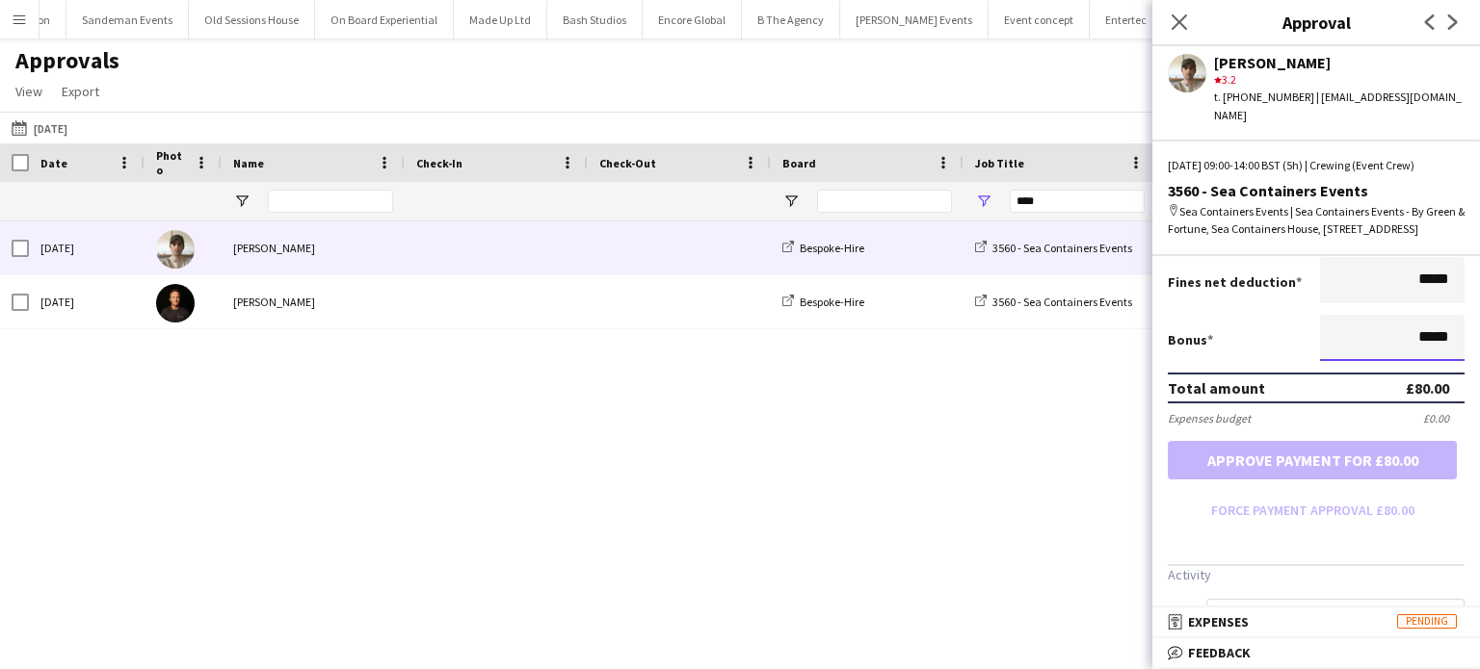
click at [1412, 361] on input "*****" at bounding box center [1392, 338] width 144 height 46
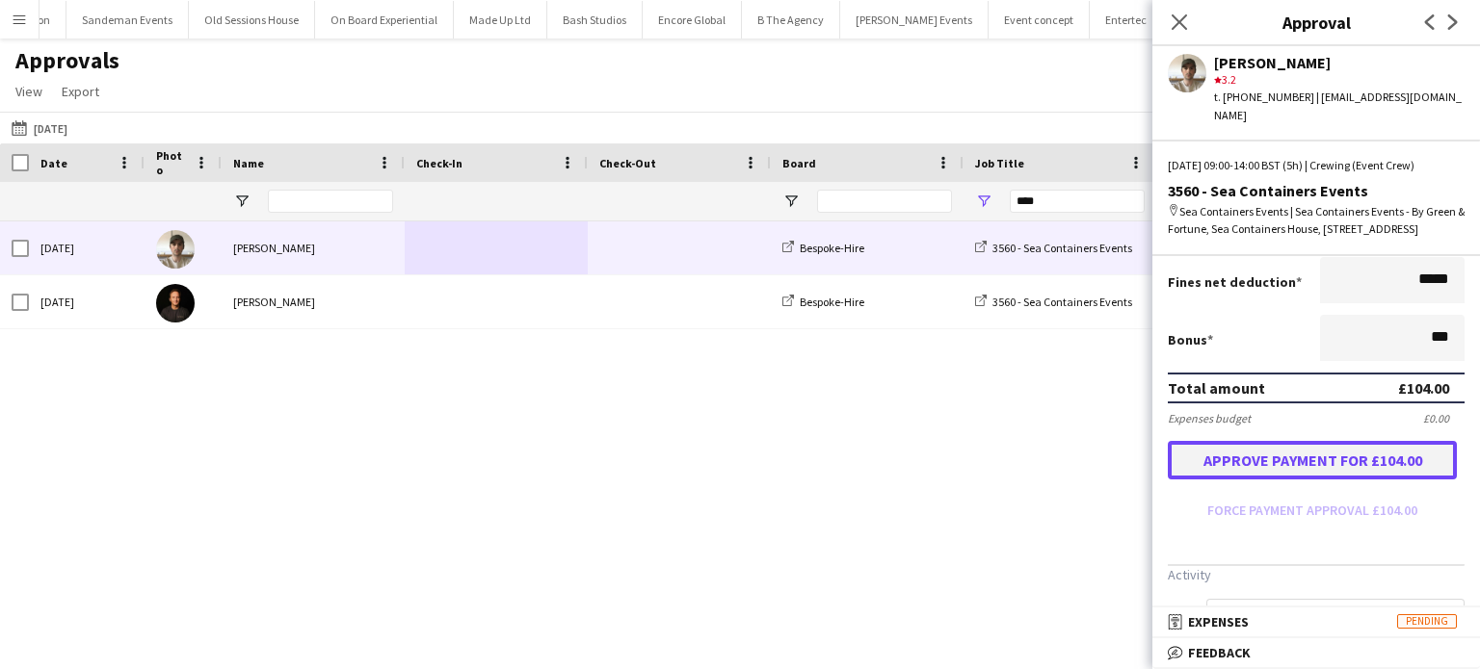
click at [1338, 479] on button "Approve payment for £104.00" at bounding box center [1312, 460] width 289 height 39
type input "******"
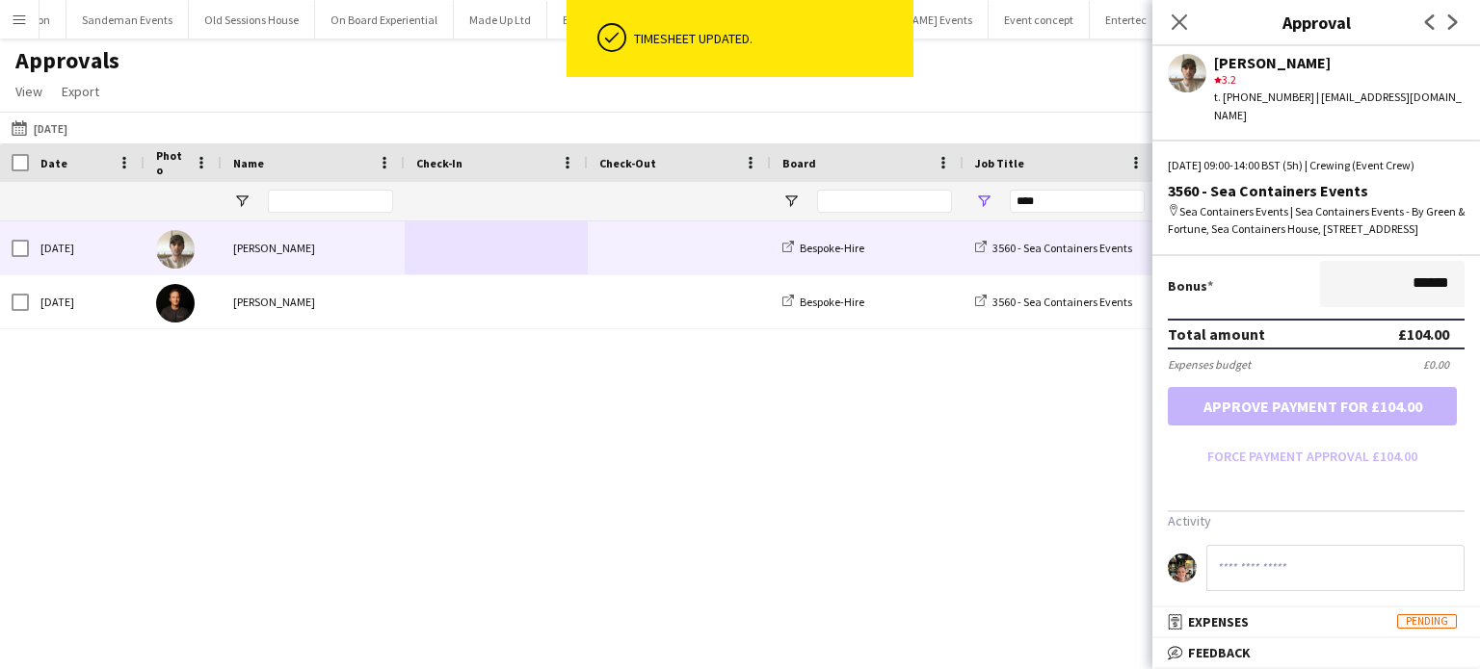
scroll to position [546, 0]
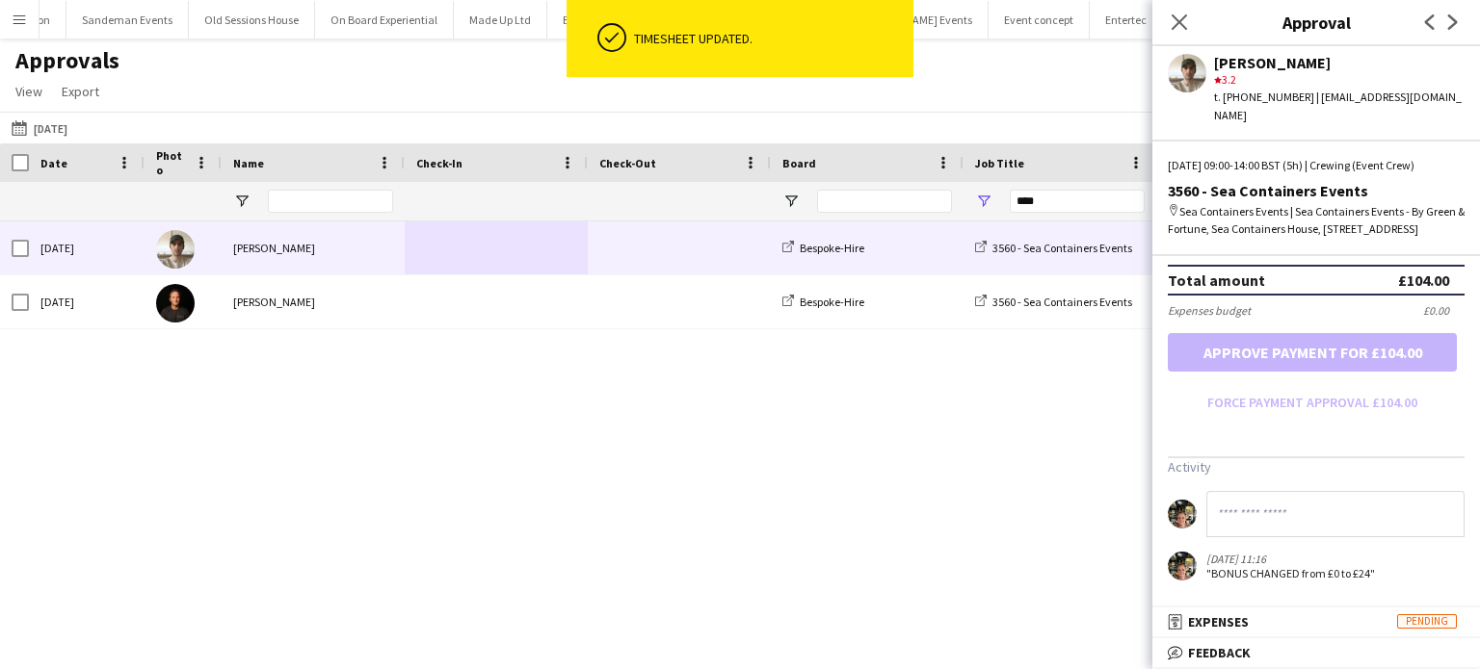
click at [1298, 518] on input at bounding box center [1335, 514] width 258 height 46
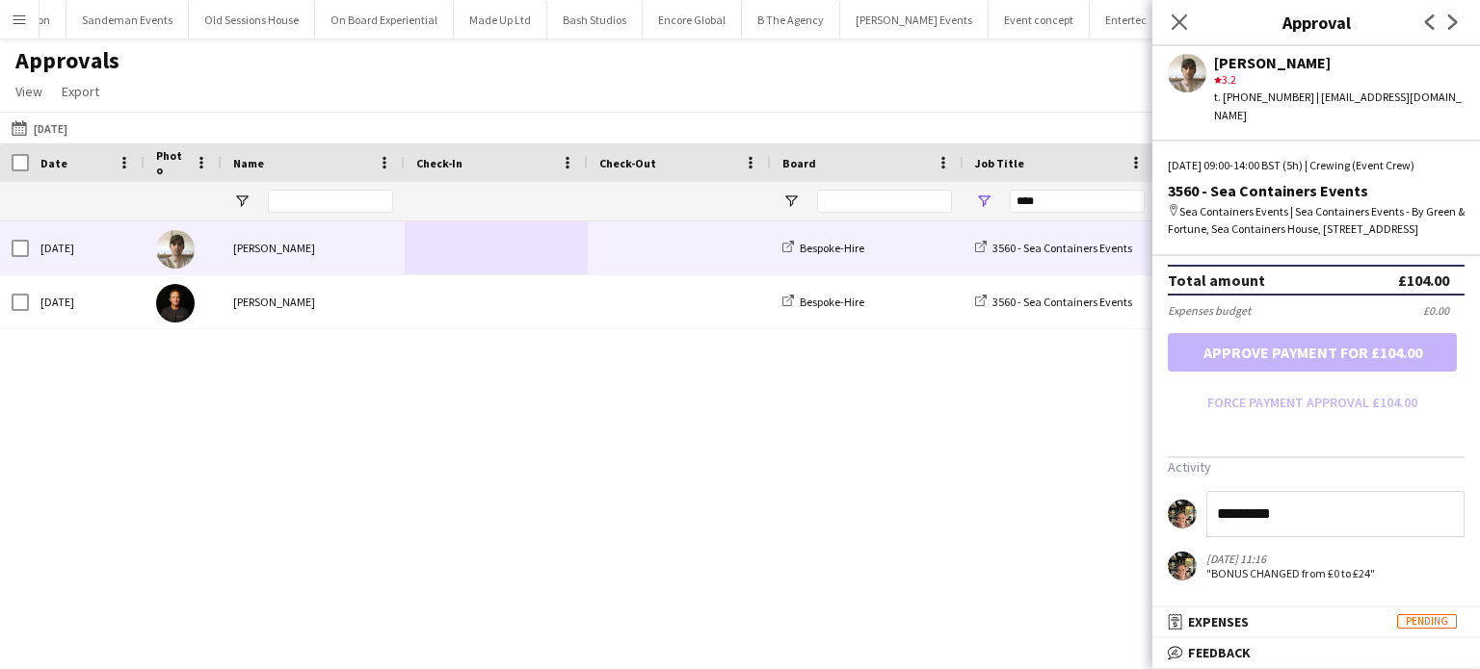
type input "*********"
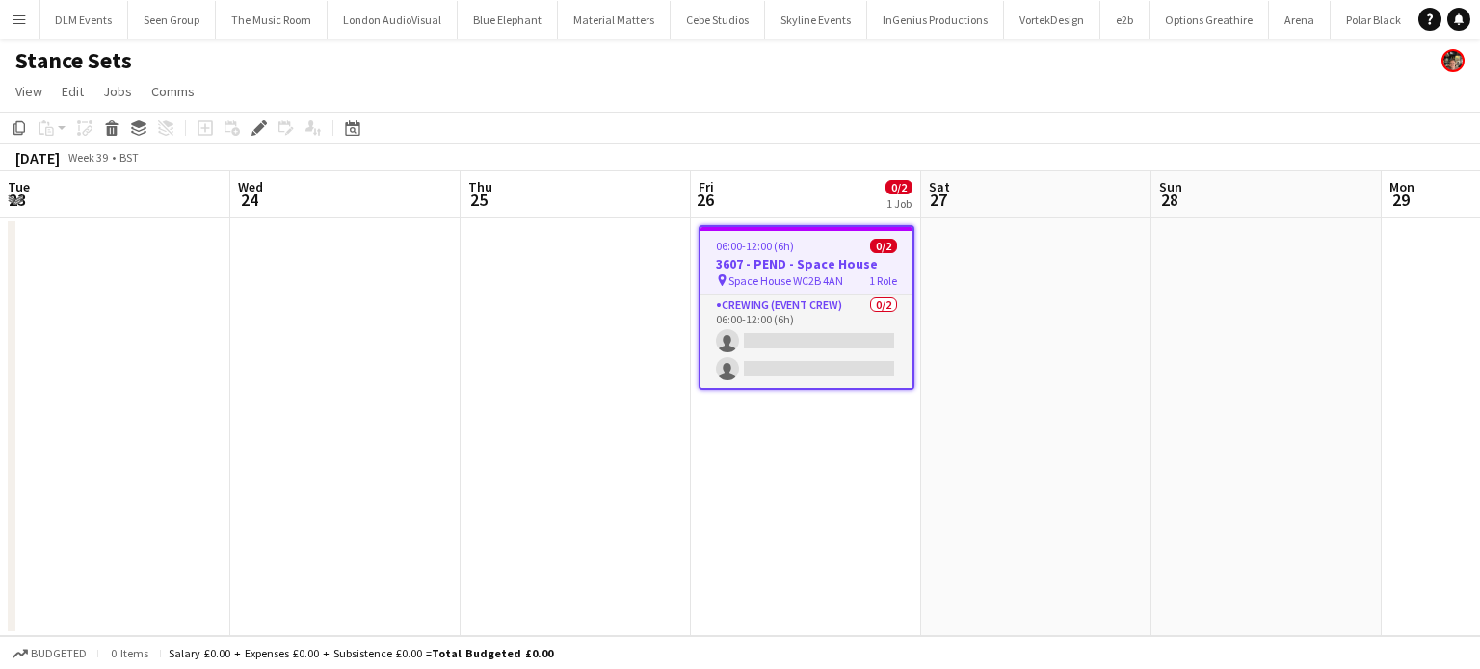
scroll to position [0, 663]
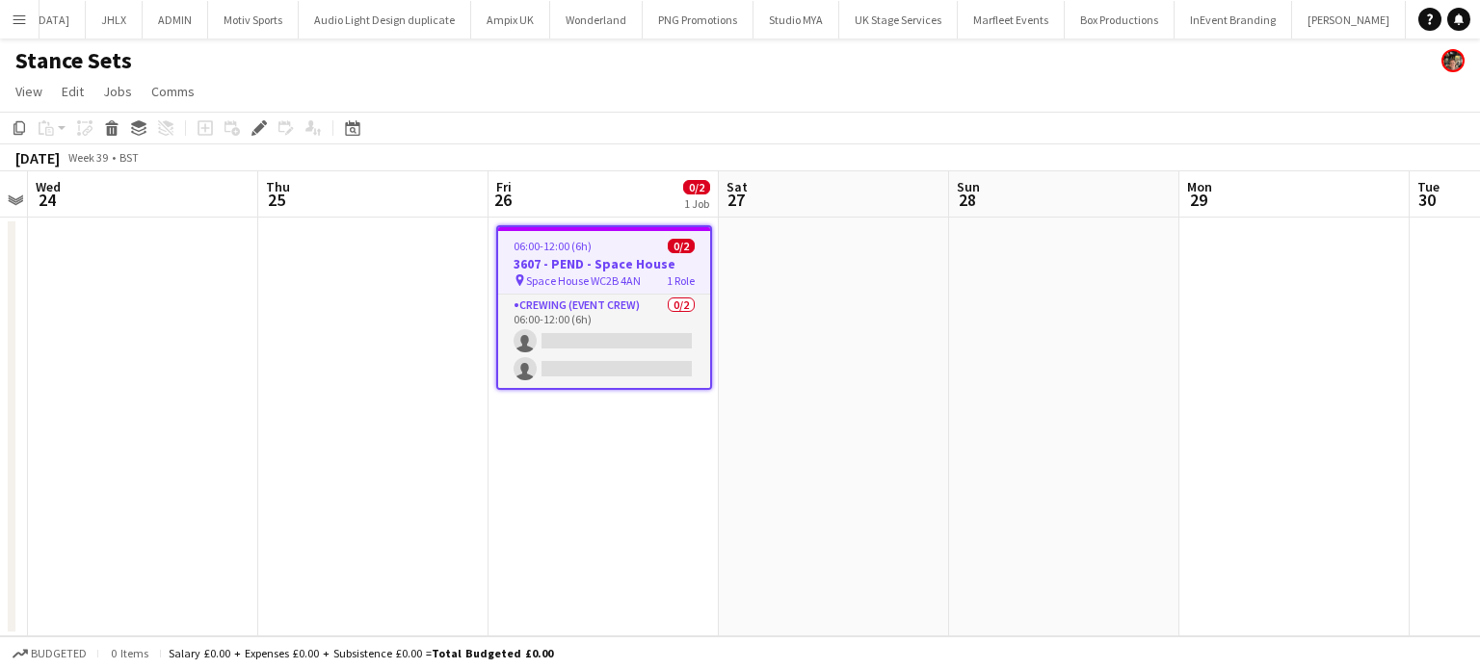
click at [622, 237] on app-job-card "06:00-12:00 (6h) 0/2 3607 - PEND - Space House pin Space House WC2B 4AN 1 Role …" at bounding box center [604, 307] width 216 height 165
click at [622, 239] on div "06:00-12:00 (6h) 0/2" at bounding box center [604, 246] width 212 height 14
click at [622, 237] on app-job-card "06:00-12:00 (6h) 0/2 3607 - PEND - Space House pin Space House WC2B 4AN 1 Role …" at bounding box center [604, 307] width 216 height 165
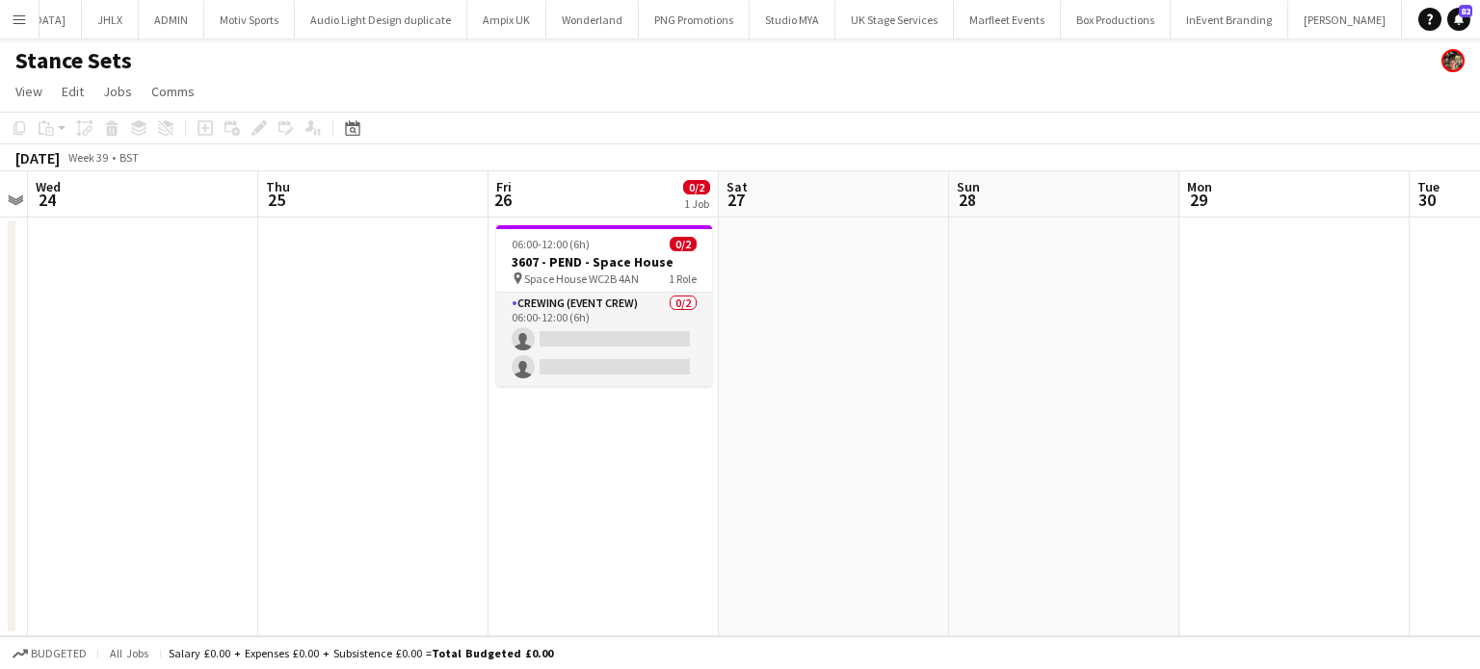
click at [673, 224] on app-date-cell "06:00-12:00 (6h) 0/2 3607 - PEND - Space House pin Space House WC2B 4AN 1 Role …" at bounding box center [603, 427] width 230 height 419
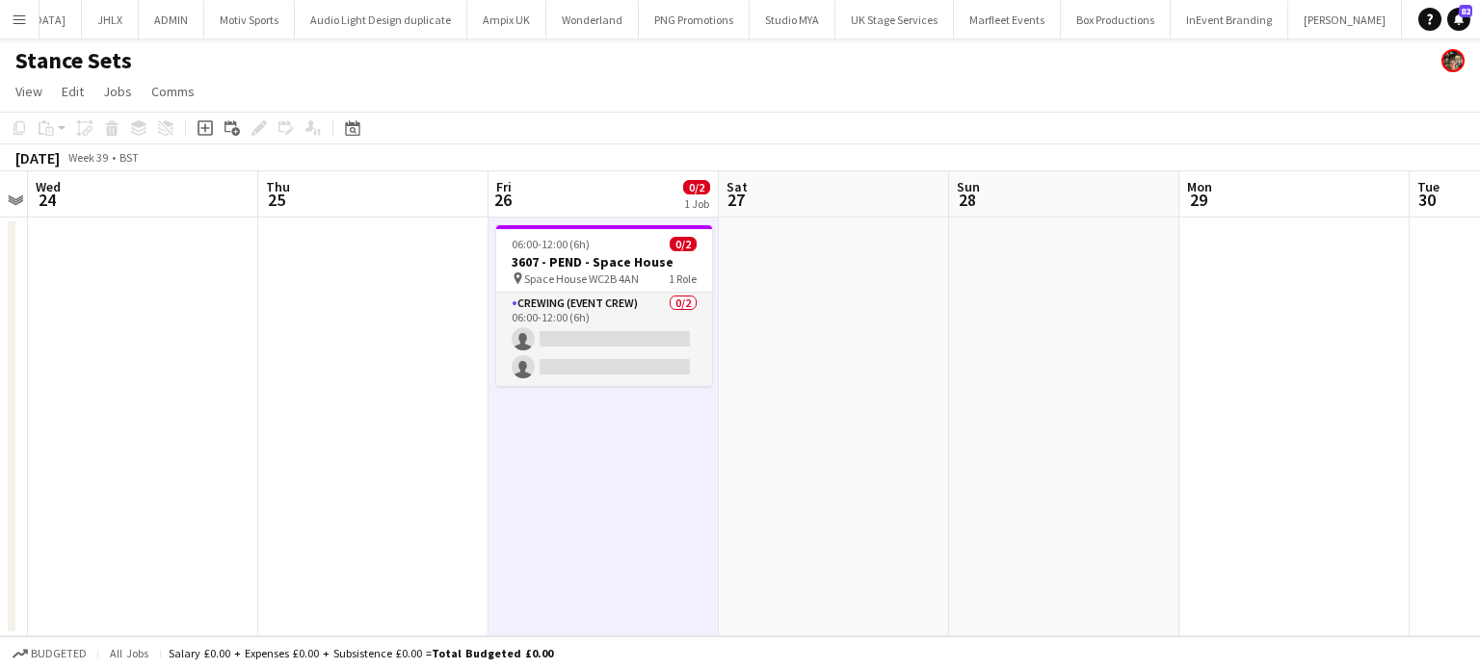
click at [673, 224] on app-date-cell "06:00-12:00 (6h) 0/2 3607 - PEND - Space House pin Space House WC2B 4AN 1 Role …" at bounding box center [603, 427] width 230 height 419
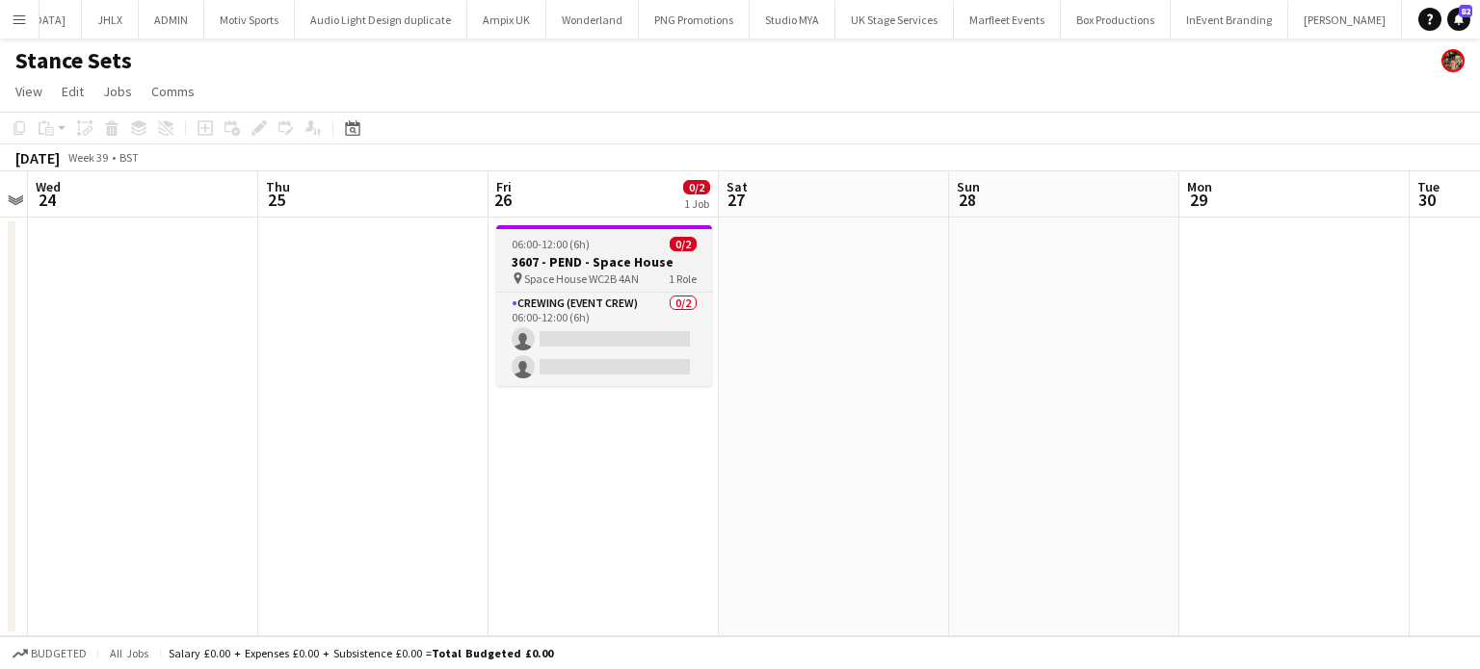
click at [678, 236] on app-job-card "06:00-12:00 (6h) 0/2 3607 - PEND - Space House pin Space House WC2B 4AN 1 Role …" at bounding box center [604, 305] width 216 height 161
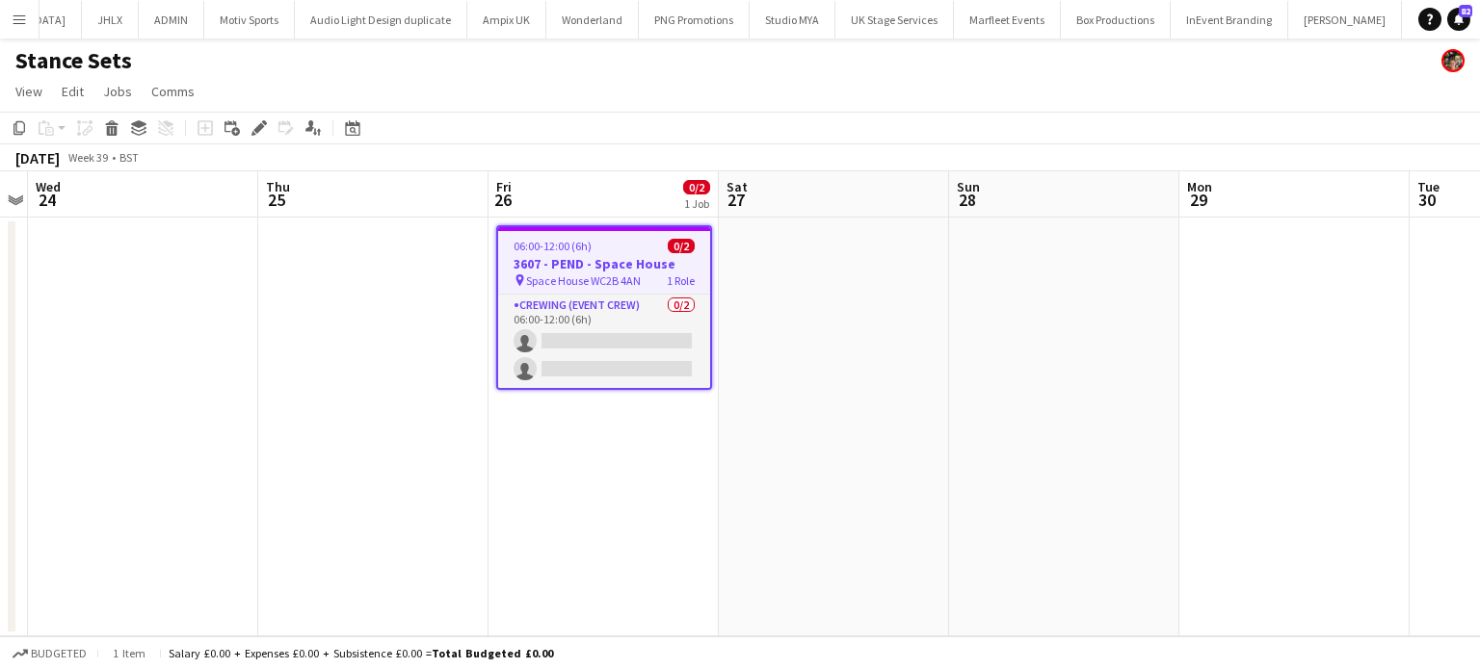
click at [678, 236] on app-job-card "06:00-12:00 (6h) 0/2 3607 - PEND - Space House pin Space House WC2B 4AN 1 Role …" at bounding box center [604, 307] width 216 height 165
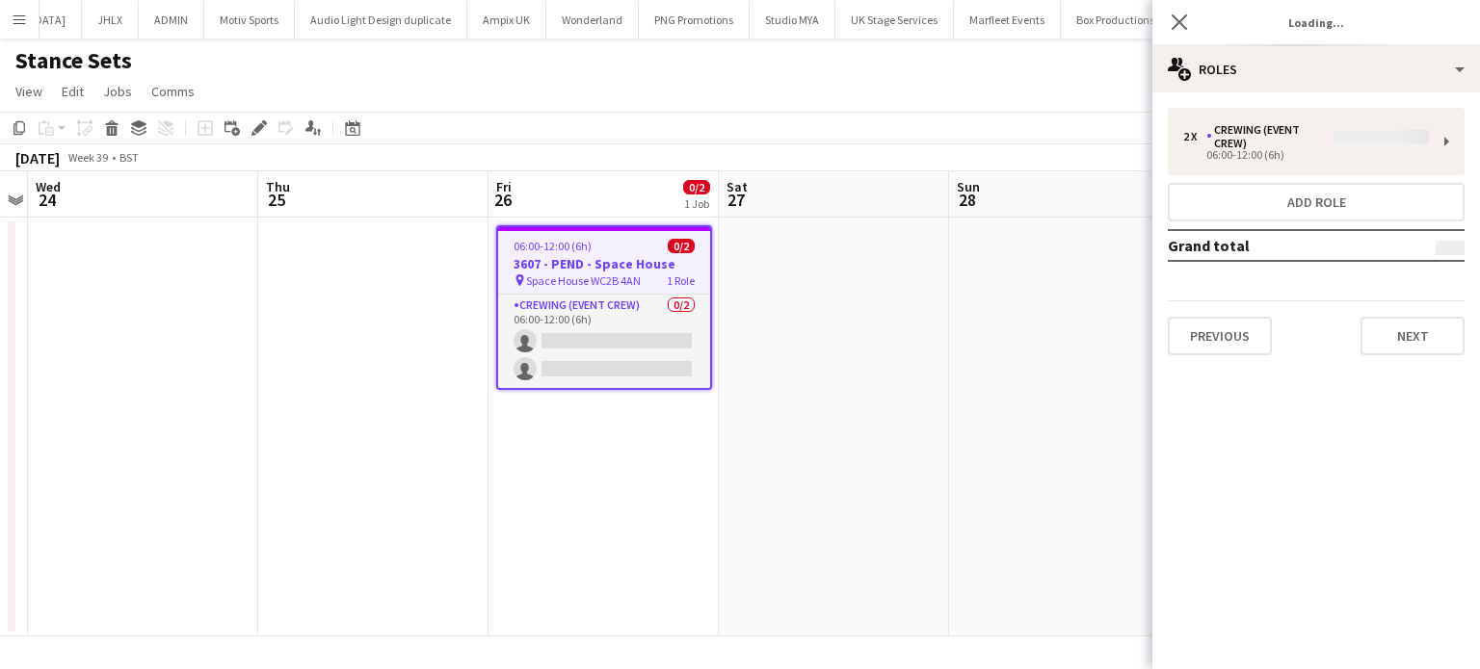
type input "**********"
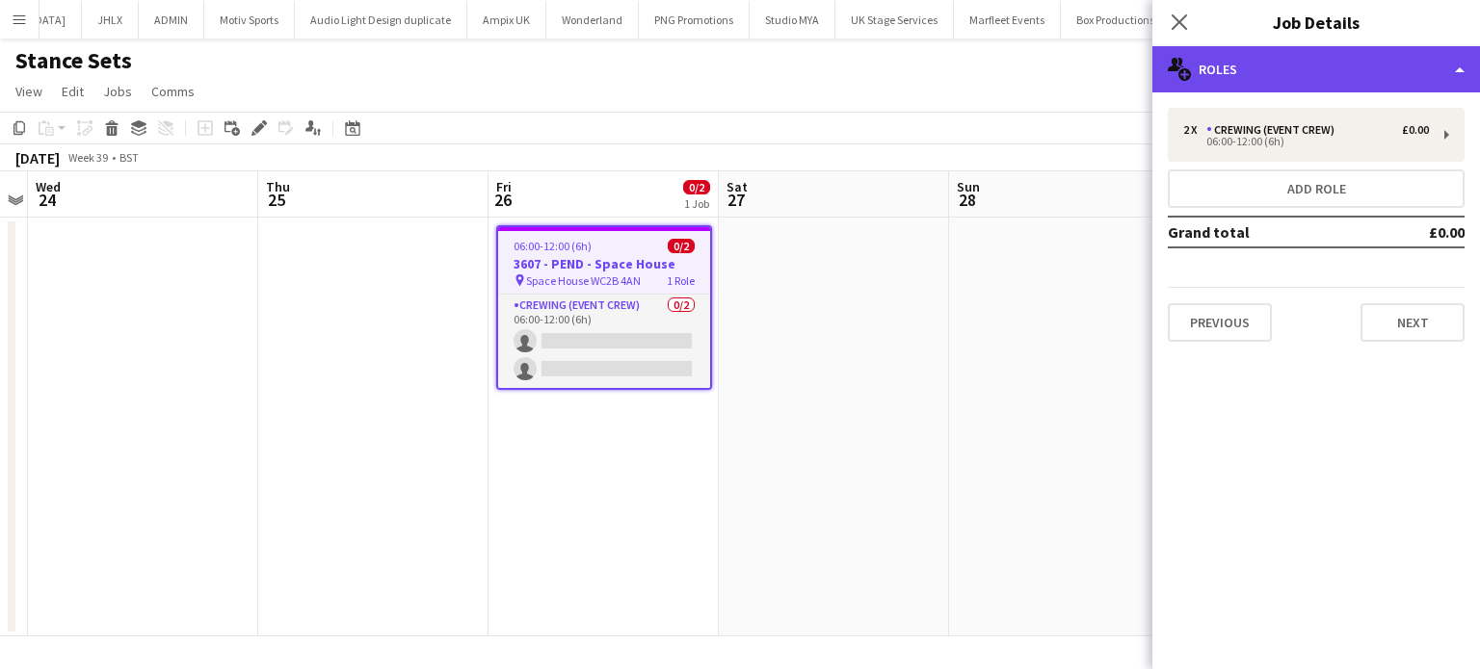
click at [1345, 86] on div "multiple-users-add Roles" at bounding box center [1316, 69] width 328 height 46
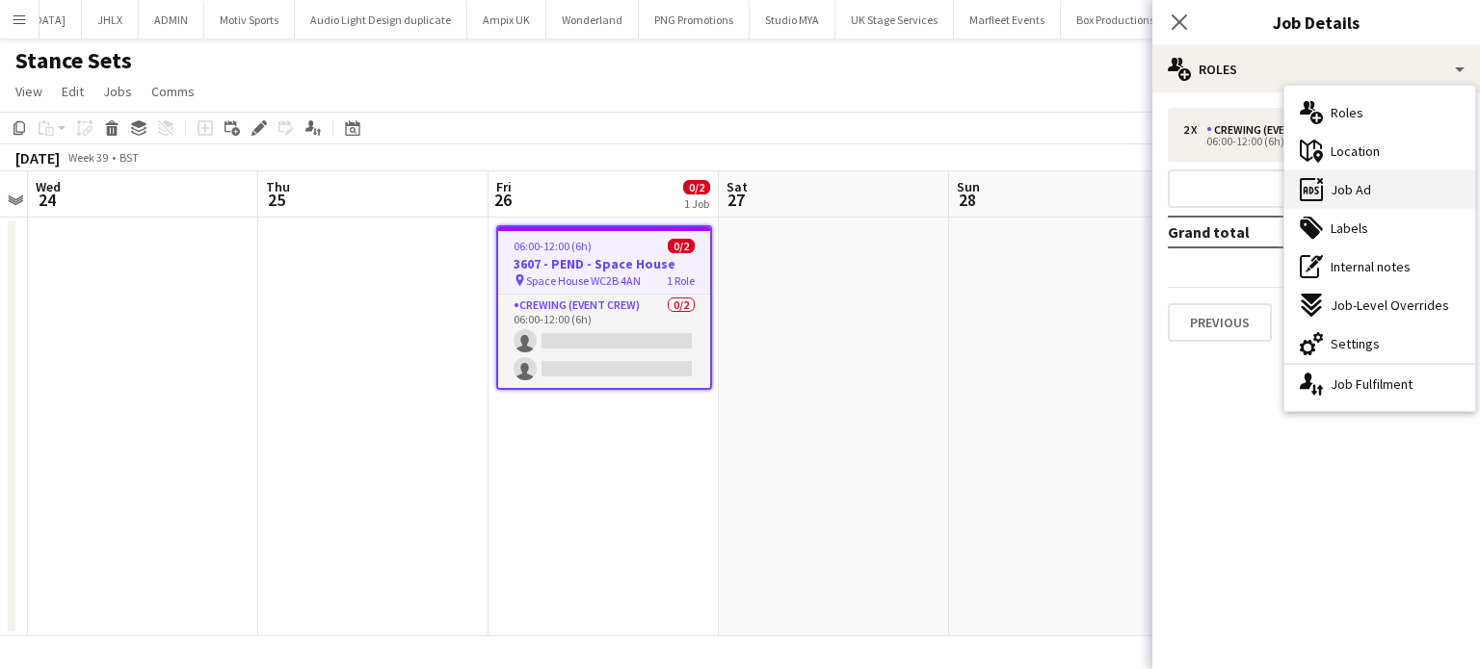
click at [1353, 181] on span "Job Ad" at bounding box center [1350, 189] width 40 height 17
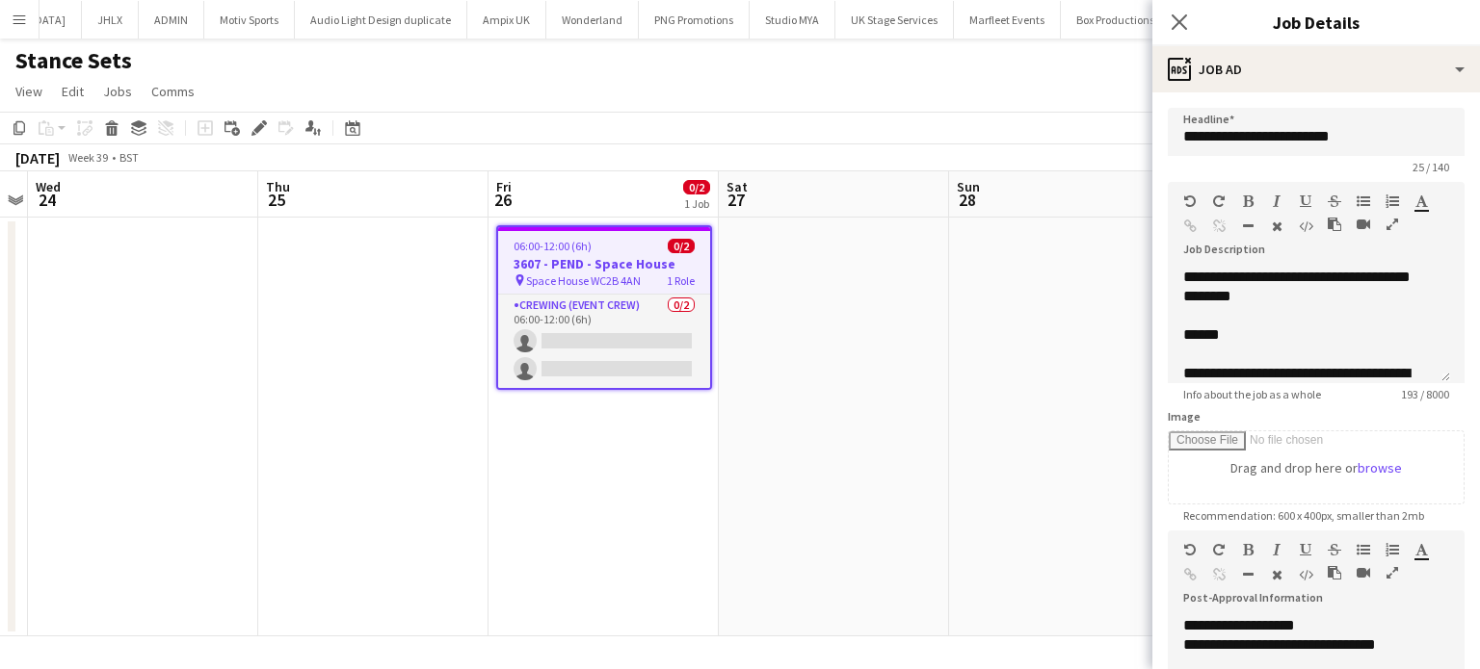
scroll to position [112, 0]
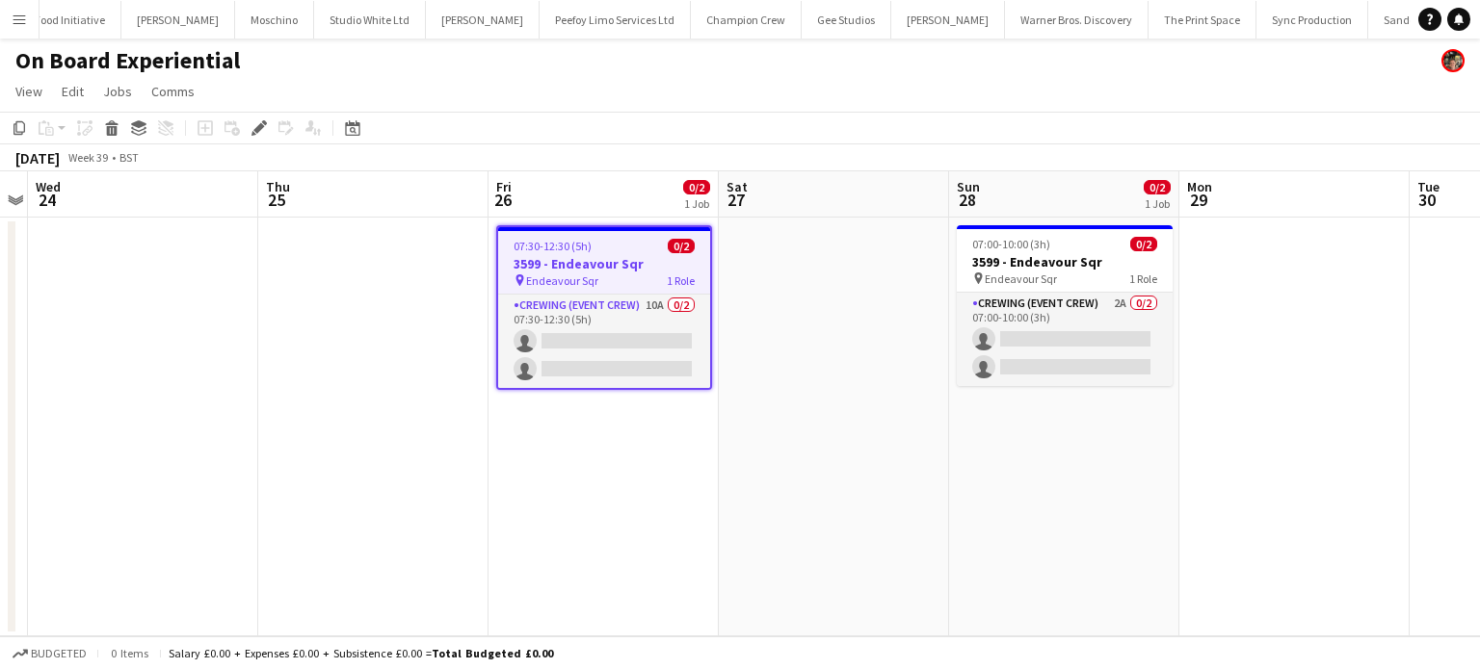
scroll to position [0, 4416]
click at [660, 247] on div "07:30-12:30 (5h) 0/2" at bounding box center [604, 246] width 212 height 14
click at [262, 126] on icon at bounding box center [258, 128] width 11 height 11
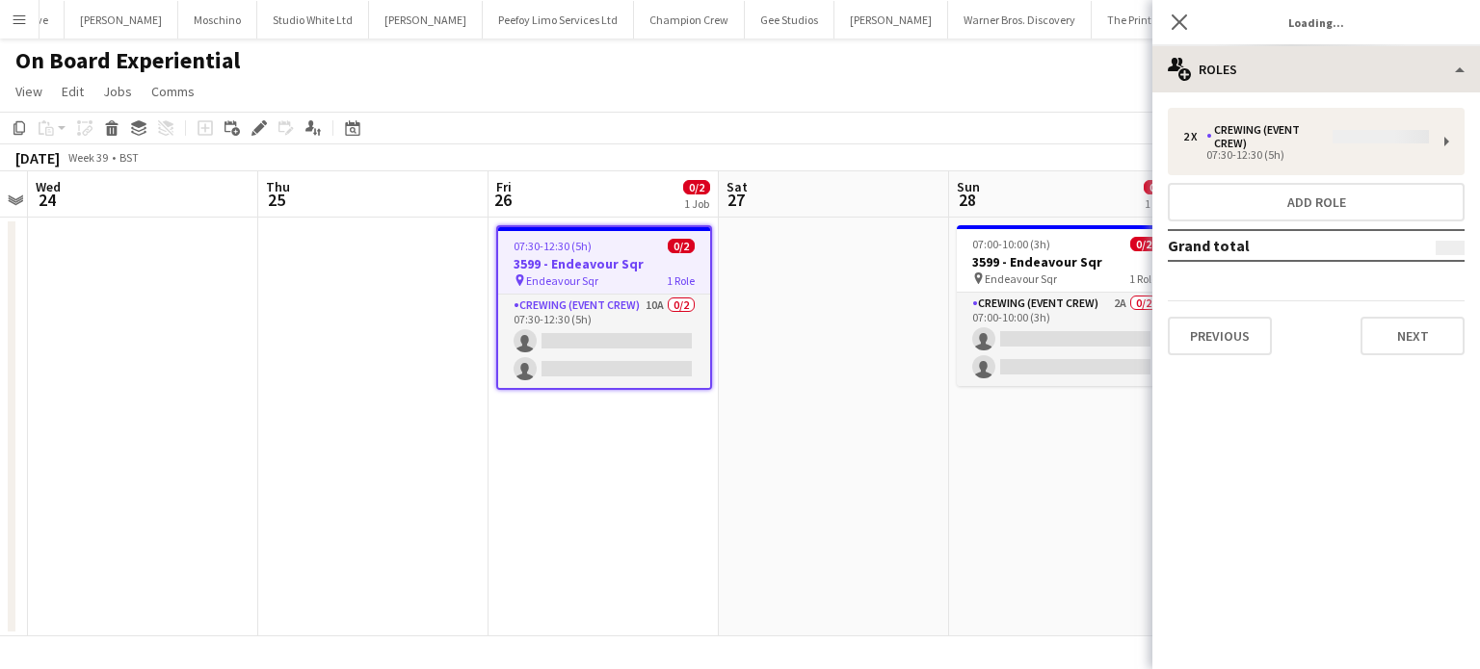
type input "**********"
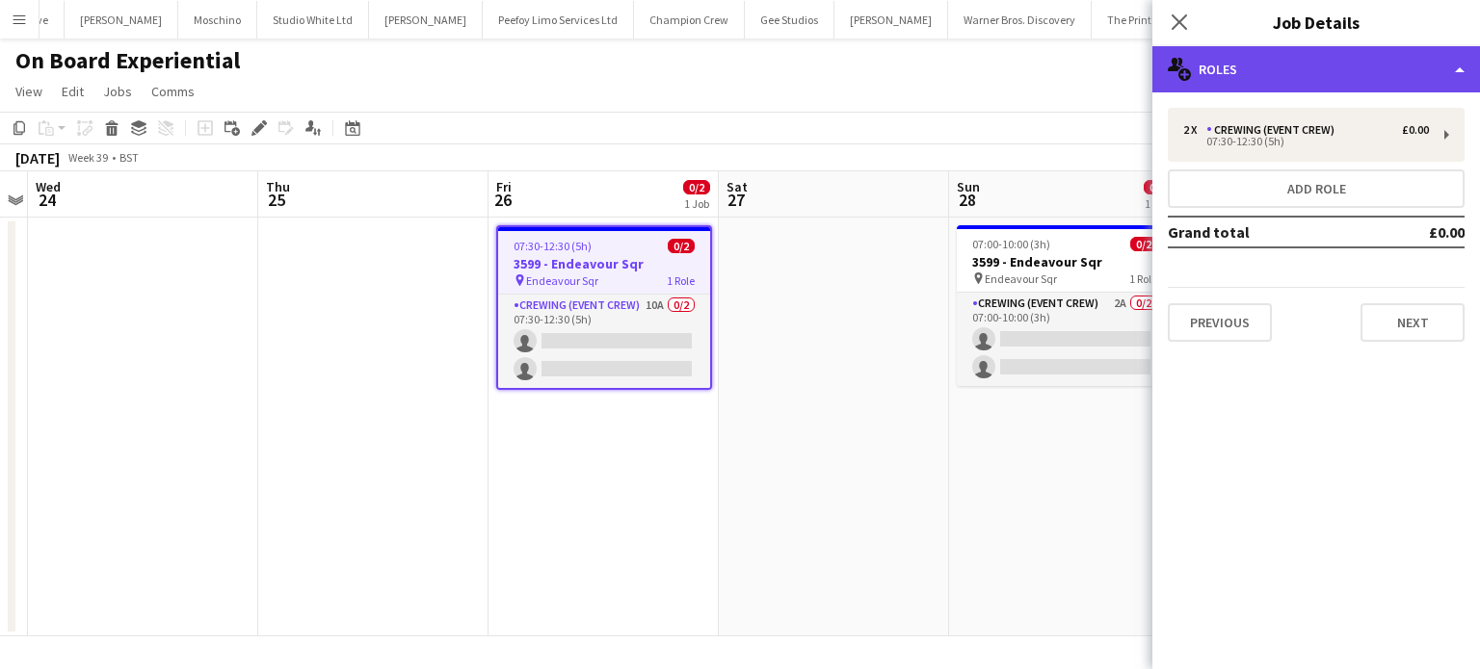
click at [1331, 76] on div "multiple-users-add Roles" at bounding box center [1316, 69] width 328 height 46
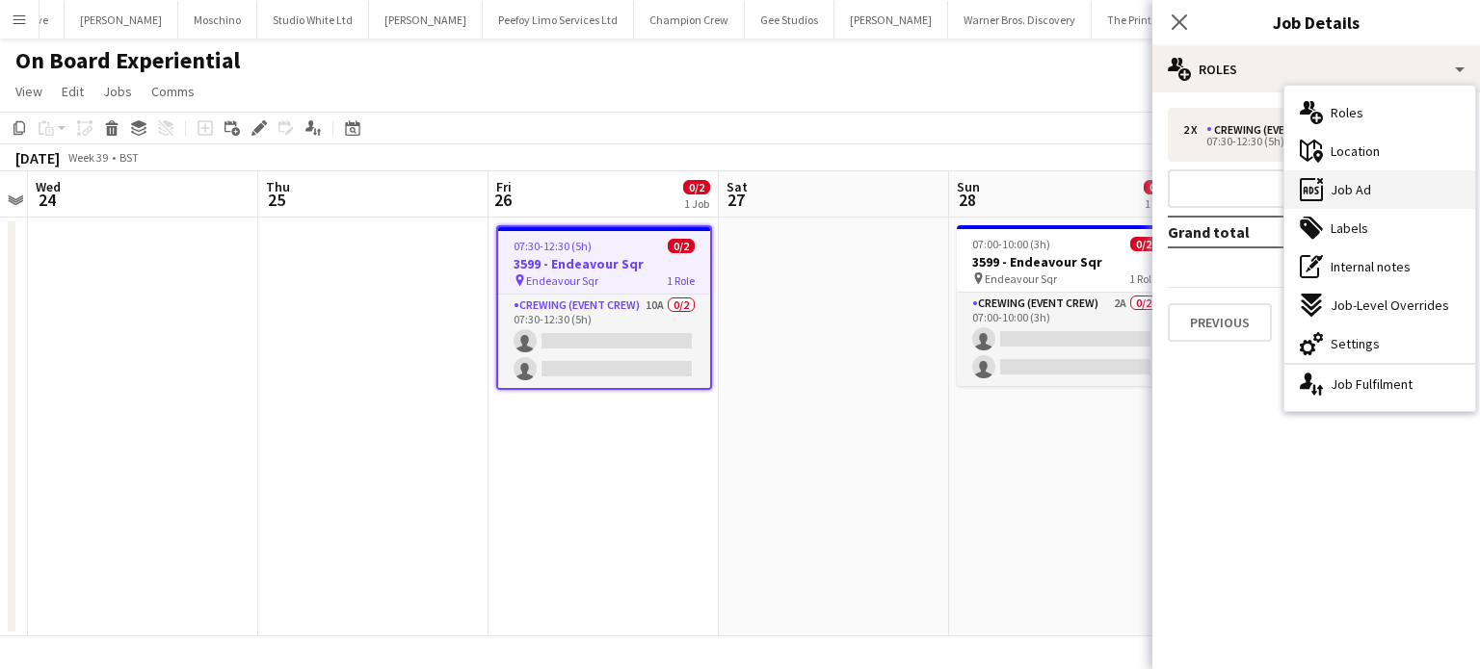
click at [1341, 172] on div "ads-window Job Ad" at bounding box center [1379, 190] width 191 height 39
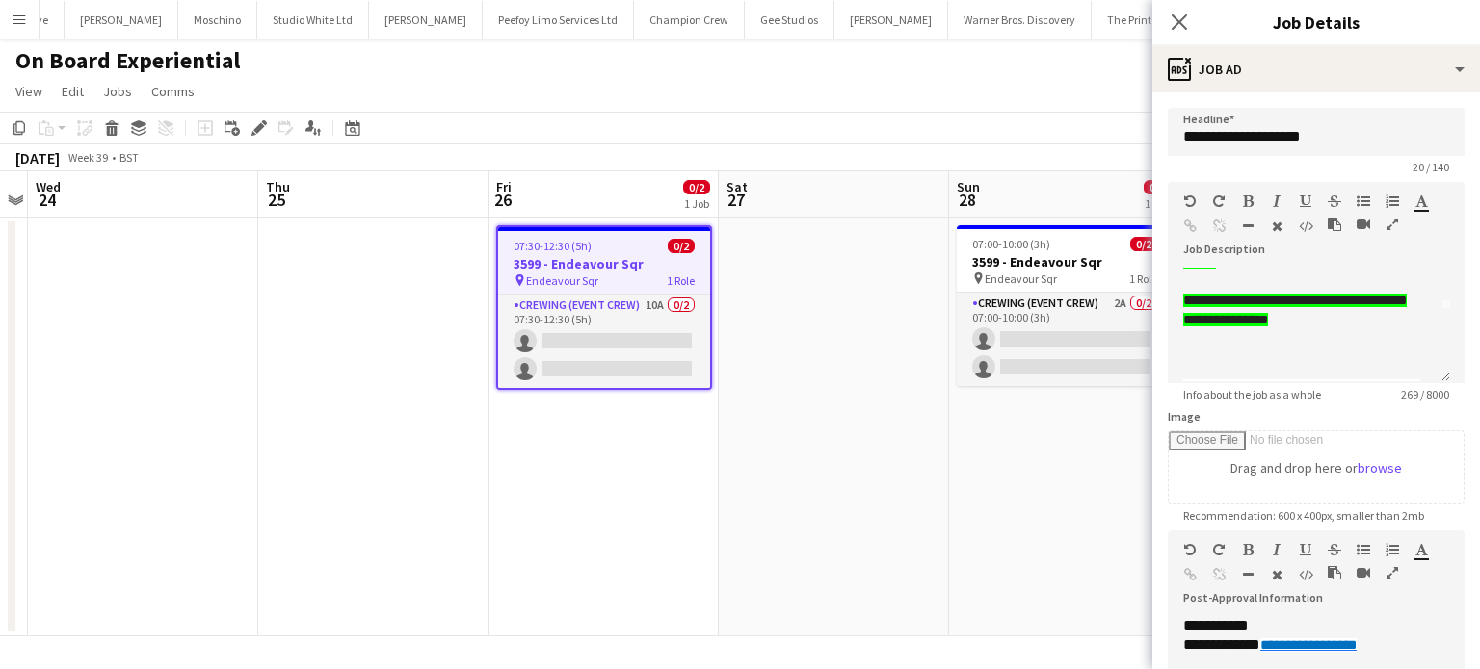
scroll to position [74, 0]
click at [819, 373] on app-date-cell at bounding box center [834, 427] width 230 height 419
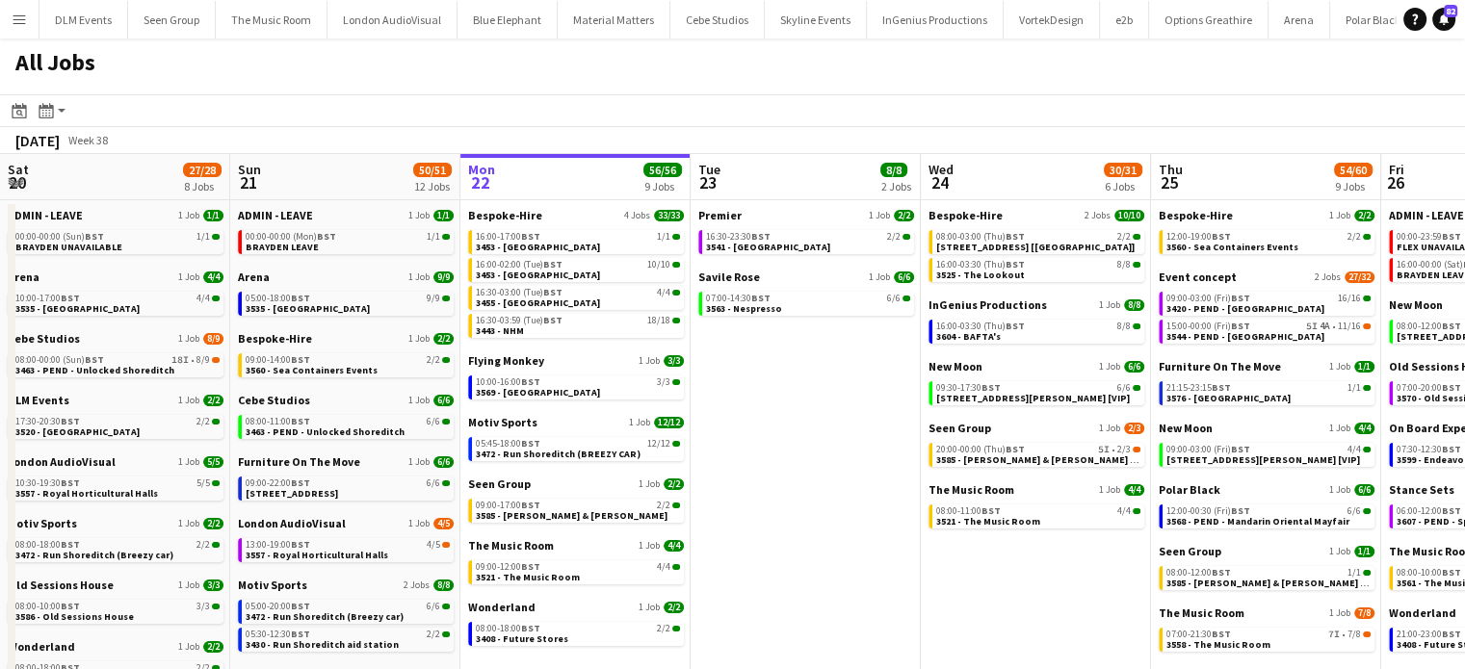
scroll to position [0, 583]
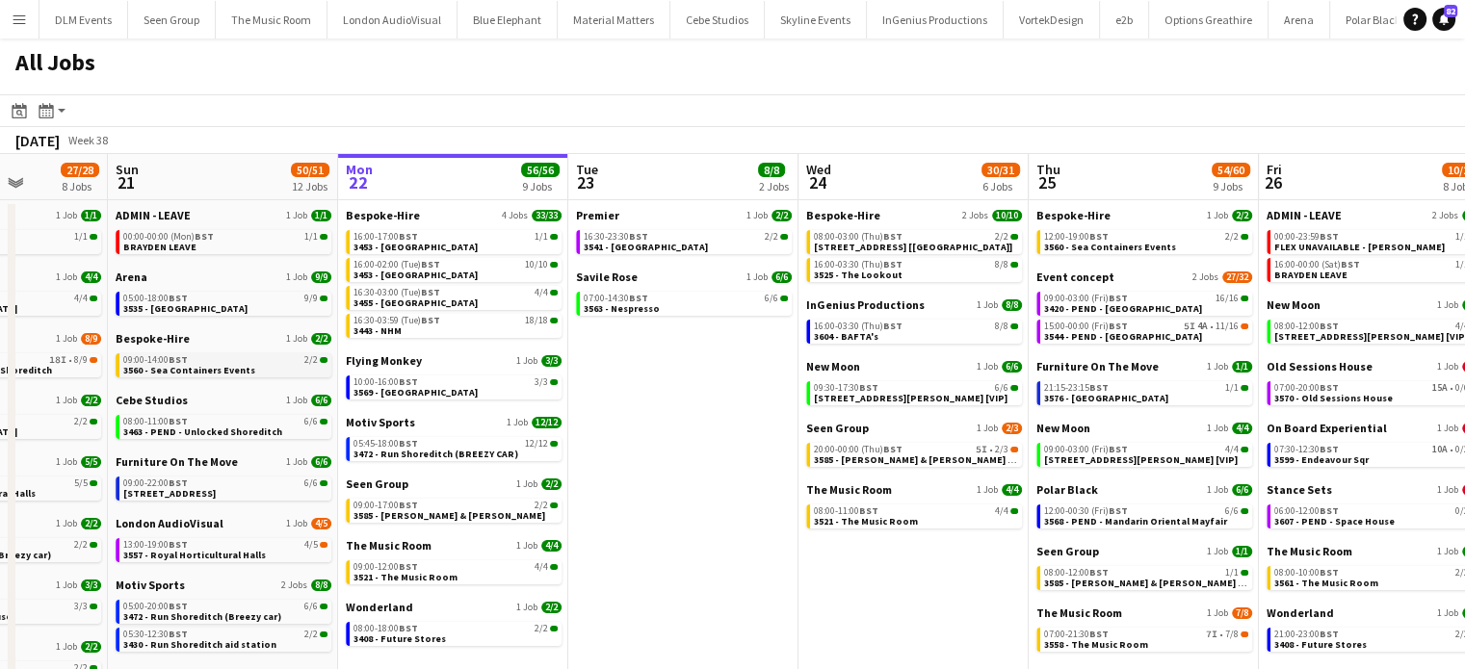
click at [289, 368] on link "09:00-14:00 BST 2/2 3560 - Sea Containers Events" at bounding box center [225, 365] width 204 height 22
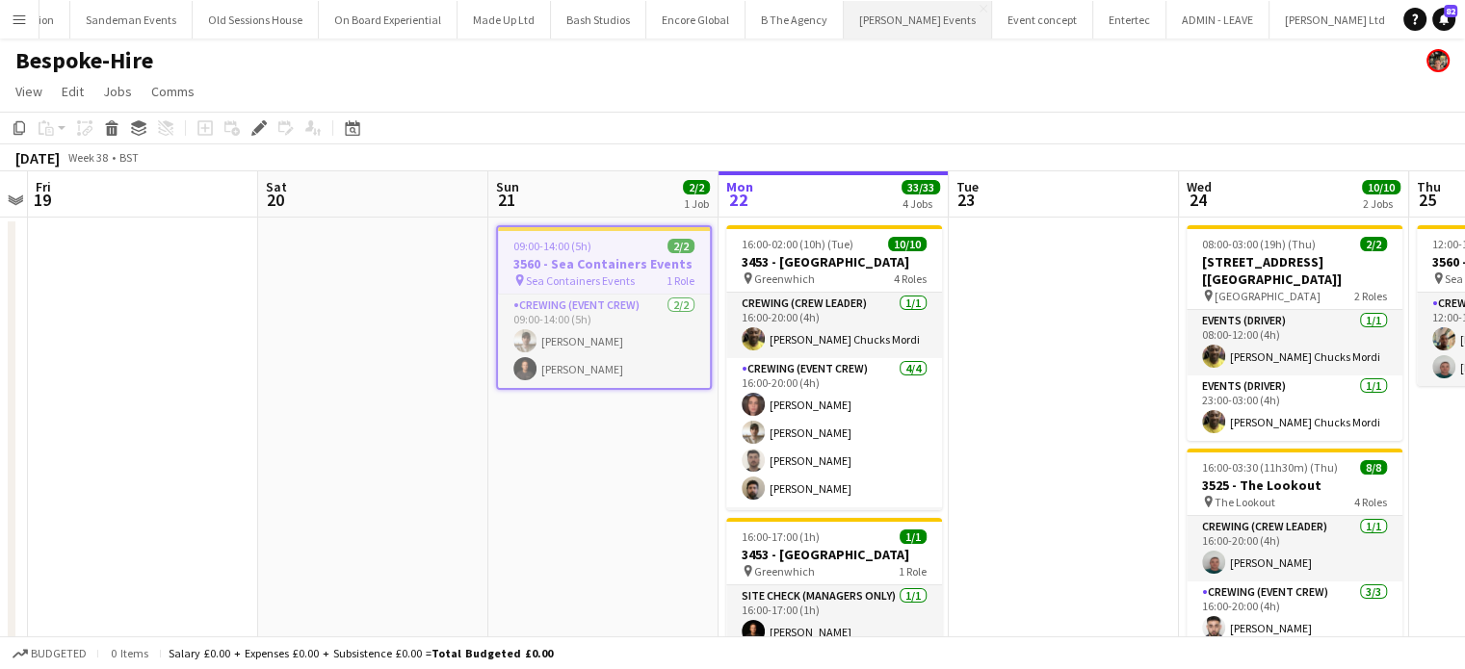
scroll to position [0, 5660]
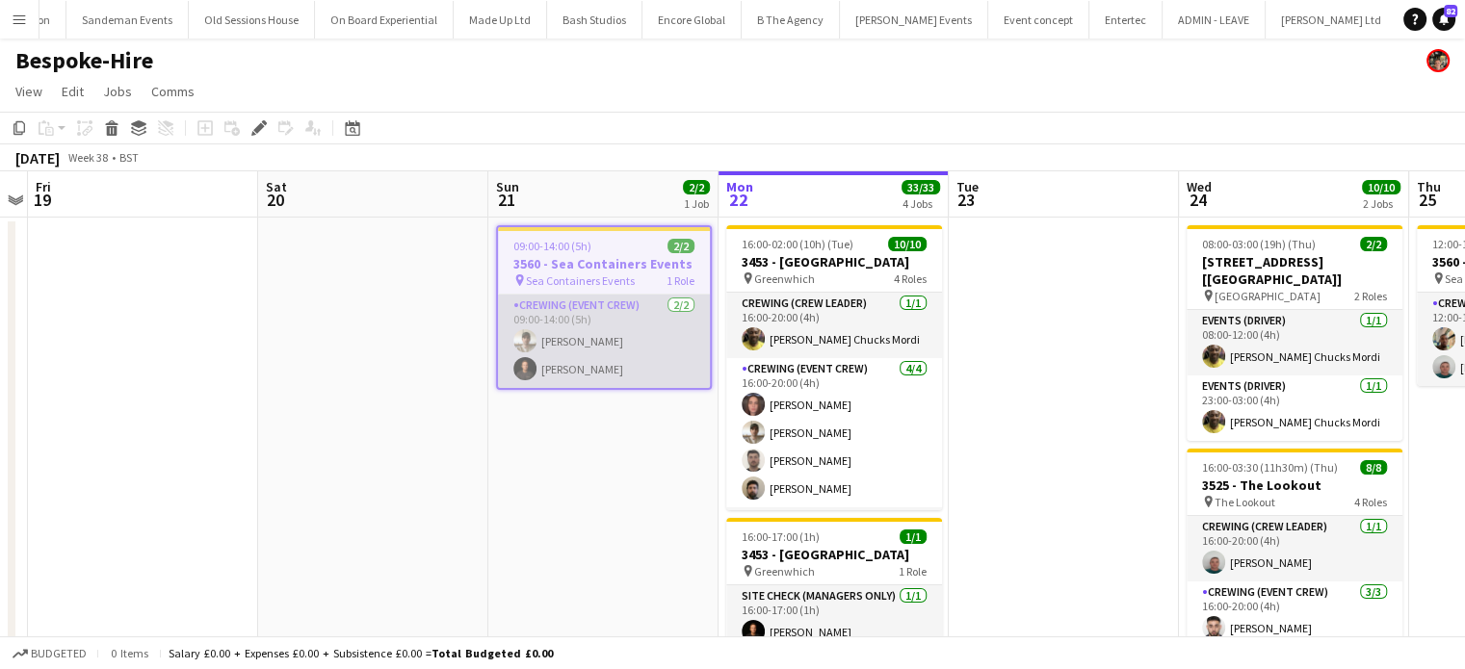
click at [580, 356] on app-card-role "Crewing (Event Crew) [DATE] 09:00-14:00 (5h) [PERSON_NAME] Ash [PERSON_NAME]" at bounding box center [604, 341] width 212 height 93
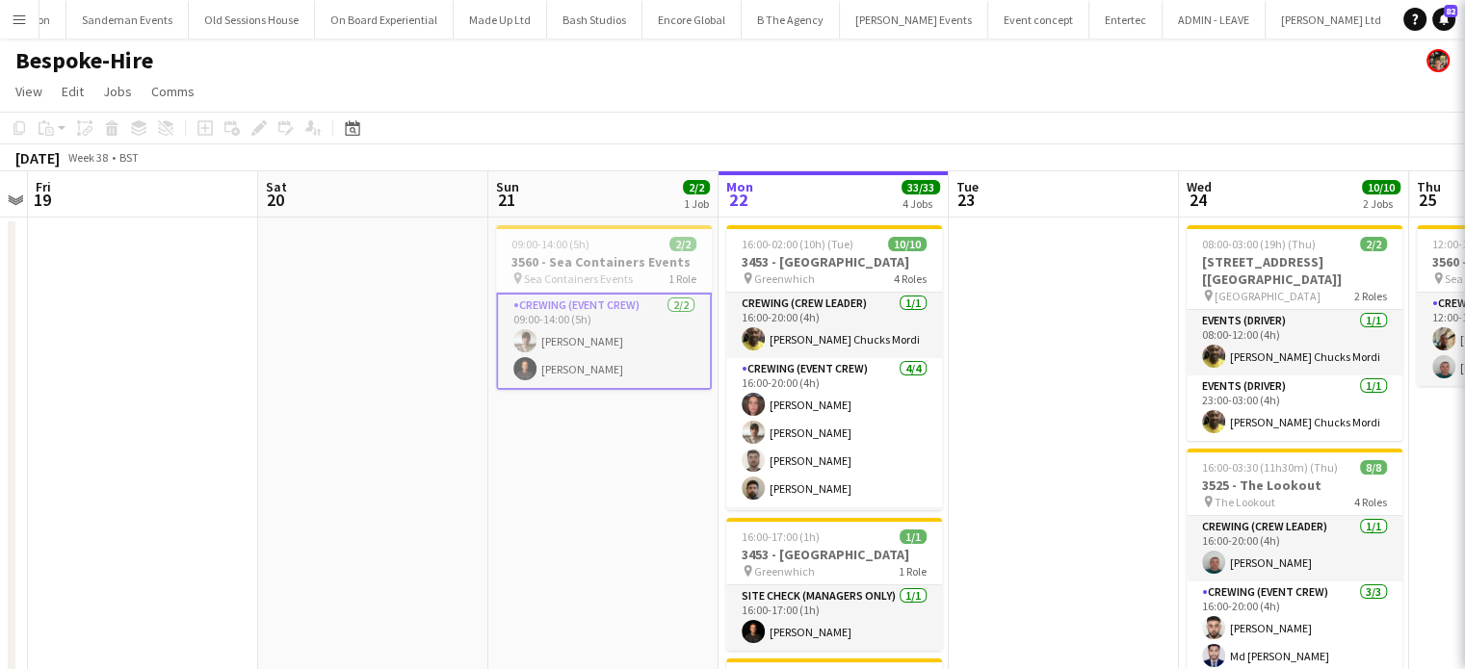
click at [590, 355] on app-card-role "Crewing (Event Crew) [DATE] 09:00-14:00 (5h) [PERSON_NAME] Ash [PERSON_NAME]" at bounding box center [604, 341] width 216 height 97
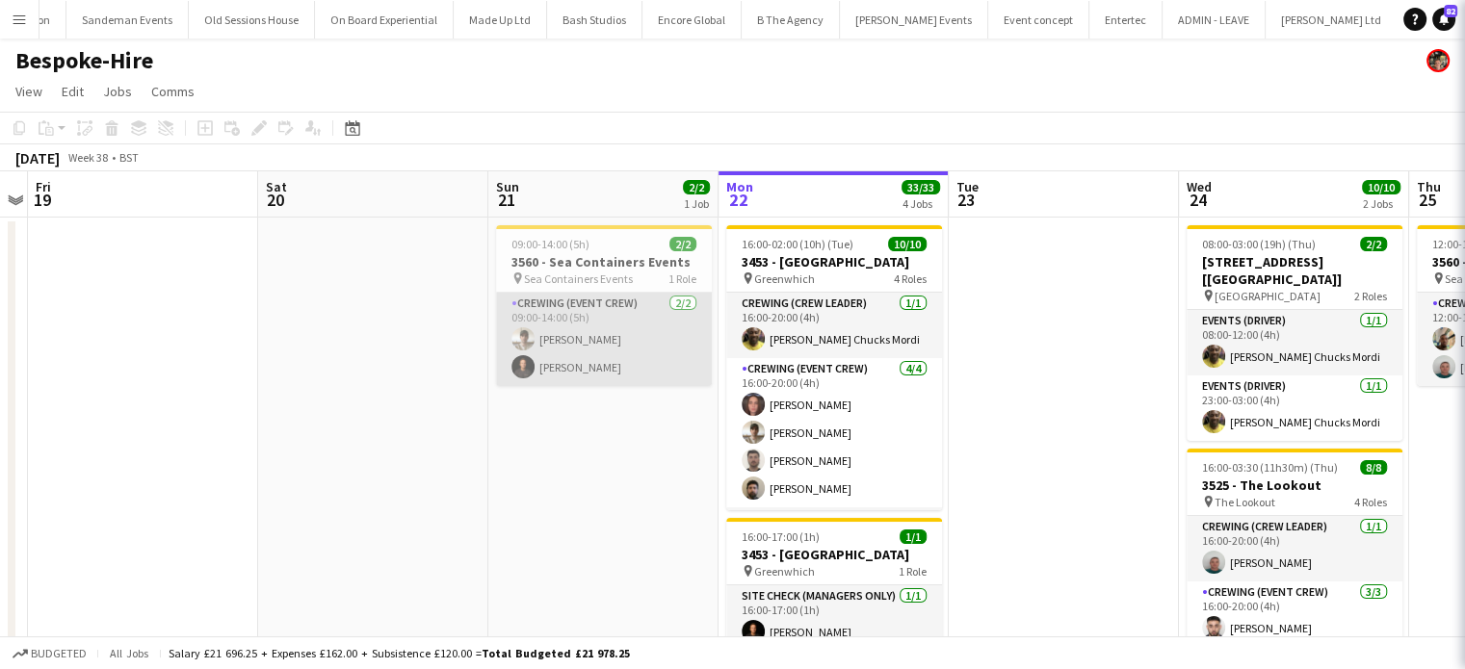
click at [580, 356] on app-card-role "Crewing (Event Crew) [DATE] 09:00-14:00 (5h) [PERSON_NAME] Ash [PERSON_NAME]" at bounding box center [604, 339] width 216 height 93
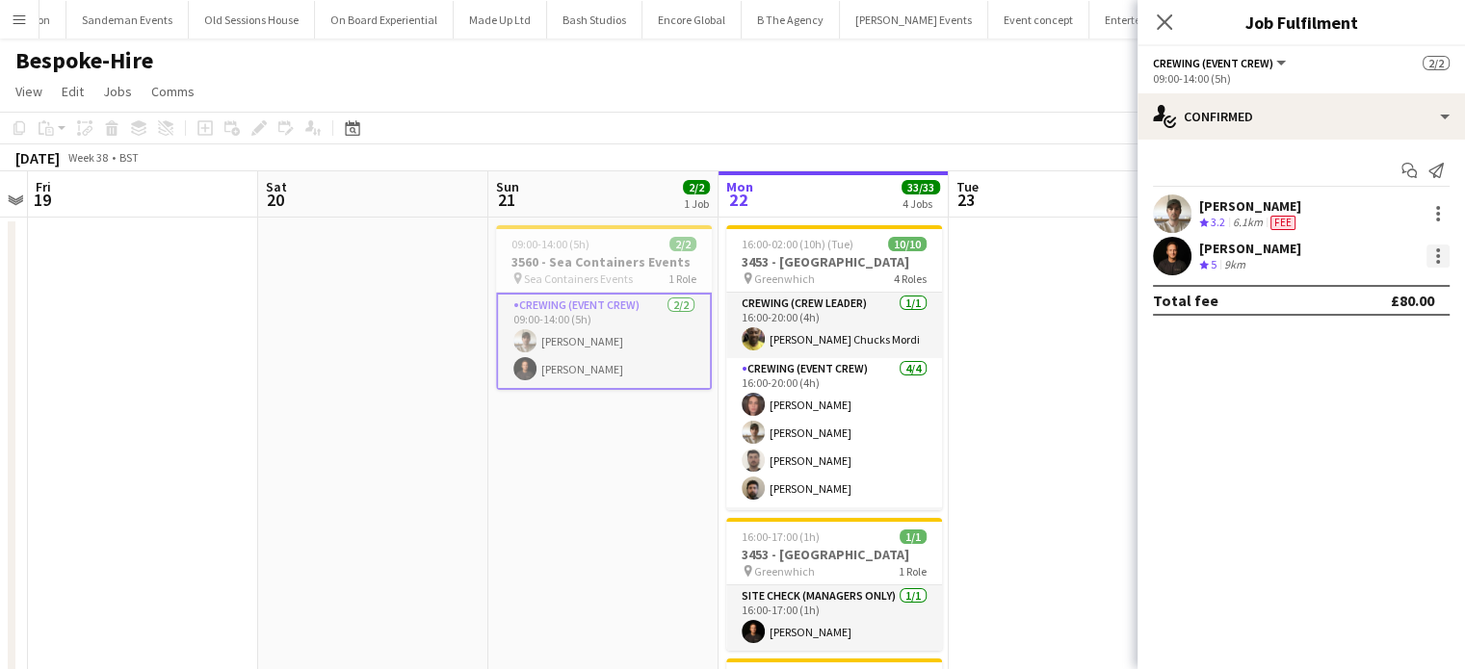
click at [1445, 261] on div at bounding box center [1438, 256] width 23 height 23
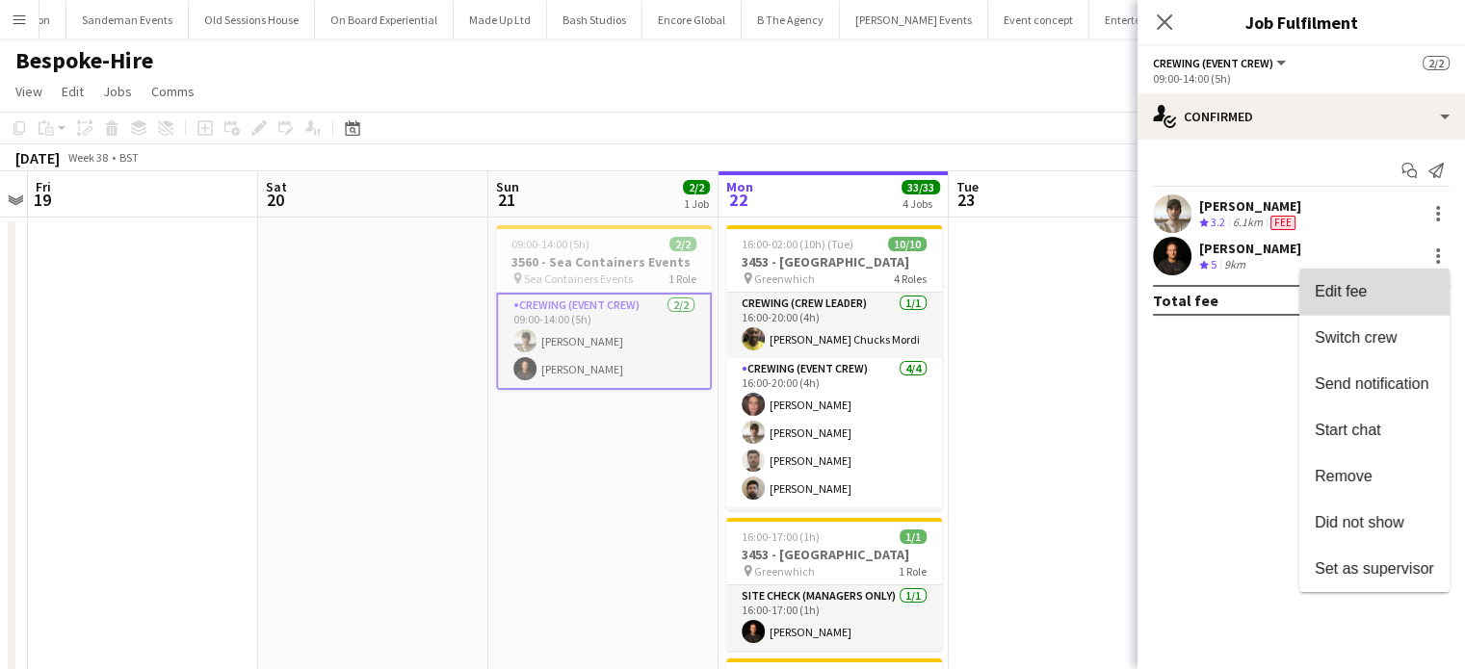
click at [1439, 276] on button "Edit fee" at bounding box center [1374, 292] width 150 height 46
